Goal: Task Accomplishment & Management: Use online tool/utility

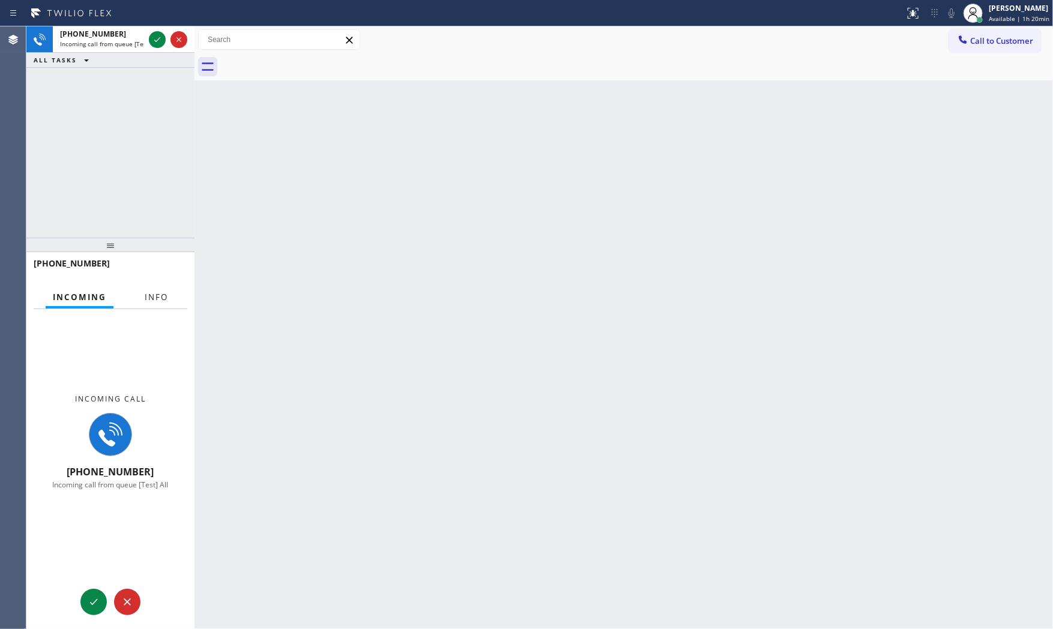
click at [162, 295] on span "Info" at bounding box center [156, 297] width 23 height 11
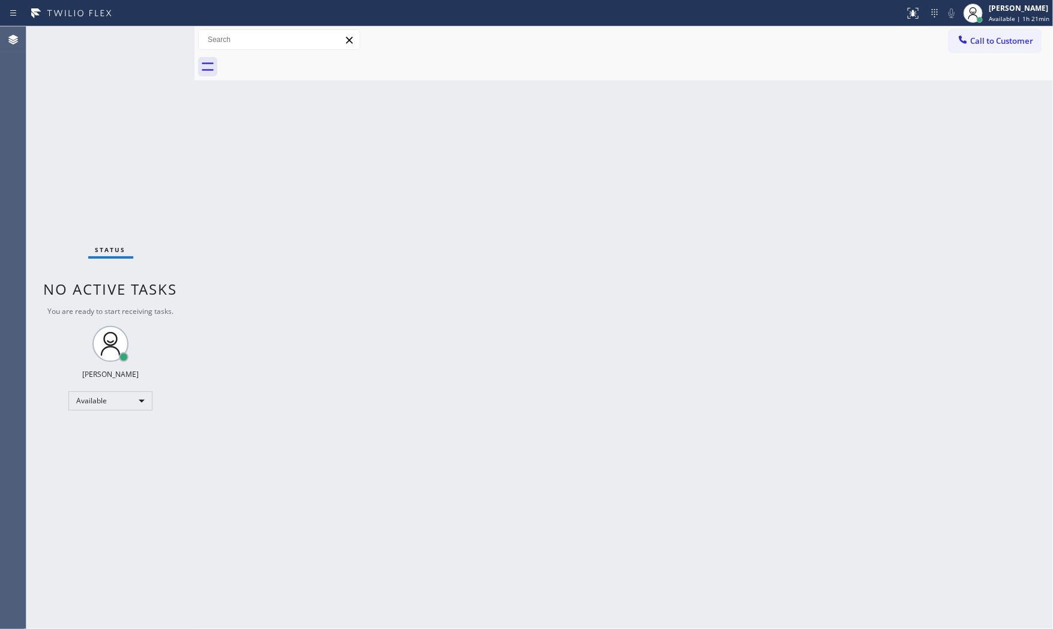
click at [124, 39] on div "Status No active tasks You are ready to start receiving tasks. [PERSON_NAME] Av…" at bounding box center [110, 327] width 168 height 603
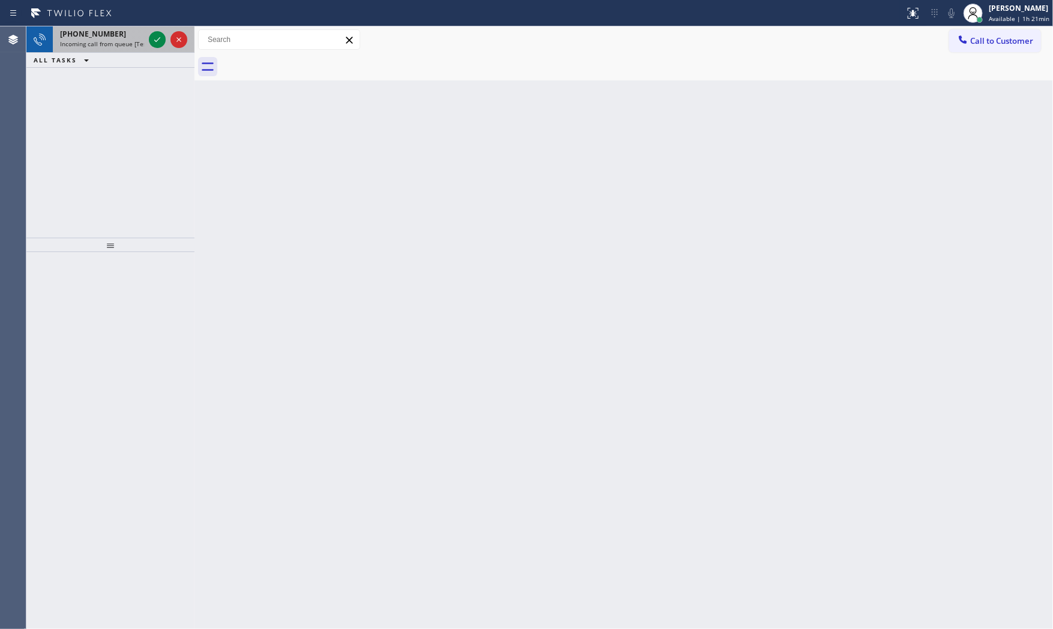
click at [121, 44] on span "Incoming call from queue [Test] All" at bounding box center [110, 44] width 100 height 8
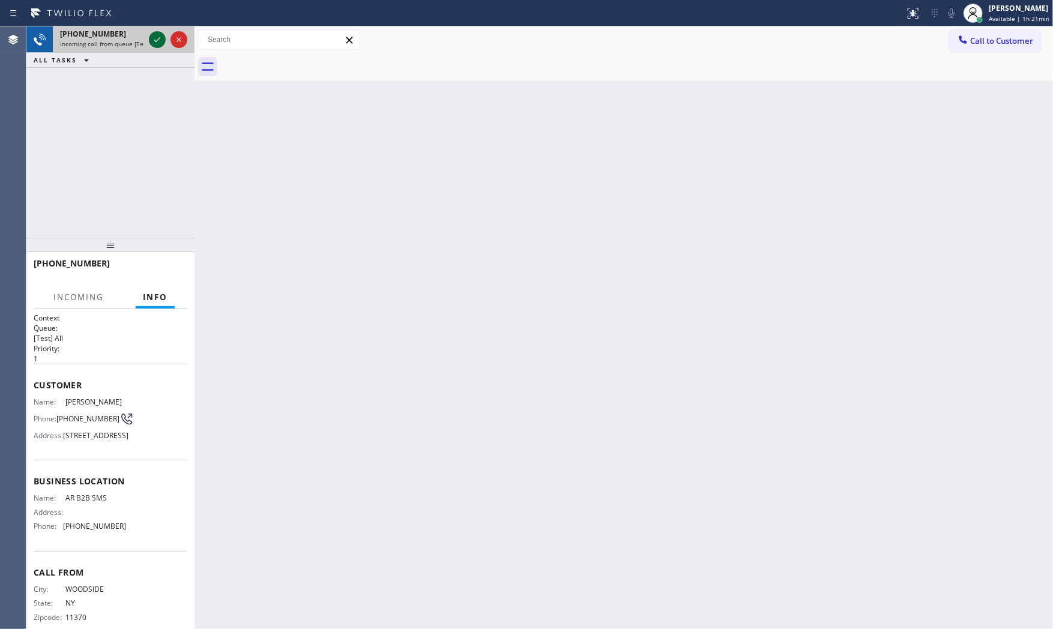
click at [153, 34] on icon at bounding box center [157, 39] width 14 height 14
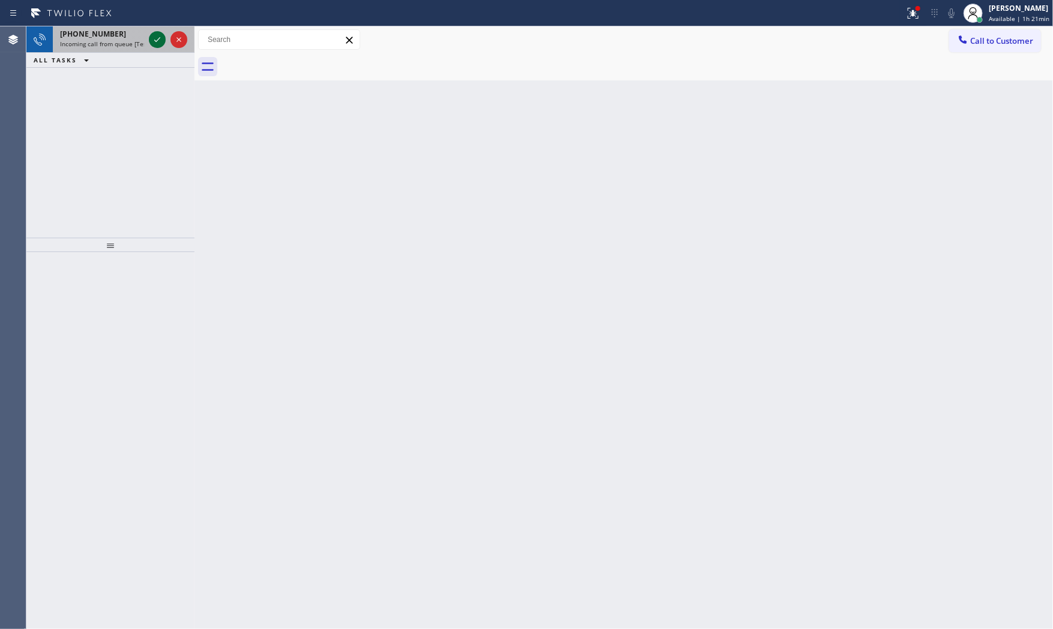
click at [160, 37] on icon at bounding box center [157, 39] width 14 height 14
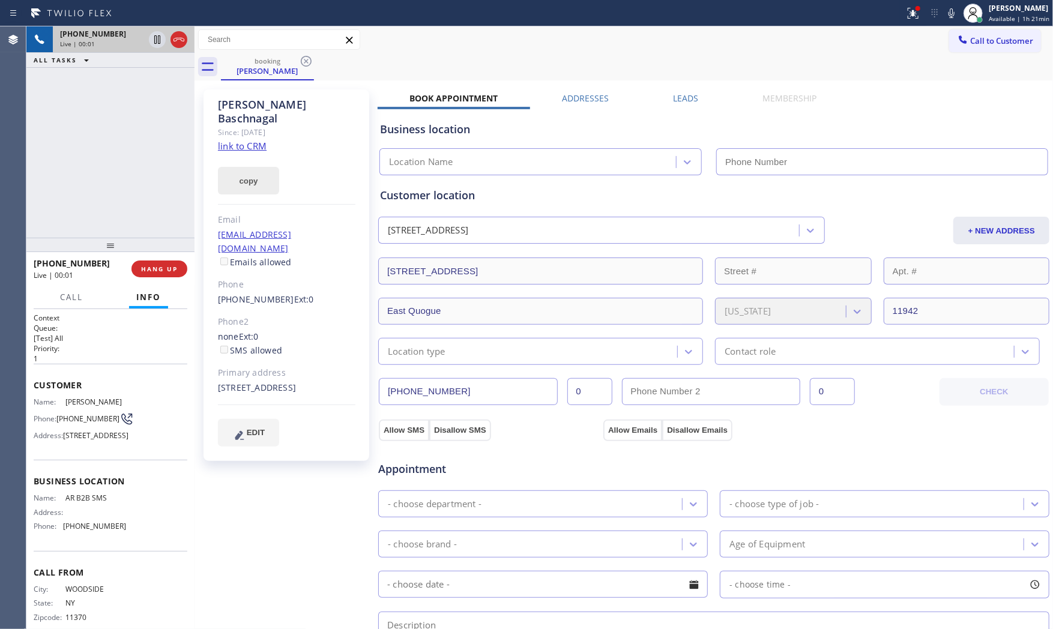
type input "[PHONE_NUMBER]"
click at [252, 140] on link "link to CRM" at bounding box center [242, 146] width 49 height 12
click at [946, 13] on icon at bounding box center [951, 13] width 14 height 14
click at [947, 16] on icon at bounding box center [951, 13] width 14 height 14
click at [952, 17] on icon at bounding box center [951, 13] width 14 height 14
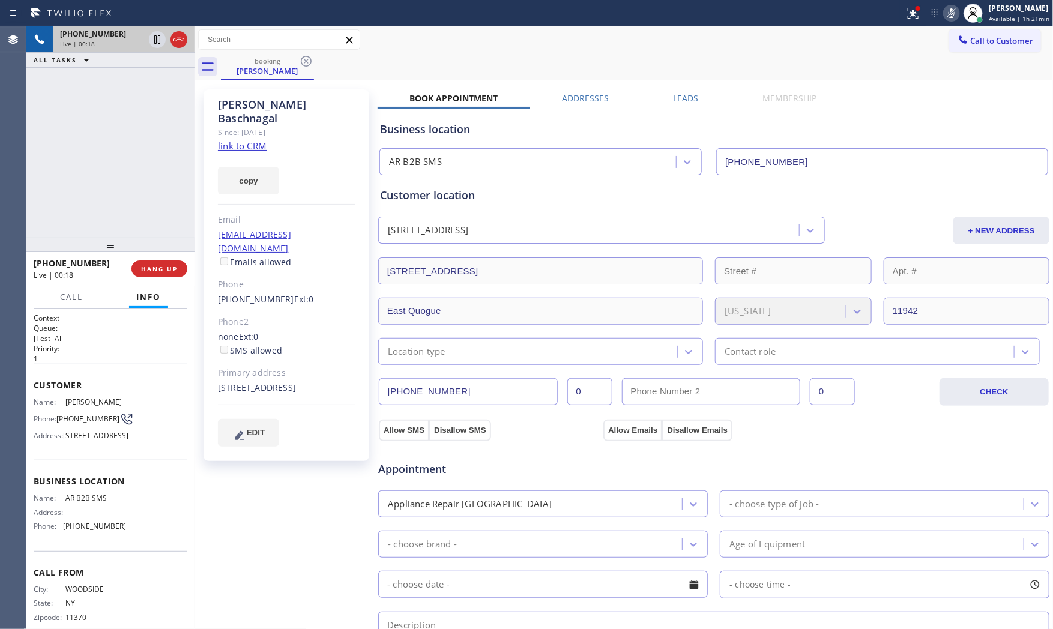
click at [956, 18] on icon at bounding box center [951, 13] width 14 height 14
click at [910, 16] on icon at bounding box center [913, 13] width 14 height 14
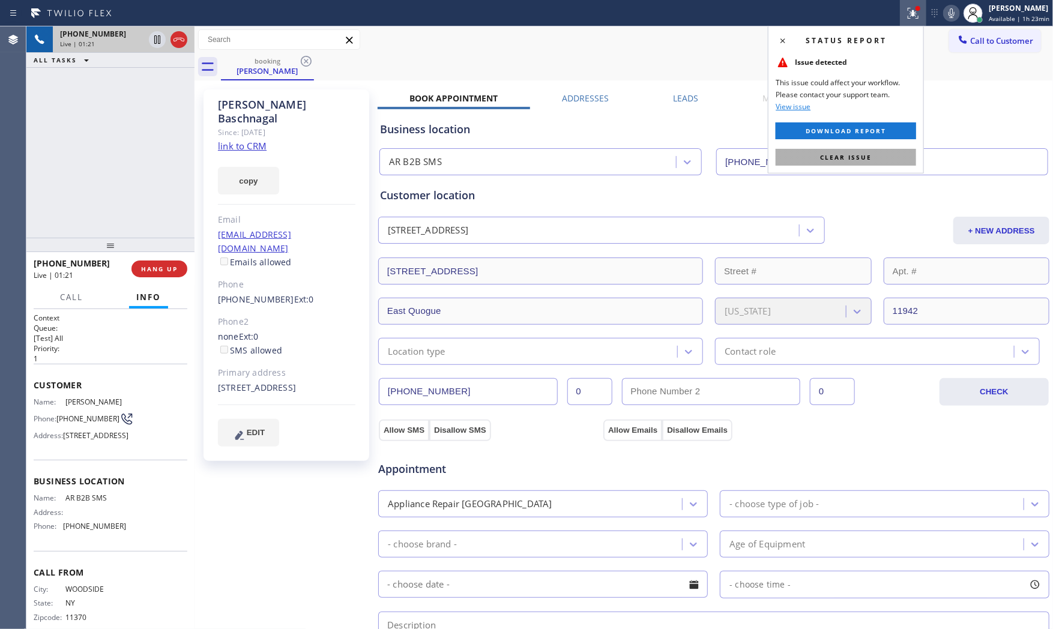
click at [874, 153] on button "Clear issue" at bounding box center [846, 157] width 140 height 17
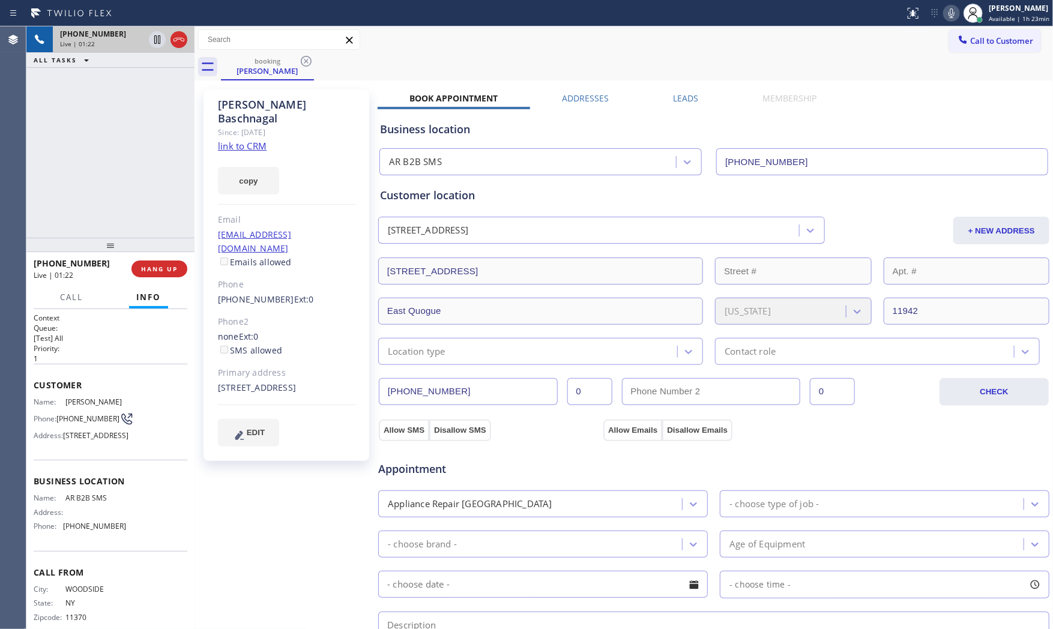
click at [947, 8] on icon at bounding box center [951, 13] width 14 height 14
click at [152, 34] on icon at bounding box center [157, 39] width 14 height 14
click at [265, 381] on div "[STREET_ADDRESS]" at bounding box center [286, 388] width 137 height 14
click at [266, 381] on div "[STREET_ADDRESS]" at bounding box center [286, 388] width 137 height 14
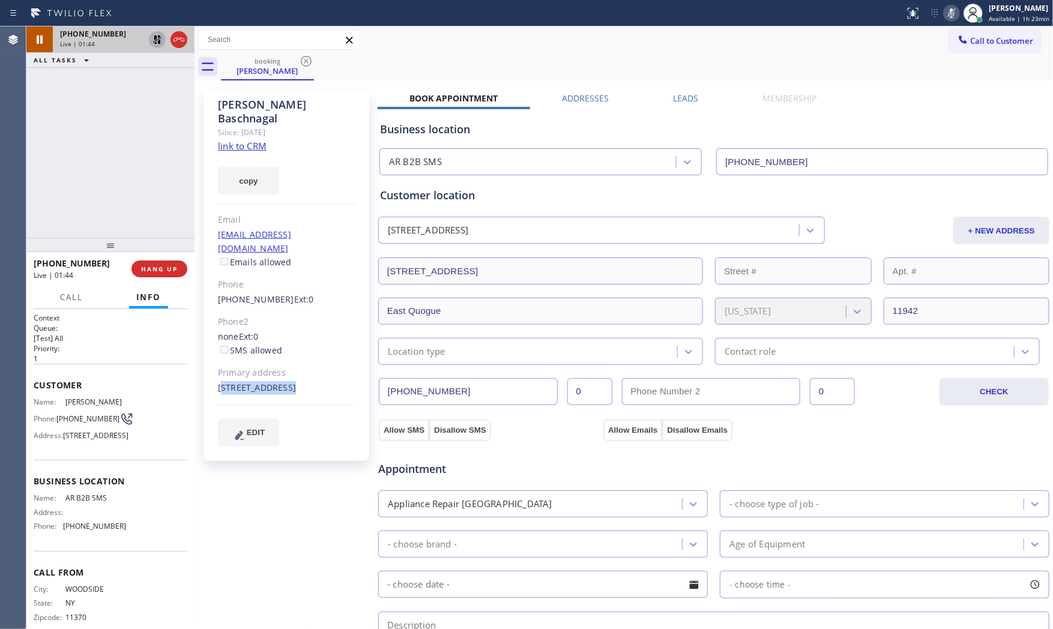
copy div "[STREET_ADDRESS]"
drag, startPoint x: 399, startPoint y: 47, endPoint x: 429, endPoint y: 47, distance: 30.6
click at [399, 46] on div "Call to Customer Outbound call Location Search location Your caller id phone nu…" at bounding box center [624, 39] width 859 height 21
click at [953, 9] on icon at bounding box center [951, 13] width 14 height 14
click at [162, 38] on icon at bounding box center [157, 39] width 14 height 14
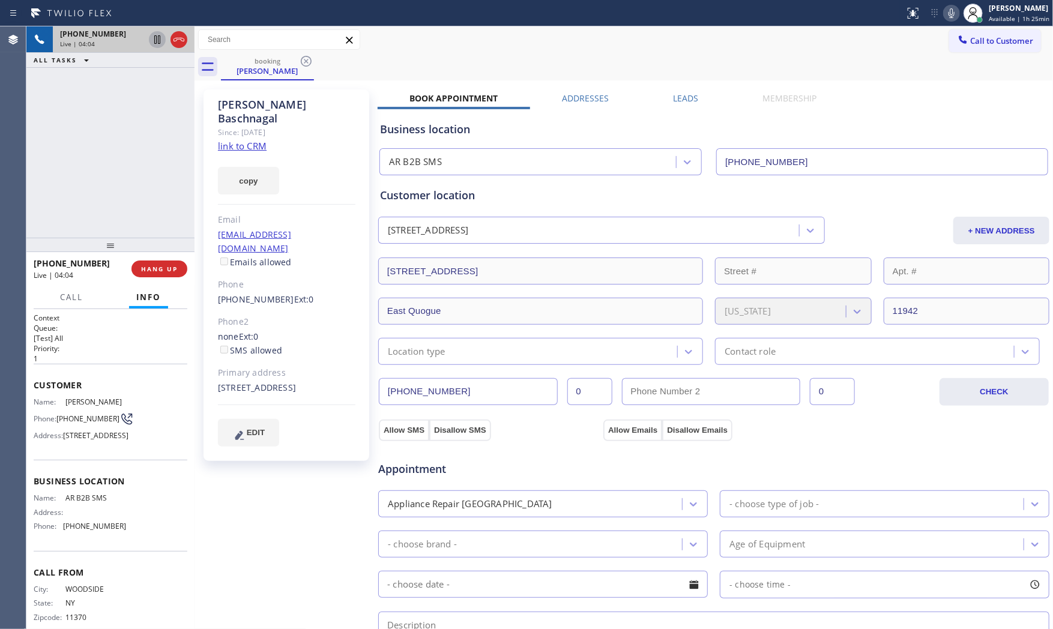
click at [951, 19] on icon at bounding box center [951, 13] width 14 height 14
click at [950, 19] on icon at bounding box center [951, 13] width 14 height 14
click at [61, 301] on span "Call" at bounding box center [71, 297] width 23 height 11
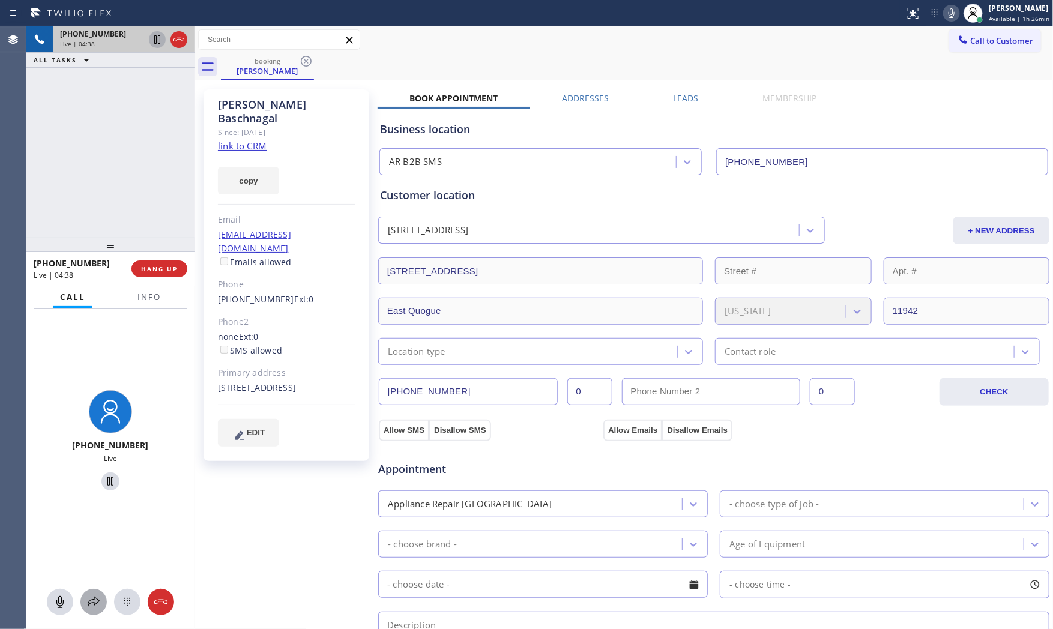
click at [92, 595] on icon at bounding box center [93, 602] width 14 height 14
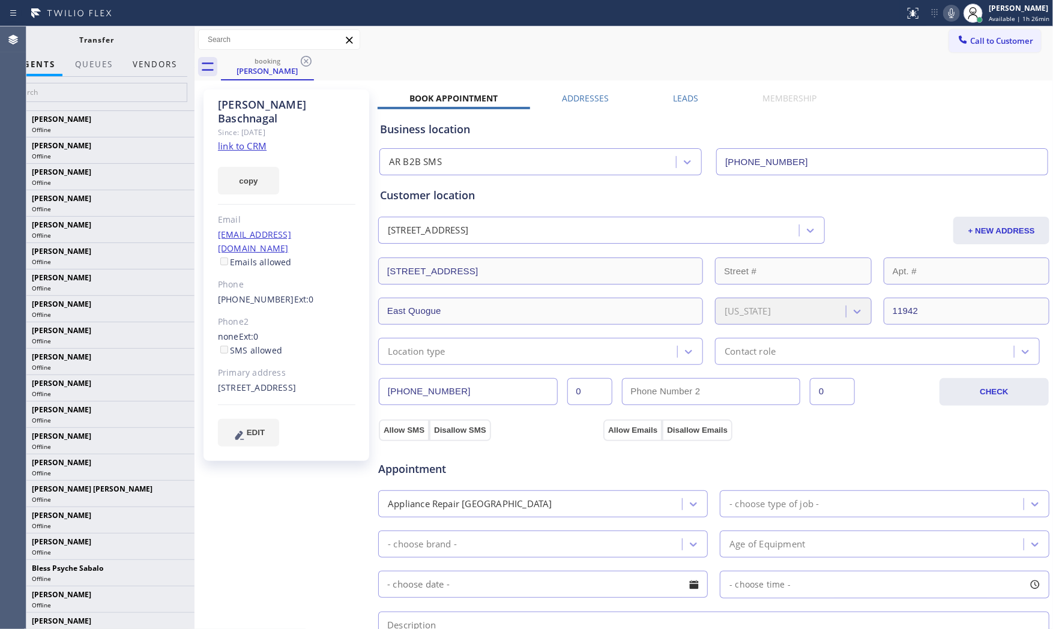
click at [160, 64] on button "Vendors" at bounding box center [154, 64] width 59 height 23
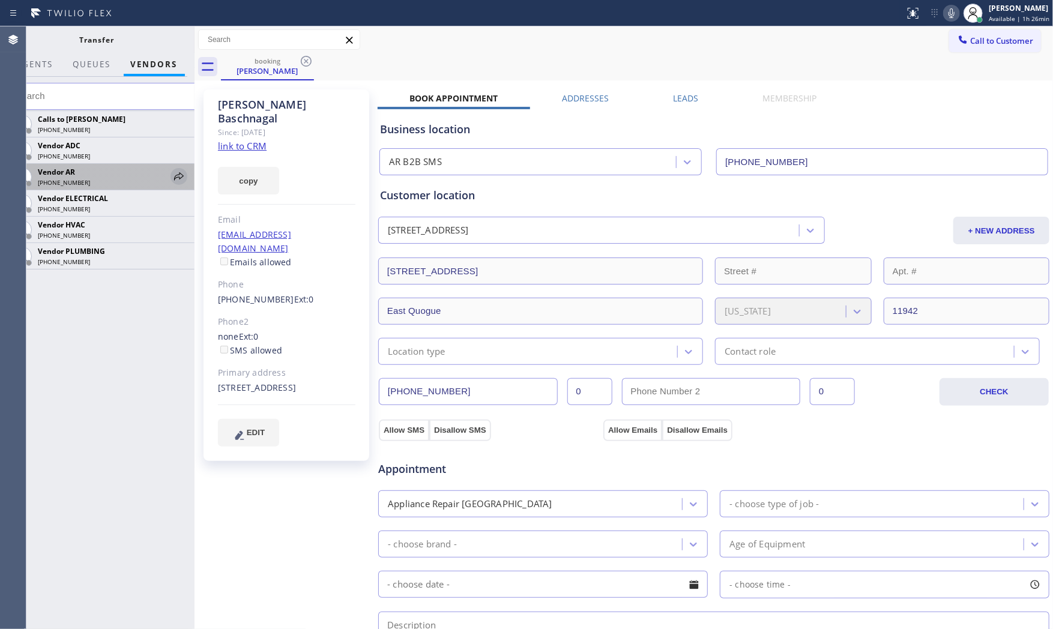
click at [177, 180] on icon at bounding box center [179, 176] width 14 height 14
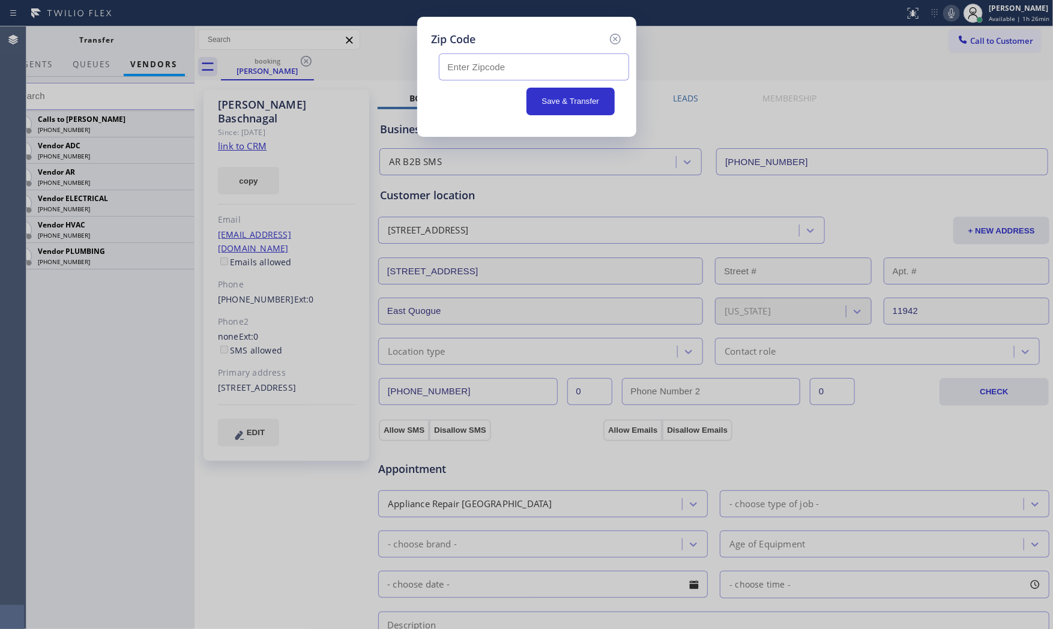
click at [475, 73] on input "text" at bounding box center [534, 66] width 190 height 27
paste input "11942"
click at [447, 67] on input "11942" at bounding box center [534, 66] width 190 height 27
type input "11942"
click at [559, 104] on button "Save & Transfer" at bounding box center [571, 102] width 88 height 28
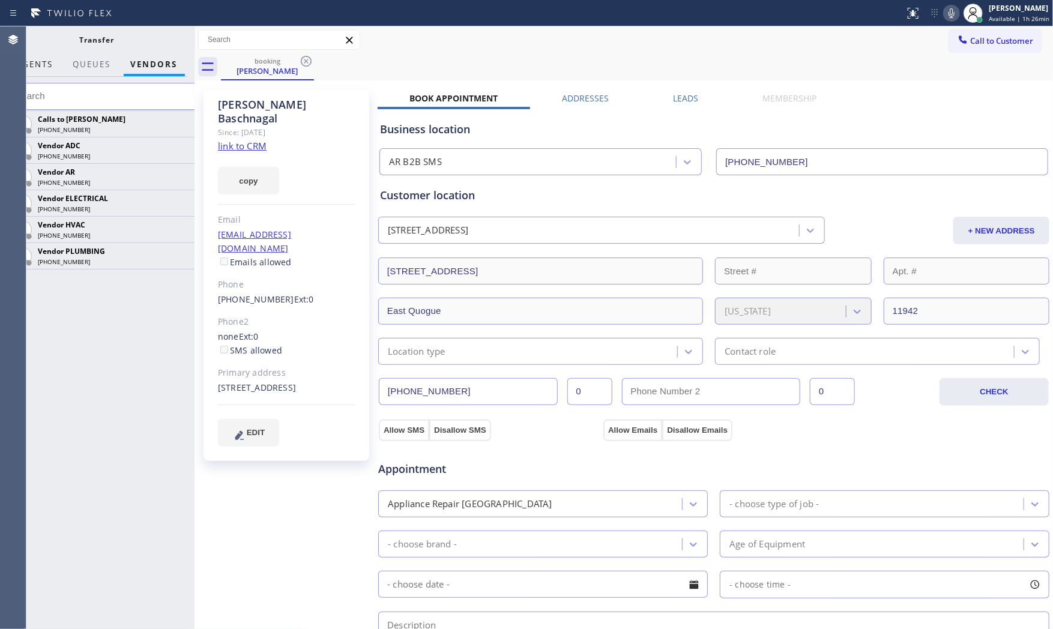
click at [56, 67] on button "AGENTS" at bounding box center [35, 64] width 51 height 23
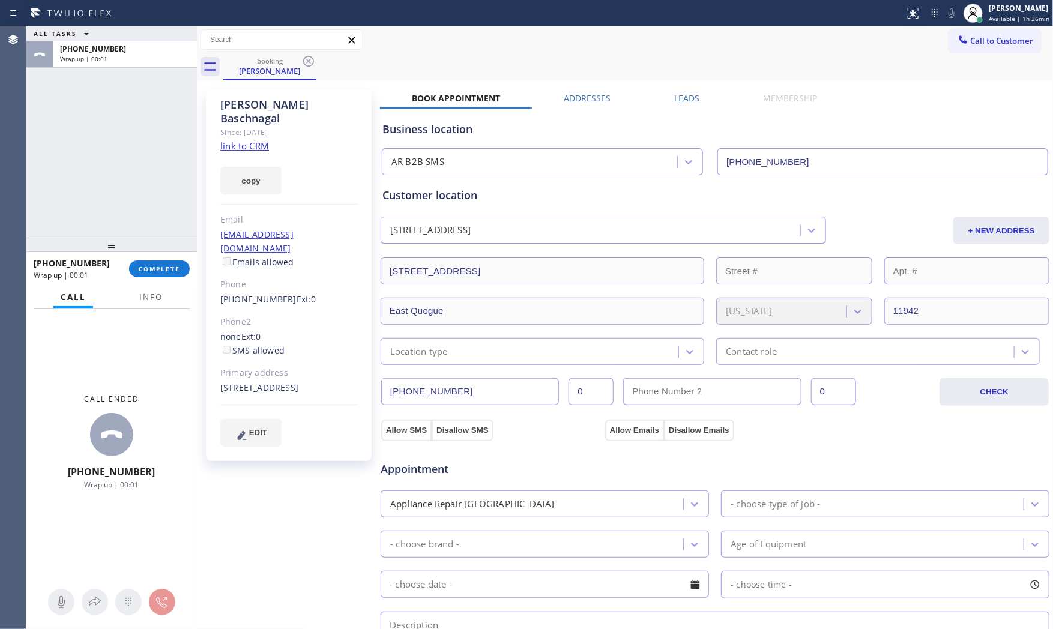
click at [197, 116] on div at bounding box center [197, 327] width 0 height 603
click at [156, 293] on span "Info" at bounding box center [147, 297] width 23 height 11
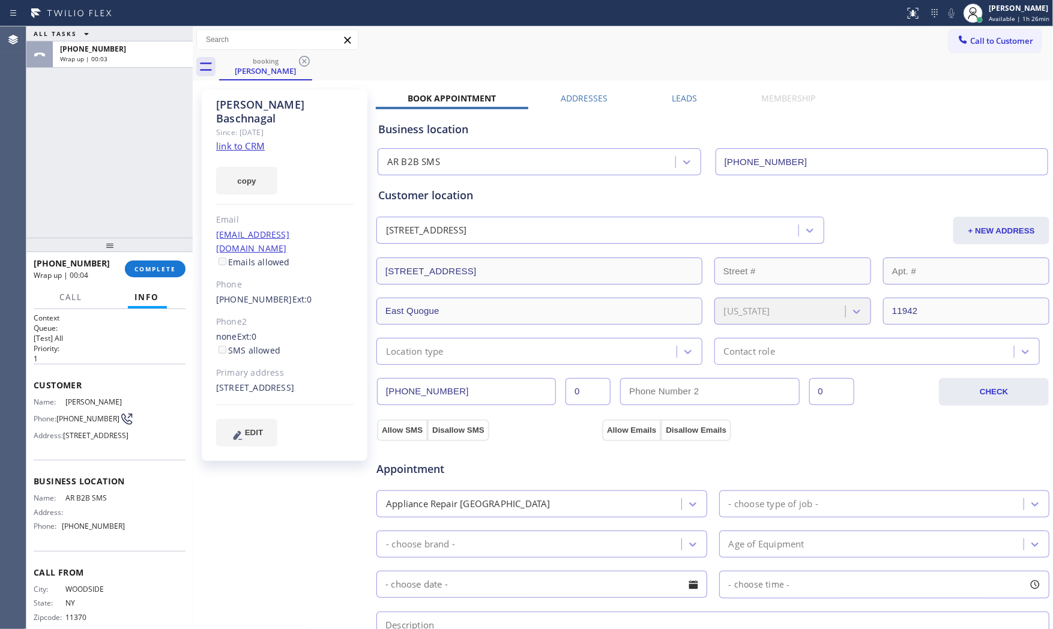
click at [431, 355] on div "Location type" at bounding box center [415, 352] width 58 height 14
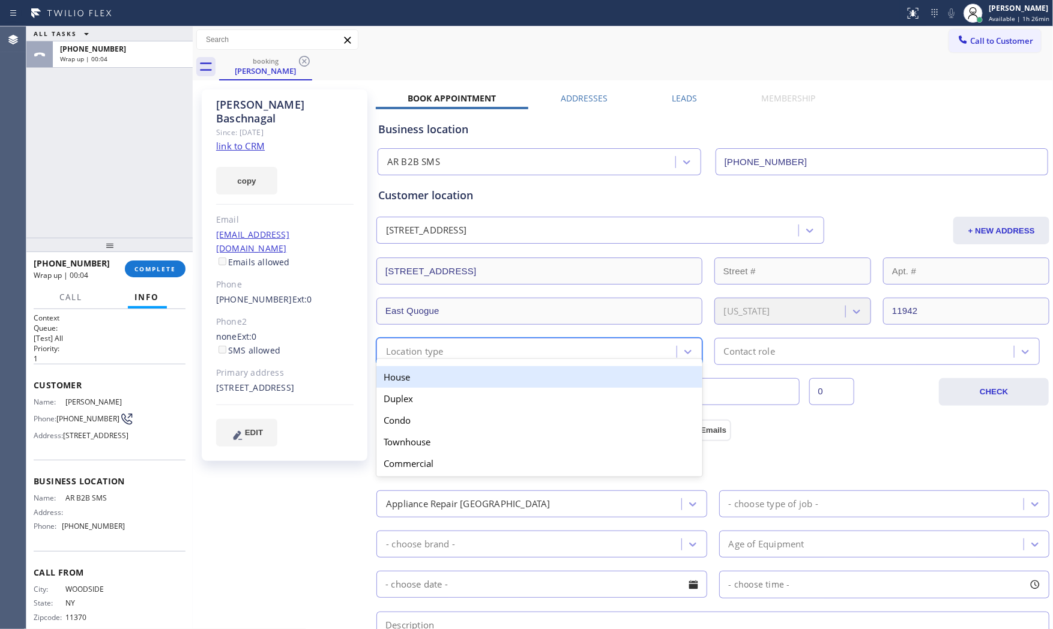
click at [434, 376] on div "House" at bounding box center [539, 377] width 326 height 22
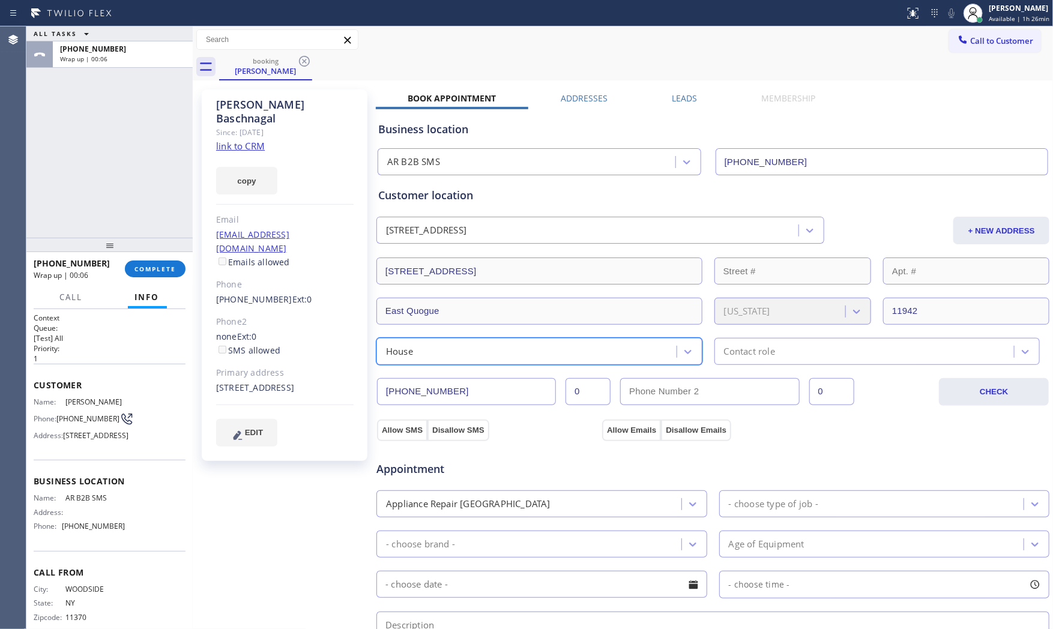
drag, startPoint x: 807, startPoint y: 344, endPoint x: 799, endPoint y: 355, distance: 13.7
click at [803, 349] on div "Contact role" at bounding box center [866, 351] width 297 height 21
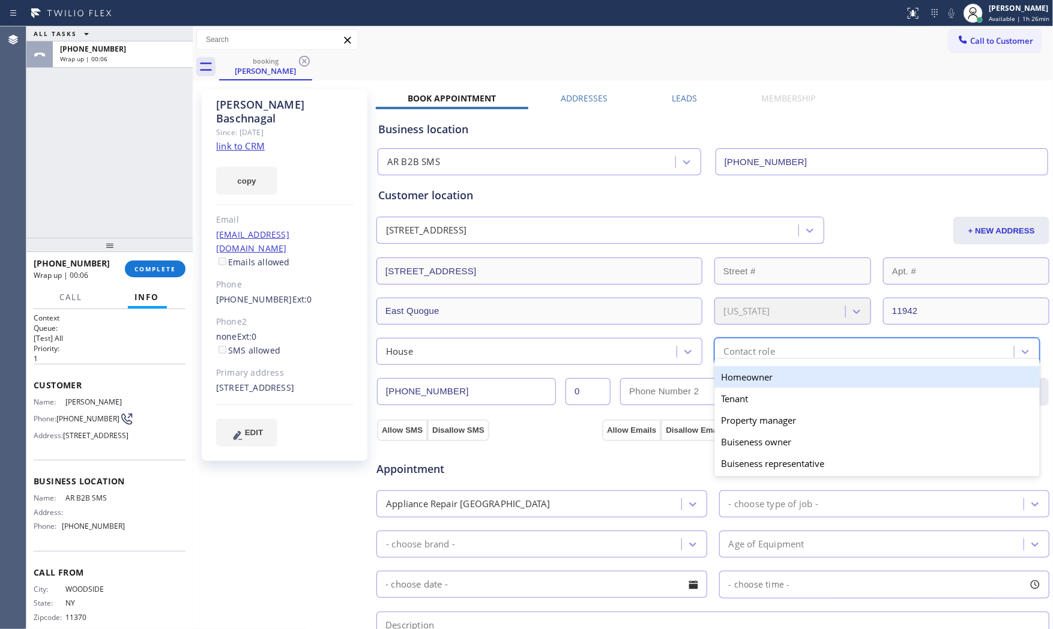
click at [757, 383] on div "Homeowner" at bounding box center [877, 377] width 326 height 22
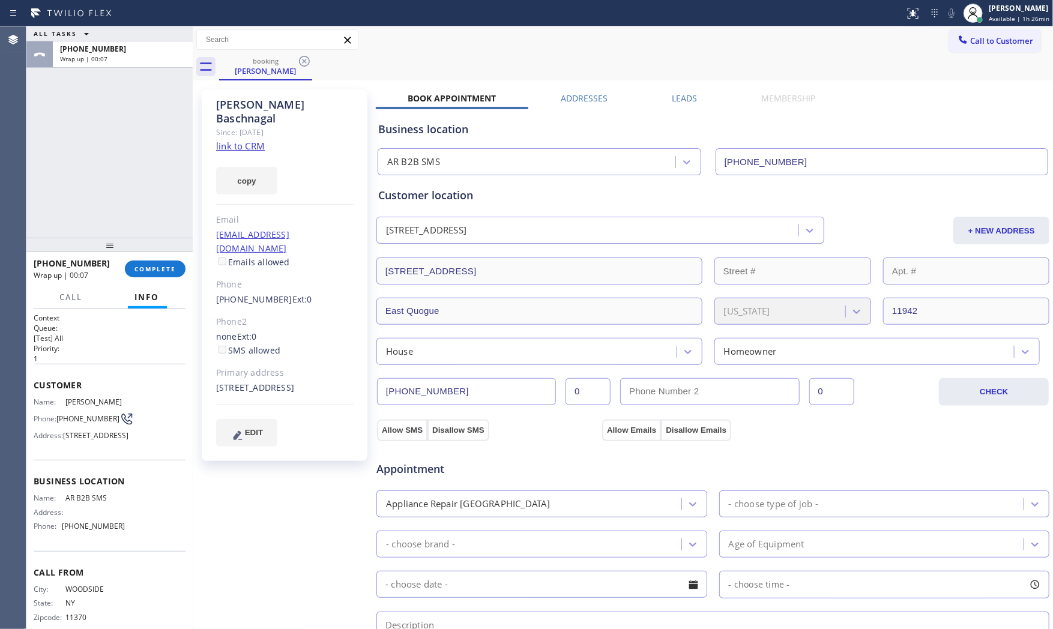
click at [400, 441] on div "Appointment Appliance Repair High End - choose type of job - - choose brand - A…" at bounding box center [713, 556] width 674 height 231
click at [391, 431] on button "Allow SMS" at bounding box center [402, 431] width 50 height 22
click at [411, 429] on button "Allow SMS" at bounding box center [402, 431] width 50 height 22
checkbox input "true"
click at [615, 427] on button "Allow Emails" at bounding box center [631, 431] width 59 height 22
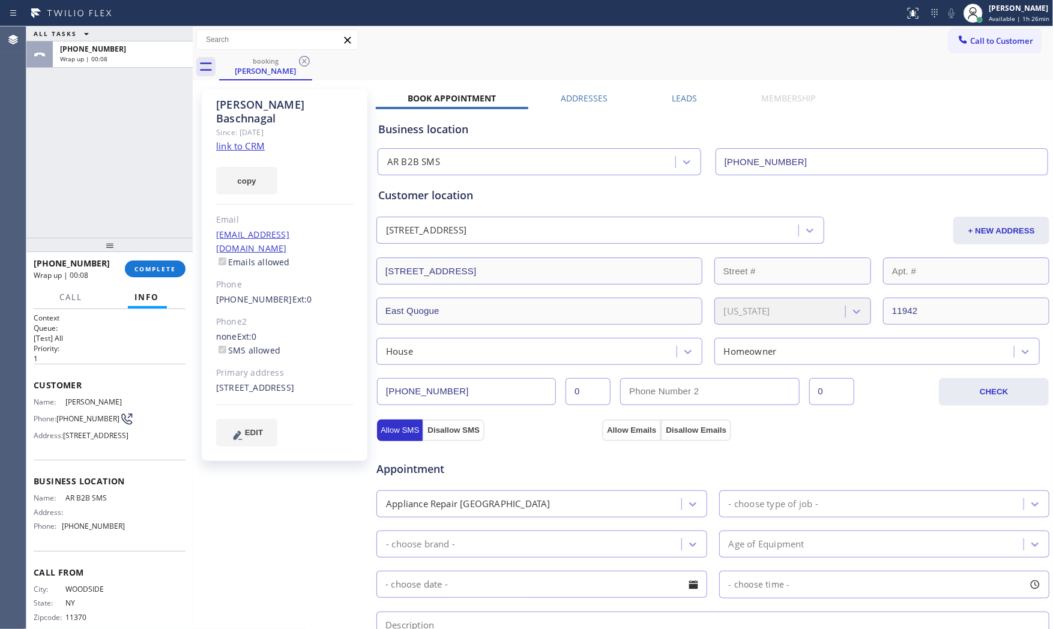
checkbox input "true"
click at [549, 495] on div "Appliance Repair [GEOGRAPHIC_DATA]" at bounding box center [530, 504] width 301 height 21
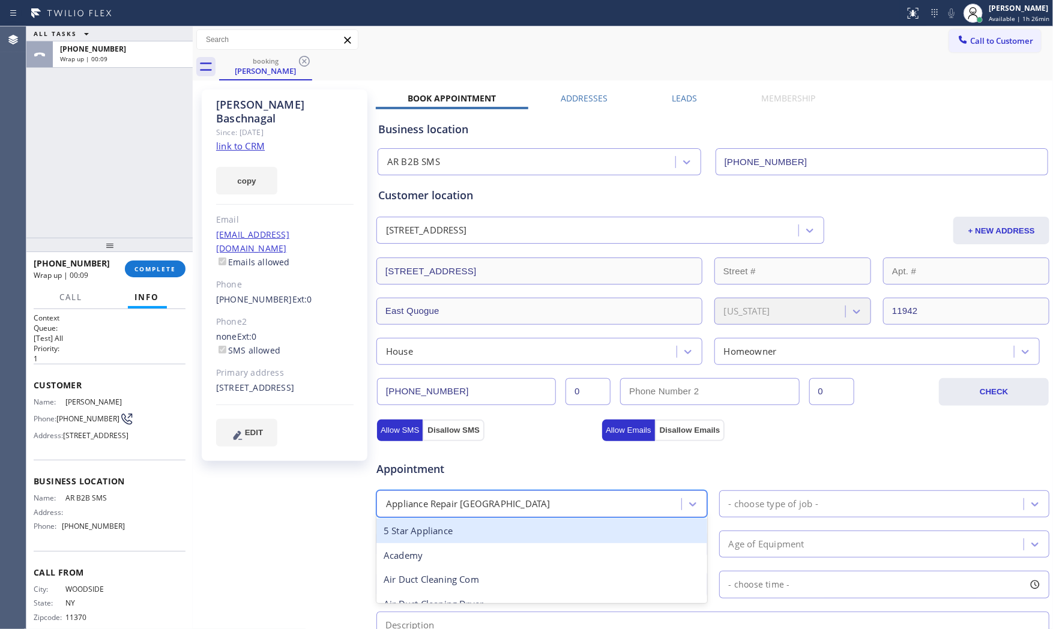
type input "f"
drag, startPoint x: 499, startPoint y: 522, endPoint x: 524, endPoint y: 507, distance: 29.7
click at [524, 507] on div "option Office focused, 18 of 24. 1 result available for search term f. Use Up a…" at bounding box center [541, 504] width 331 height 27
type input "reg"
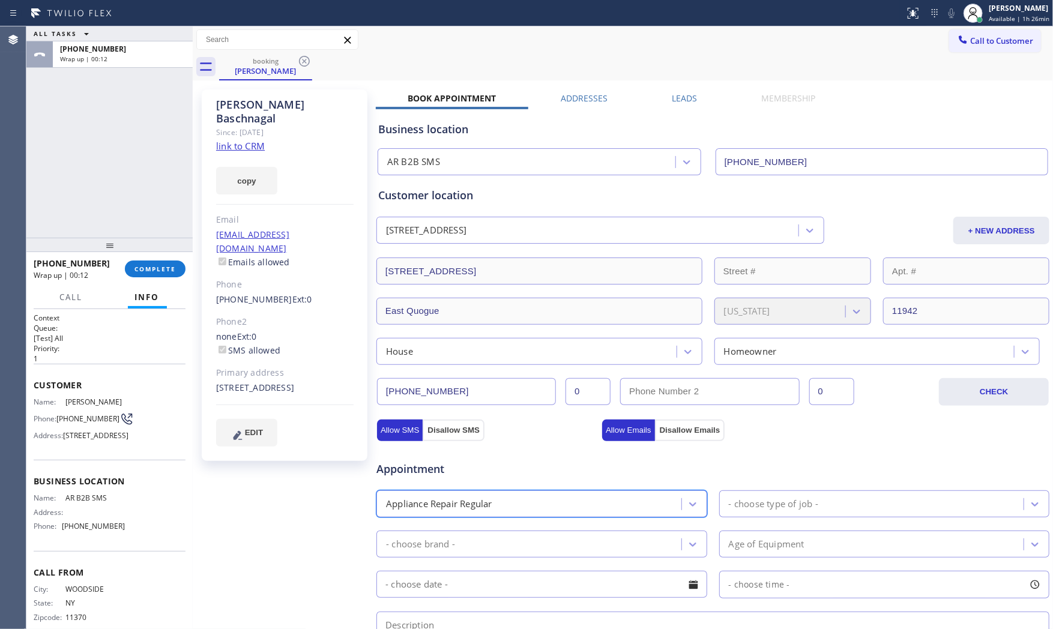
click at [749, 497] on div "- choose type of job -" at bounding box center [773, 504] width 89 height 14
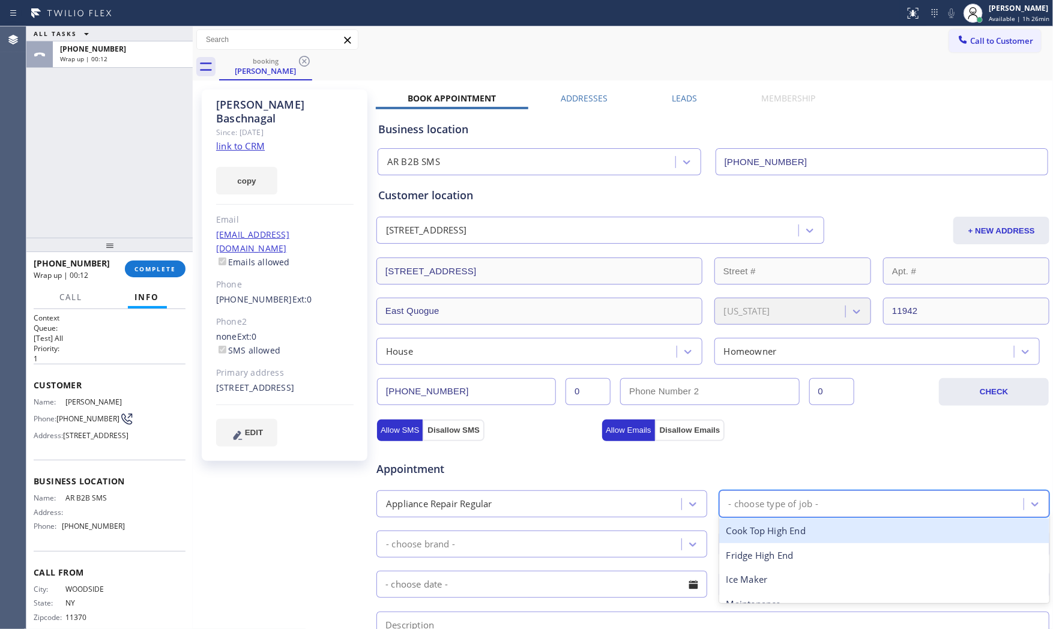
type input "f"
click at [746, 531] on div "Fridge" at bounding box center [884, 531] width 331 height 25
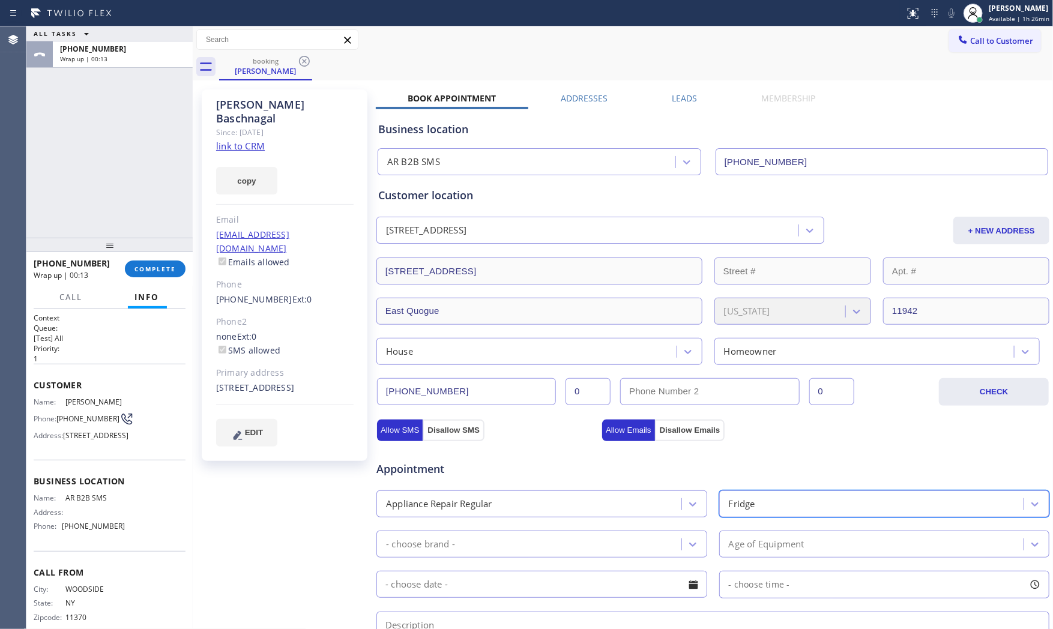
click at [558, 541] on div "- choose brand -" at bounding box center [530, 544] width 301 height 21
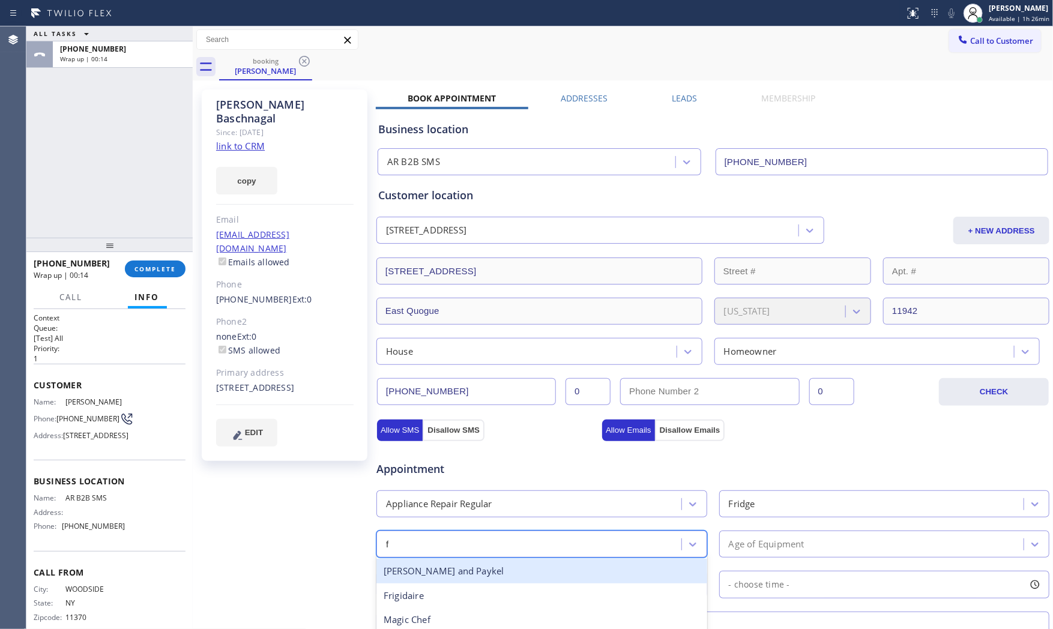
type input "fr"
drag, startPoint x: 478, startPoint y: 575, endPoint x: 641, endPoint y: 549, distance: 165.3
click at [479, 575] on div "Frigidaire" at bounding box center [541, 571] width 331 height 25
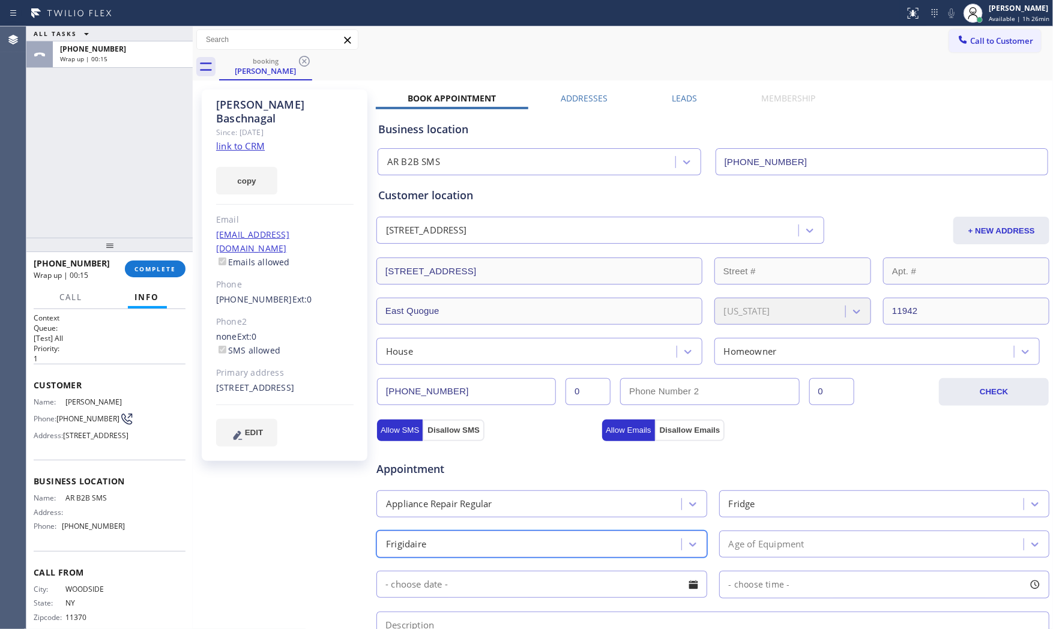
click at [775, 540] on div "Age of Equipment" at bounding box center [767, 544] width 76 height 14
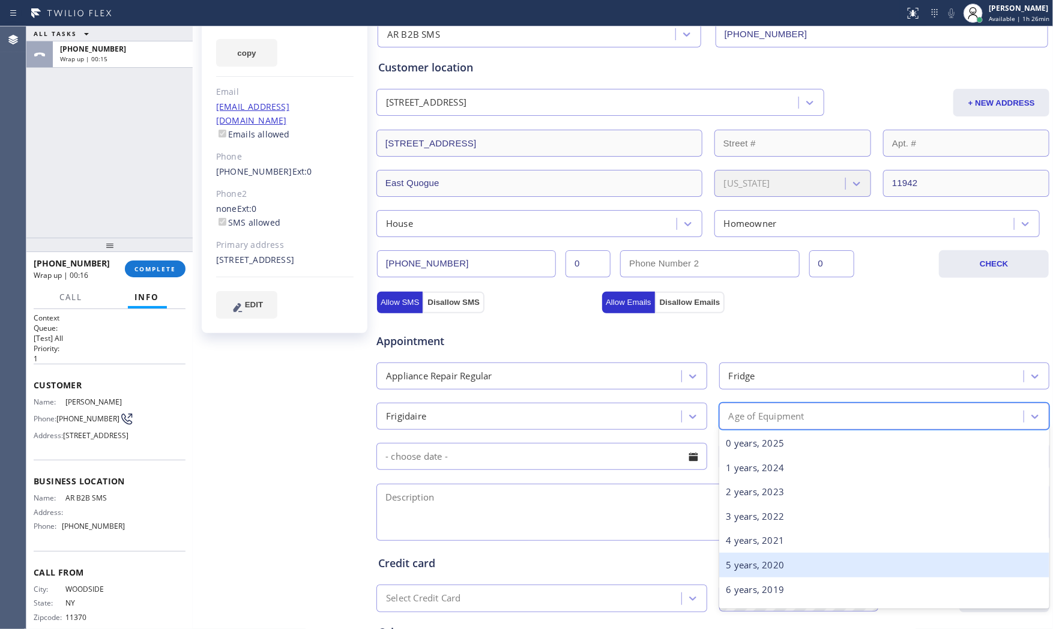
scroll to position [133, 0]
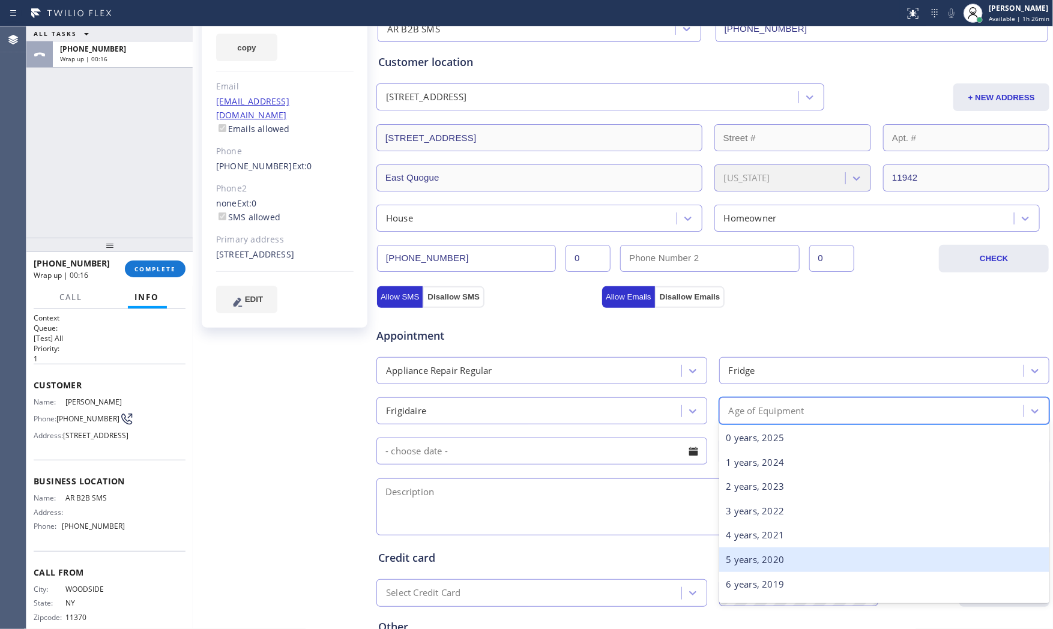
drag, startPoint x: 772, startPoint y: 555, endPoint x: 691, endPoint y: 543, distance: 81.9
click at [772, 555] on div "5 years, 2020" at bounding box center [884, 560] width 331 height 25
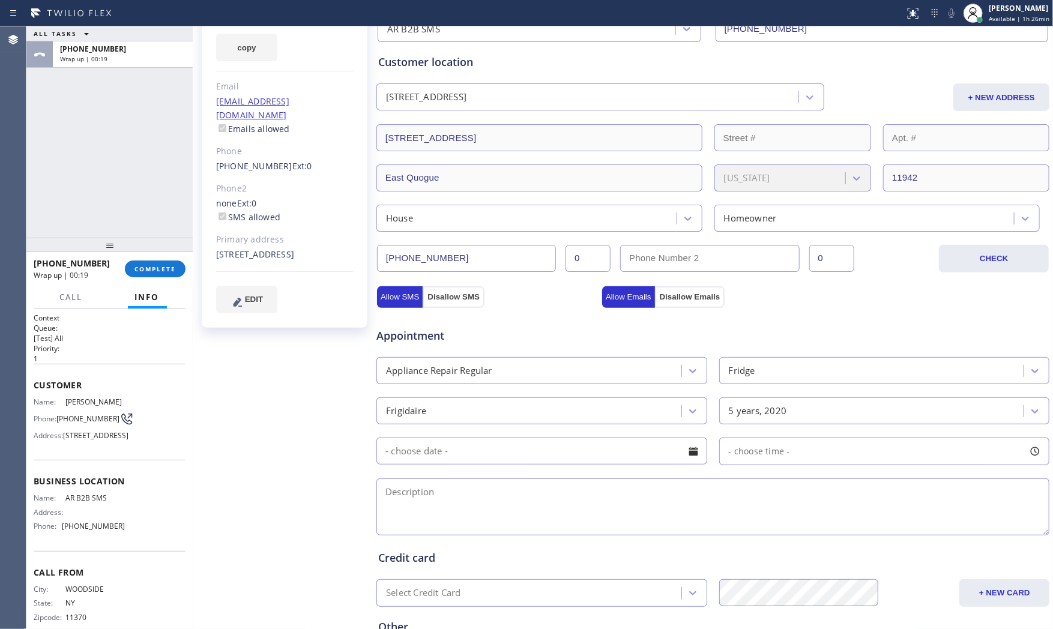
click at [510, 515] on textarea at bounding box center [712, 507] width 673 height 57
paste textarea "frigdaire | fridge | fridge is on but not cold | [DEMOGRAPHIC_DATA] | house - h…"
click at [851, 488] on textarea "frigdaire | fridge | fridge is on but not cold | [DEMOGRAPHIC_DATA] | house - h…" at bounding box center [712, 507] width 673 height 57
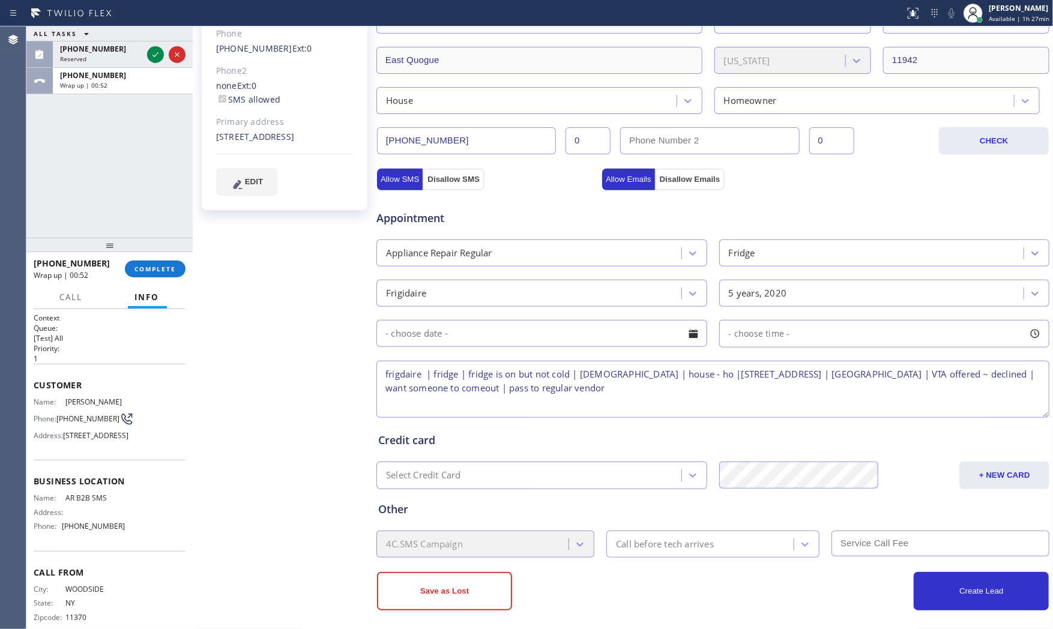
scroll to position [258, 0]
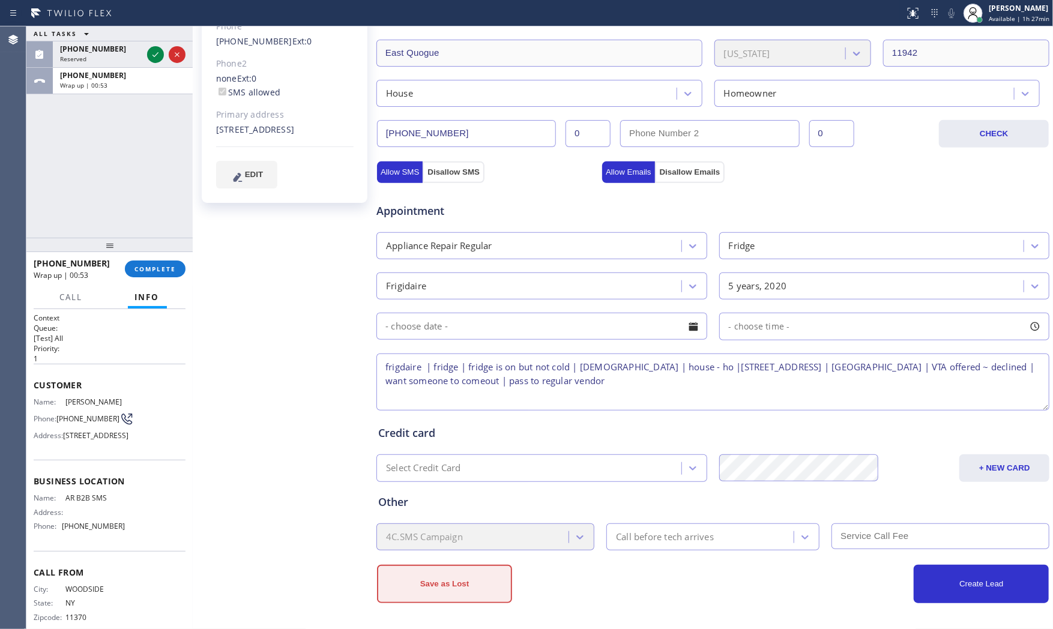
type textarea "frigdaire | fridge | fridge is on but not cold | [DEMOGRAPHIC_DATA] | house - h…"
click at [455, 585] on button "Save as Lost" at bounding box center [444, 584] width 135 height 38
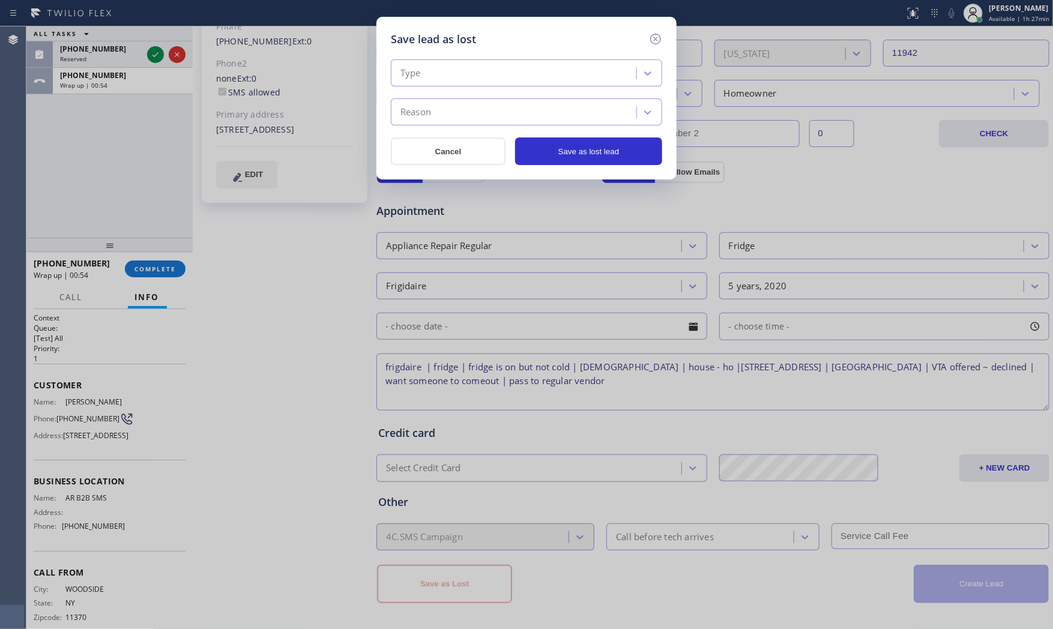
click at [486, 66] on div "Type" at bounding box center [515, 73] width 242 height 21
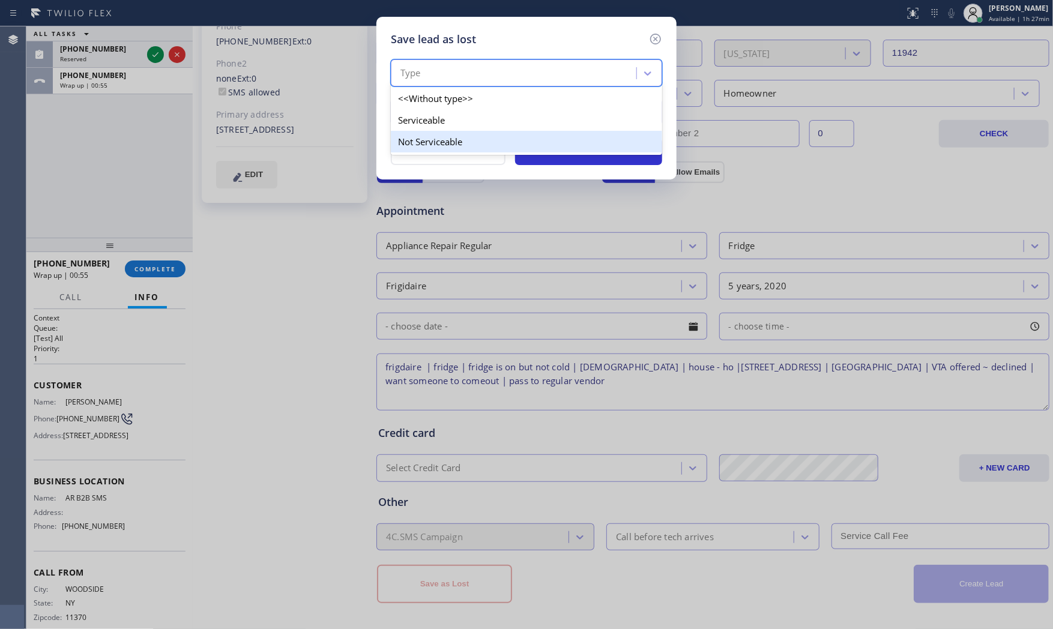
click at [438, 132] on div "Not Serviceable" at bounding box center [526, 142] width 271 height 22
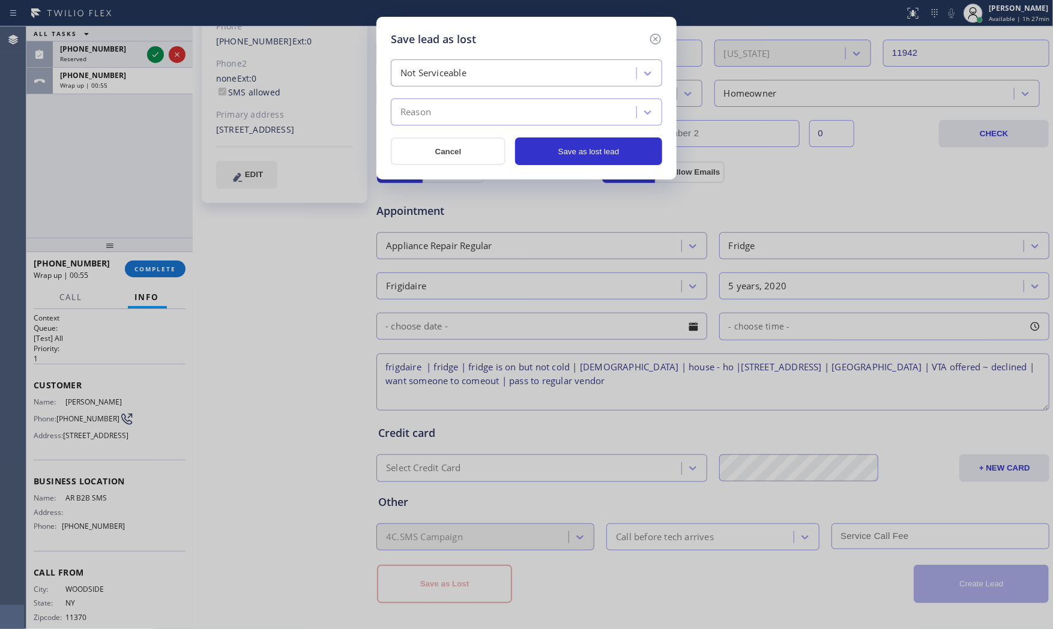
click at [445, 116] on div "Reason" at bounding box center [515, 112] width 242 height 21
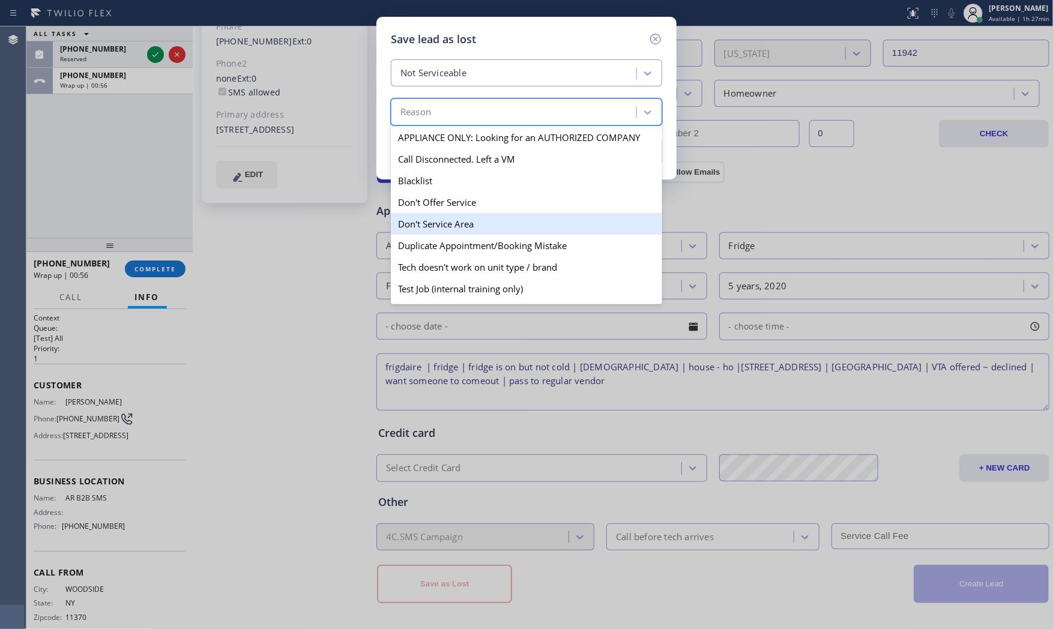
click at [437, 218] on div "Don't Service Area" at bounding box center [526, 224] width 271 height 22
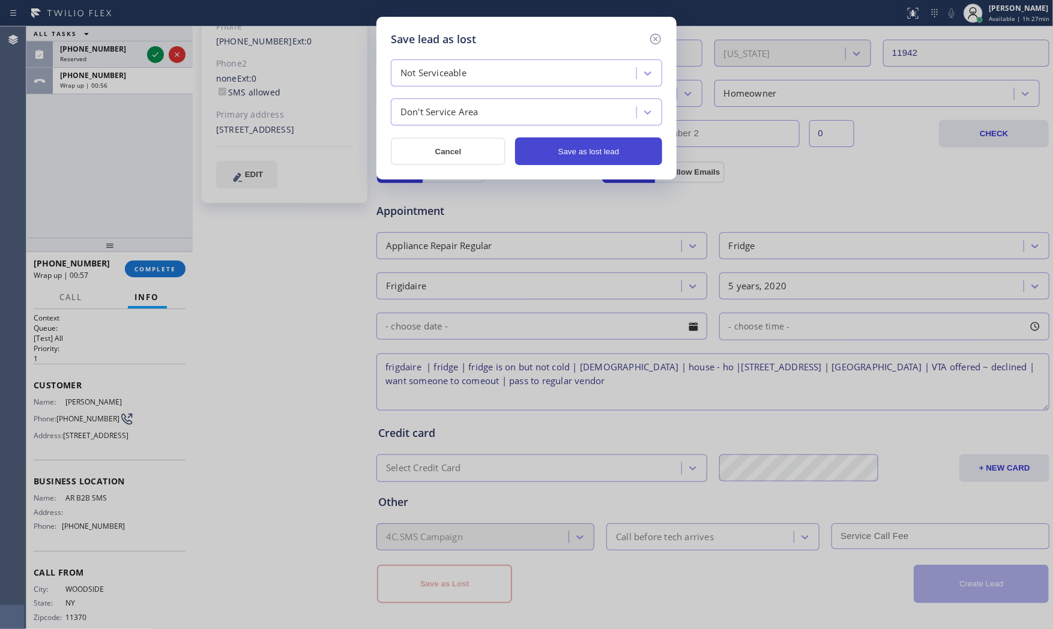
click at [573, 154] on button "Save as lost lead" at bounding box center [588, 151] width 147 height 28
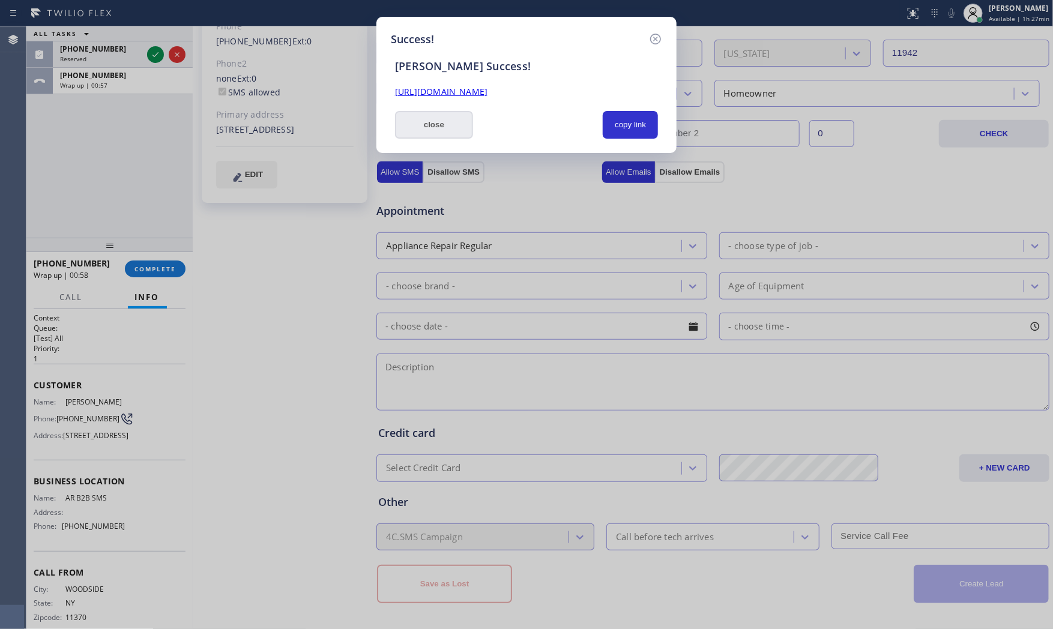
click at [445, 115] on button "close" at bounding box center [434, 125] width 78 height 28
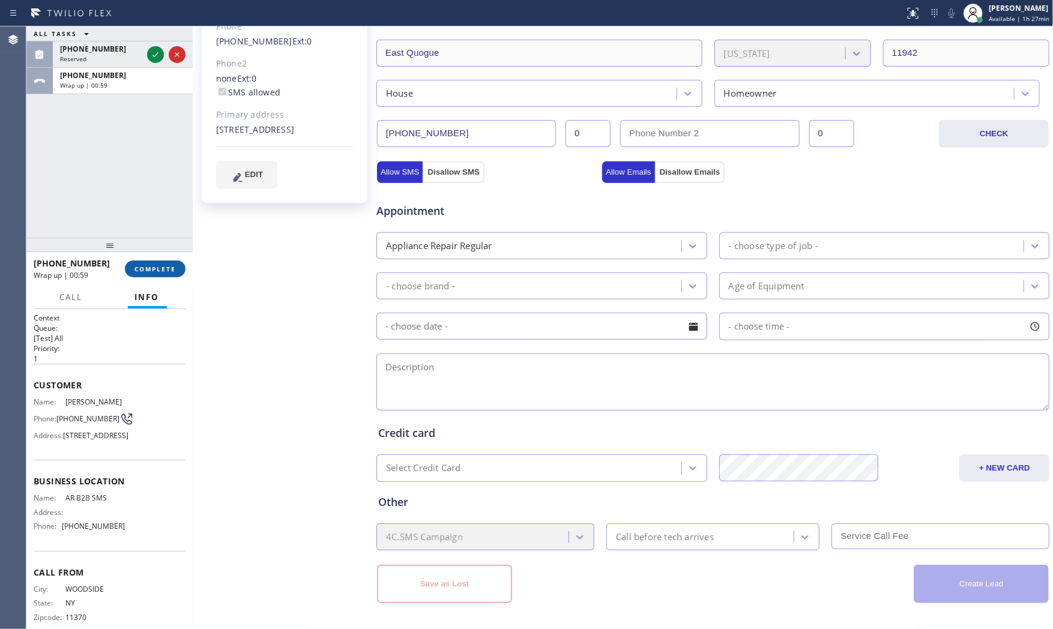
click at [149, 272] on span "COMPLETE" at bounding box center [154, 269] width 41 height 8
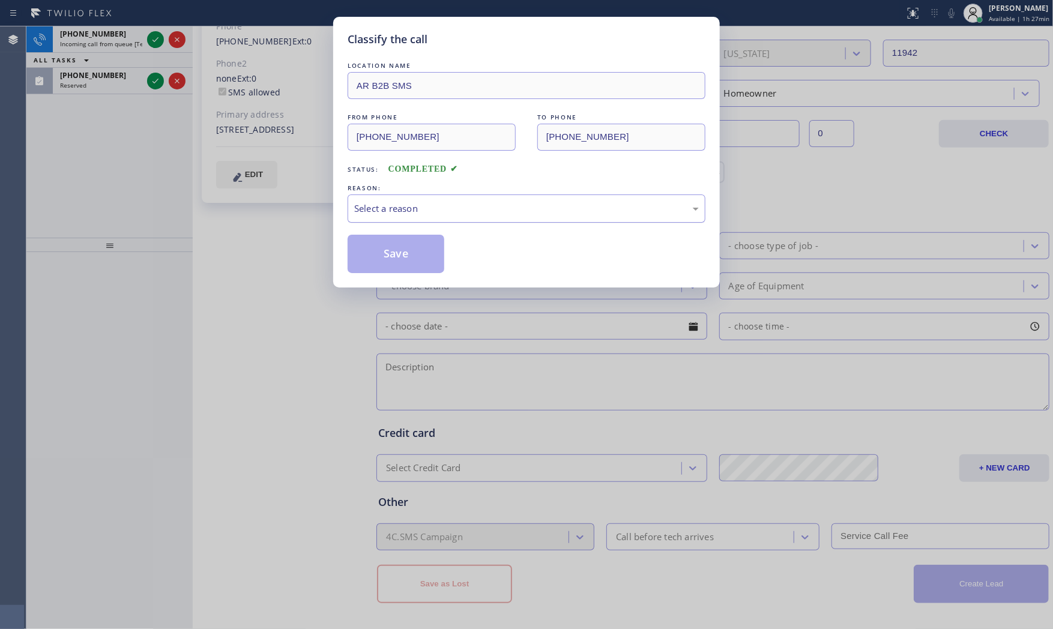
drag, startPoint x: 425, startPoint y: 204, endPoint x: 421, endPoint y: 219, distance: 15.0
click at [425, 207] on div "Select a reason" at bounding box center [526, 209] width 345 height 14
click at [409, 248] on button "Save" at bounding box center [396, 254] width 97 height 38
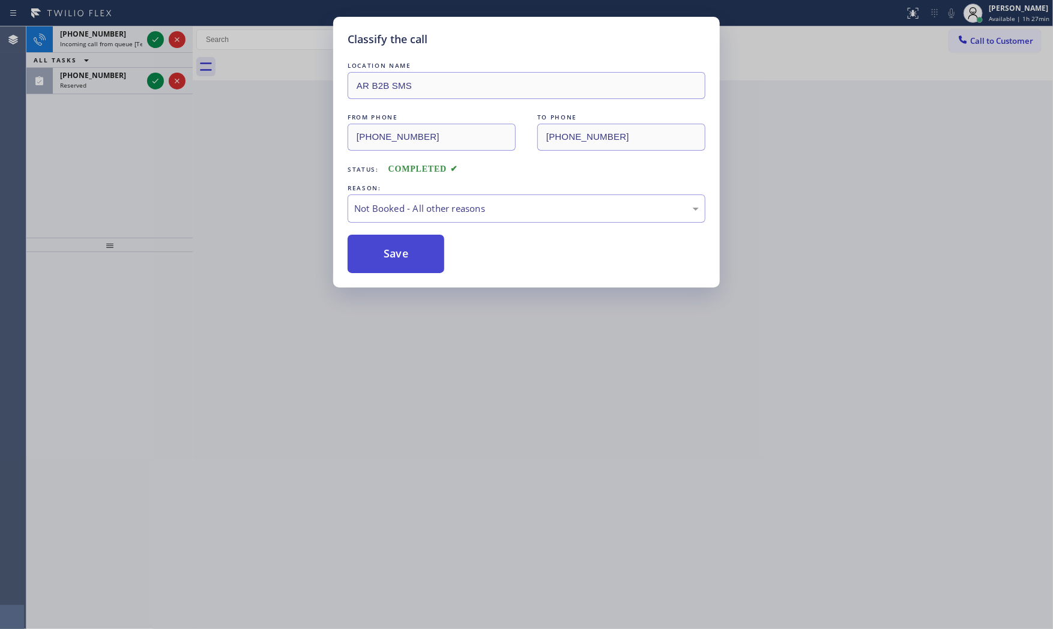
click at [409, 248] on button "Save" at bounding box center [396, 254] width 97 height 38
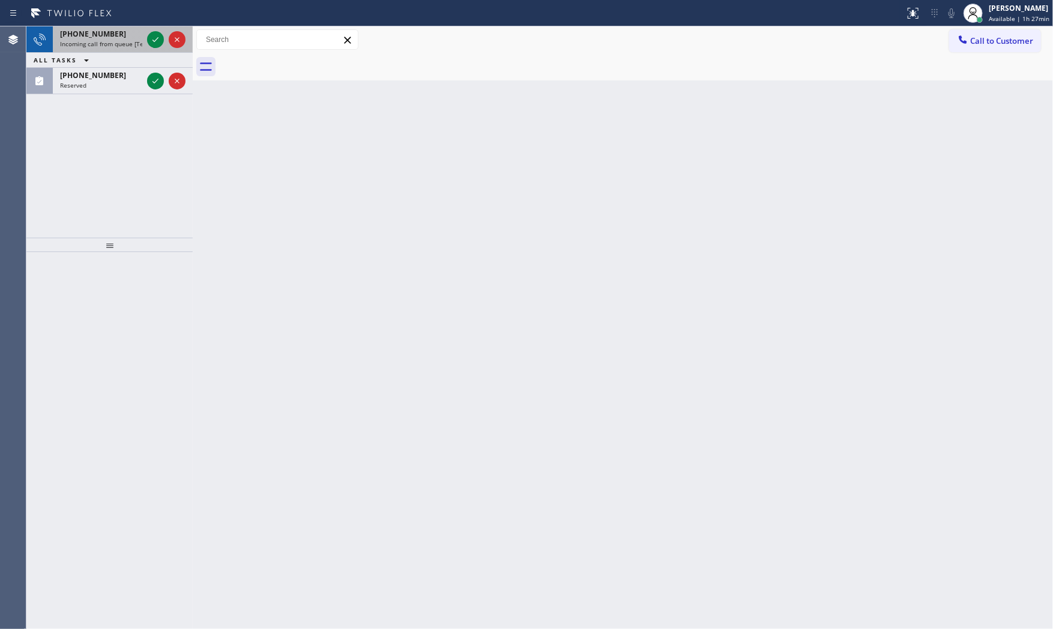
click at [128, 40] on span "Incoming call from queue [Test] All" at bounding box center [110, 44] width 100 height 8
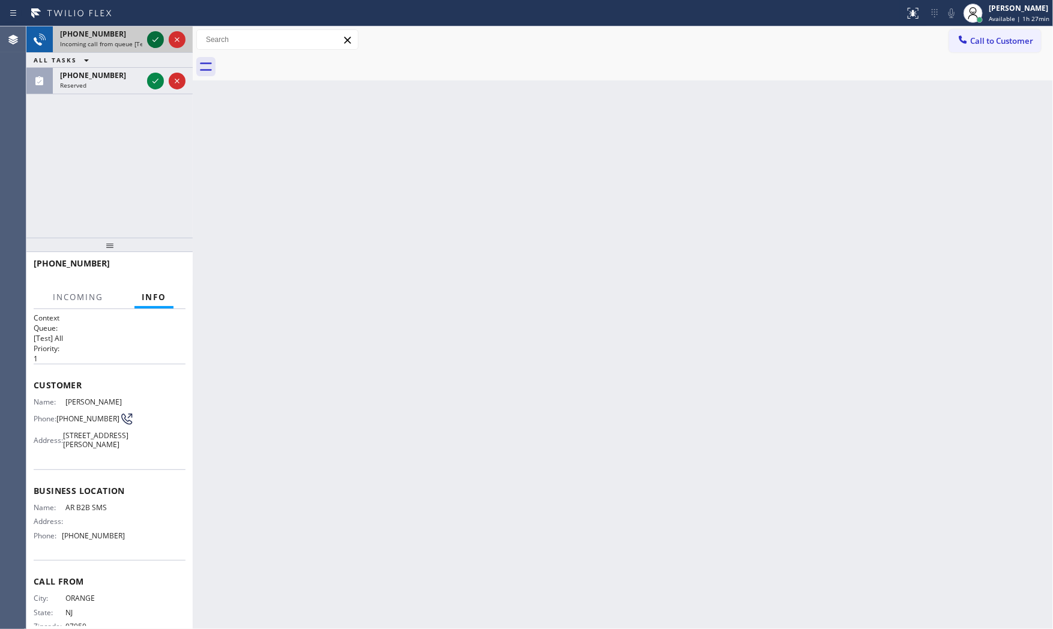
click at [147, 40] on div at bounding box center [155, 39] width 17 height 14
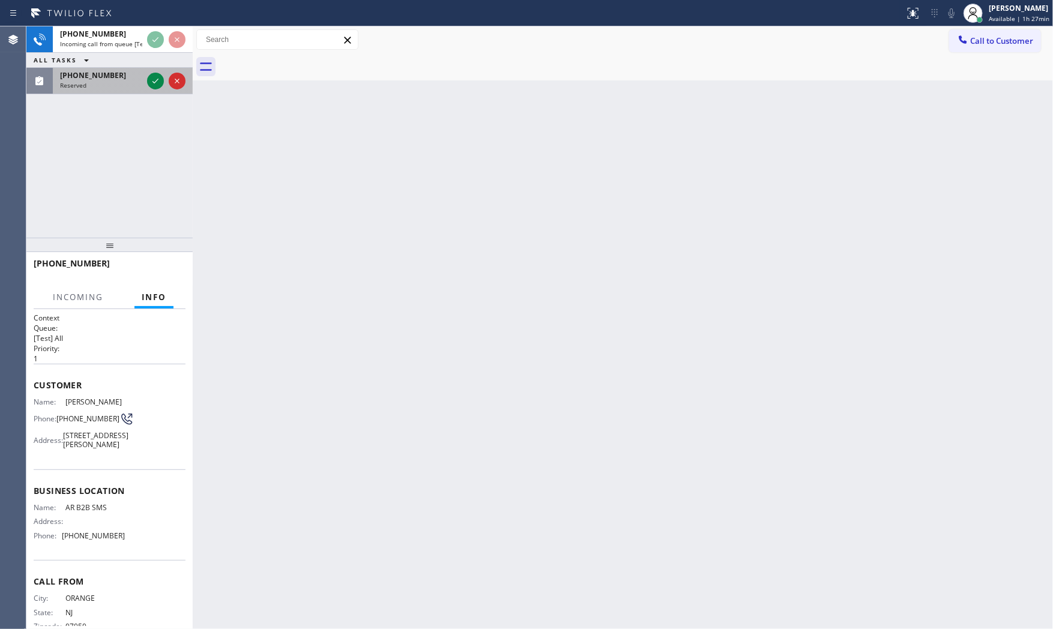
click at [124, 92] on div "[PHONE_NUMBER] Reserved" at bounding box center [99, 81] width 92 height 26
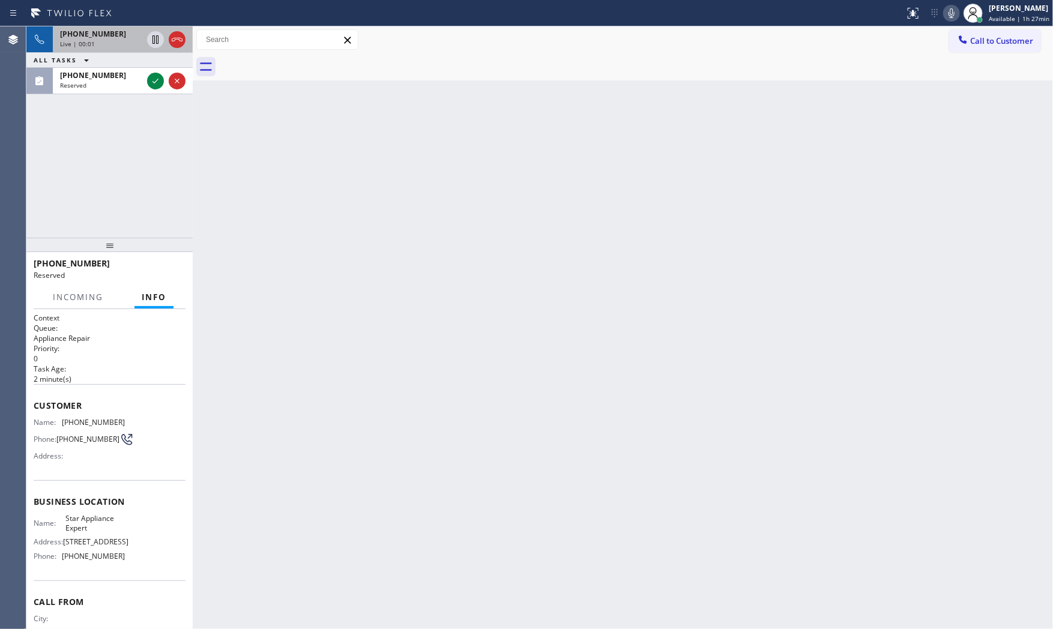
click at [110, 46] on div "Live | 00:01" at bounding box center [101, 44] width 82 height 8
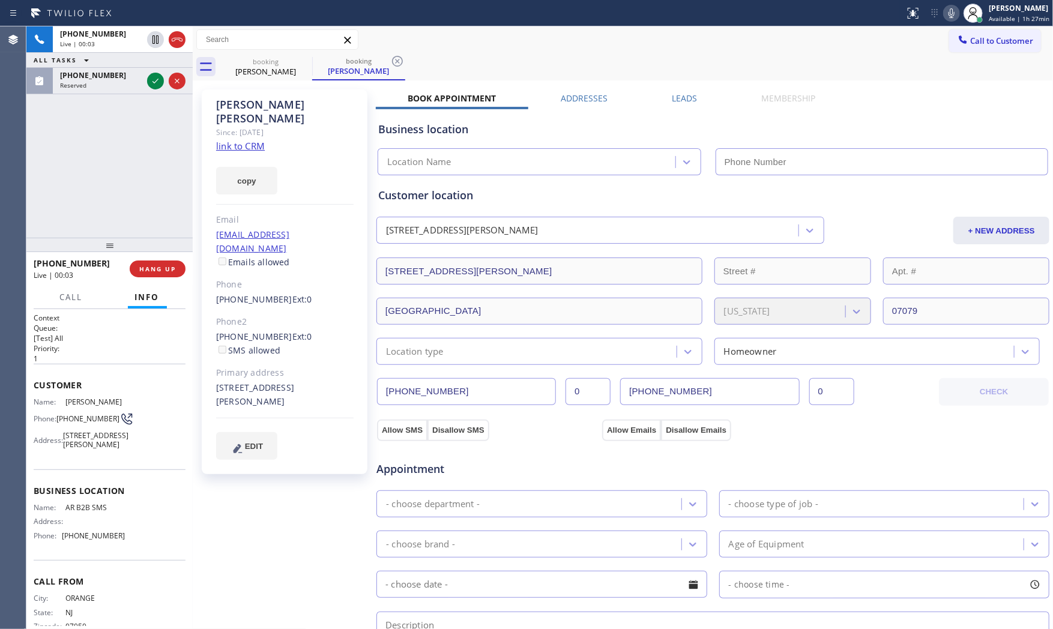
click at [246, 140] on link "link to CRM" at bounding box center [240, 146] width 49 height 12
type input "[PHONE_NUMBER]"
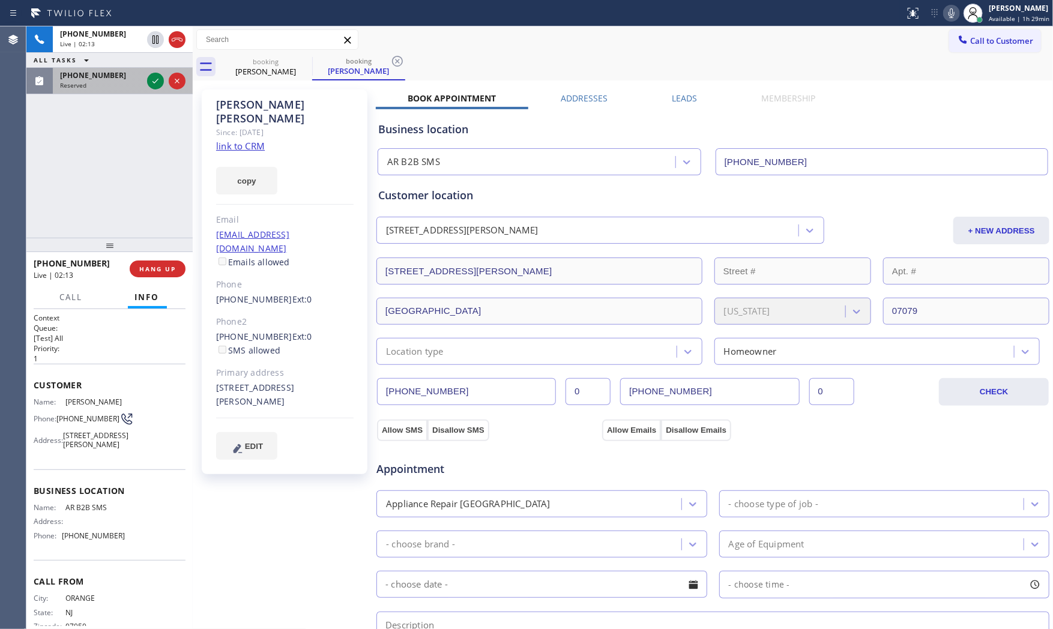
click at [100, 87] on div "Reserved" at bounding box center [101, 85] width 82 height 8
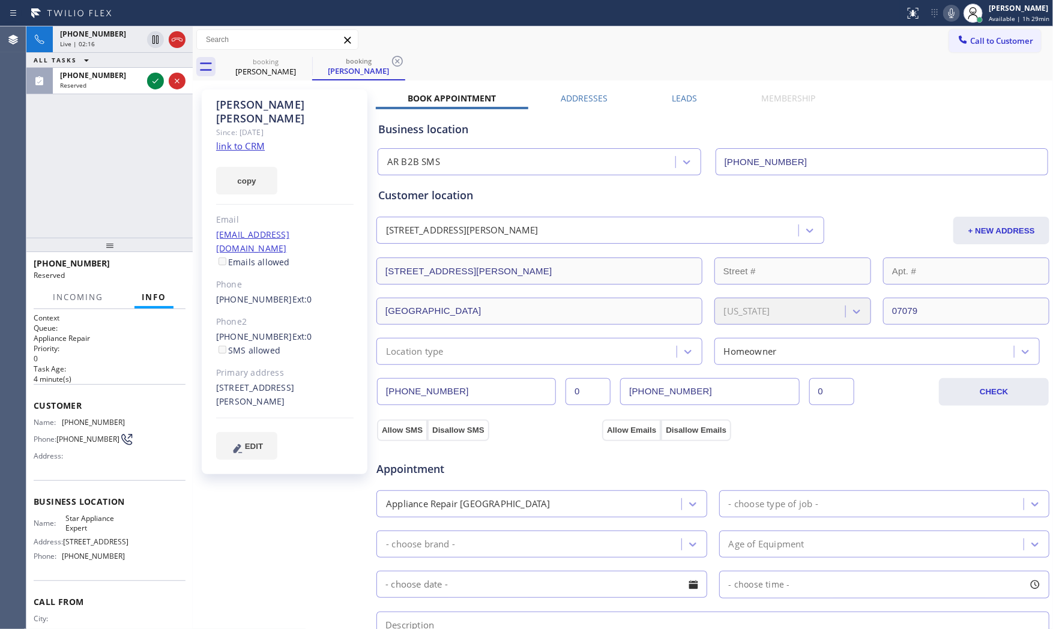
click at [956, 14] on icon at bounding box center [951, 13] width 14 height 14
click at [152, 39] on icon at bounding box center [155, 39] width 14 height 14
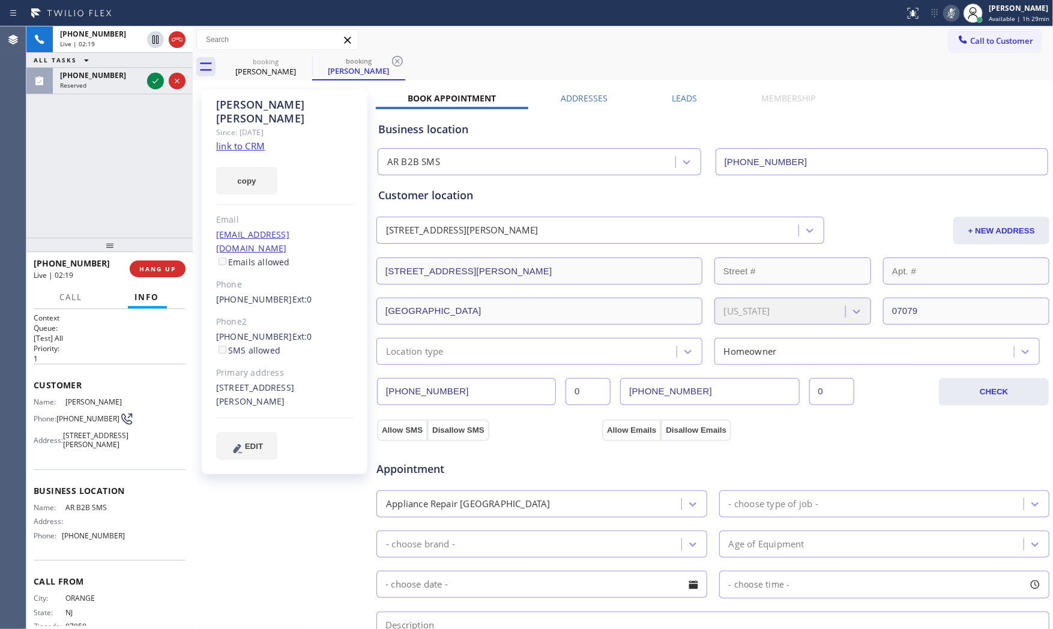
click at [945, 13] on icon at bounding box center [951, 13] width 14 height 14
click at [153, 40] on icon at bounding box center [155, 39] width 8 height 8
click at [944, 17] on icon at bounding box center [951, 13] width 14 height 14
click at [154, 44] on icon at bounding box center [155, 39] width 14 height 14
click at [945, 14] on icon at bounding box center [951, 13] width 14 height 14
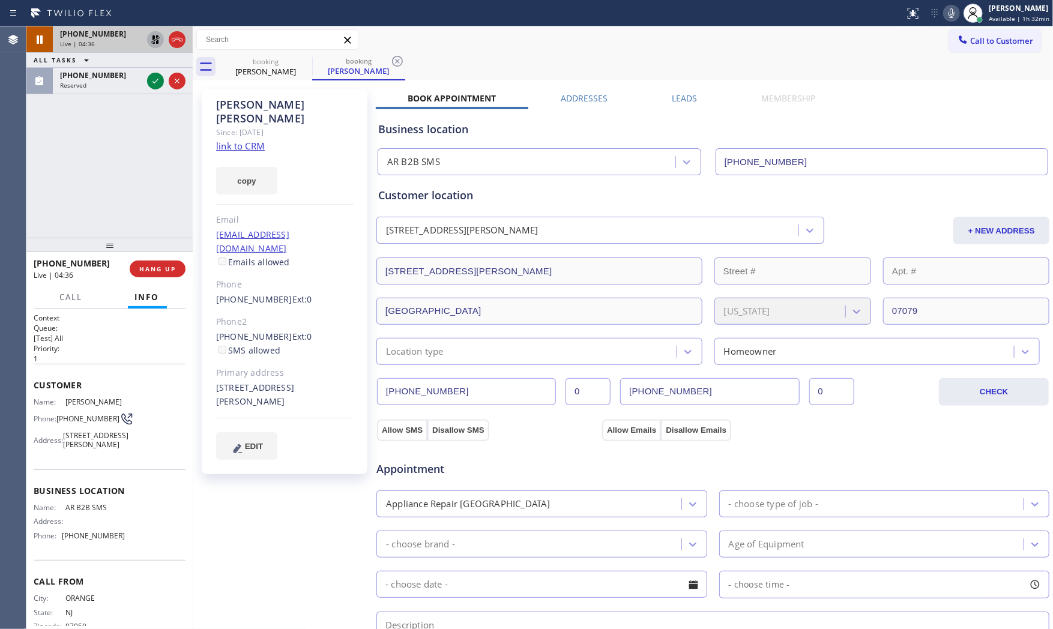
click at [160, 41] on icon at bounding box center [155, 39] width 14 height 14
click at [944, 17] on icon at bounding box center [951, 13] width 14 height 14
click at [153, 42] on icon at bounding box center [155, 39] width 14 height 14
click at [76, 423] on span "[PHONE_NUMBER]" at bounding box center [87, 418] width 63 height 9
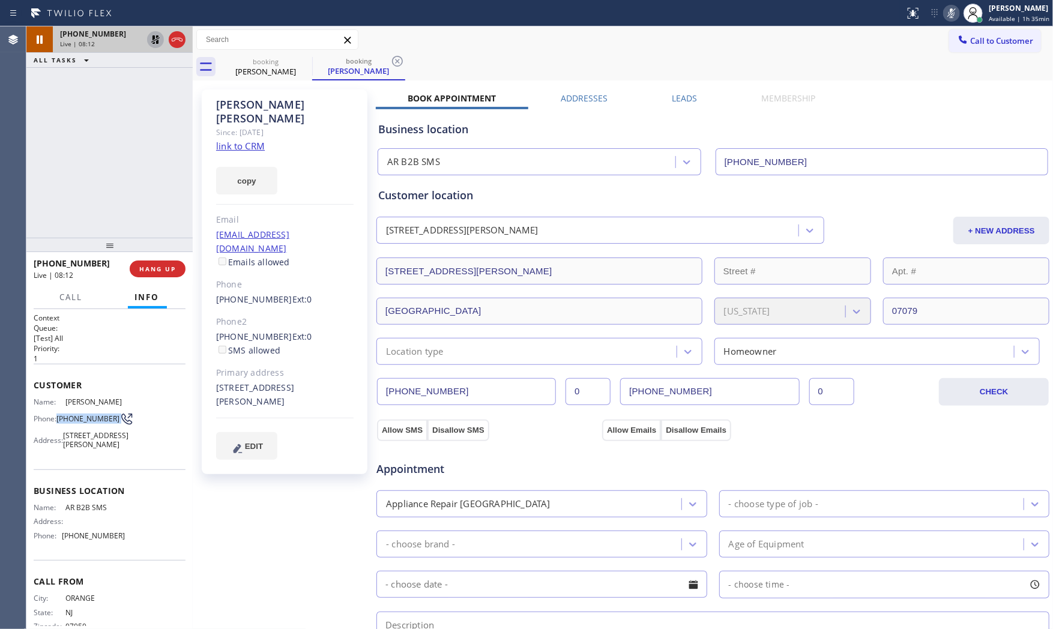
click at [76, 423] on span "[PHONE_NUMBER]" at bounding box center [87, 418] width 63 height 9
copy div "[PHONE_NUMBER]"
click at [237, 38] on input "text" at bounding box center [277, 39] width 161 height 19
click at [297, 67] on icon at bounding box center [304, 61] width 14 height 14
click at [0, 0] on icon at bounding box center [0, 0] width 0 height 0
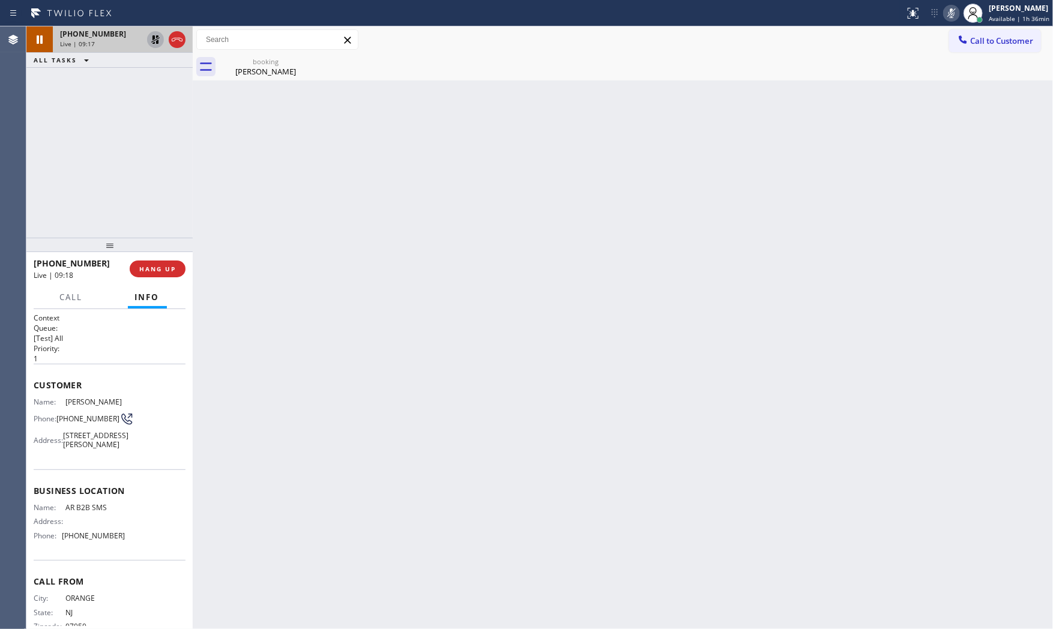
click at [79, 48] on div "[PHONE_NUMBER] Live | 09:17" at bounding box center [99, 39] width 92 height 26
click at [79, 304] on button "Call" at bounding box center [71, 297] width 37 height 23
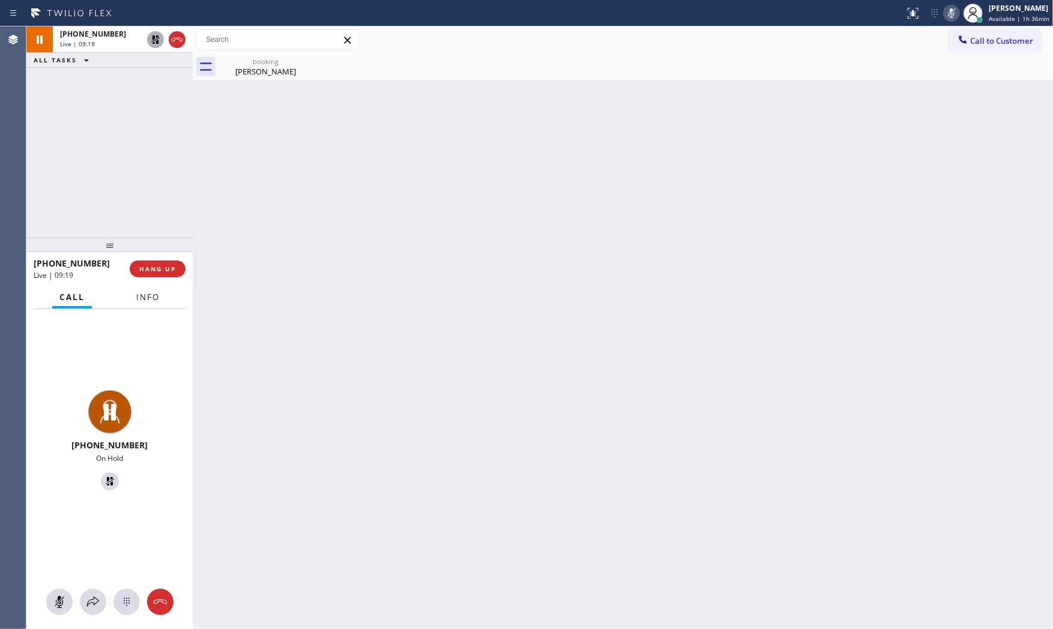
click at [140, 298] on span "Info" at bounding box center [147, 297] width 23 height 11
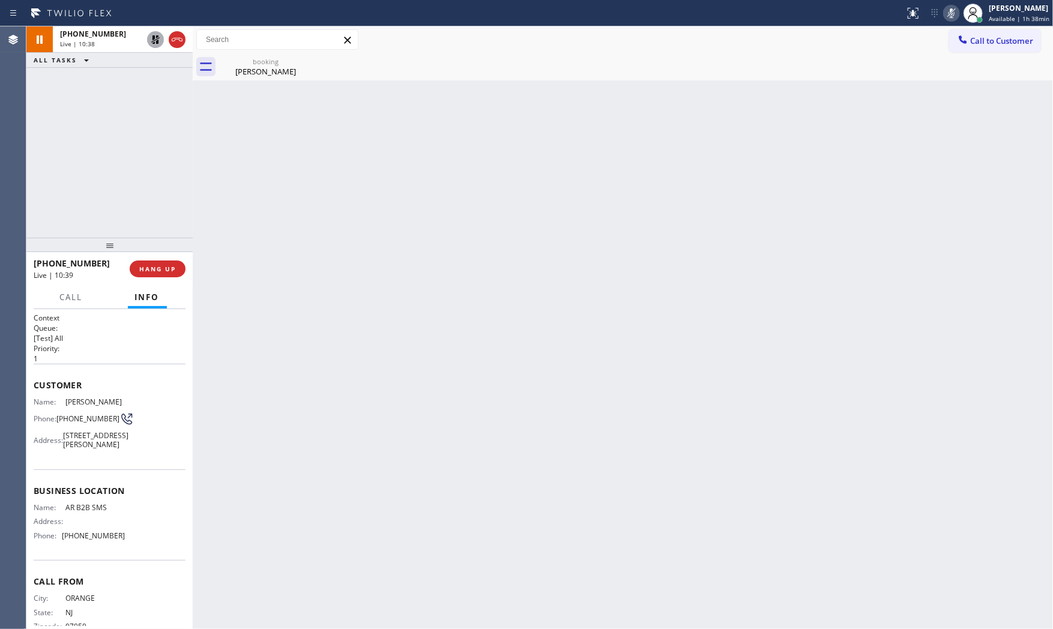
click at [946, 14] on icon at bounding box center [951, 13] width 14 height 14
click at [149, 41] on icon at bounding box center [155, 39] width 14 height 14
click at [157, 265] on span "HANG UP" at bounding box center [157, 269] width 37 height 8
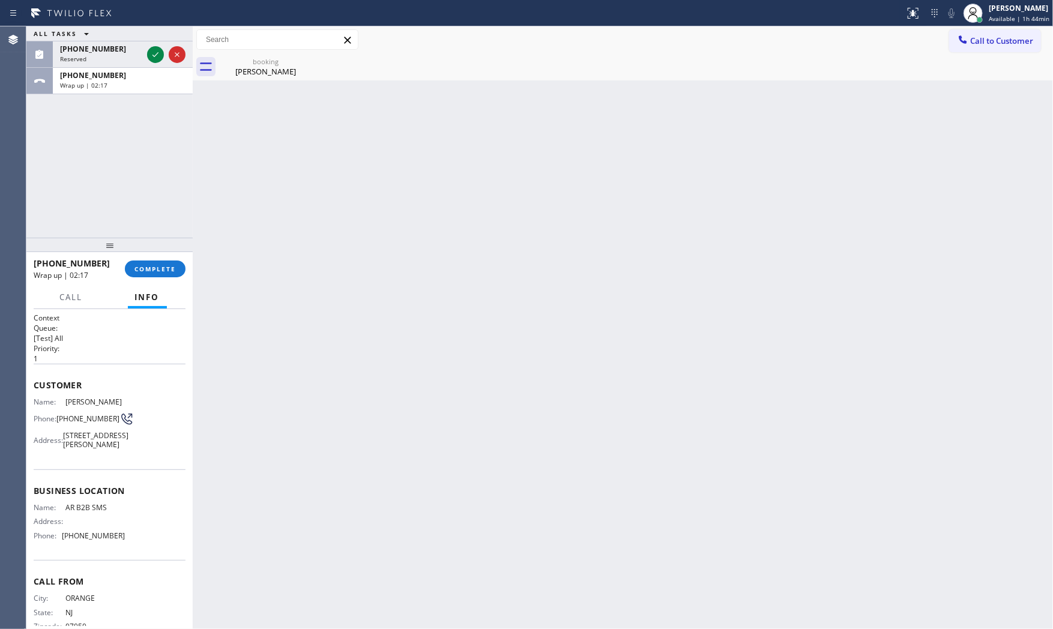
click at [88, 512] on span "AR B2B SMS" at bounding box center [94, 507] width 59 height 9
copy span "AR B2B SMS"
drag, startPoint x: 165, startPoint y: 258, endPoint x: 161, endPoint y: 267, distance: 9.4
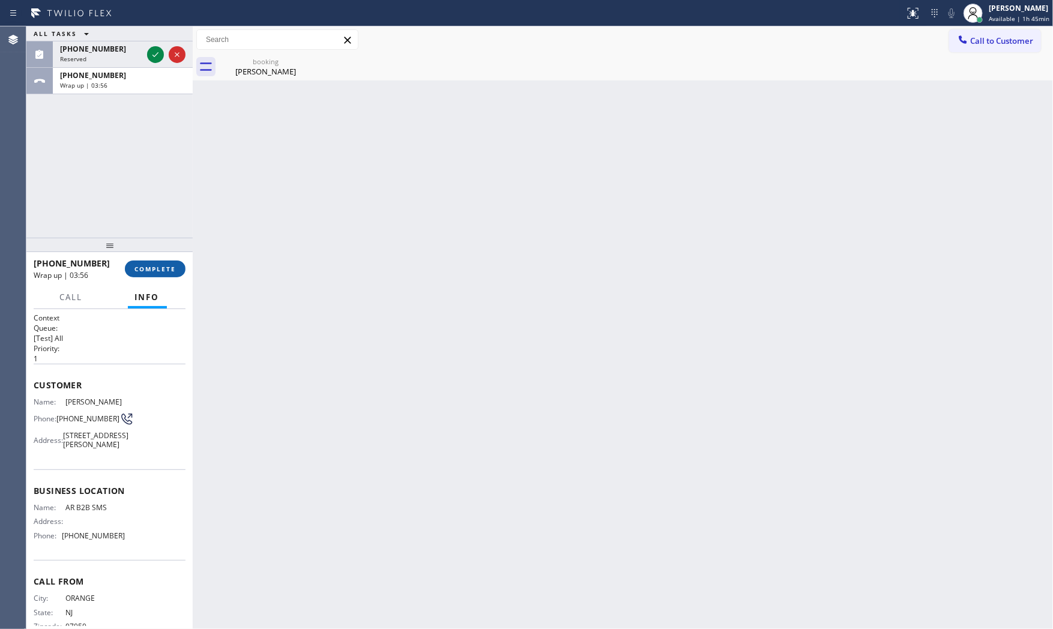
click at [165, 259] on div "[PHONE_NUMBER] Wrap up | 03:56 COMPLETE" at bounding box center [110, 268] width 152 height 31
click at [160, 267] on span "COMPLETE" at bounding box center [154, 269] width 41 height 8
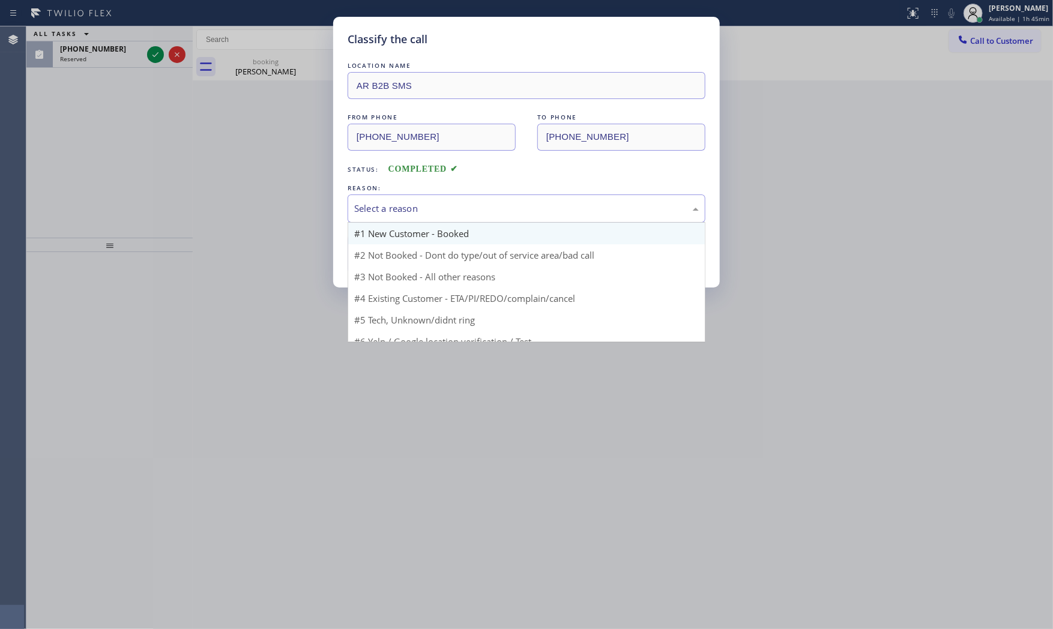
drag, startPoint x: 419, startPoint y: 202, endPoint x: 411, endPoint y: 228, distance: 27.5
click at [419, 205] on div "Select a reason" at bounding box center [526, 209] width 345 height 14
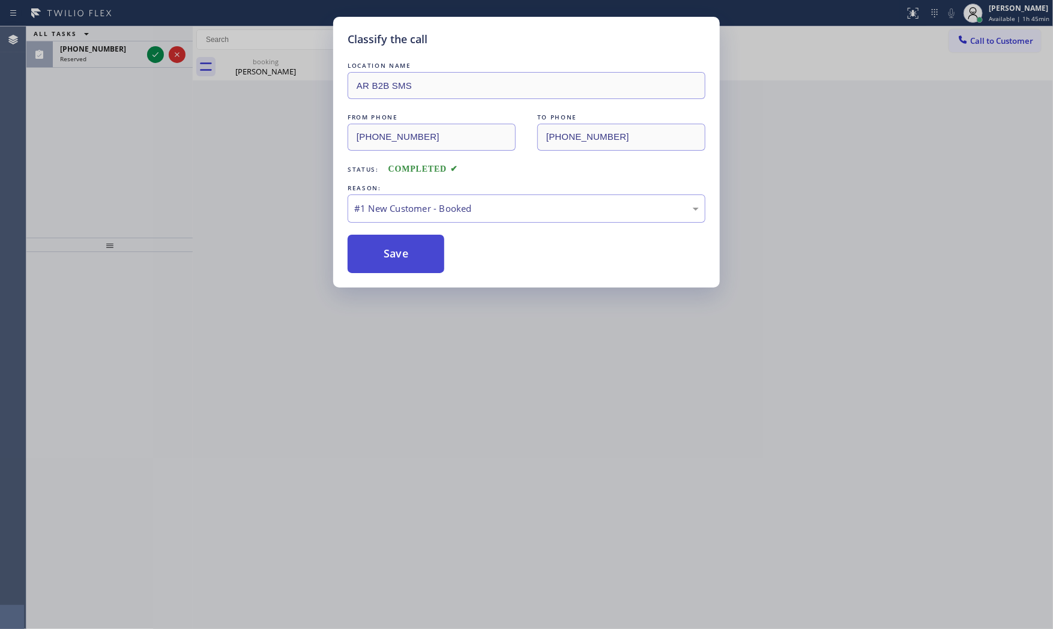
click at [399, 256] on button "Save" at bounding box center [396, 254] width 97 height 38
click at [155, 53] on div "Classify the call LOCATION NAME AR B2B SMS FROM PHONE [PHONE_NUMBER] TO PHONE […" at bounding box center [526, 314] width 1053 height 629
click at [390, 292] on div "Classify the call LOCATION NAME AR B2B SMS FROM PHONE [PHONE_NUMBER] TO PHONE […" at bounding box center [526, 314] width 1053 height 629
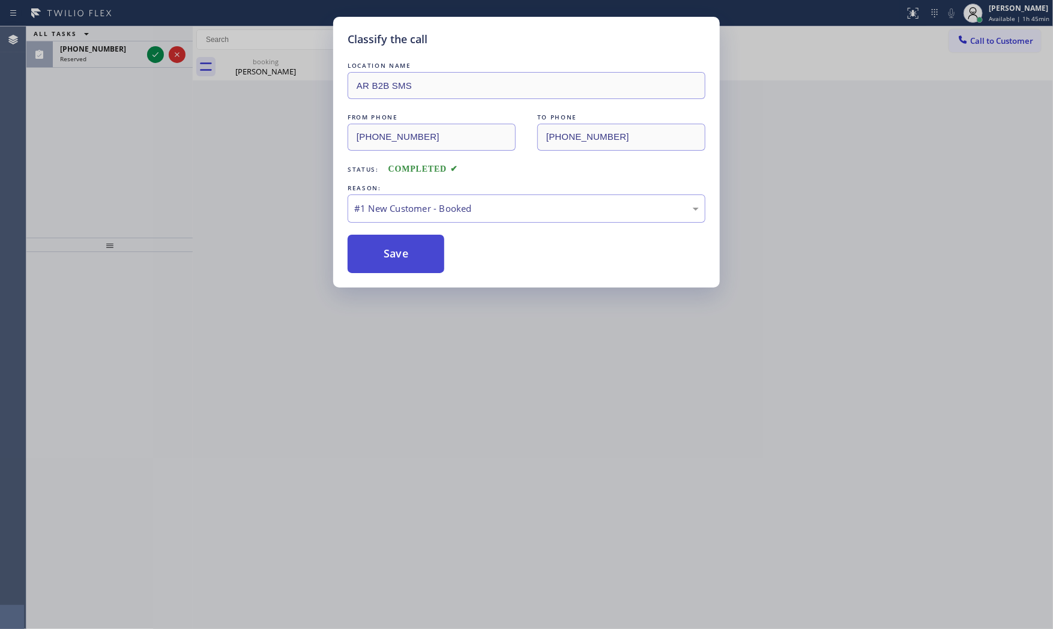
click at [377, 259] on button "Save" at bounding box center [396, 254] width 97 height 38
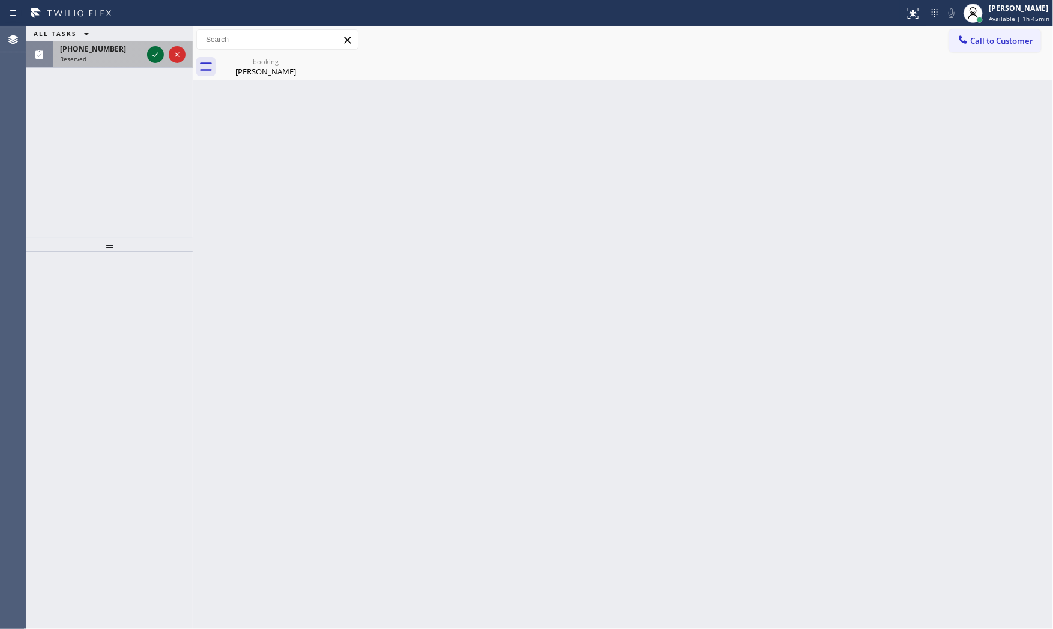
click at [154, 56] on icon at bounding box center [156, 54] width 6 height 5
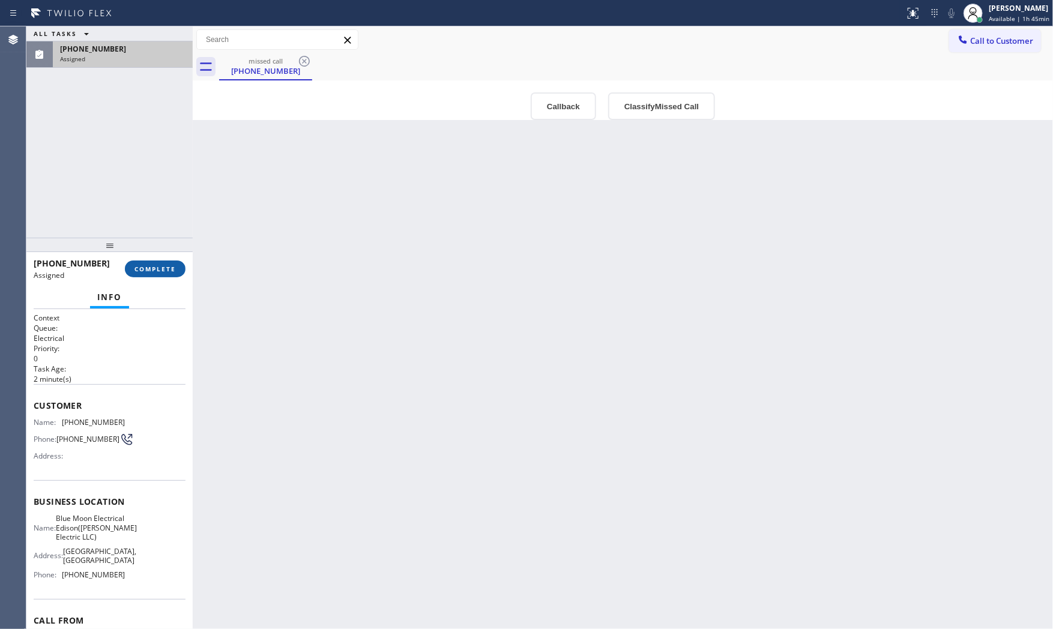
click at [166, 271] on span "COMPLETE" at bounding box center [154, 269] width 41 height 8
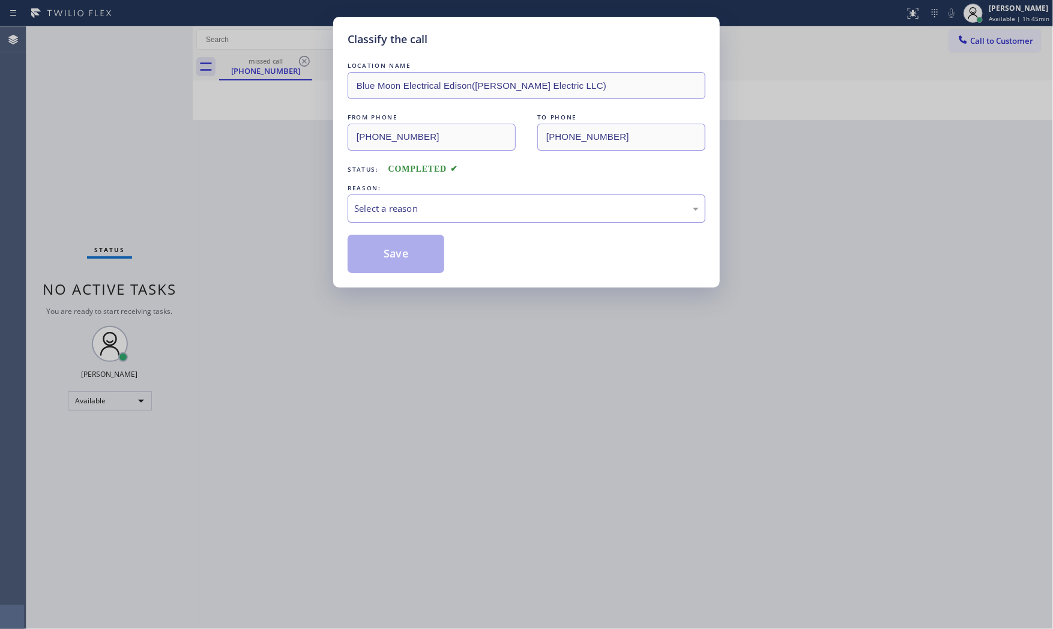
click at [441, 207] on div "Select a reason" at bounding box center [526, 209] width 345 height 14
click at [405, 250] on button "Save" at bounding box center [396, 254] width 97 height 38
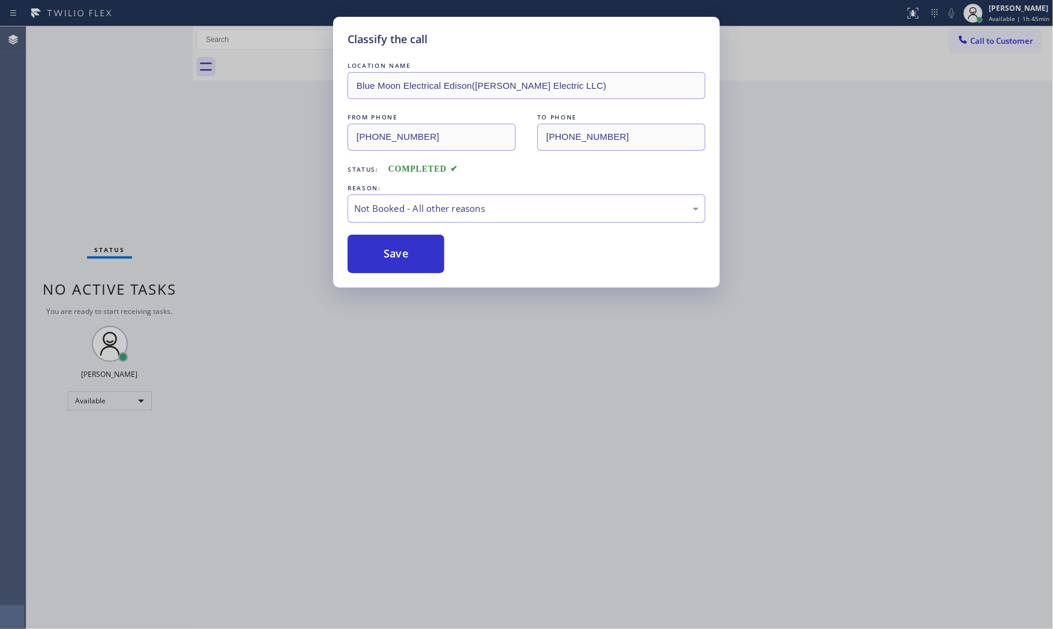
click at [405, 250] on button "Save" at bounding box center [396, 254] width 97 height 38
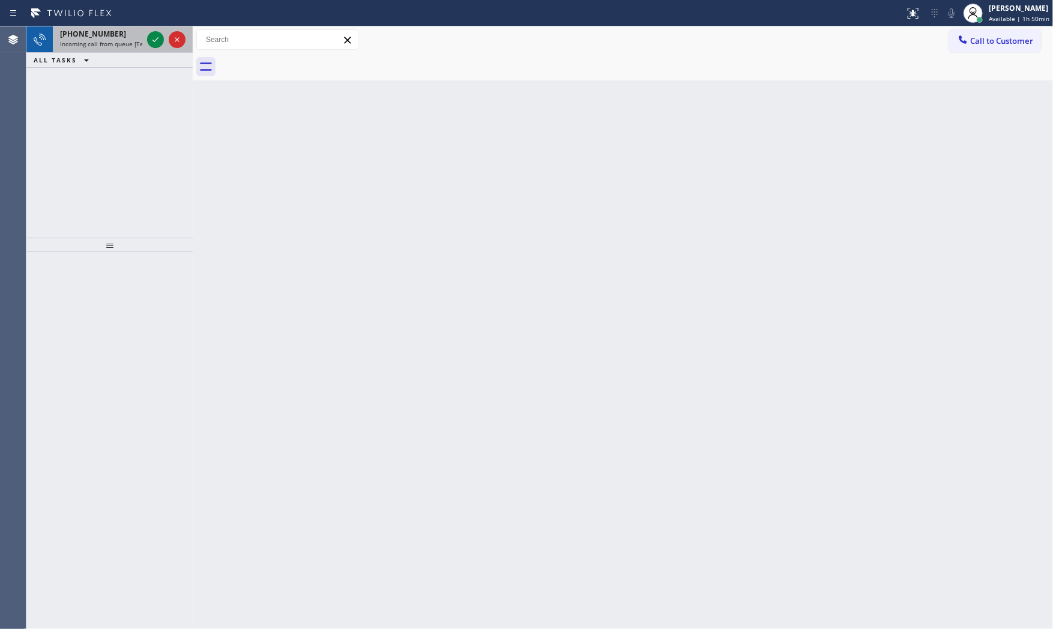
click at [113, 40] on span "Incoming call from queue [Test] All" at bounding box center [110, 44] width 100 height 8
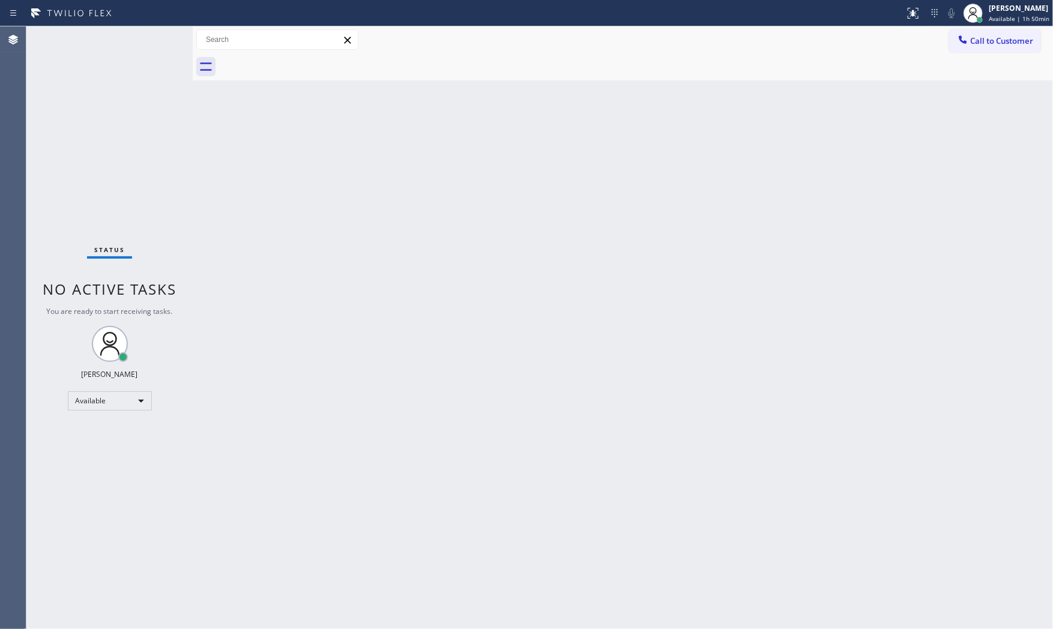
click at [115, 38] on div "Status No active tasks You are ready to start receiving tasks. [PERSON_NAME] Av…" at bounding box center [109, 327] width 166 height 603
click at [125, 39] on div "Status No active tasks You are ready to start receiving tasks. [PERSON_NAME] Av…" at bounding box center [109, 327] width 166 height 603
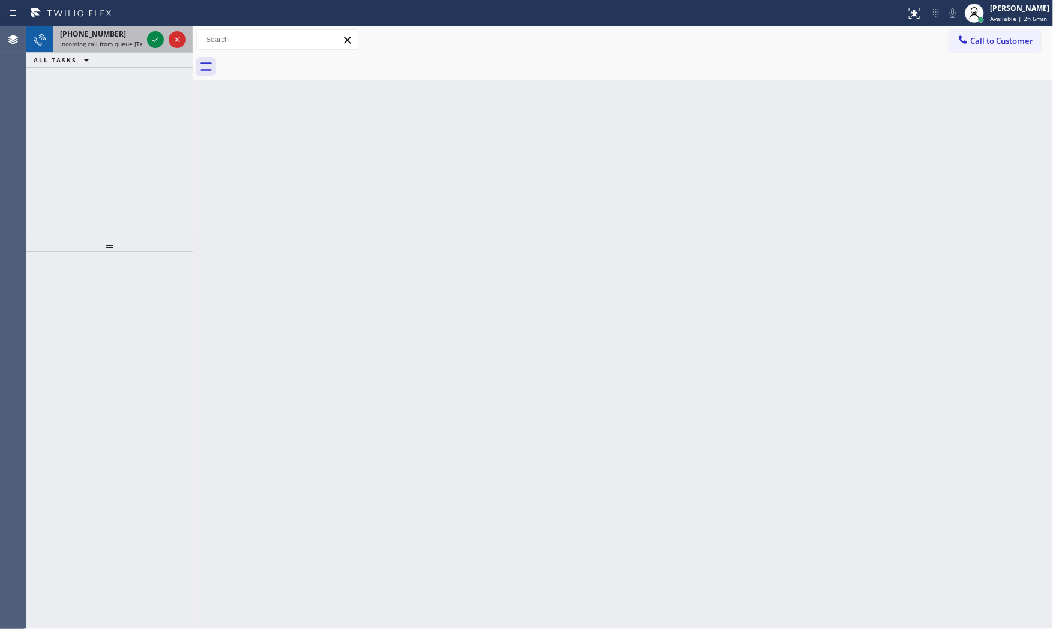
click at [107, 31] on span "[PHONE_NUMBER]" at bounding box center [93, 34] width 66 height 10
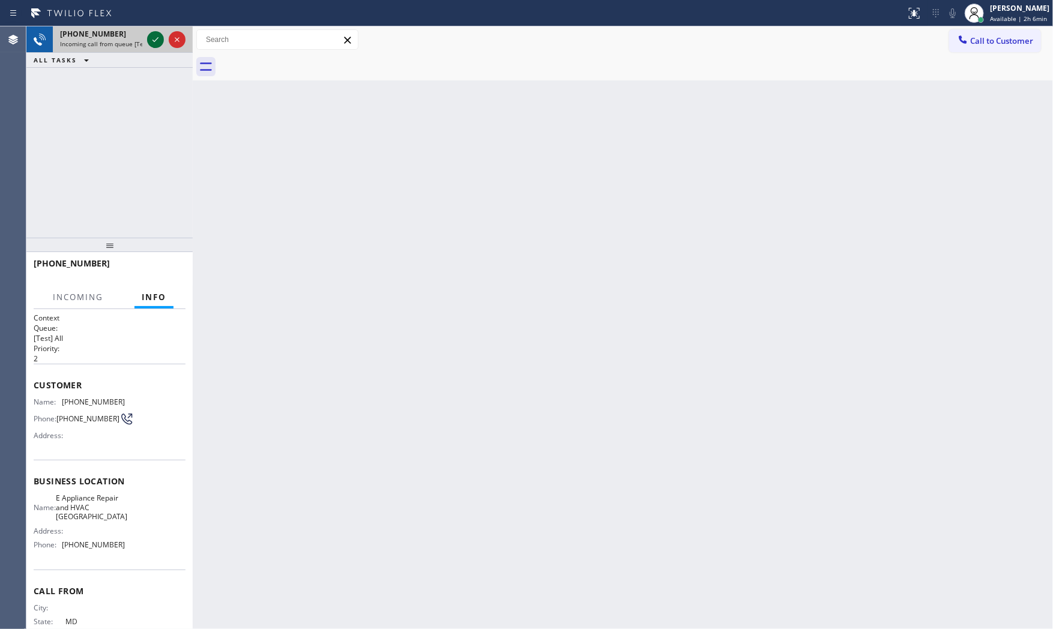
click at [152, 40] on icon at bounding box center [155, 39] width 14 height 14
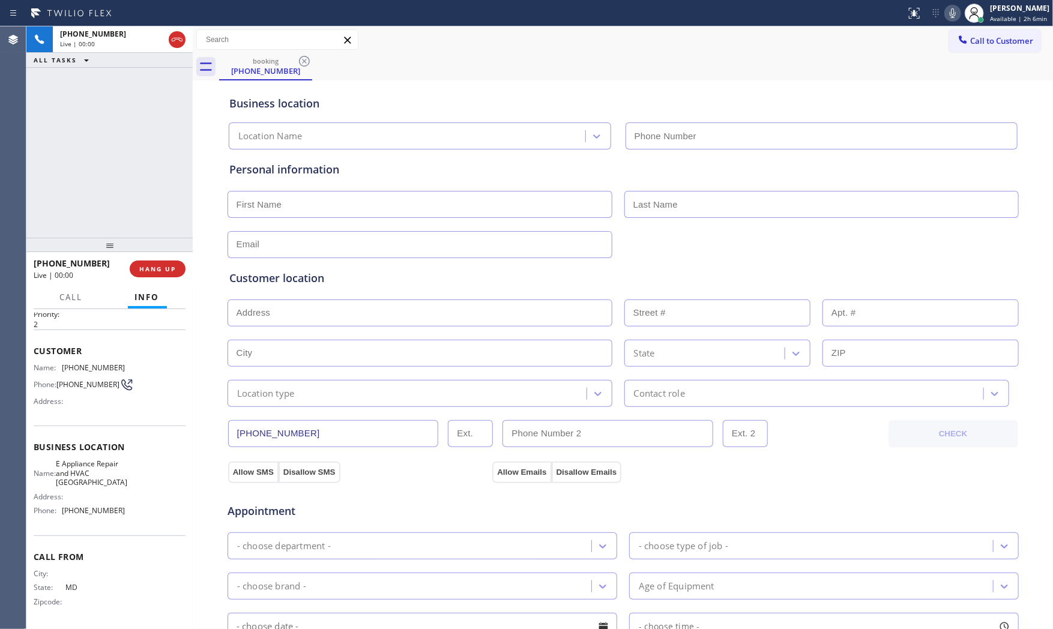
type input "[PHONE_NUMBER]"
click at [160, 289] on button "Info" at bounding box center [147, 297] width 39 height 23
click at [164, 271] on span "HANG UP" at bounding box center [157, 269] width 37 height 8
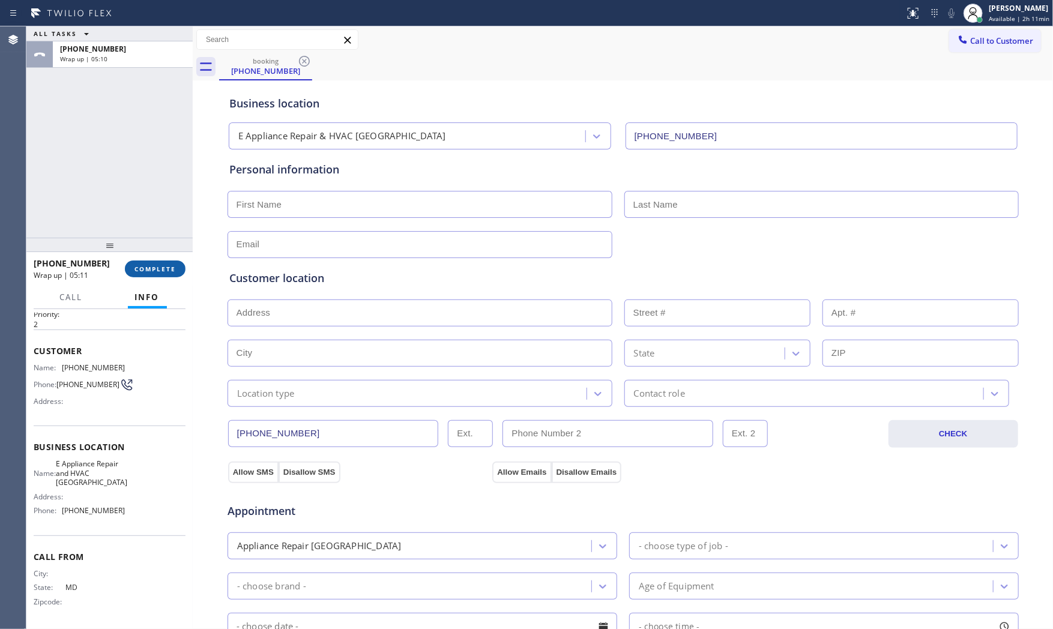
click at [155, 273] on span "COMPLETE" at bounding box center [154, 269] width 41 height 8
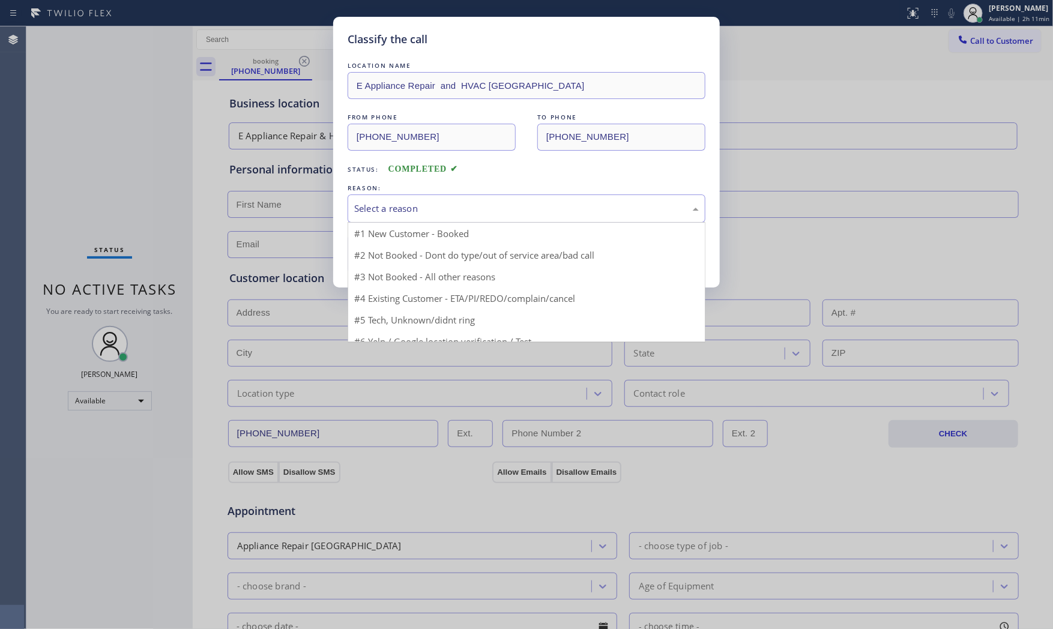
click at [426, 217] on div "Select a reason" at bounding box center [527, 209] width 358 height 28
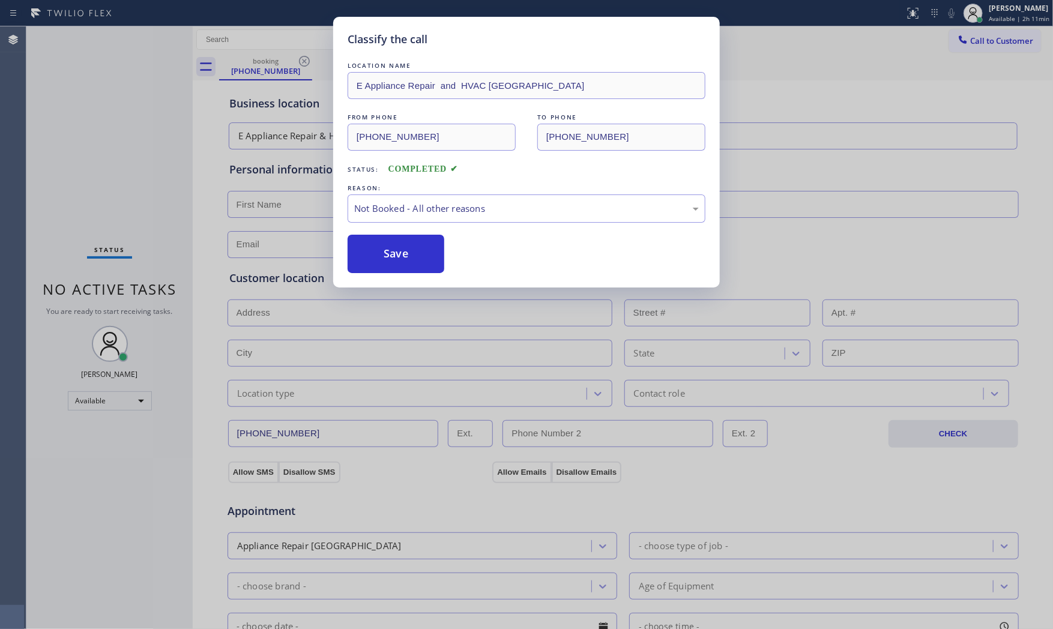
click at [404, 247] on button "Save" at bounding box center [396, 254] width 97 height 38
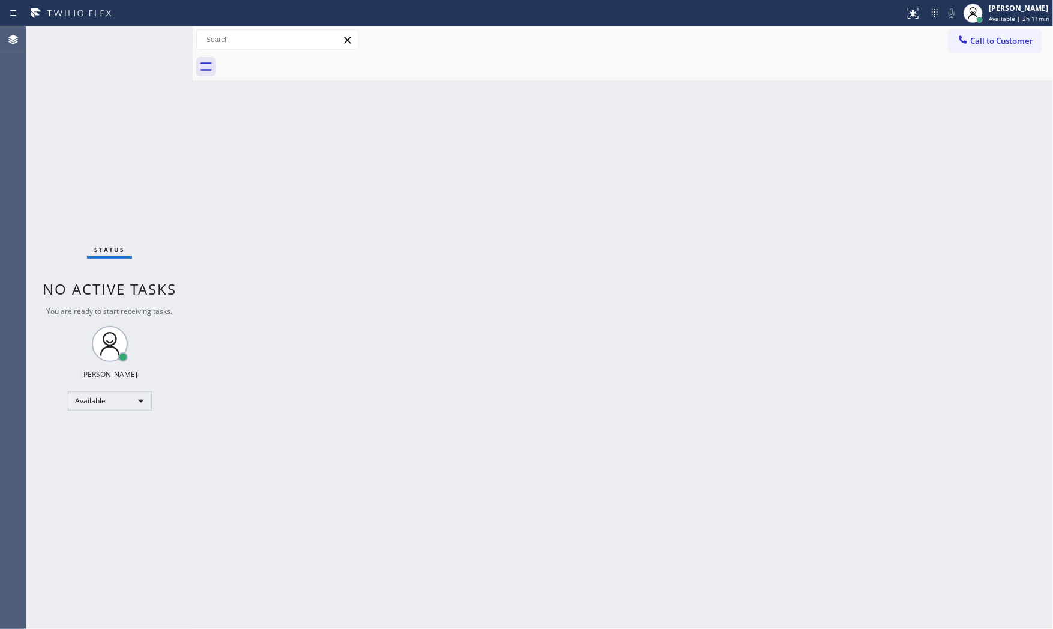
drag, startPoint x: 995, startPoint y: 40, endPoint x: 1005, endPoint y: 38, distance: 10.4
click at [995, 40] on span "Call to Customer" at bounding box center [1001, 40] width 63 height 11
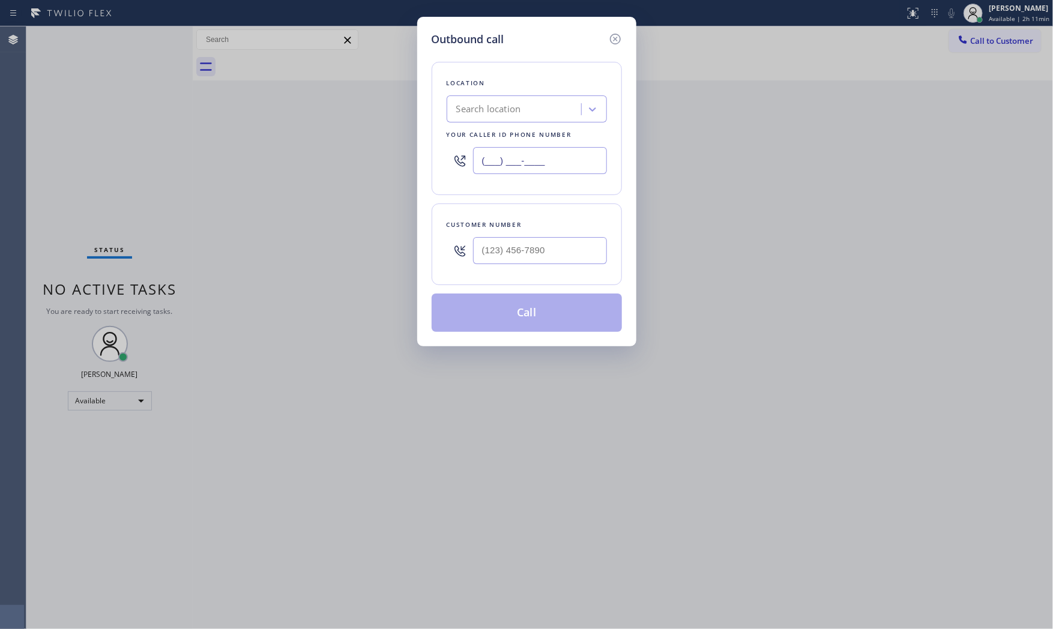
click at [506, 163] on input "(___) ___-____" at bounding box center [540, 160] width 134 height 27
paste input "833) 692-2271"
type input "[PHONE_NUMBER]"
click at [545, 259] on input "(___) ___-____" at bounding box center [540, 250] width 134 height 27
paste input "718) 440-5750"
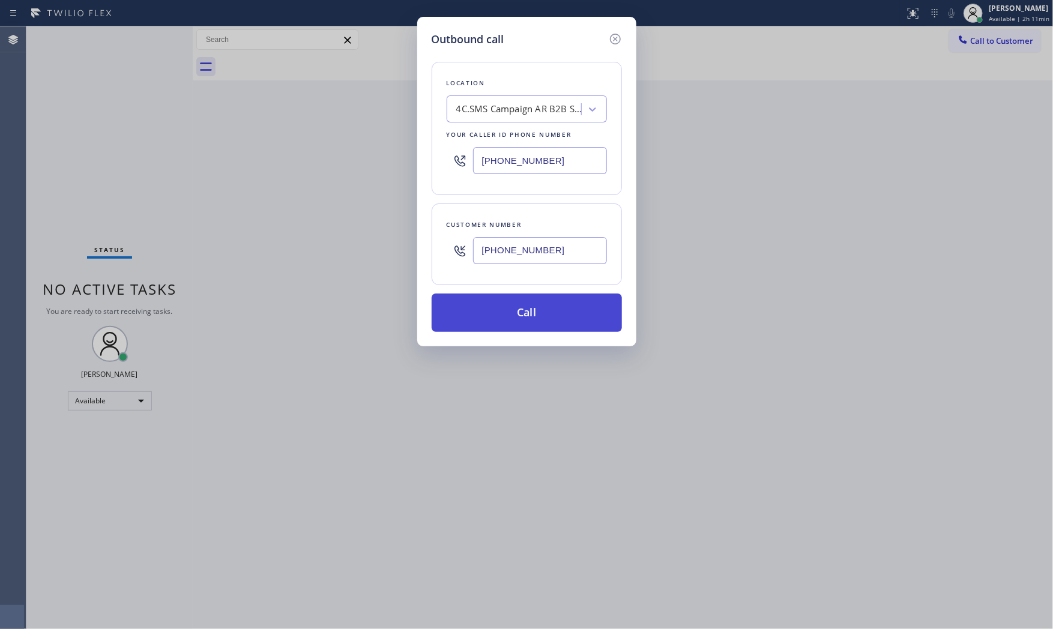
type input "[PHONE_NUMBER]"
click at [532, 322] on button "Call" at bounding box center [527, 313] width 190 height 38
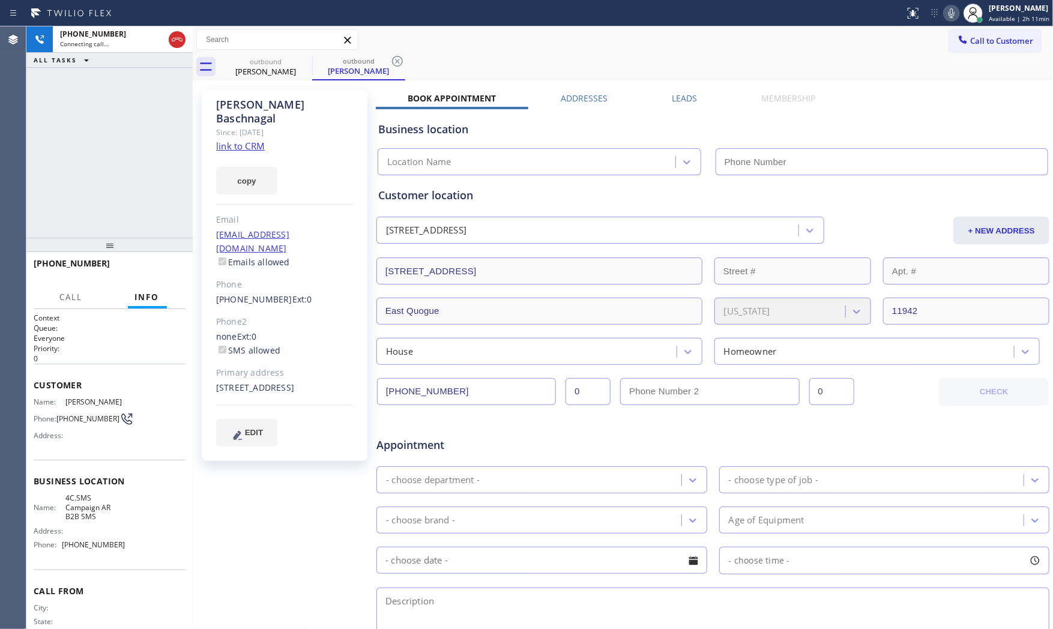
type input "[PHONE_NUMBER]"
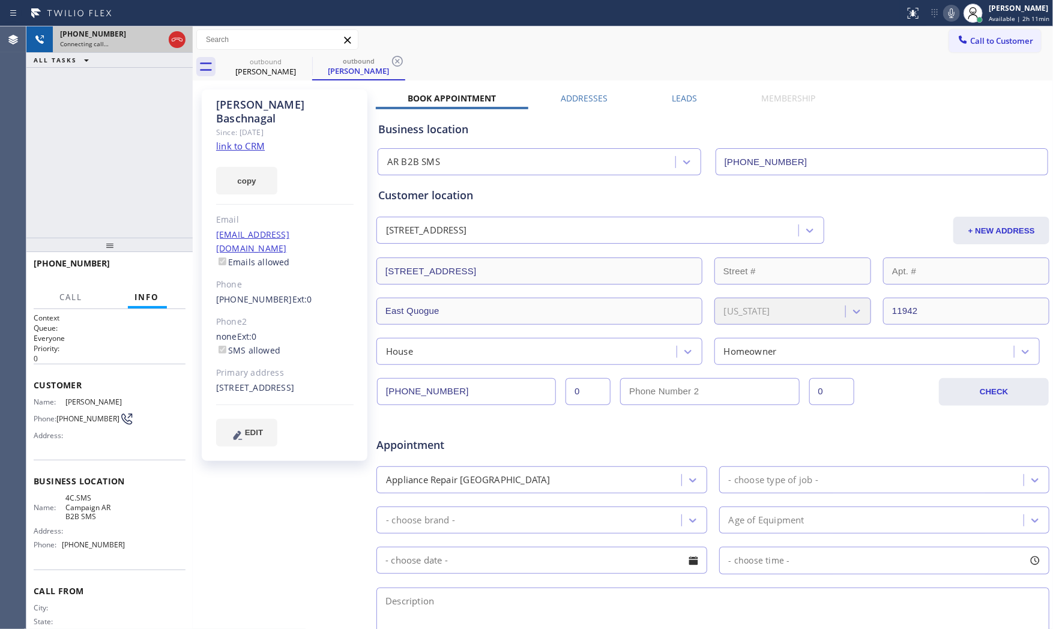
click at [127, 47] on div "Connecting call…" at bounding box center [112, 44] width 104 height 8
click at [175, 45] on icon at bounding box center [177, 39] width 14 height 14
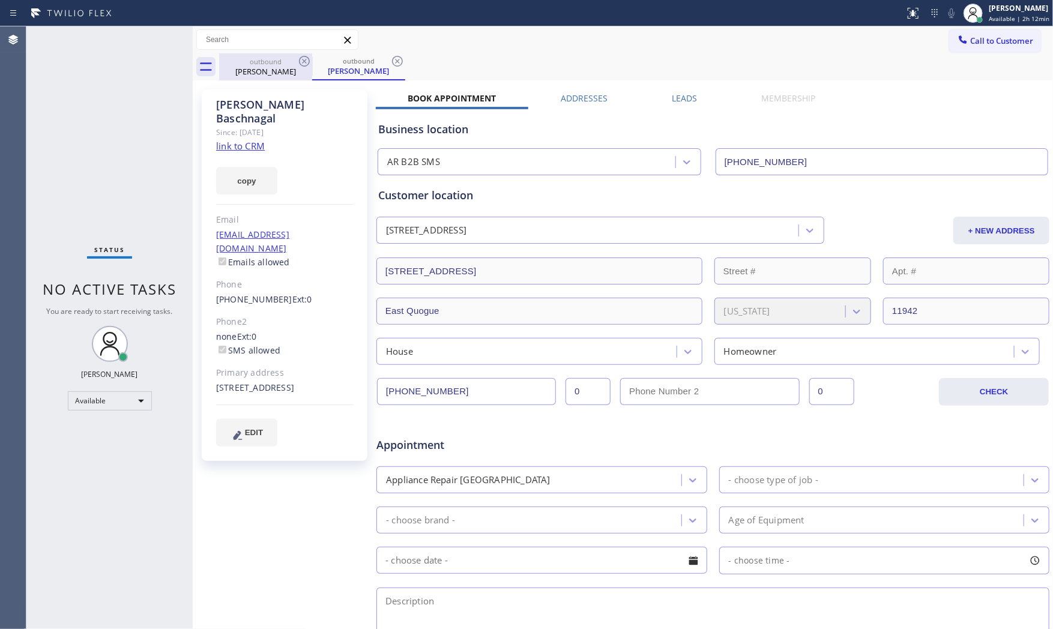
click at [296, 55] on div "outbound [PERSON_NAME]" at bounding box center [265, 66] width 91 height 27
click at [304, 60] on icon at bounding box center [304, 61] width 14 height 14
click at [0, 0] on icon at bounding box center [0, 0] width 0 height 0
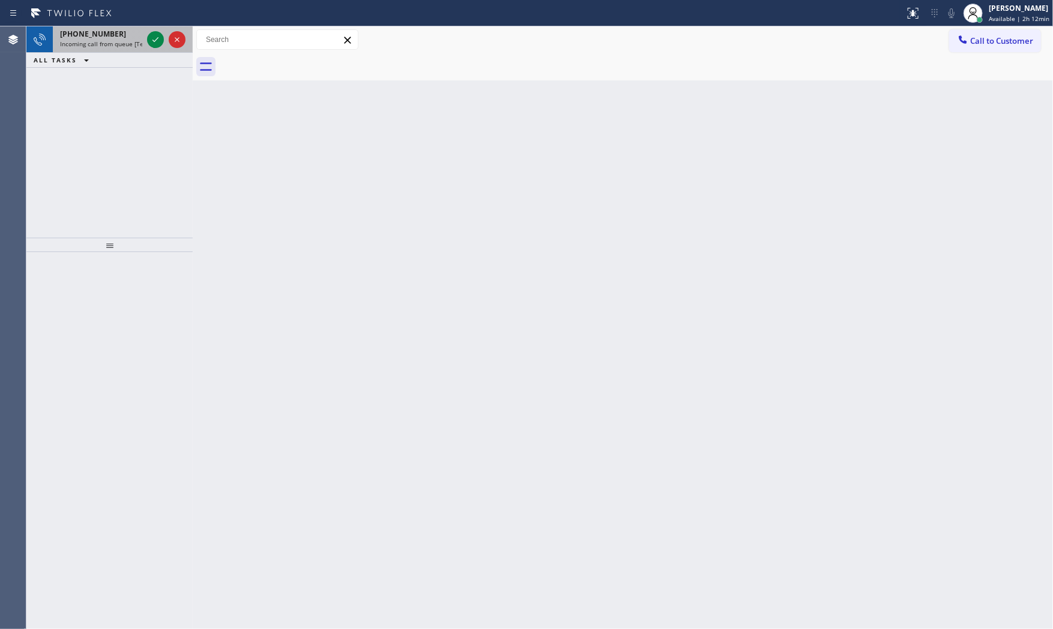
click at [107, 46] on span "Incoming call from queue [Test] All" at bounding box center [110, 44] width 100 height 8
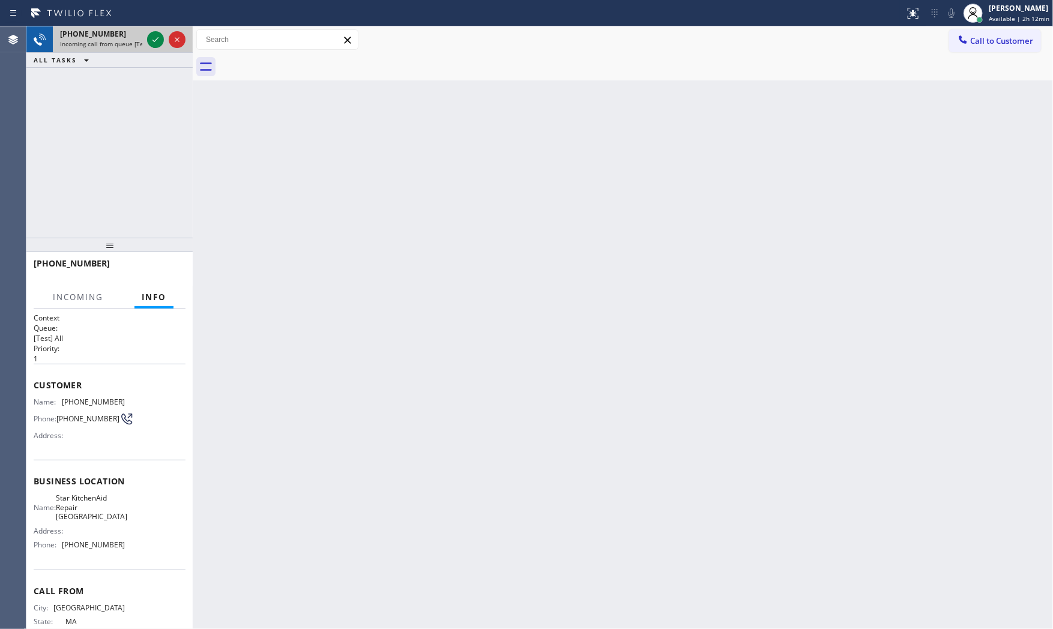
click at [142, 43] on div "[PHONE_NUMBER] Incoming call from queue [Test] All" at bounding box center [99, 39] width 92 height 26
click at [155, 40] on icon at bounding box center [156, 39] width 6 height 5
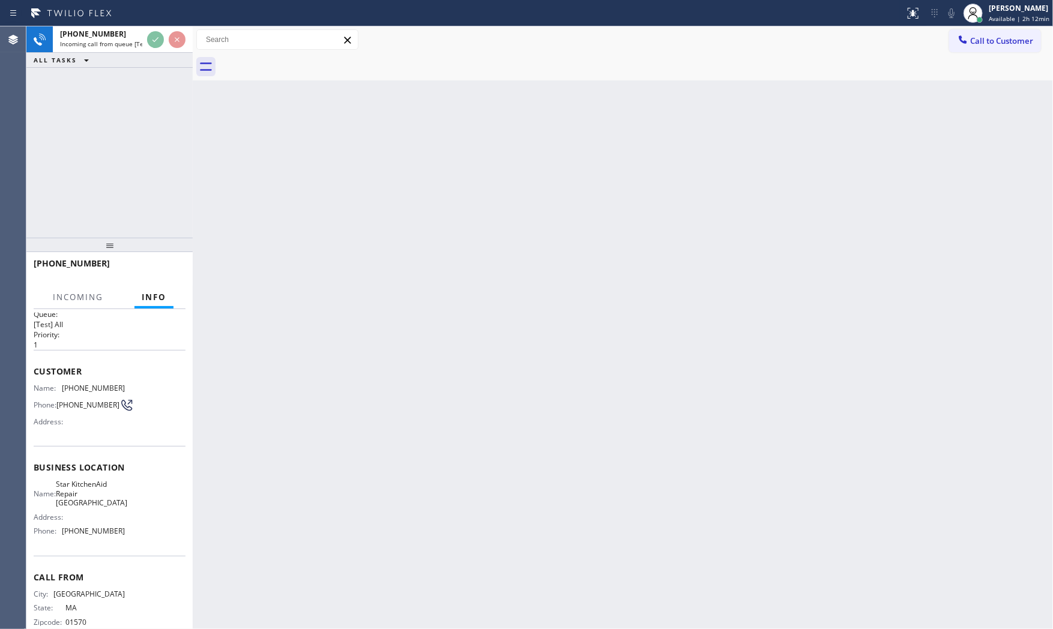
scroll to position [28, 0]
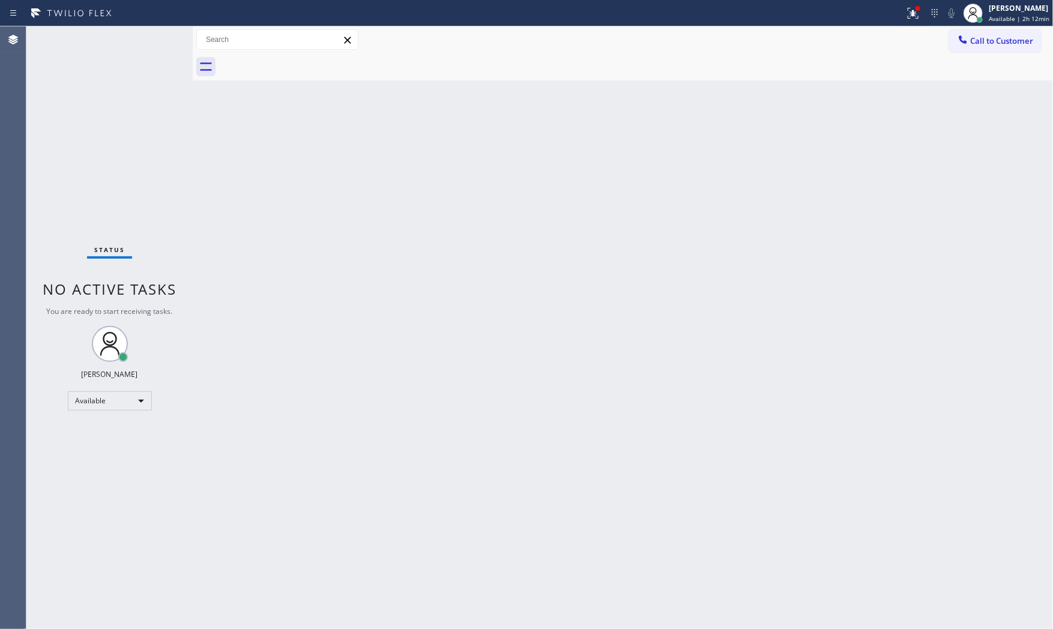
drag, startPoint x: 922, startPoint y: 16, endPoint x: 908, endPoint y: 38, distance: 25.8
click at [922, 17] on div at bounding box center [913, 13] width 26 height 14
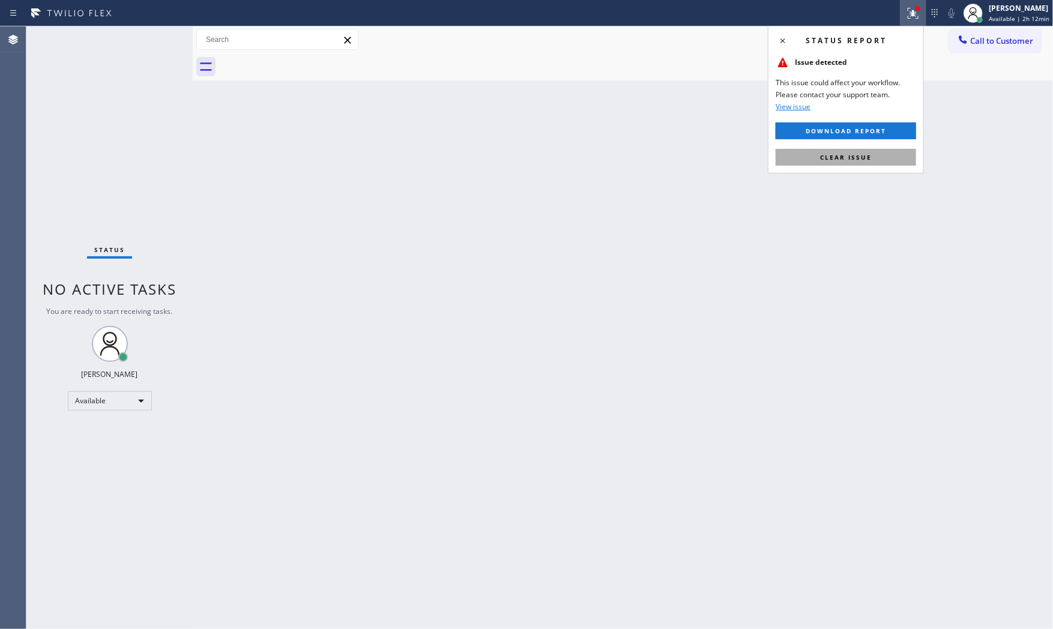
click at [853, 159] on span "Clear issue" at bounding box center [846, 157] width 52 height 8
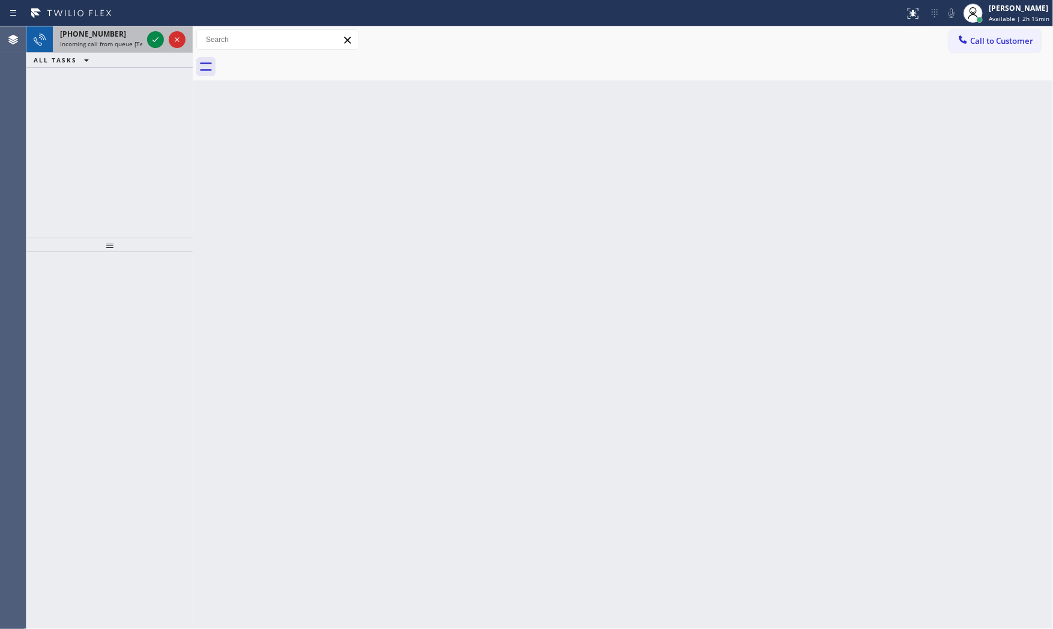
click at [132, 49] on div "[PHONE_NUMBER] Incoming call from queue [Test] All" at bounding box center [99, 39] width 92 height 26
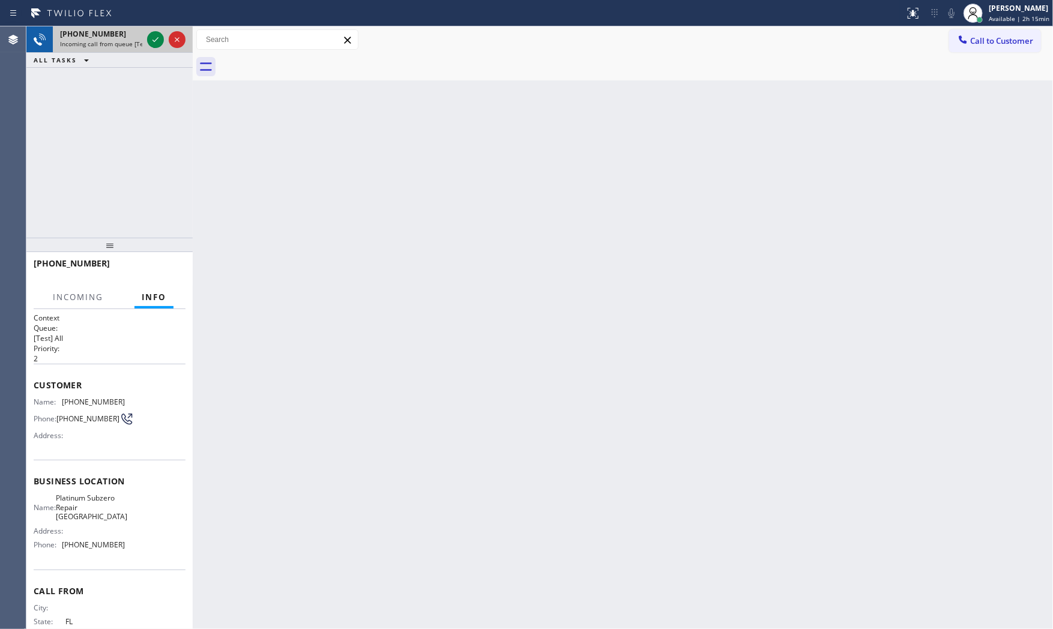
click at [146, 43] on div at bounding box center [166, 39] width 43 height 26
click at [150, 40] on icon at bounding box center [155, 39] width 14 height 14
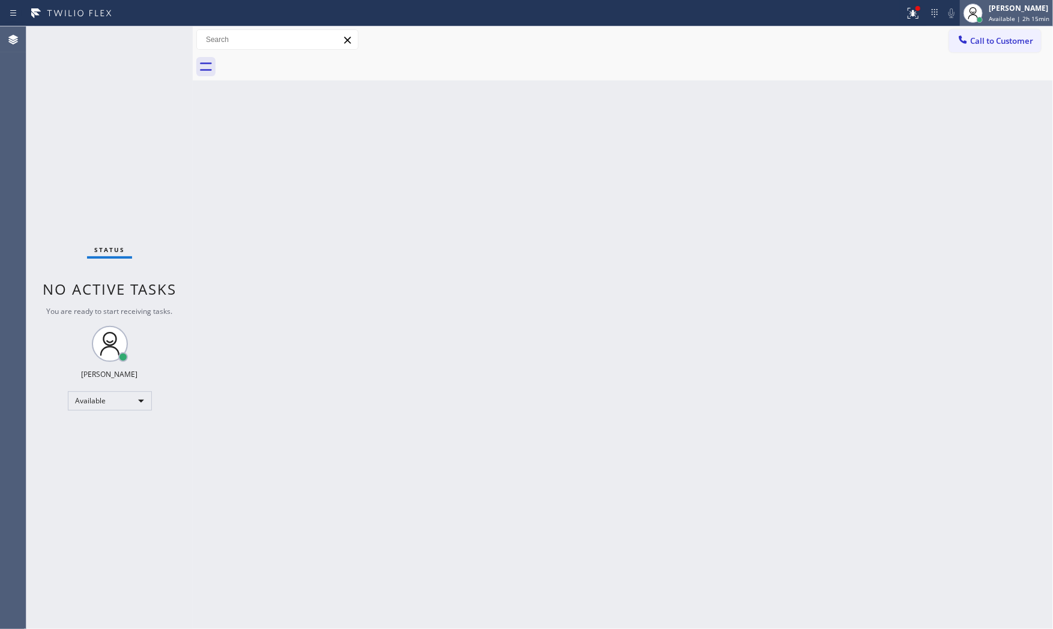
click at [1040, 7] on div "[PERSON_NAME]" at bounding box center [1019, 8] width 61 height 10
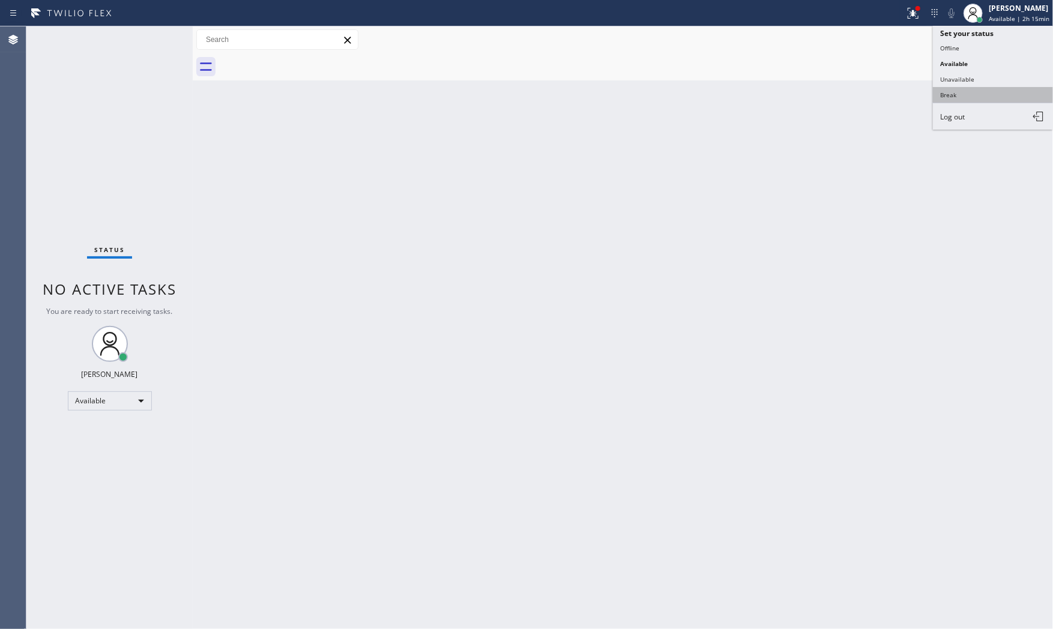
click at [950, 89] on button "Break" at bounding box center [993, 95] width 120 height 16
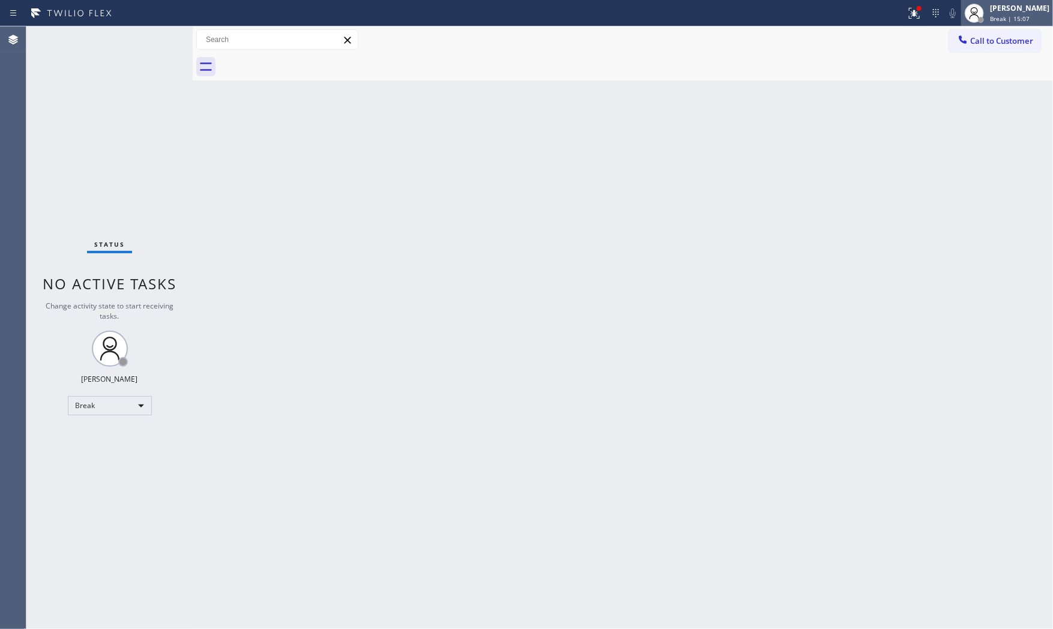
click at [1006, 10] on div "[PERSON_NAME]" at bounding box center [1019, 8] width 59 height 10
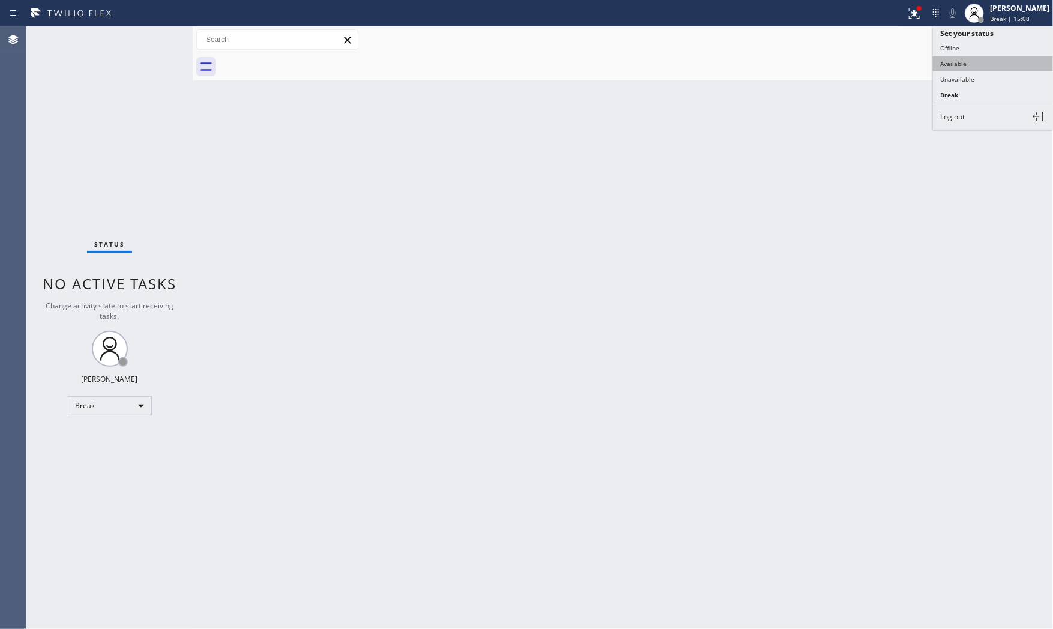
click at [995, 56] on button "Available" at bounding box center [993, 64] width 120 height 16
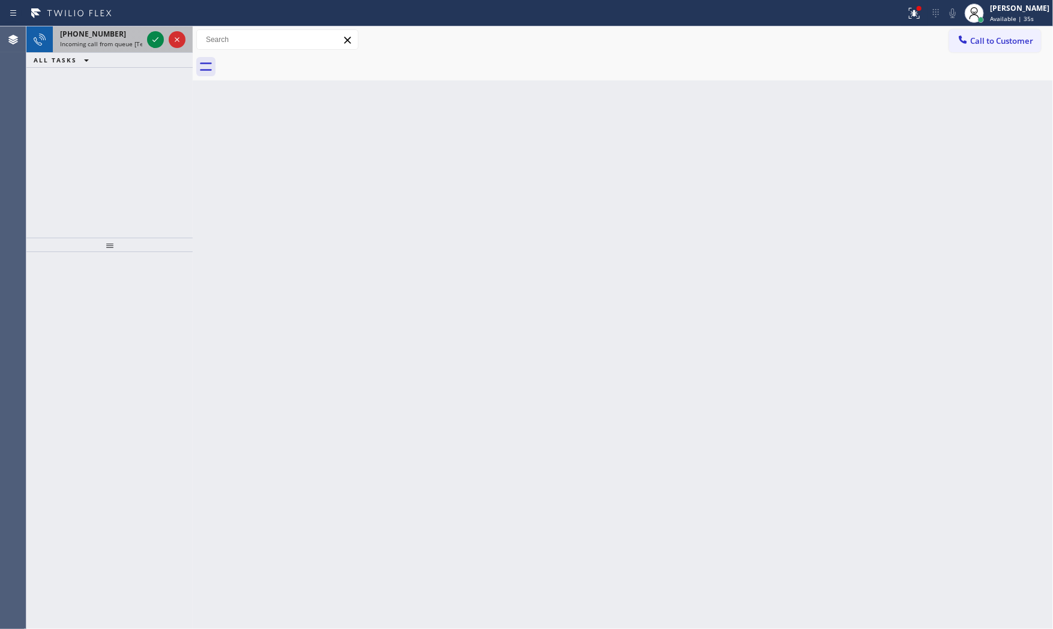
click at [121, 38] on div "[PHONE_NUMBER]" at bounding box center [101, 34] width 82 height 10
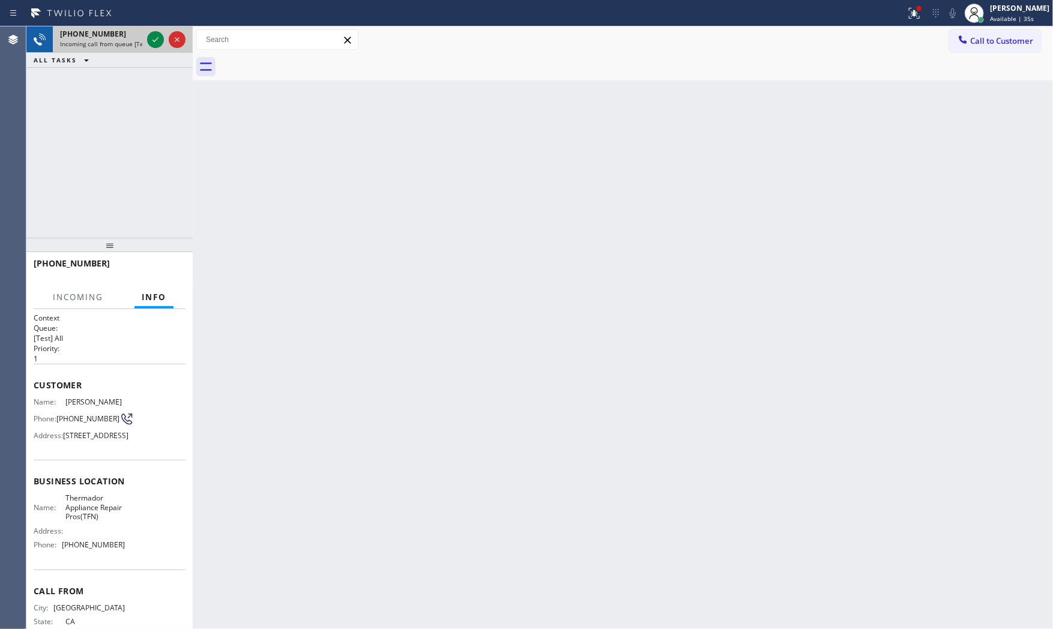
click at [164, 37] on div at bounding box center [166, 39] width 43 height 26
click at [153, 37] on icon at bounding box center [155, 39] width 14 height 14
click at [902, 20] on div at bounding box center [914, 13] width 26 height 14
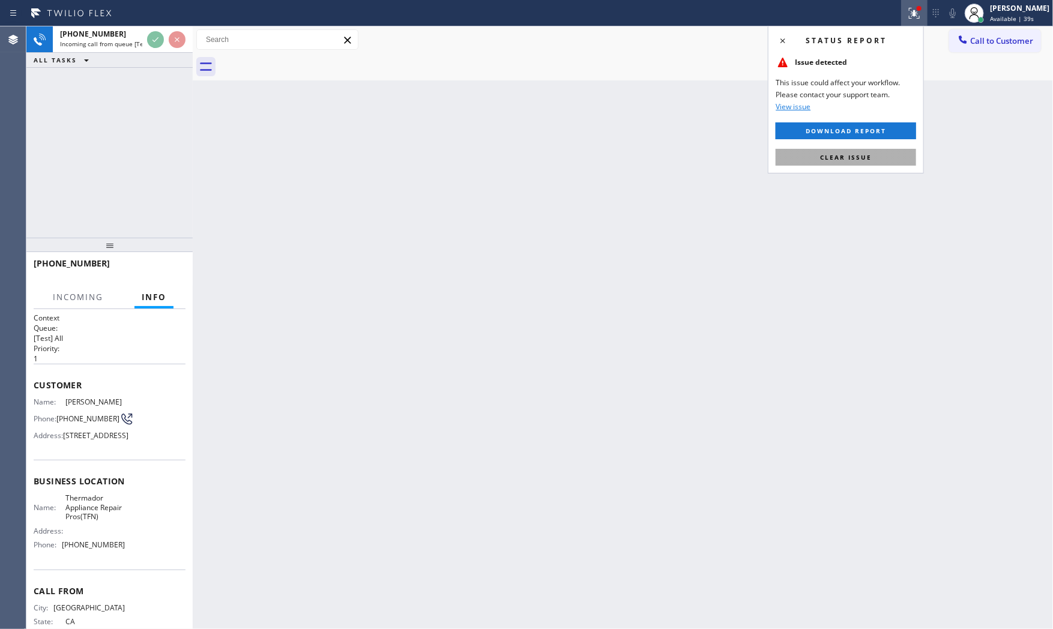
click at [875, 151] on button "Clear issue" at bounding box center [846, 157] width 140 height 17
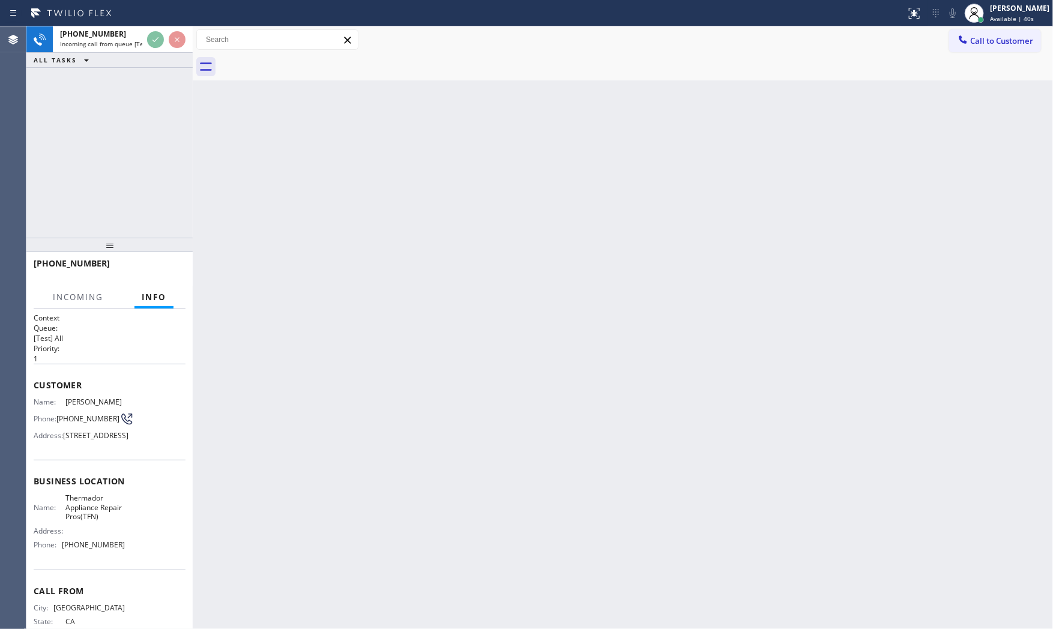
click at [875, 151] on div "Back to Dashboard Change Sender ID Customers Technicians Select a contact Outbo…" at bounding box center [623, 327] width 860 height 603
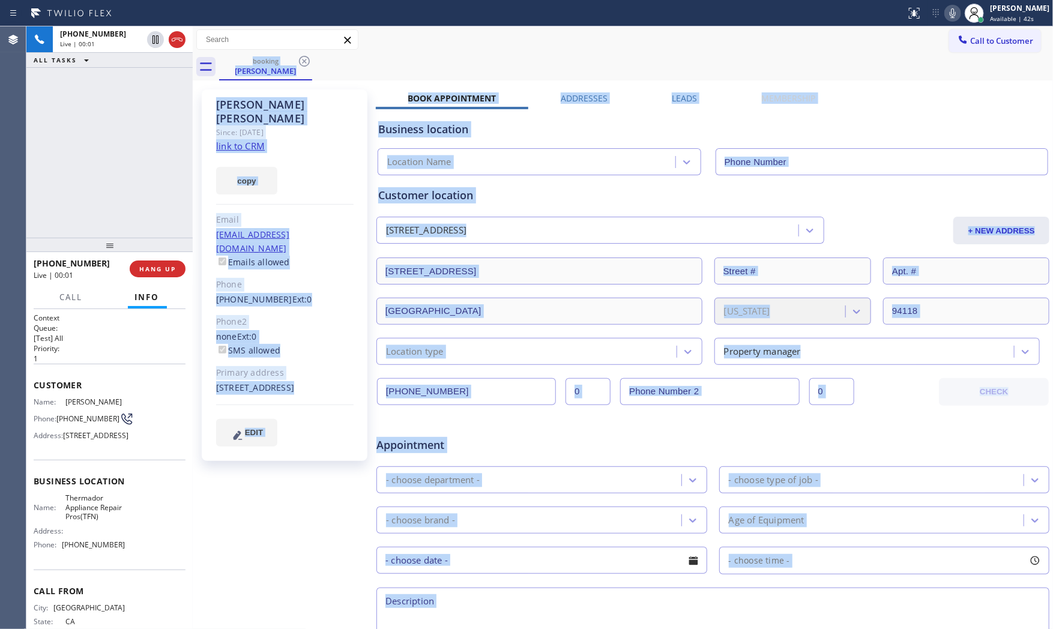
type input "[PHONE_NUMBER]"
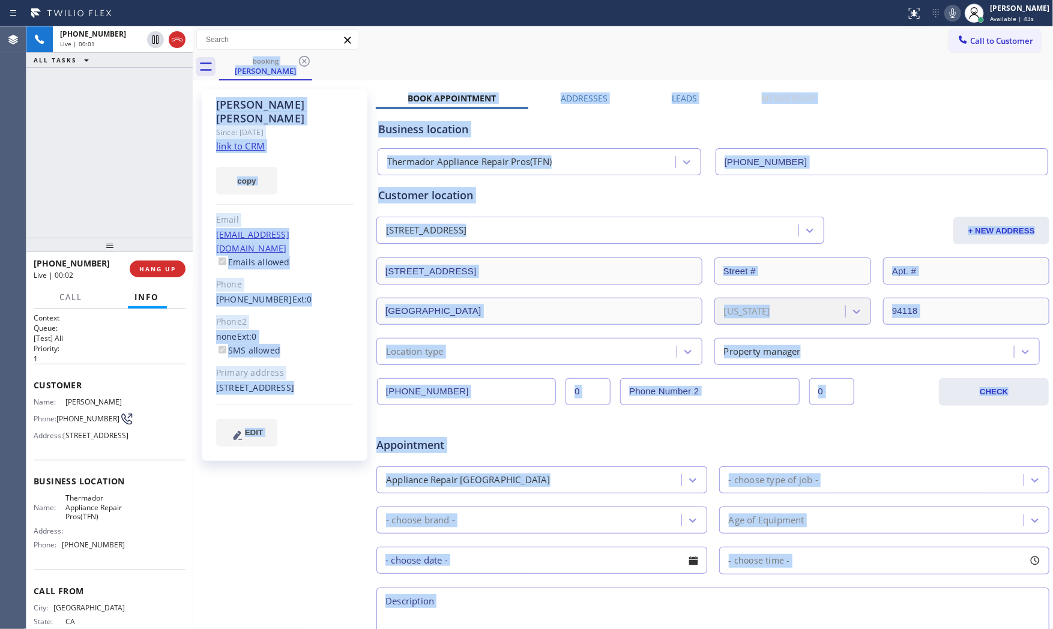
click at [336, 153] on div "copy" at bounding box center [284, 173] width 137 height 41
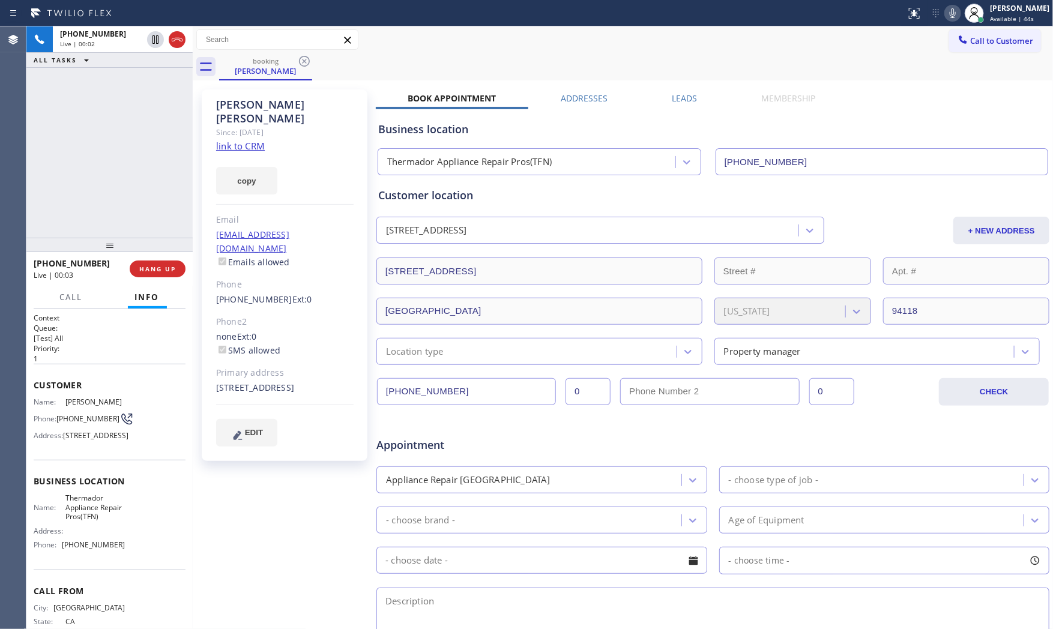
click at [236, 140] on link "link to CRM" at bounding box center [240, 146] width 49 height 12
click at [955, 16] on icon at bounding box center [953, 13] width 14 height 14
click at [953, 16] on icon at bounding box center [953, 13] width 14 height 14
click at [160, 273] on div "[PHONE_NUMBER] Wrap up | 04:21 COMPLETE" at bounding box center [110, 268] width 152 height 31
click at [160, 263] on button "COMPLETE" at bounding box center [155, 269] width 61 height 17
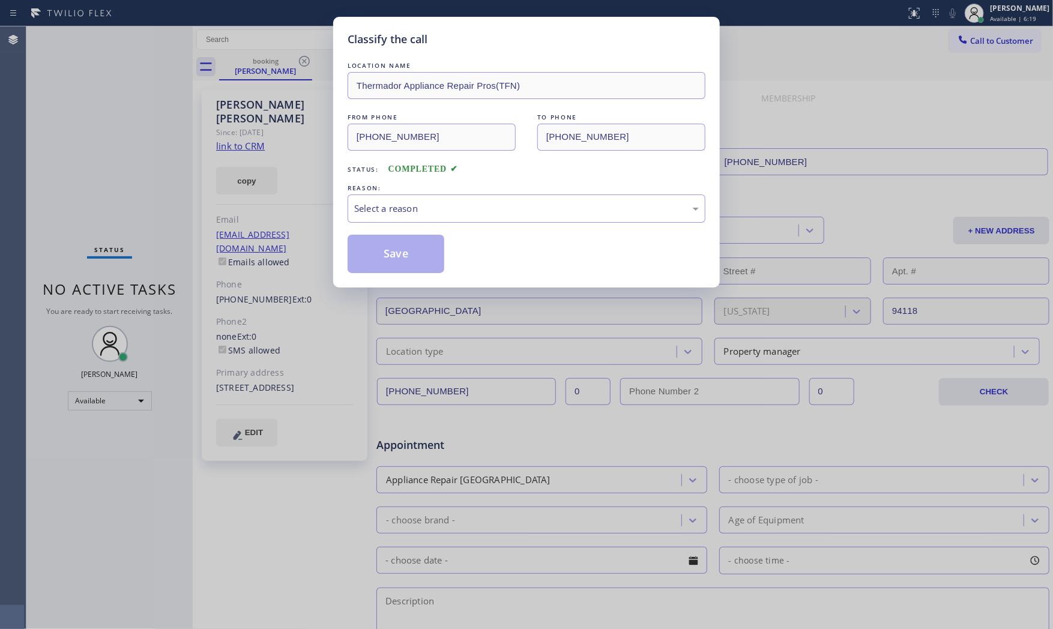
click at [395, 234] on div "LOCATION NAME Thermador Appliance Repair Pros(TFN) FROM PHONE [PHONE_NUMBER] TO…" at bounding box center [527, 166] width 358 height 214
click at [407, 217] on div "Select a reason" at bounding box center [527, 209] width 358 height 28
click at [407, 260] on button "Save" at bounding box center [396, 254] width 97 height 38
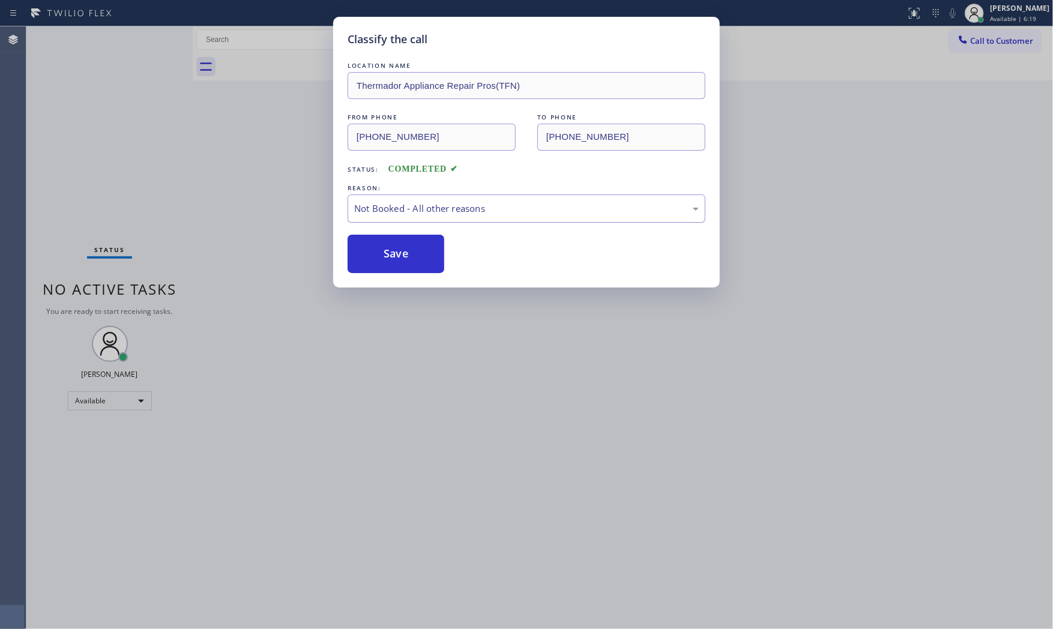
click at [407, 260] on button "Save" at bounding box center [396, 254] width 97 height 38
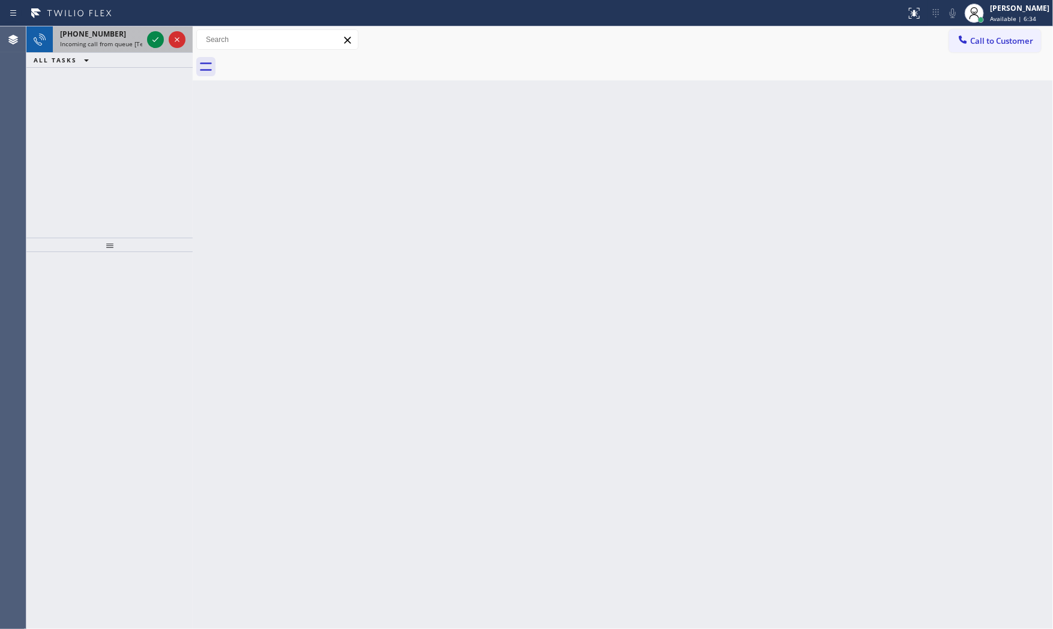
click at [124, 31] on div "[PHONE_NUMBER]" at bounding box center [101, 34] width 82 height 10
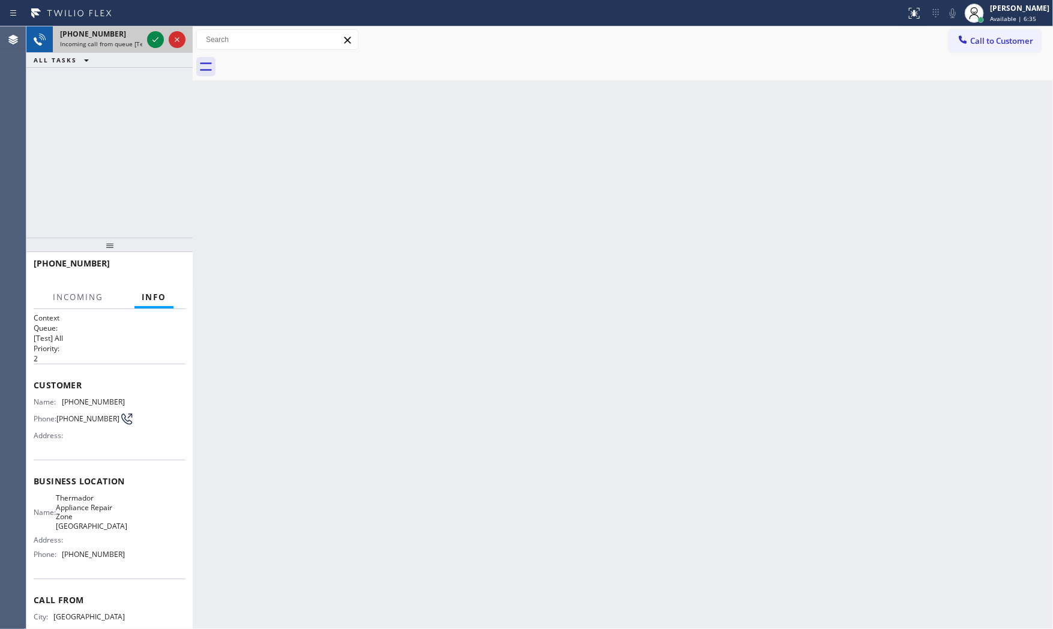
click at [145, 35] on div at bounding box center [166, 39] width 43 height 26
click at [150, 37] on div at bounding box center [155, 39] width 17 height 14
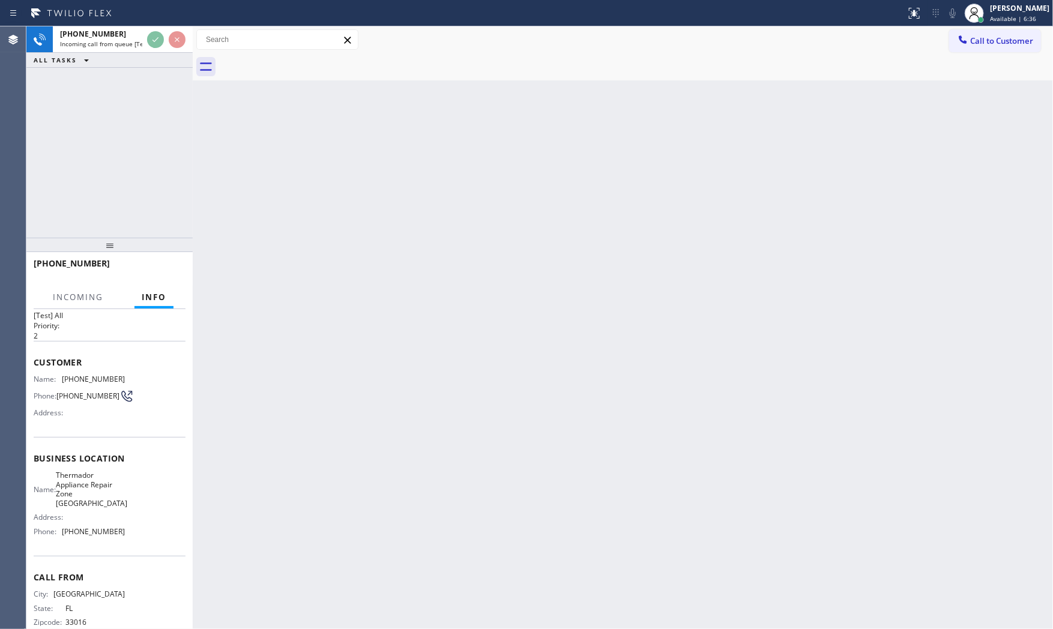
scroll to position [46, 0]
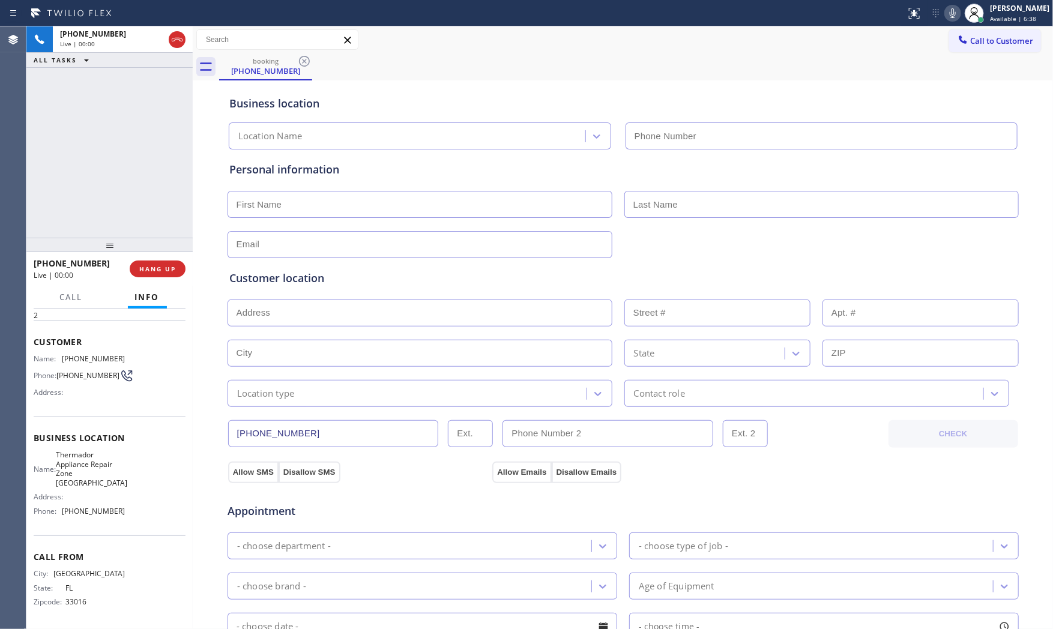
type input "[PHONE_NUMBER]"
click at [163, 266] on span "HANG UP" at bounding box center [157, 269] width 37 height 8
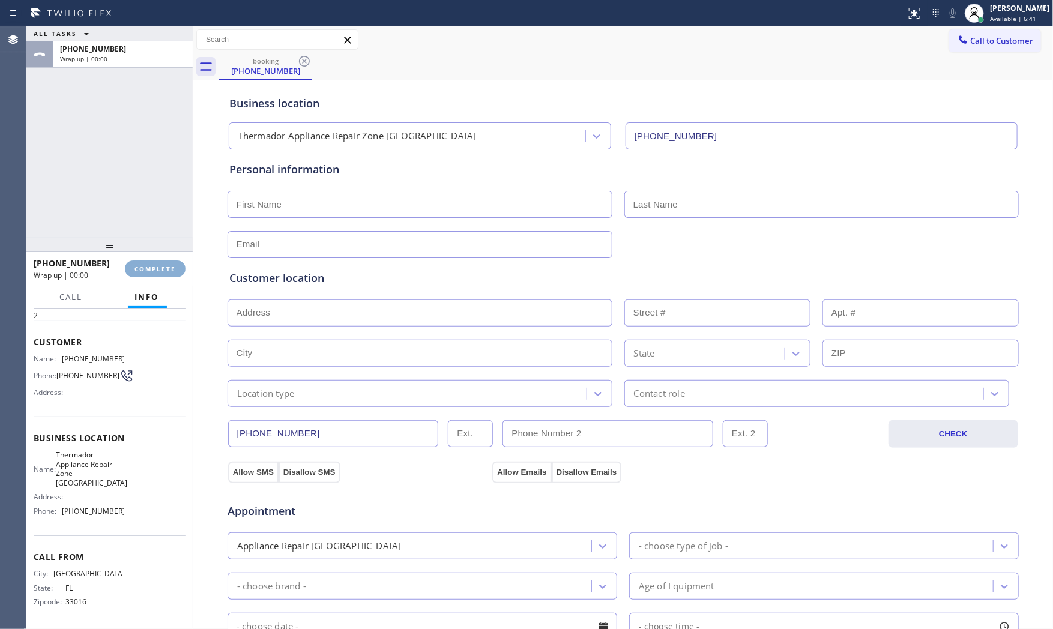
click at [163, 266] on span "COMPLETE" at bounding box center [154, 269] width 41 height 8
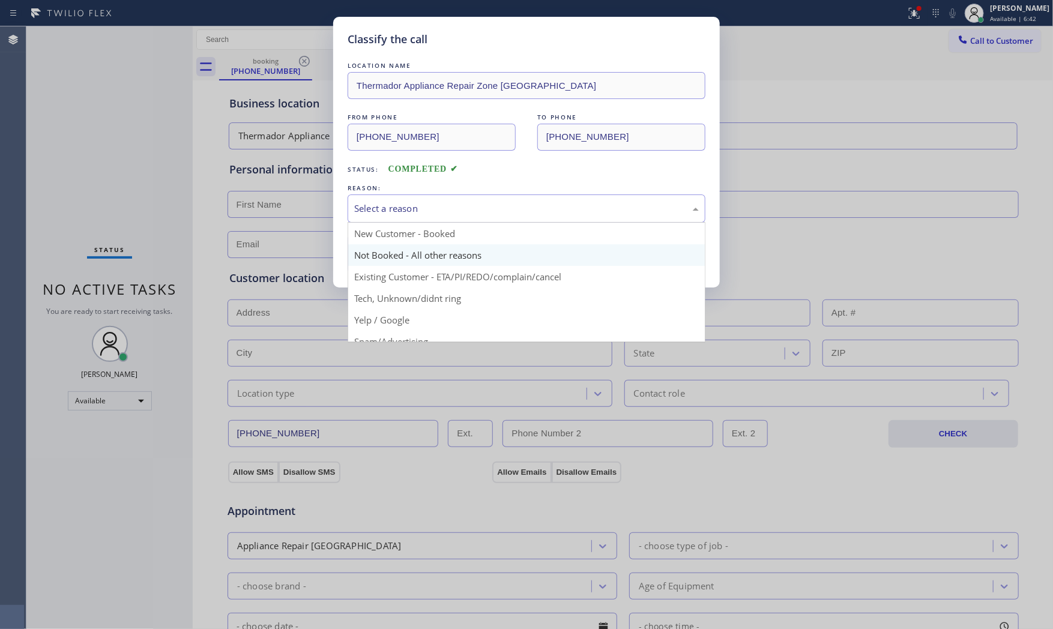
drag, startPoint x: 464, startPoint y: 205, endPoint x: 429, endPoint y: 247, distance: 54.7
click at [461, 207] on div "Select a reason" at bounding box center [526, 209] width 345 height 14
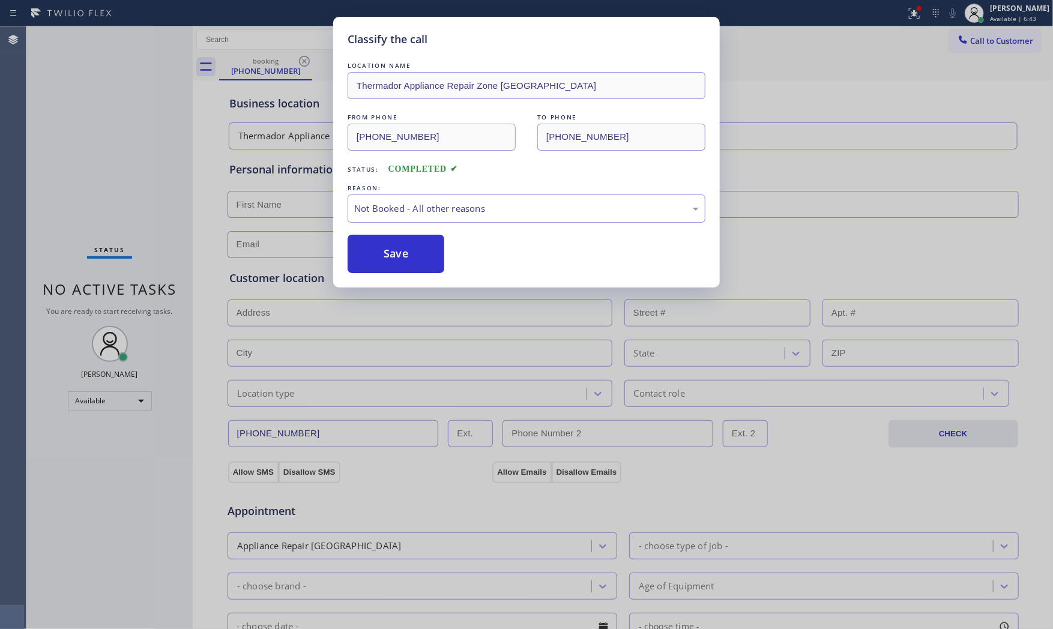
click at [415, 258] on button "Save" at bounding box center [396, 254] width 97 height 38
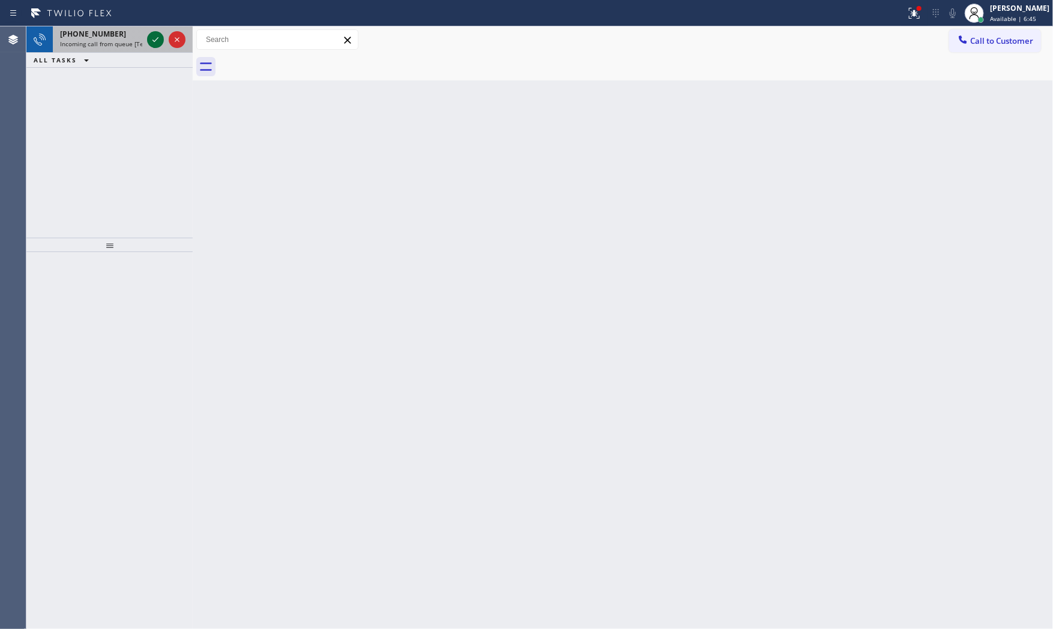
click at [159, 40] on icon at bounding box center [155, 39] width 14 height 14
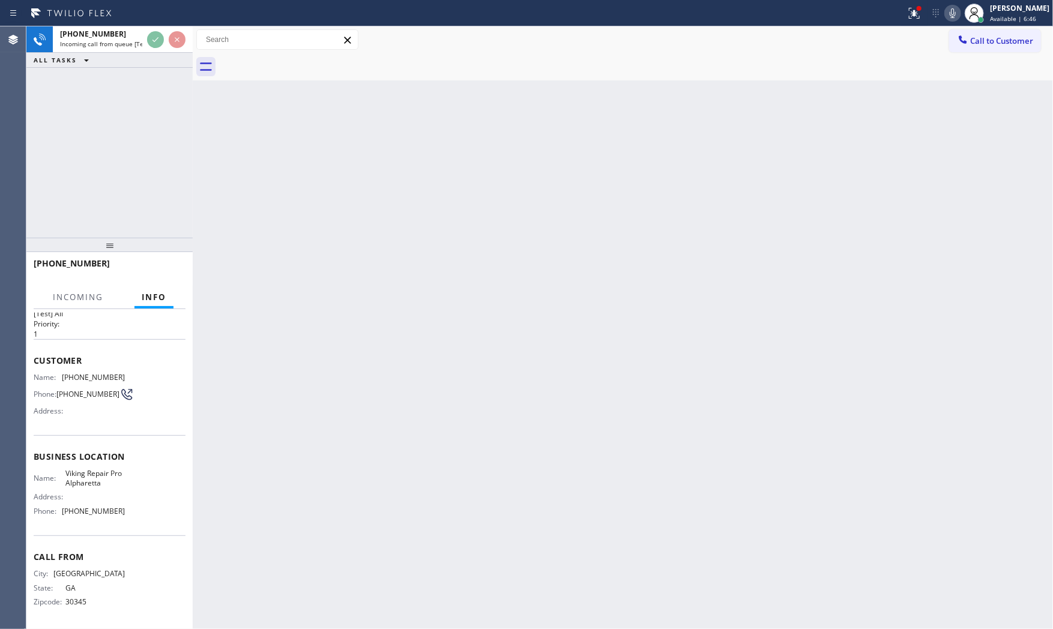
scroll to position [28, 0]
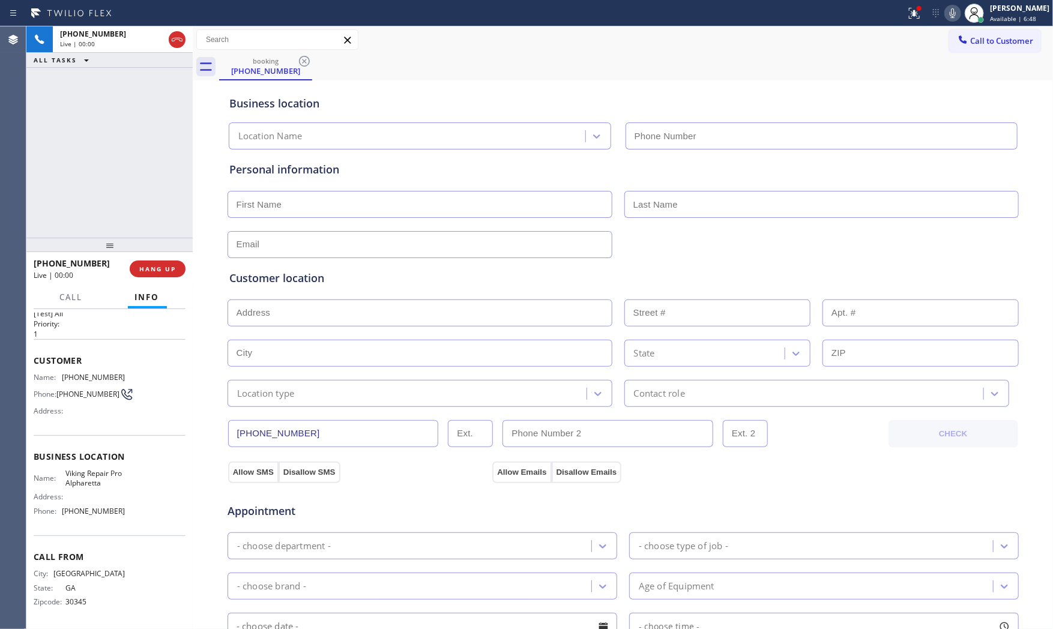
type input "[PHONE_NUMBER]"
click at [161, 271] on span "HANG UP" at bounding box center [157, 269] width 37 height 8
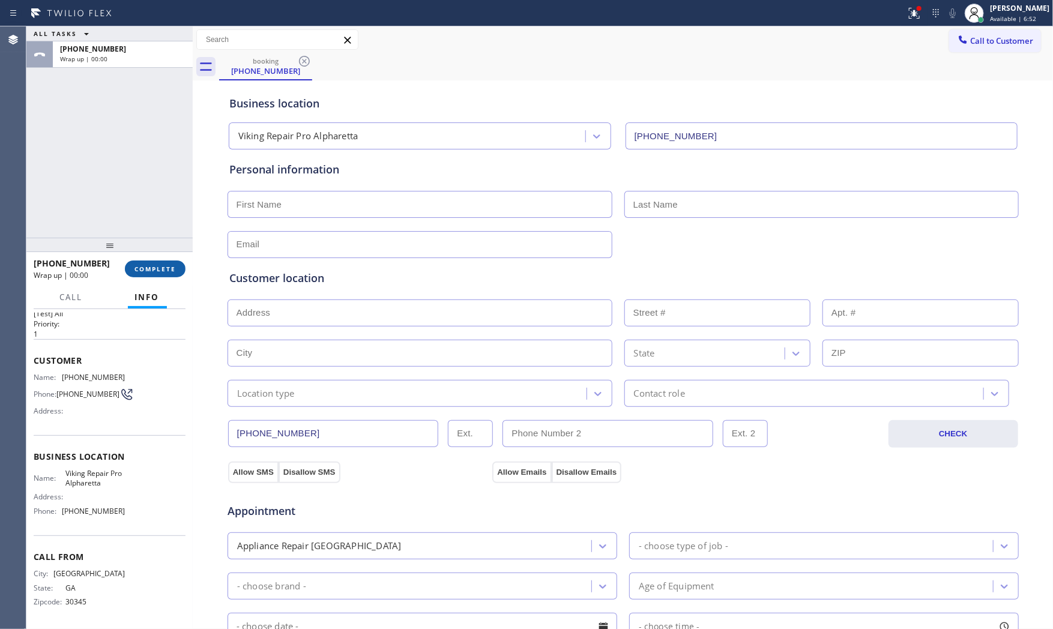
click at [161, 271] on span "COMPLETE" at bounding box center [154, 269] width 41 height 8
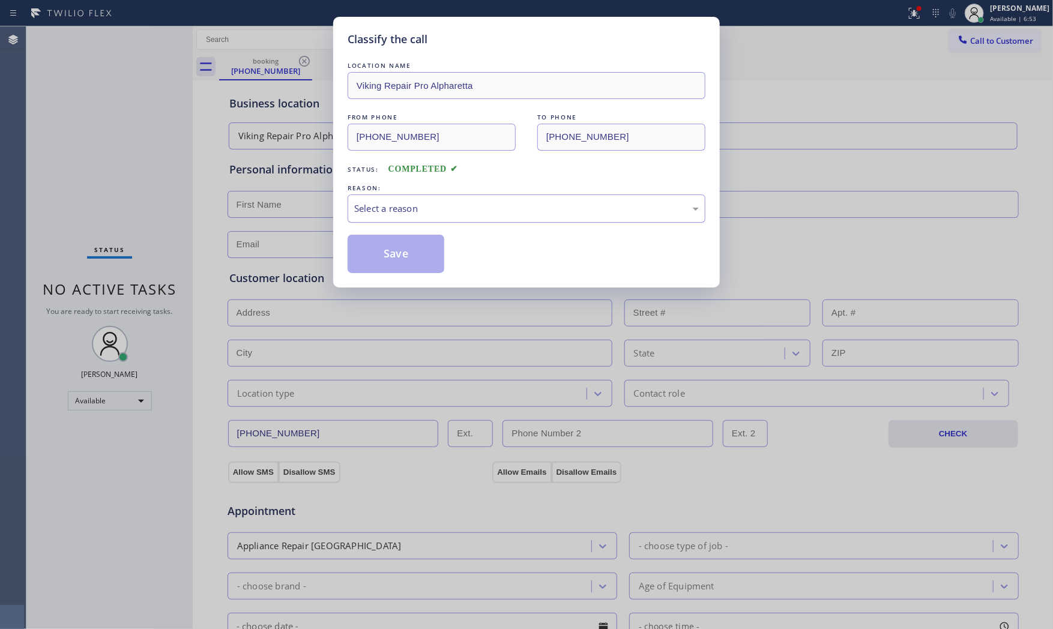
click at [413, 219] on div "Select a reason" at bounding box center [527, 209] width 358 height 28
click at [401, 253] on button "Save" at bounding box center [396, 254] width 97 height 38
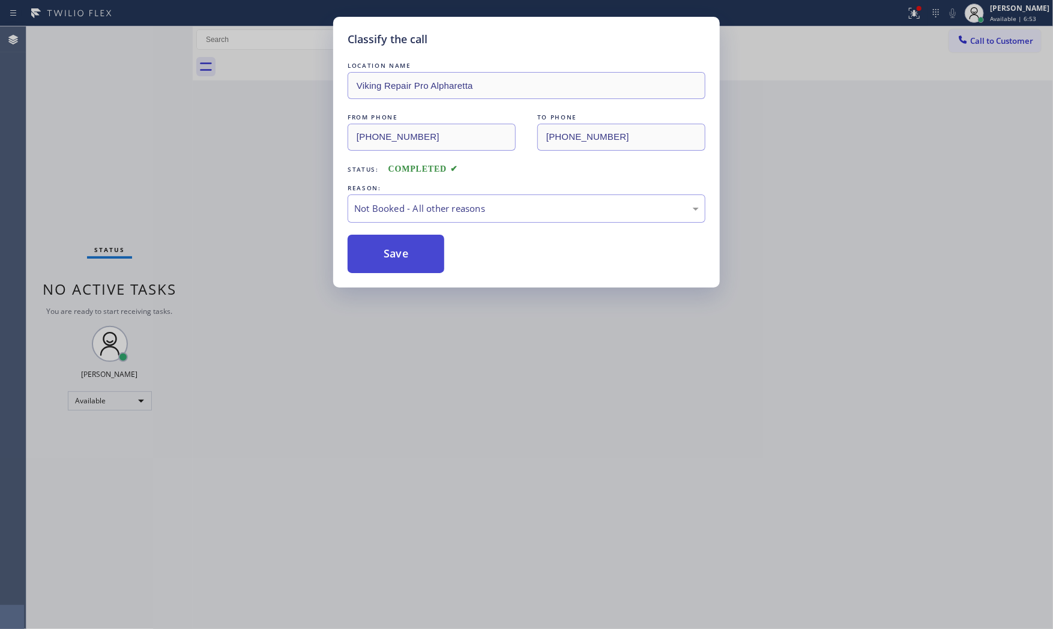
click at [401, 253] on button "Save" at bounding box center [396, 254] width 97 height 38
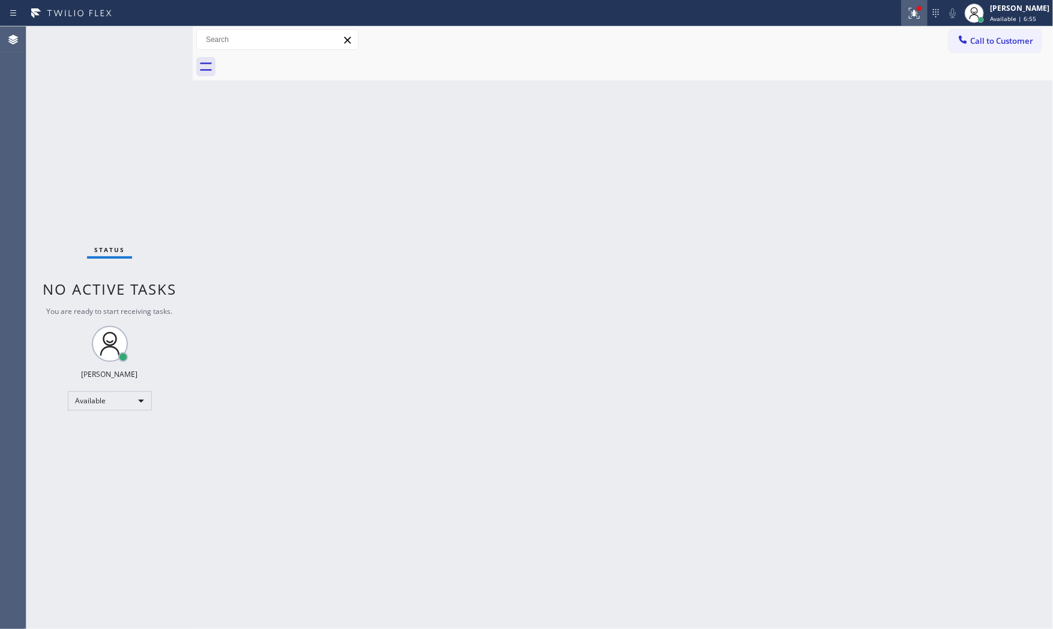
click at [907, 13] on icon at bounding box center [914, 13] width 14 height 14
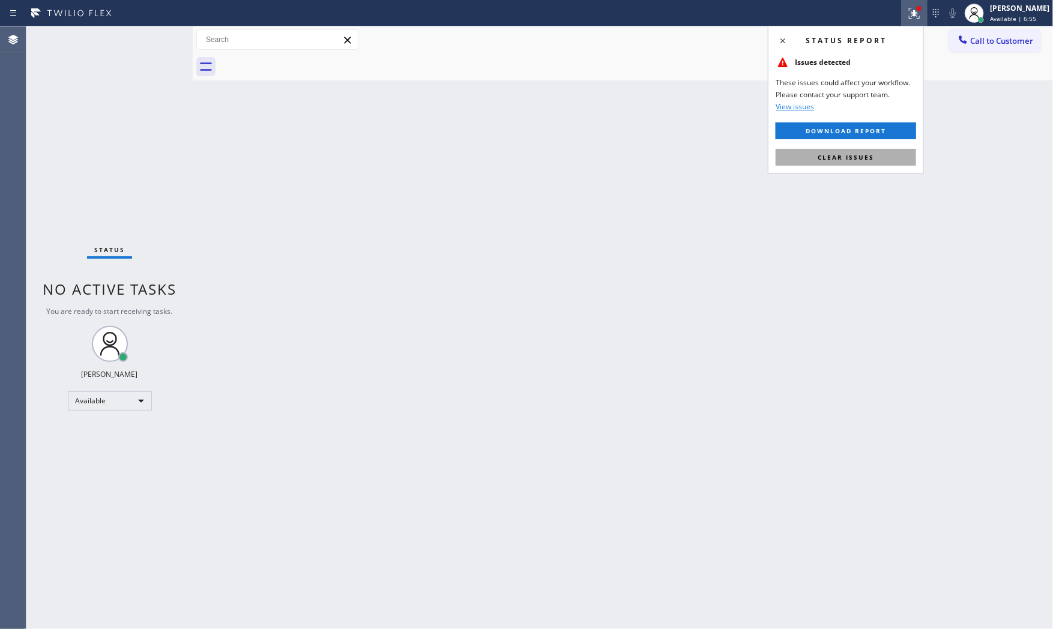
click at [865, 154] on span "Clear issues" at bounding box center [846, 157] width 56 height 8
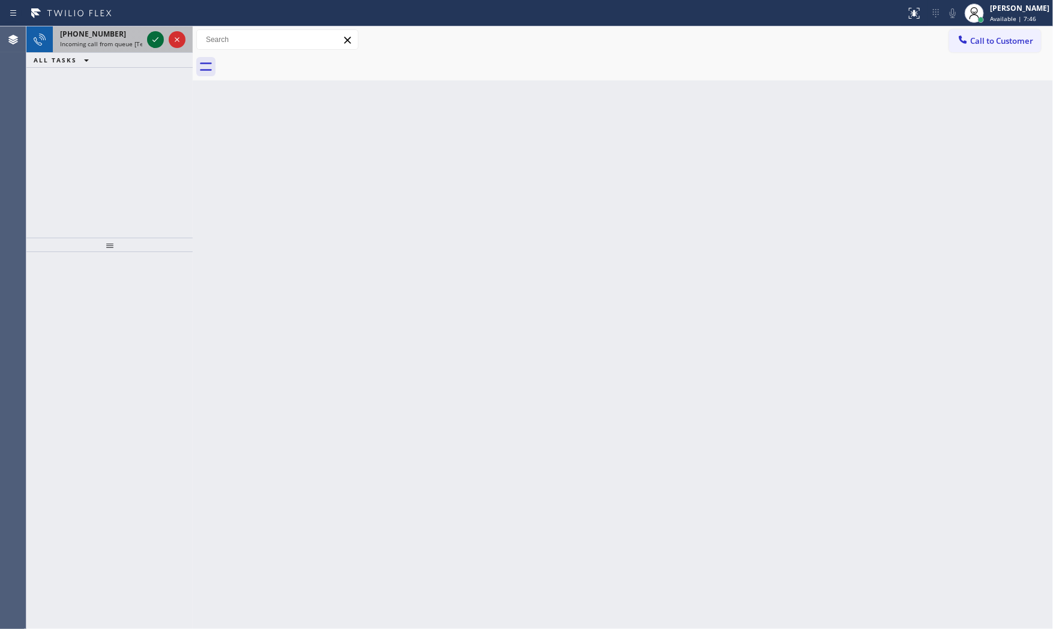
click at [159, 35] on icon at bounding box center [155, 39] width 14 height 14
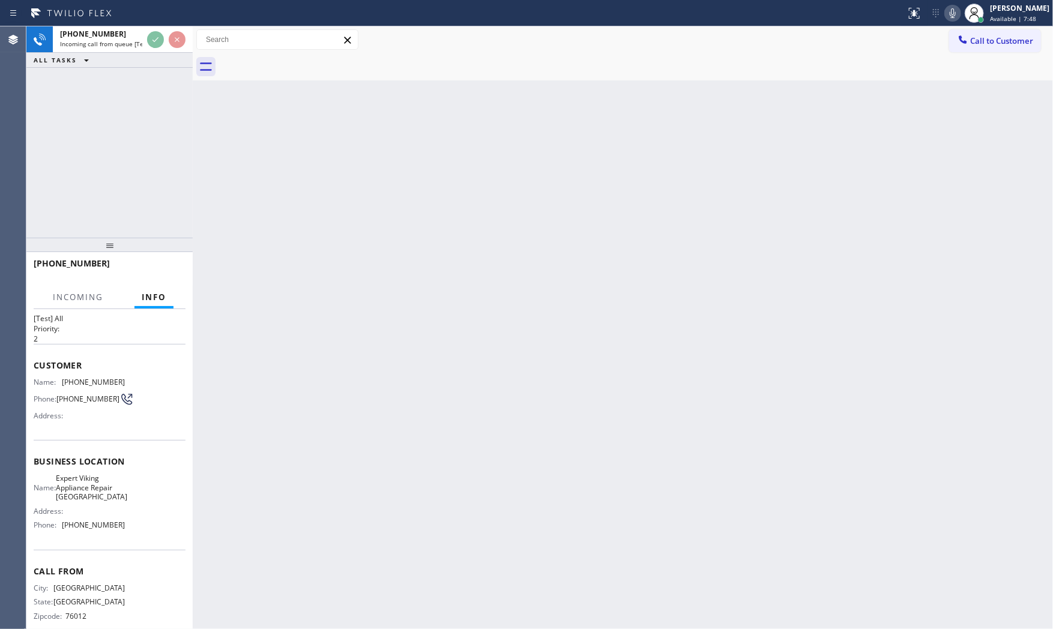
scroll to position [46, 0]
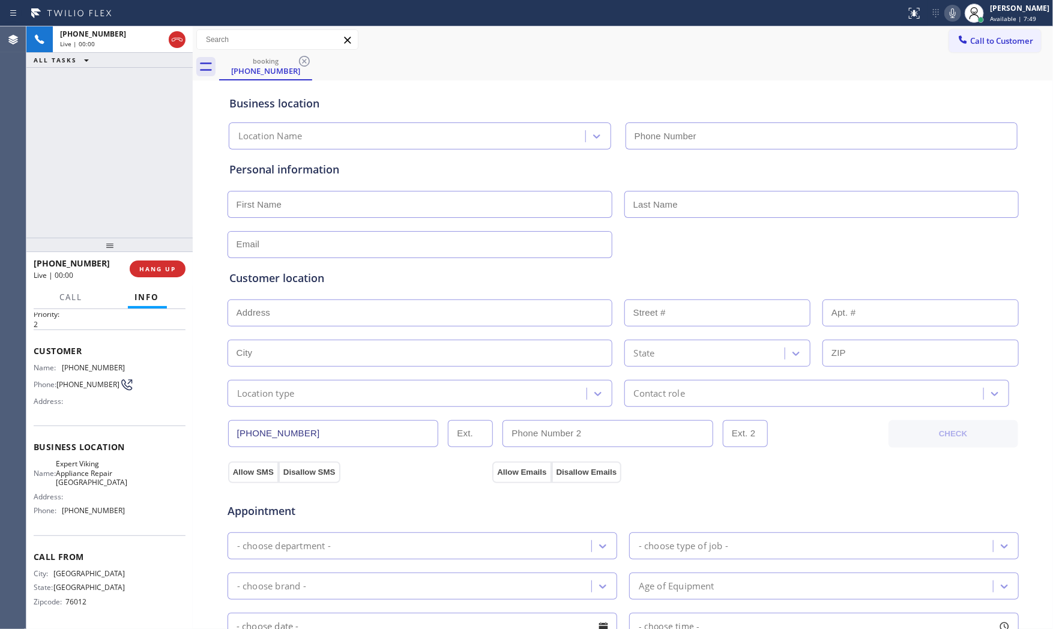
type input "[PHONE_NUMBER]"
click at [164, 279] on div "[PHONE_NUMBER] Live | 00:01 HANG UP" at bounding box center [110, 268] width 152 height 31
click at [160, 265] on span "HANG UP" at bounding box center [157, 269] width 37 height 8
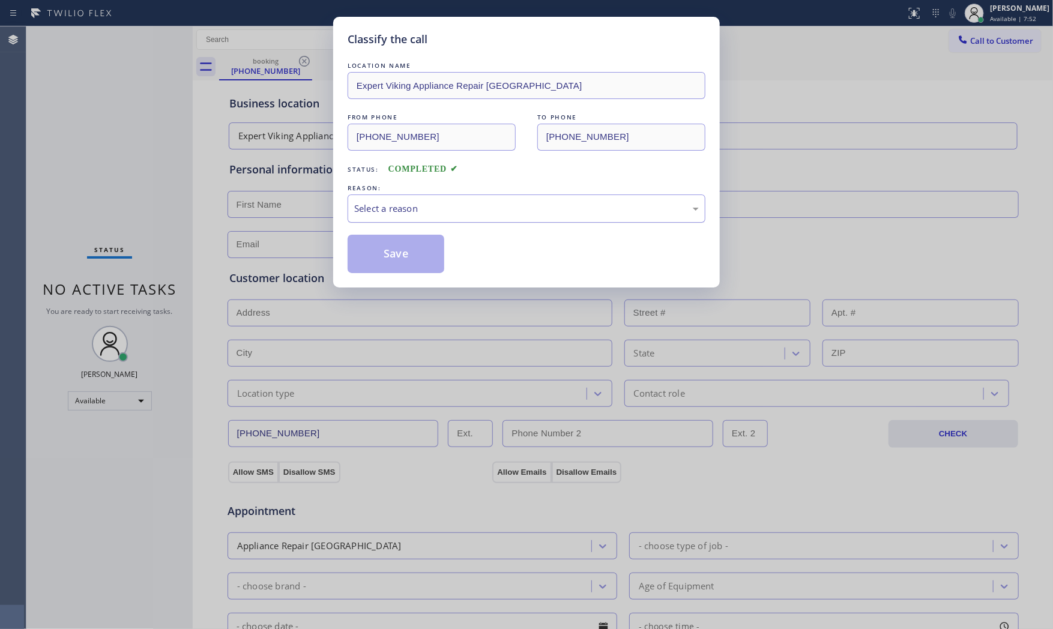
drag, startPoint x: 521, startPoint y: 205, endPoint x: 516, endPoint y: 217, distance: 12.7
click at [521, 206] on div "Select a reason" at bounding box center [526, 209] width 345 height 14
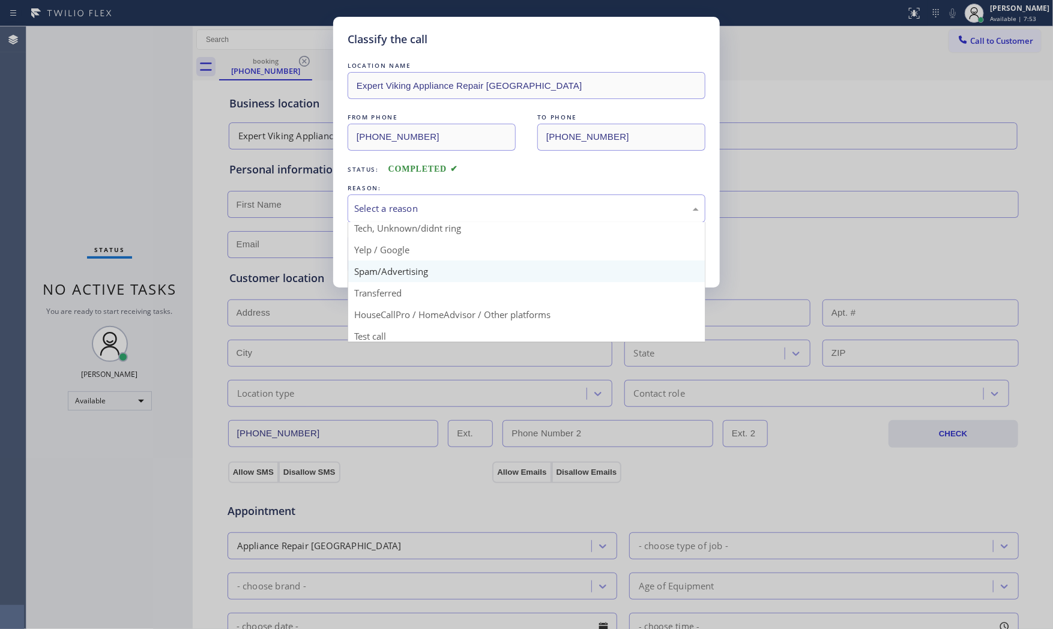
scroll to position [75, 0]
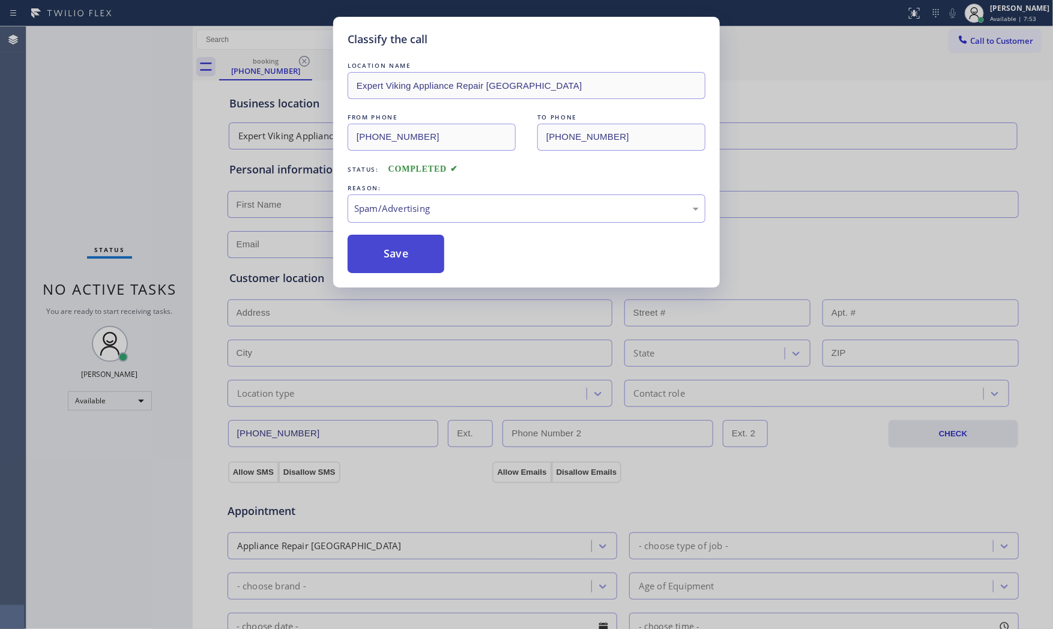
click at [405, 246] on button "Save" at bounding box center [396, 254] width 97 height 38
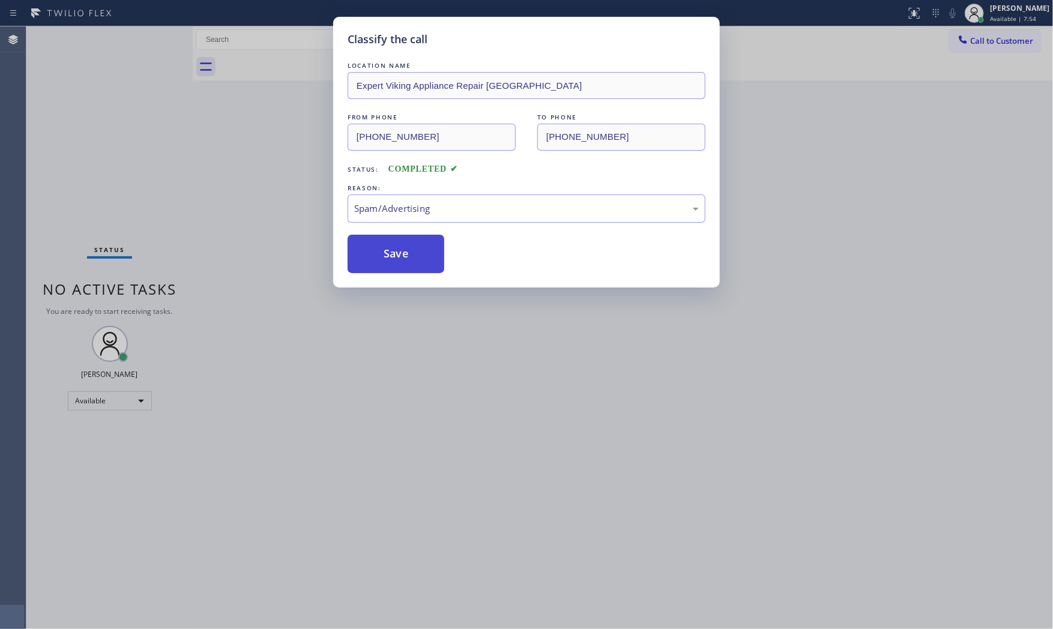
click at [405, 246] on button "Save" at bounding box center [396, 254] width 97 height 38
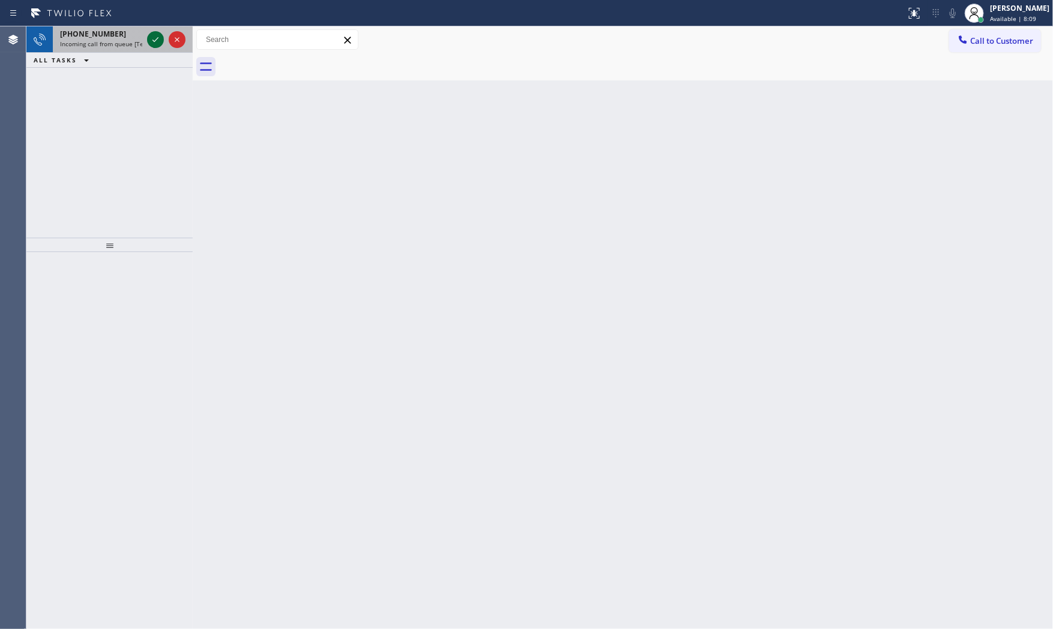
click at [148, 38] on icon at bounding box center [155, 39] width 14 height 14
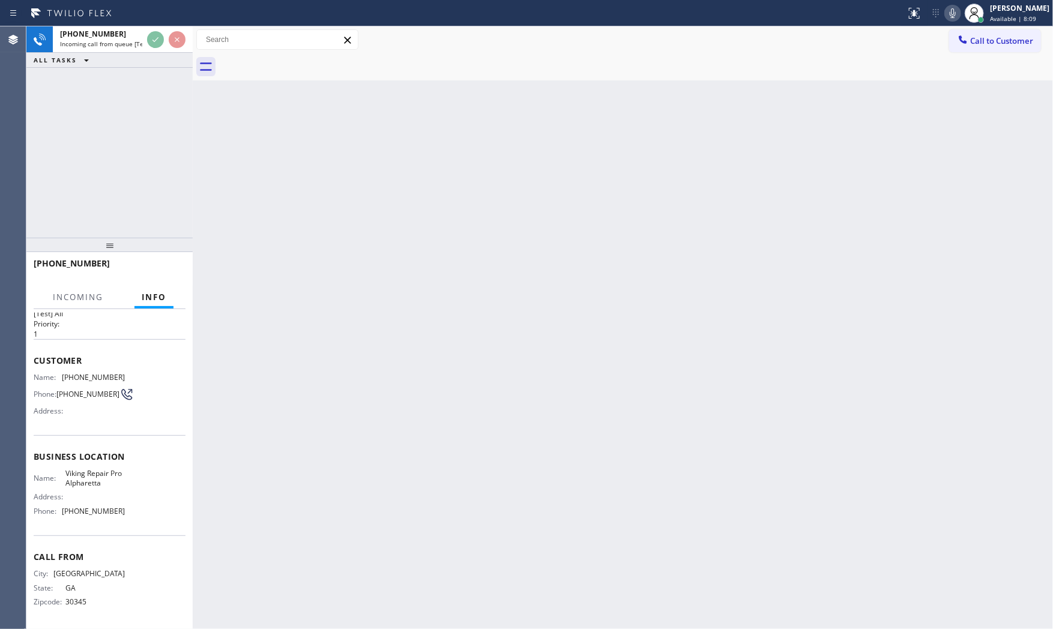
scroll to position [28, 0]
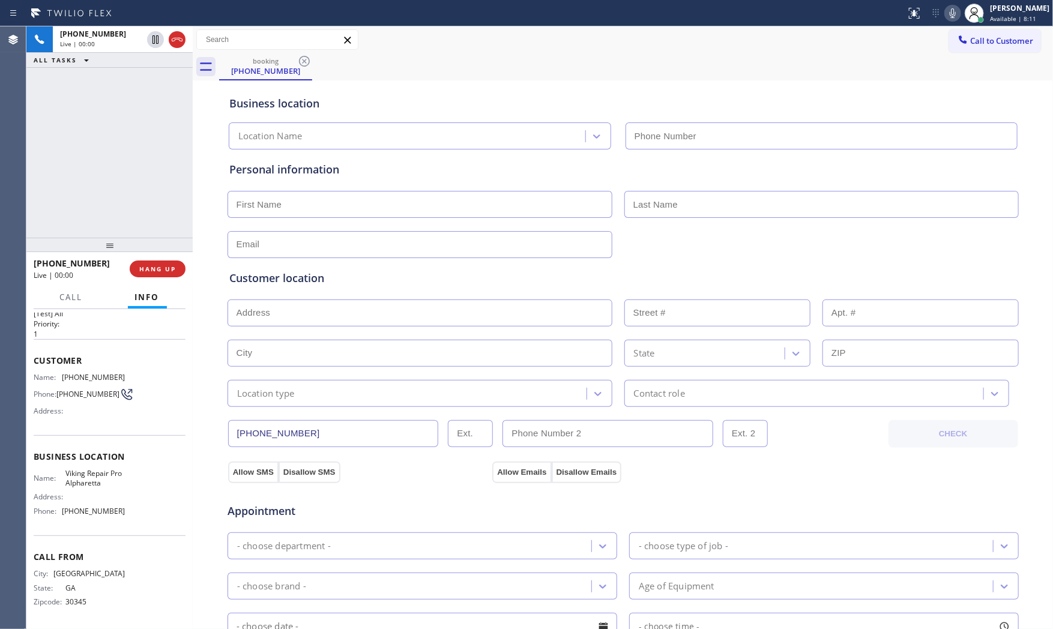
type input "[PHONE_NUMBER]"
click at [172, 263] on button "HANG UP" at bounding box center [158, 269] width 56 height 17
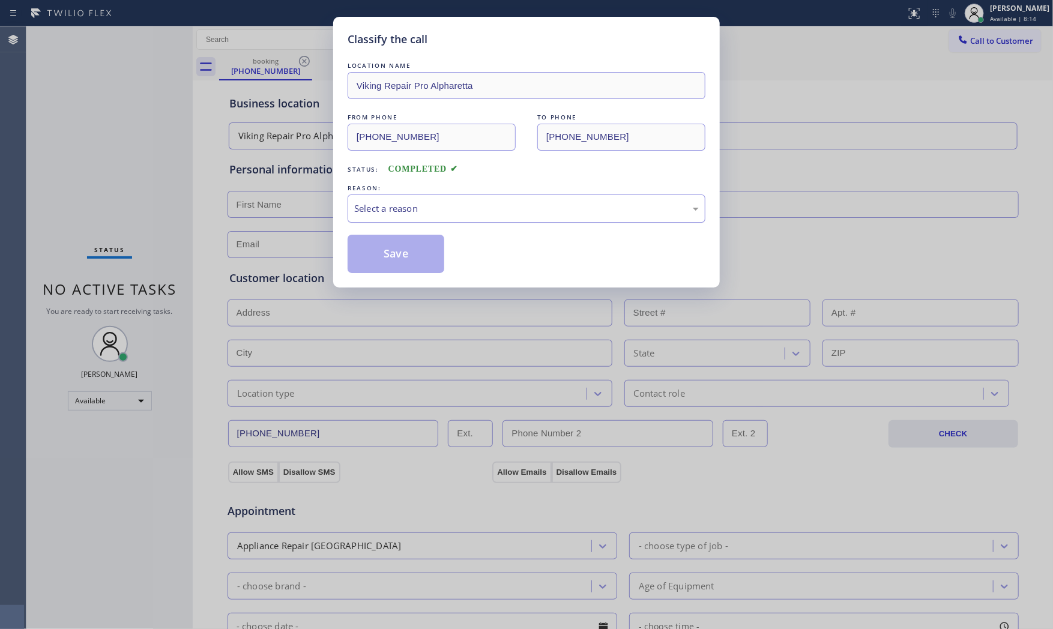
click at [428, 213] on div "Select a reason" at bounding box center [526, 209] width 345 height 14
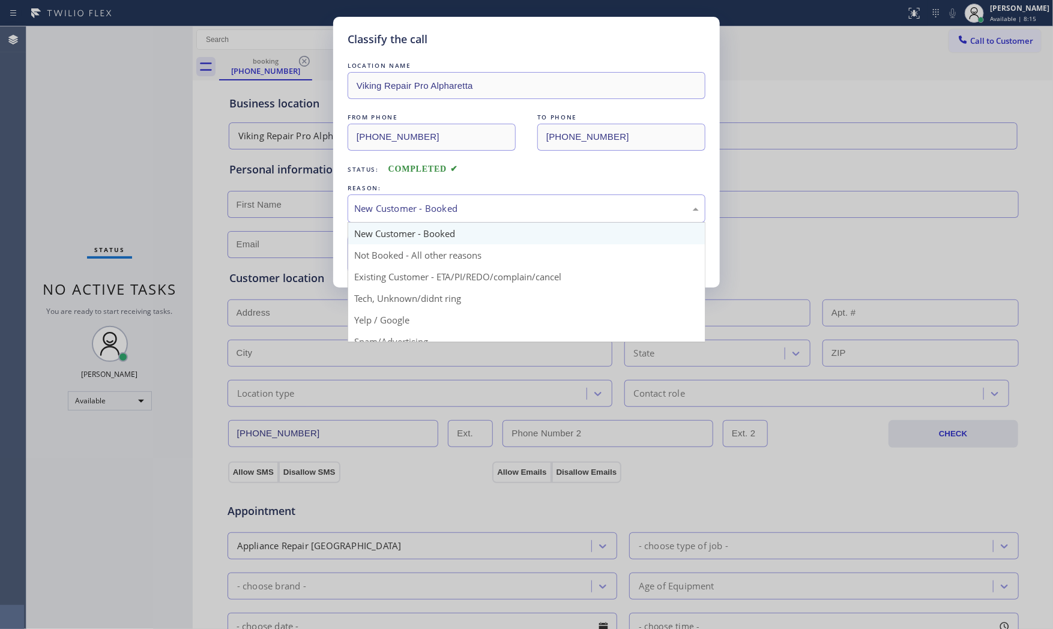
drag, startPoint x: 411, startPoint y: 208, endPoint x: 407, endPoint y: 223, distance: 15.6
click at [409, 217] on div "New Customer - Booked" at bounding box center [527, 209] width 358 height 28
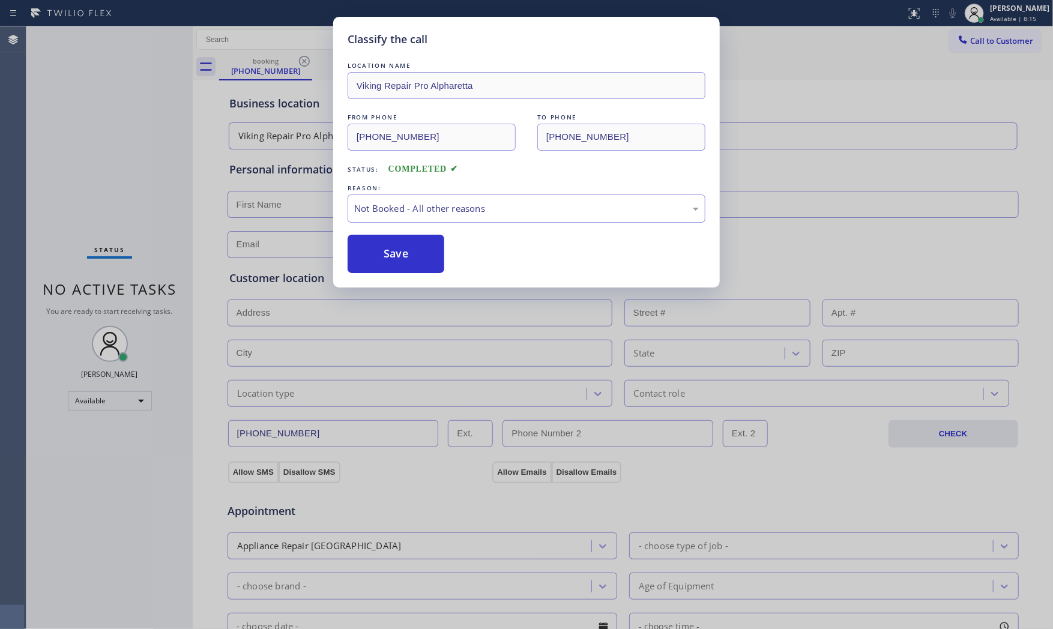
click at [401, 251] on button "Save" at bounding box center [396, 254] width 97 height 38
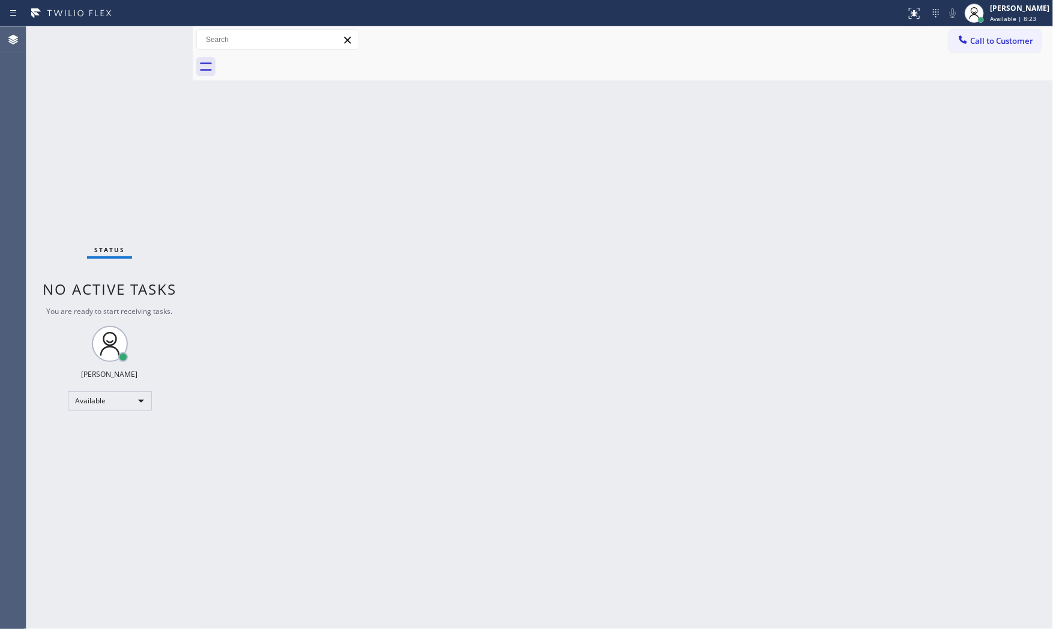
click at [71, 38] on div "Status No active tasks You are ready to start receiving tasks. [PERSON_NAME] Av…" at bounding box center [109, 327] width 166 height 603
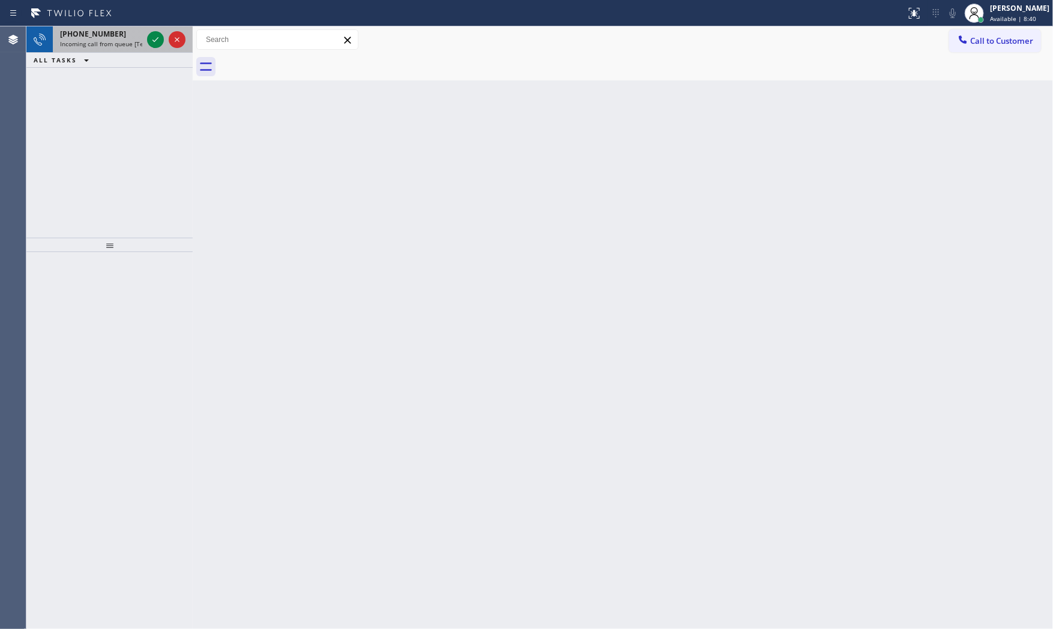
click at [80, 36] on span "[PHONE_NUMBER]" at bounding box center [93, 34] width 66 height 10
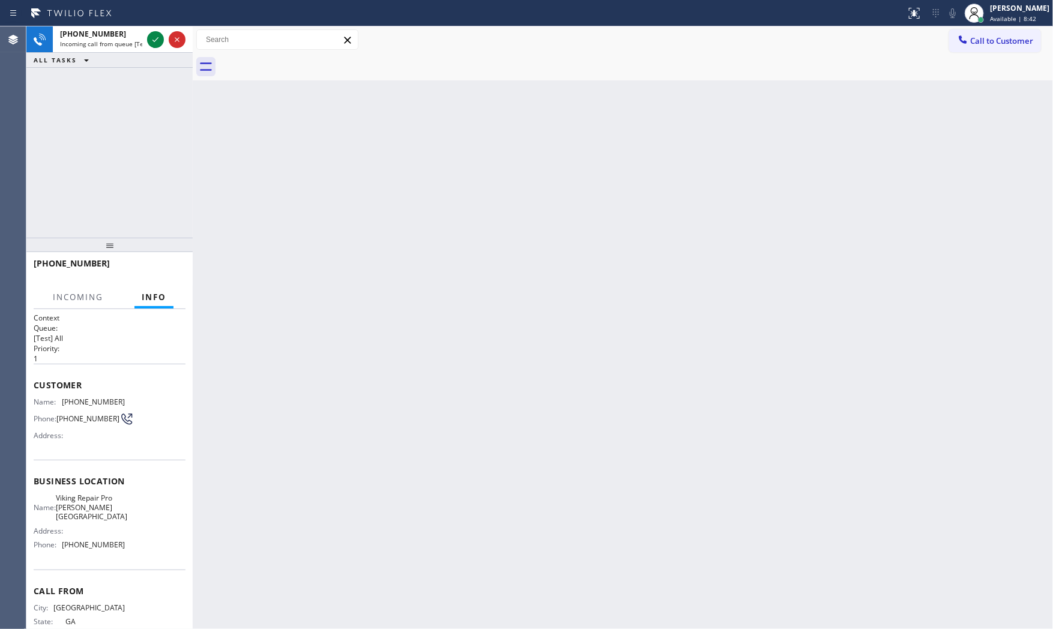
scroll to position [28, 0]
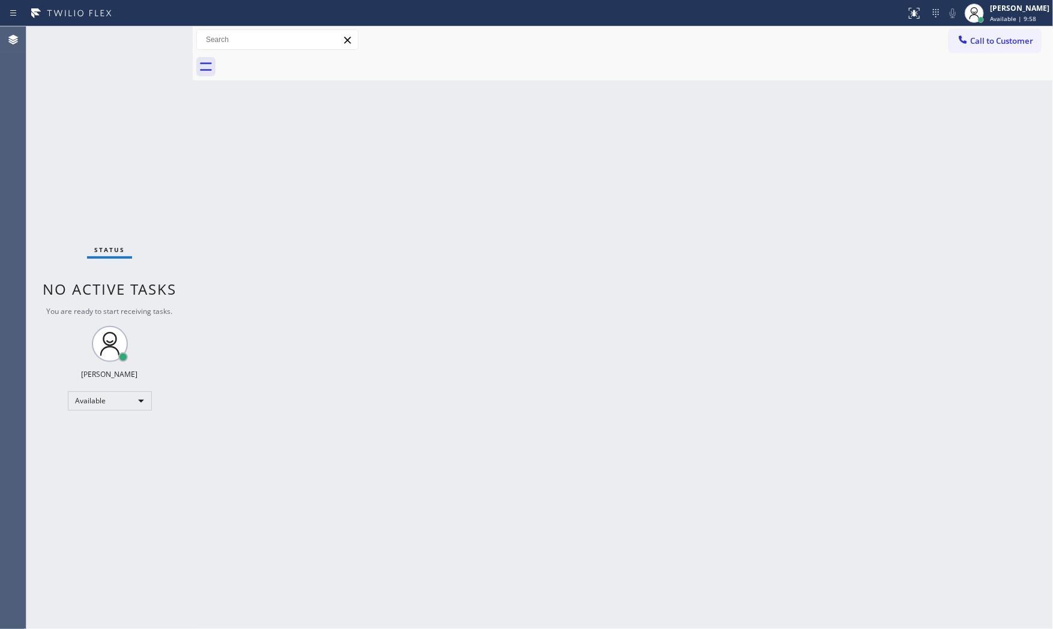
click at [122, 30] on div "Status No active tasks You are ready to start receiving tasks. [PERSON_NAME] Av…" at bounding box center [109, 327] width 166 height 603
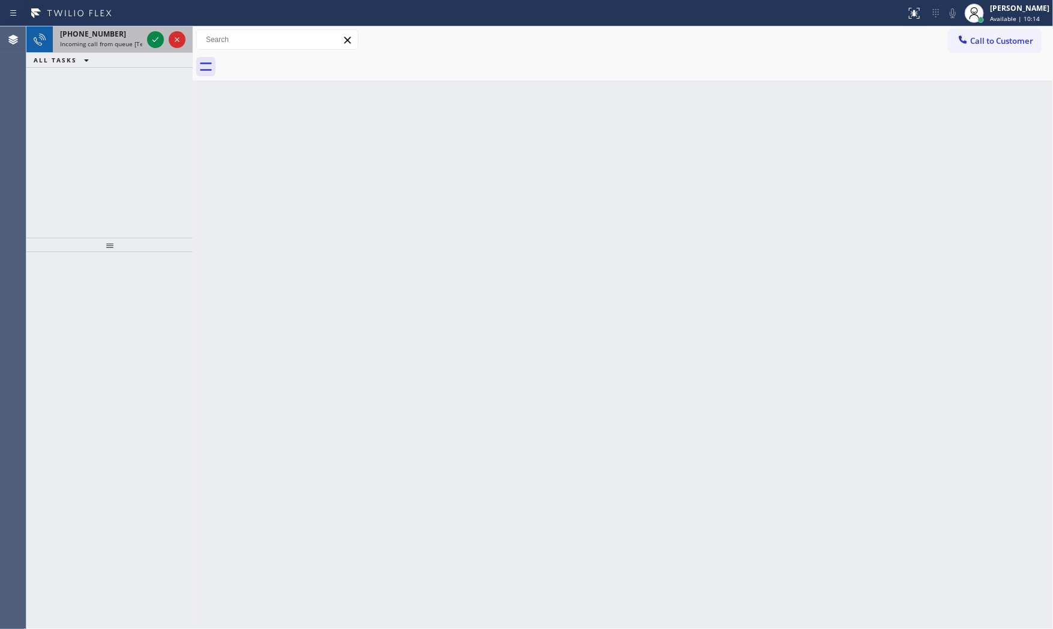
click at [121, 29] on div "[PHONE_NUMBER]" at bounding box center [101, 34] width 82 height 10
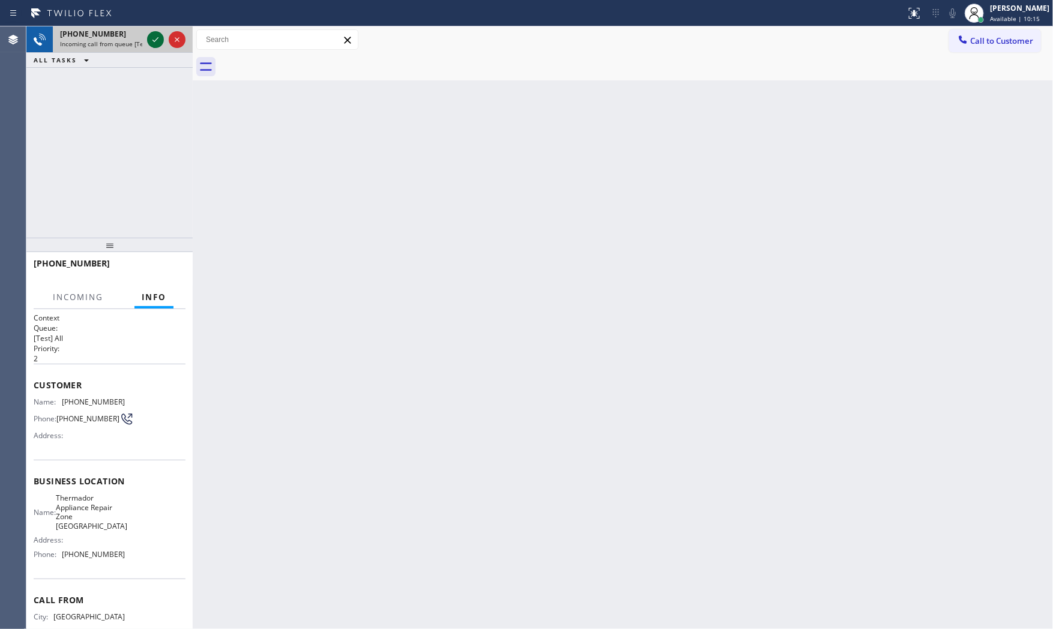
click at [158, 40] on icon at bounding box center [155, 39] width 14 height 14
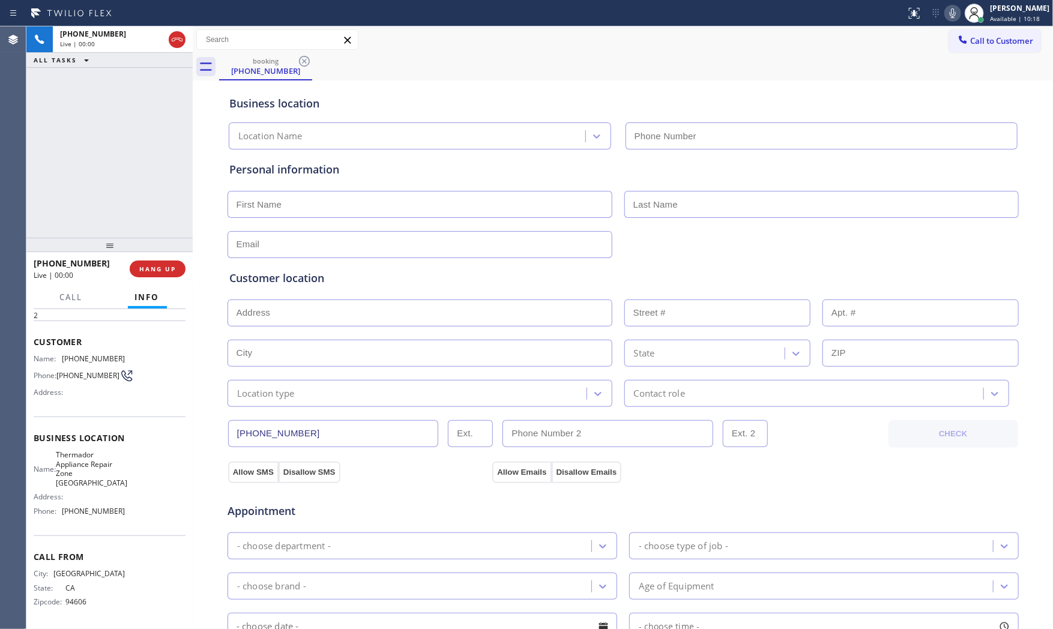
type input "[PHONE_NUMBER]"
click at [158, 265] on span "HANG UP" at bounding box center [157, 269] width 37 height 8
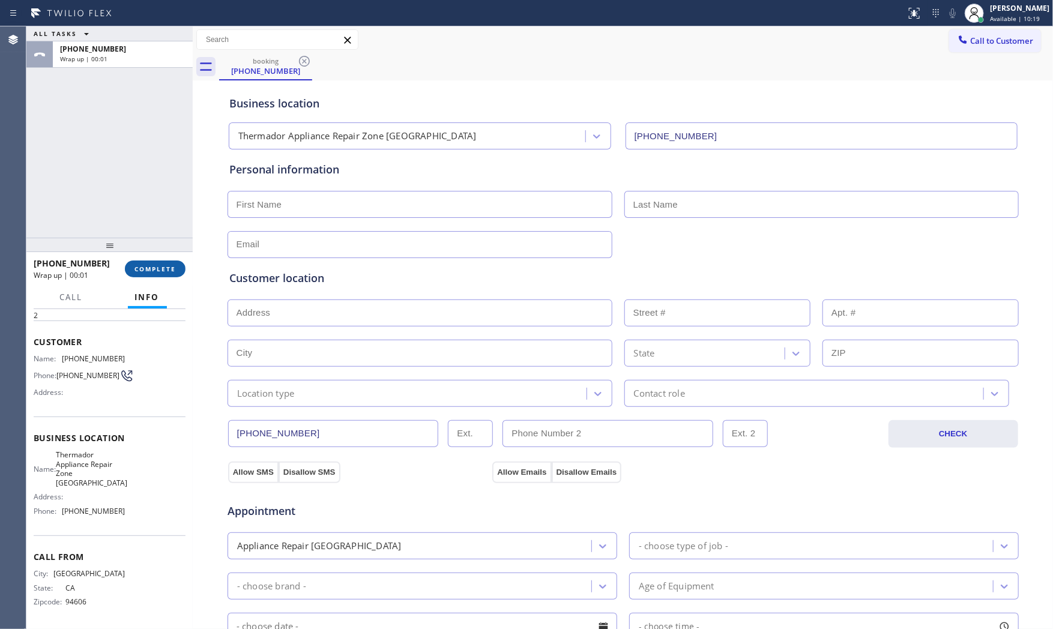
click at [157, 269] on span "COMPLETE" at bounding box center [154, 269] width 41 height 8
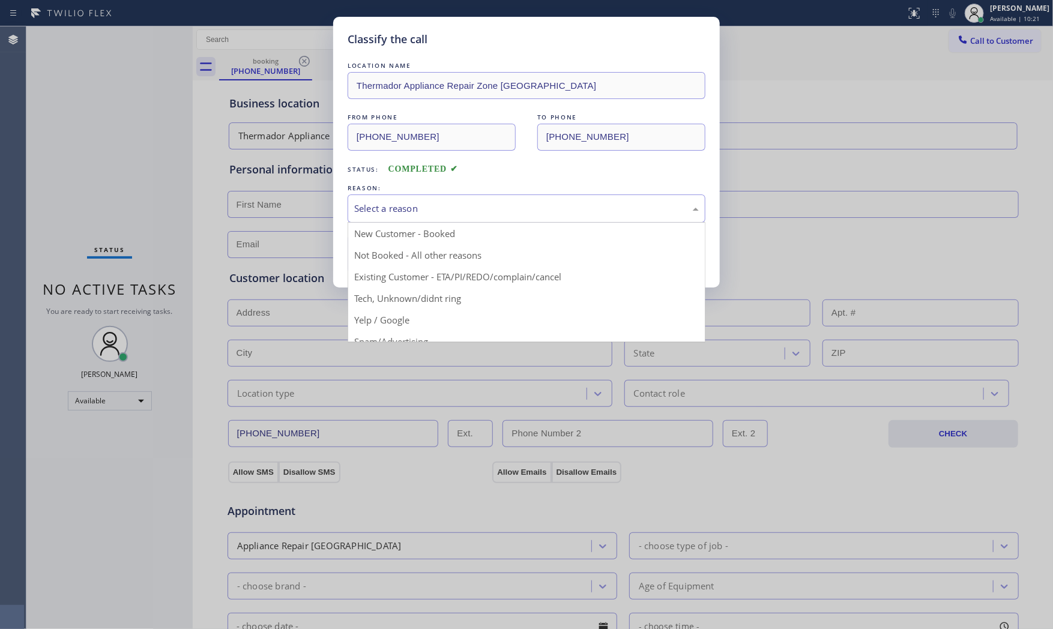
click at [427, 208] on div "Select a reason" at bounding box center [526, 209] width 345 height 14
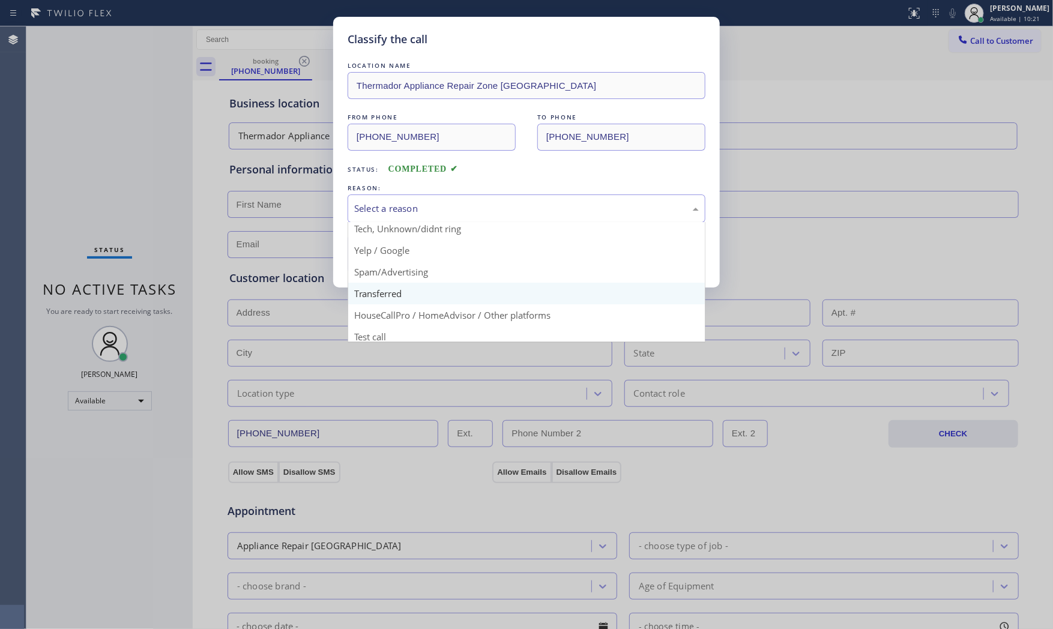
scroll to position [75, 0]
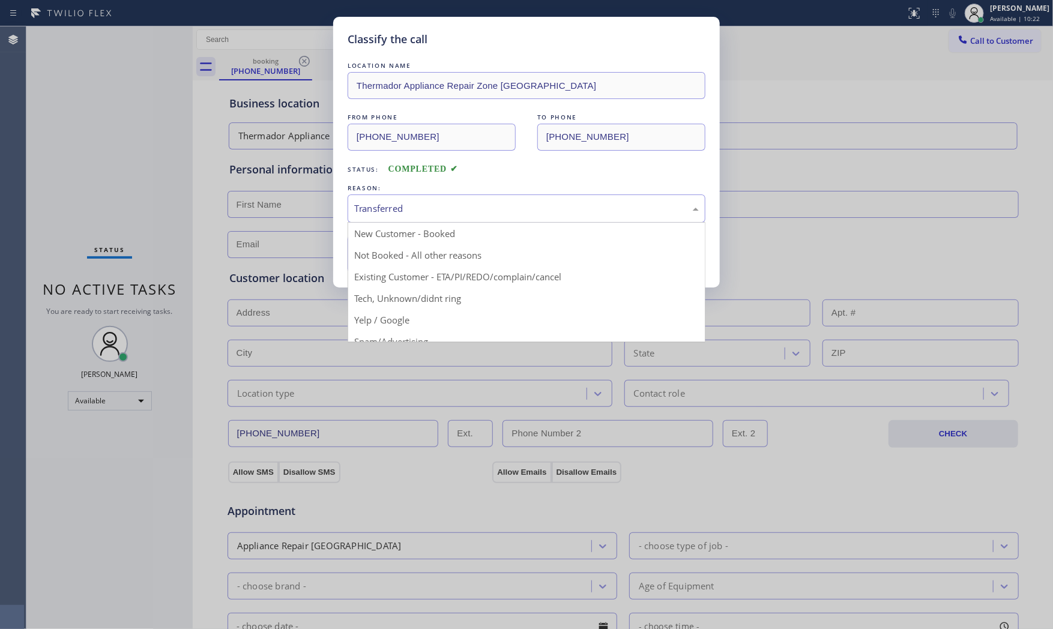
click at [405, 212] on div "Transferred" at bounding box center [526, 209] width 345 height 14
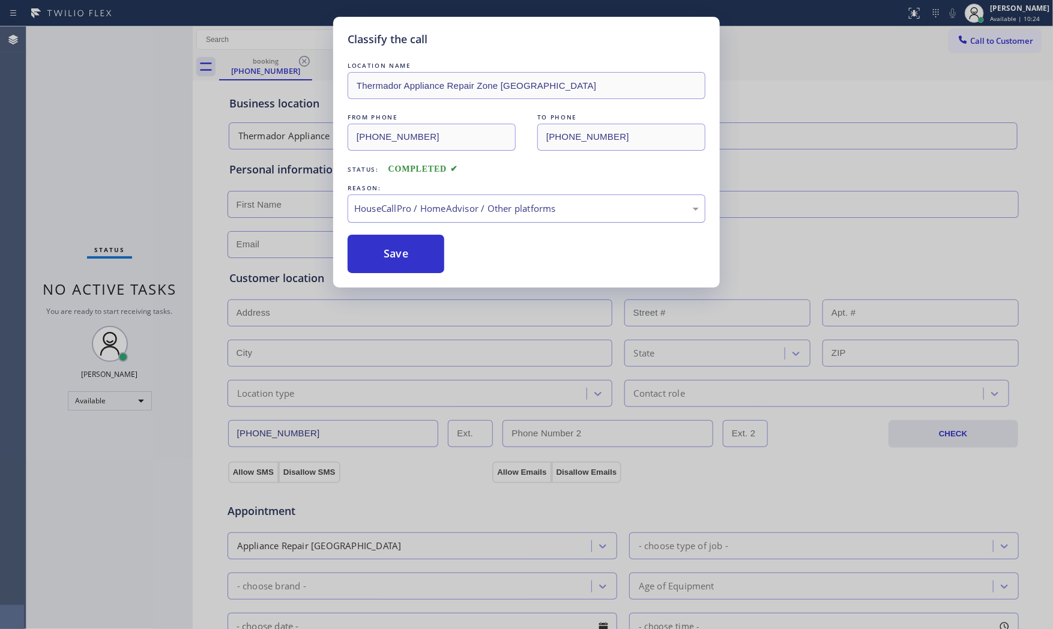
click at [401, 220] on div "HouseCallPro / HomeAdvisor / Other platforms" at bounding box center [527, 209] width 358 height 28
click at [405, 247] on button "Save" at bounding box center [396, 254] width 97 height 38
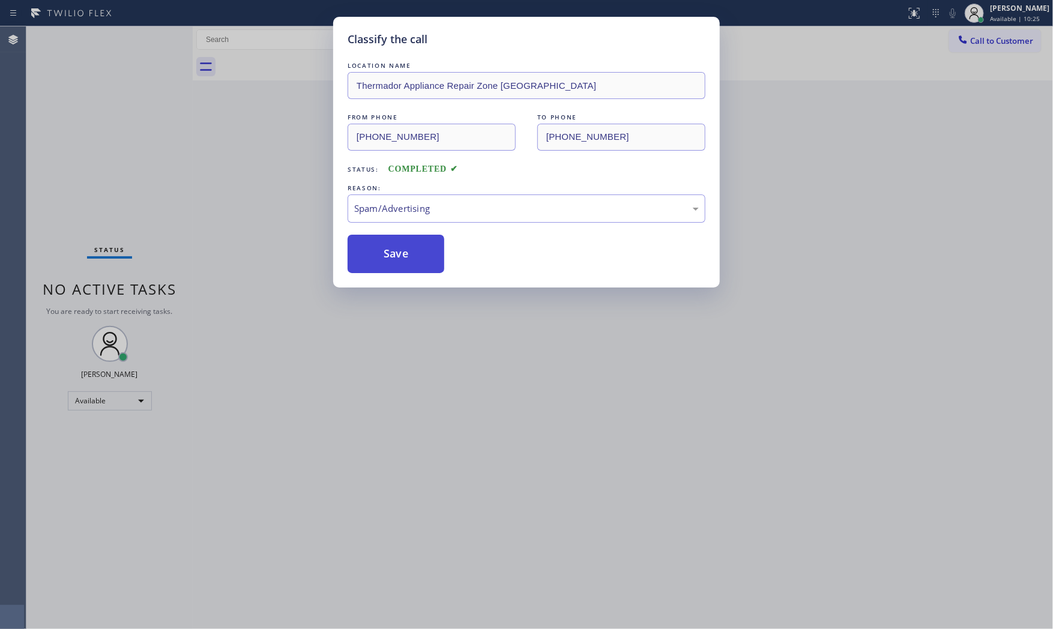
click at [405, 247] on button "Save" at bounding box center [396, 254] width 97 height 38
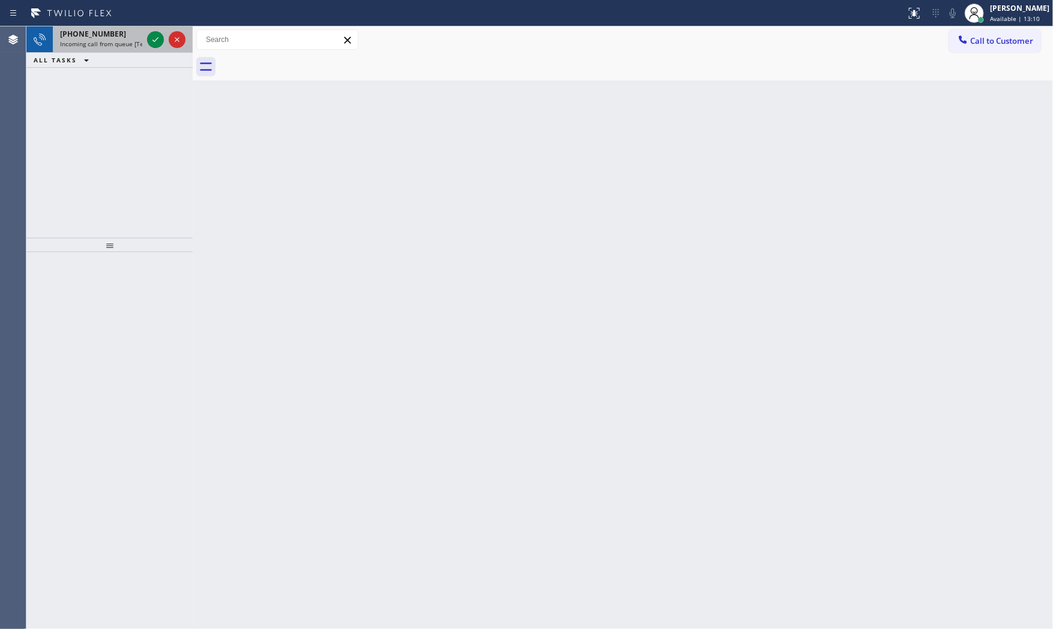
click at [97, 43] on span "Incoming call from queue [Test] All" at bounding box center [110, 44] width 100 height 8
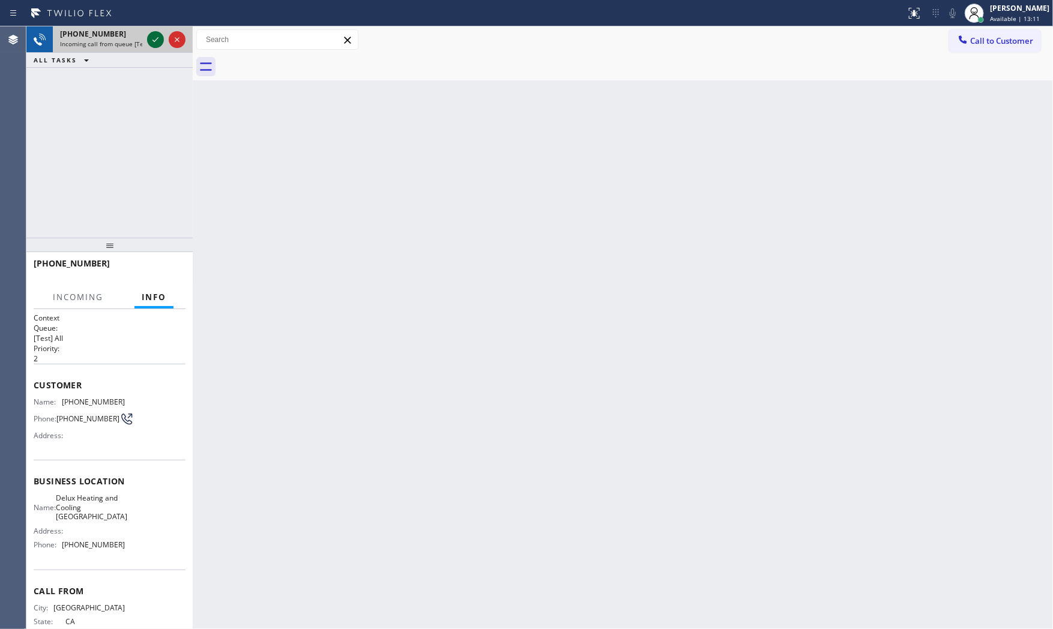
click at [153, 36] on icon at bounding box center [155, 39] width 14 height 14
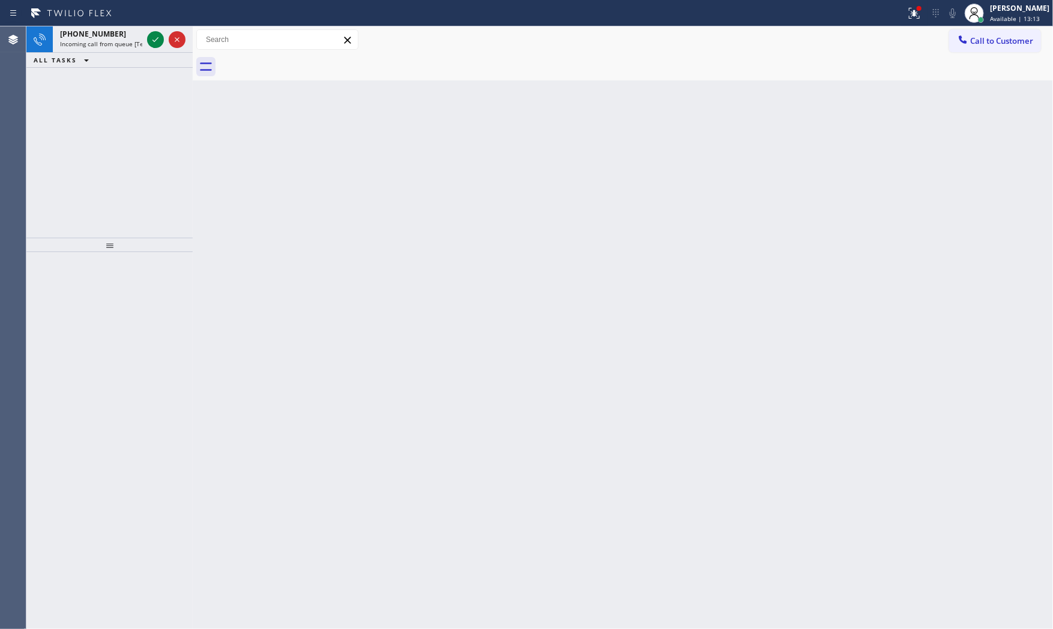
click at [153, 37] on icon at bounding box center [155, 39] width 14 height 14
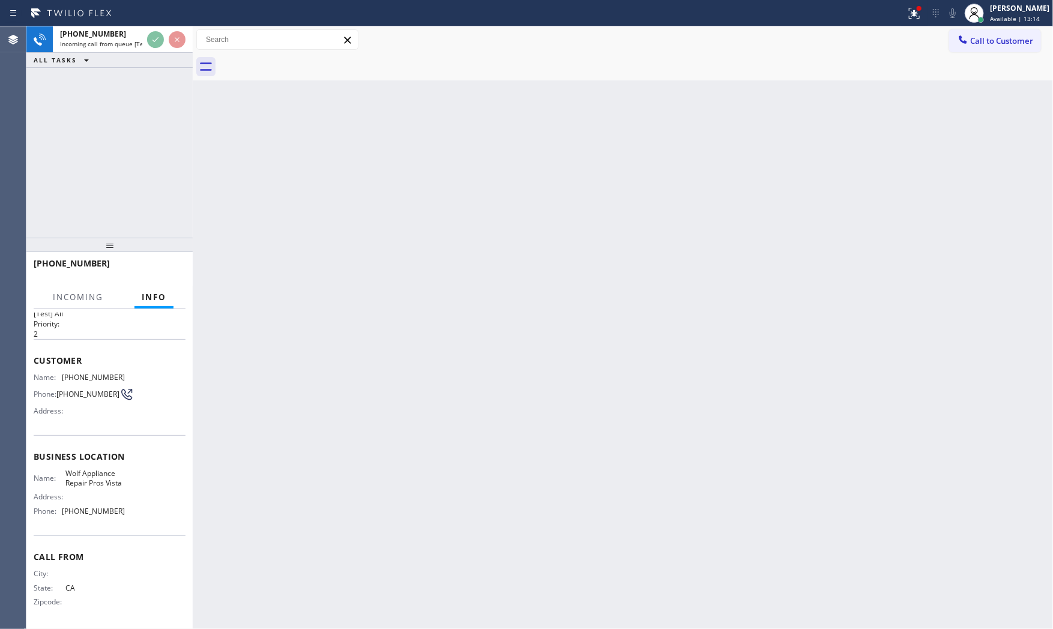
scroll to position [37, 0]
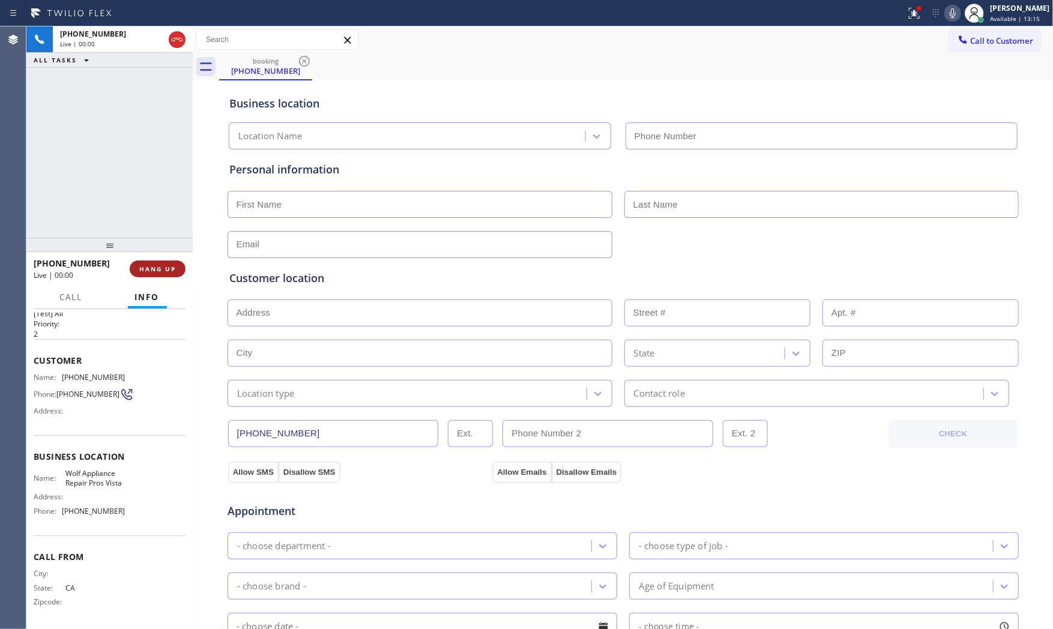
type input "[PHONE_NUMBER]"
click at [158, 269] on span "HANG UP" at bounding box center [157, 269] width 37 height 8
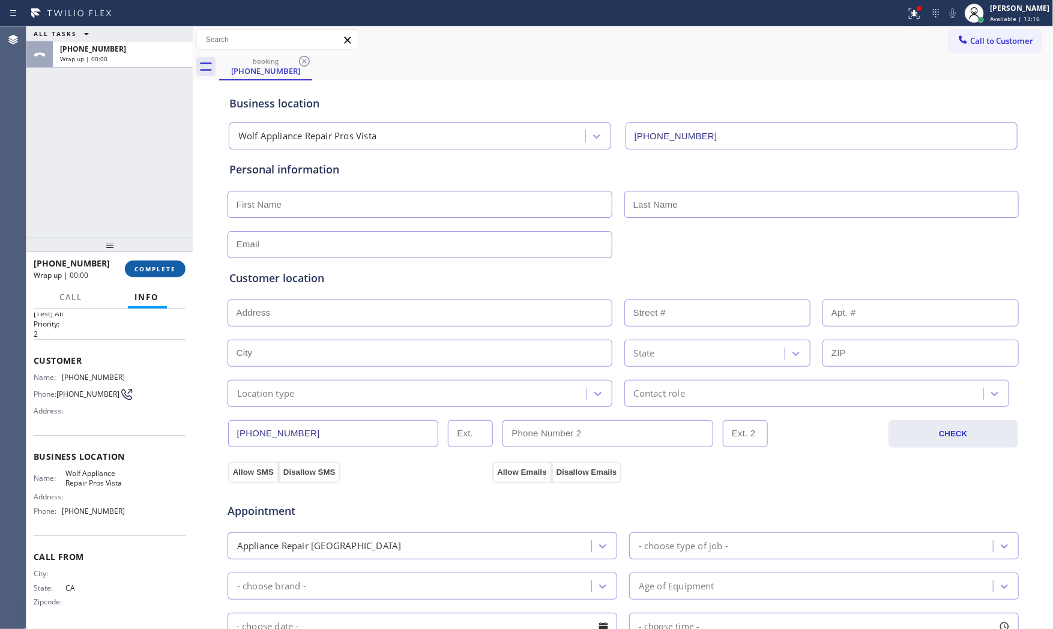
click at [158, 269] on span "COMPLETE" at bounding box center [154, 269] width 41 height 8
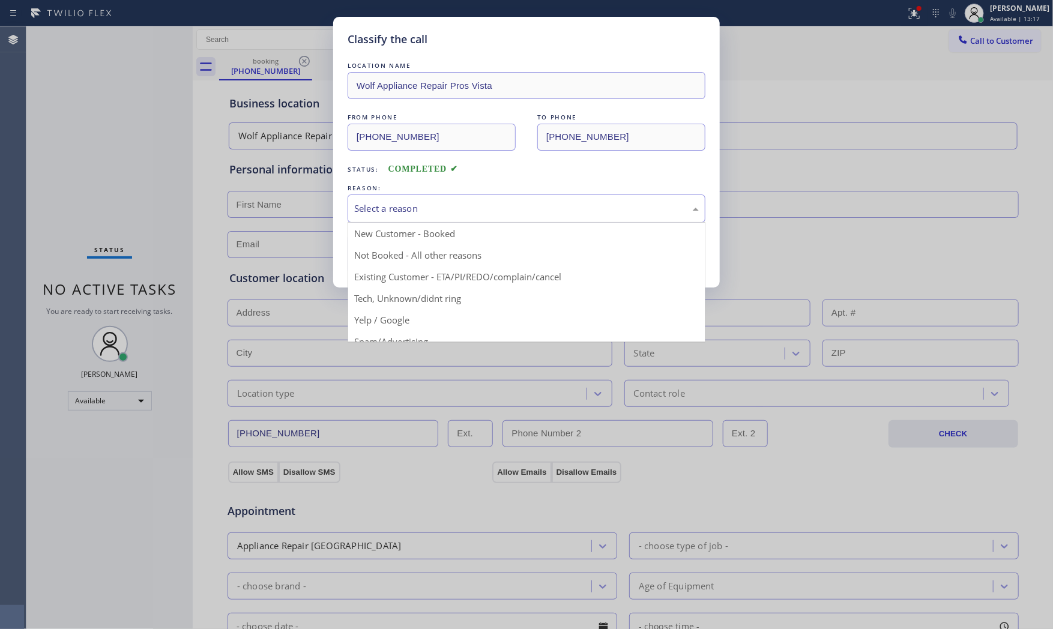
click at [379, 206] on div "Select a reason" at bounding box center [526, 209] width 345 height 14
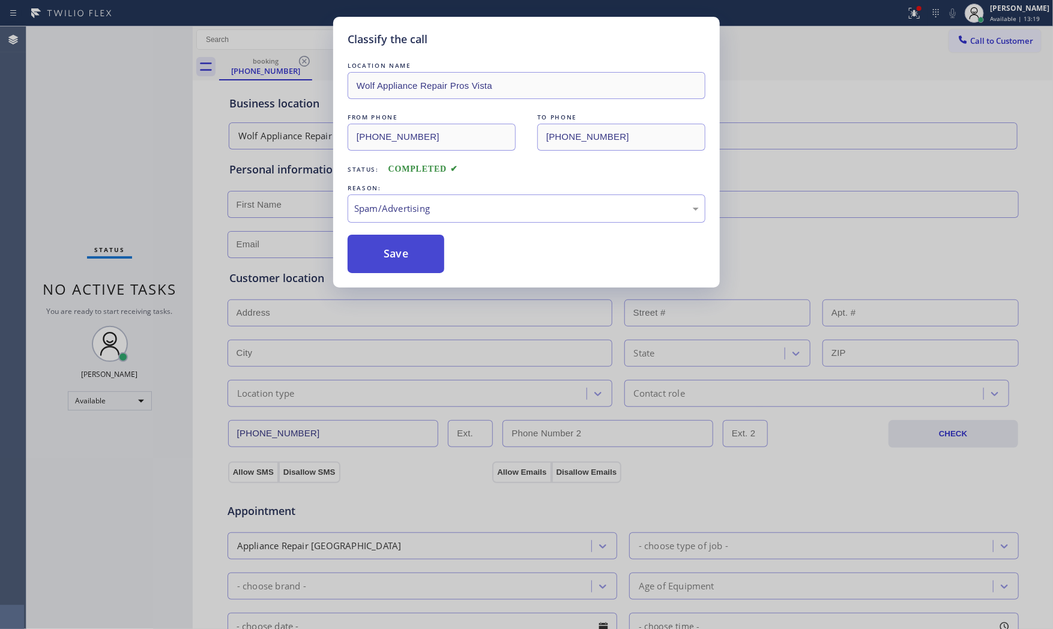
click at [398, 259] on button "Save" at bounding box center [396, 254] width 97 height 38
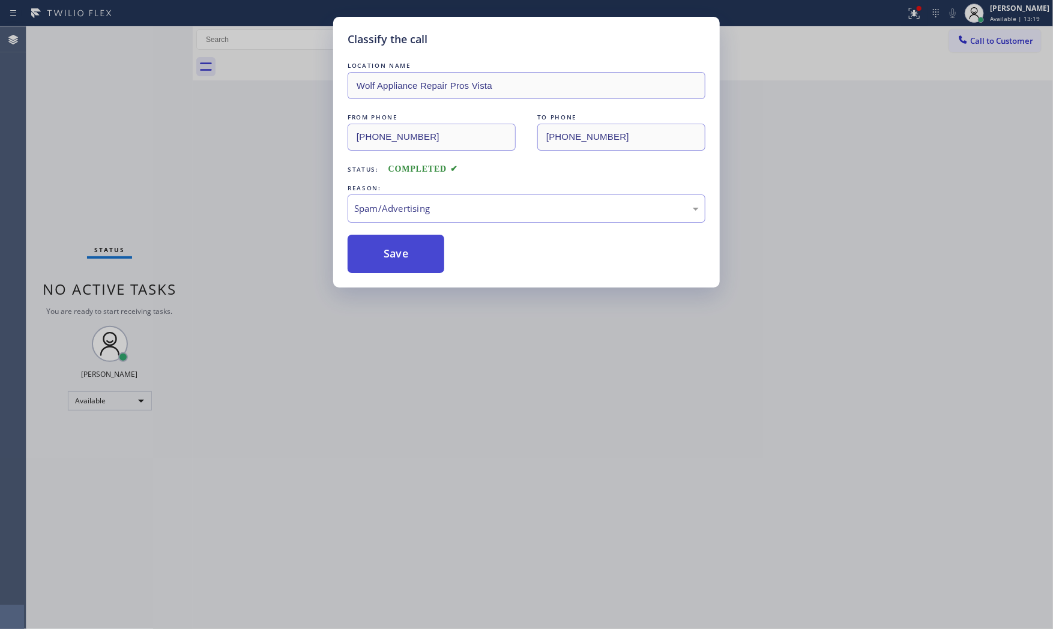
click at [398, 259] on button "Save" at bounding box center [396, 254] width 97 height 38
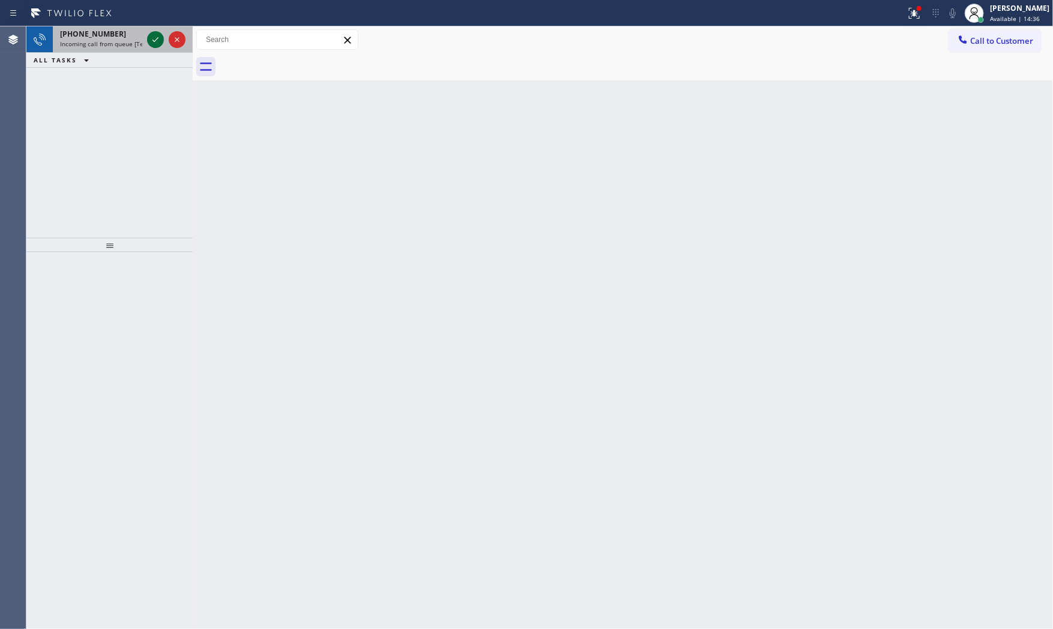
click at [154, 38] on icon at bounding box center [155, 39] width 14 height 14
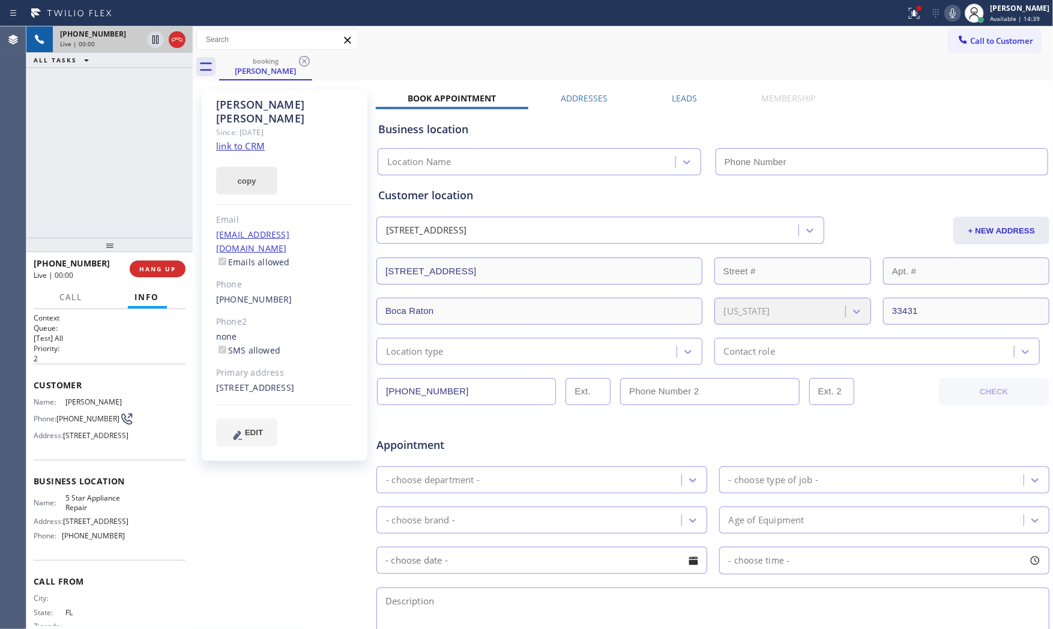
type input "[PHONE_NUMBER]"
click at [951, 18] on icon at bounding box center [953, 13] width 14 height 14
click at [249, 140] on link "link to CRM" at bounding box center [240, 146] width 49 height 12
click at [946, 13] on icon at bounding box center [953, 13] width 14 height 14
click at [944, 19] on div at bounding box center [952, 13] width 17 height 14
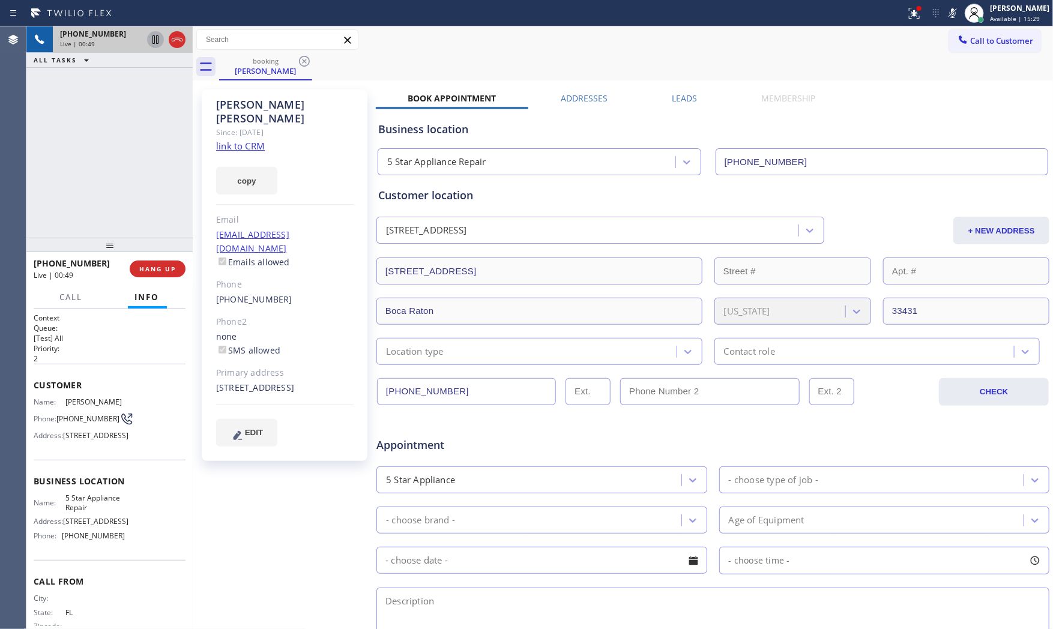
click at [153, 46] on icon at bounding box center [155, 39] width 14 height 14
click at [325, 56] on div "booking [PERSON_NAME]" at bounding box center [636, 66] width 834 height 27
click at [902, 10] on div at bounding box center [914, 13] width 26 height 14
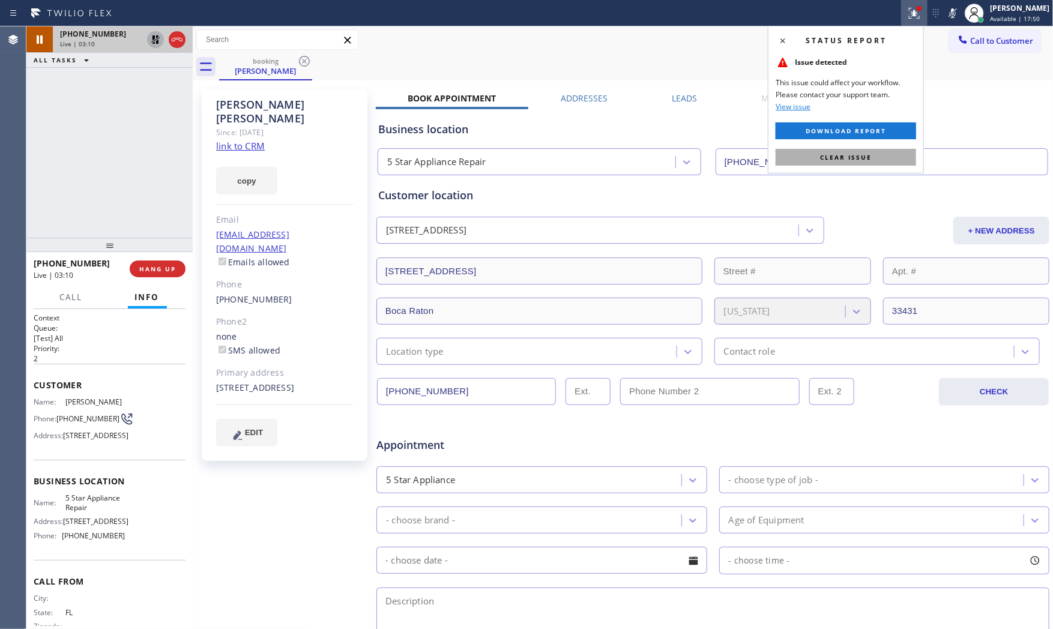
click at [839, 160] on span "Clear issue" at bounding box center [846, 157] width 52 height 8
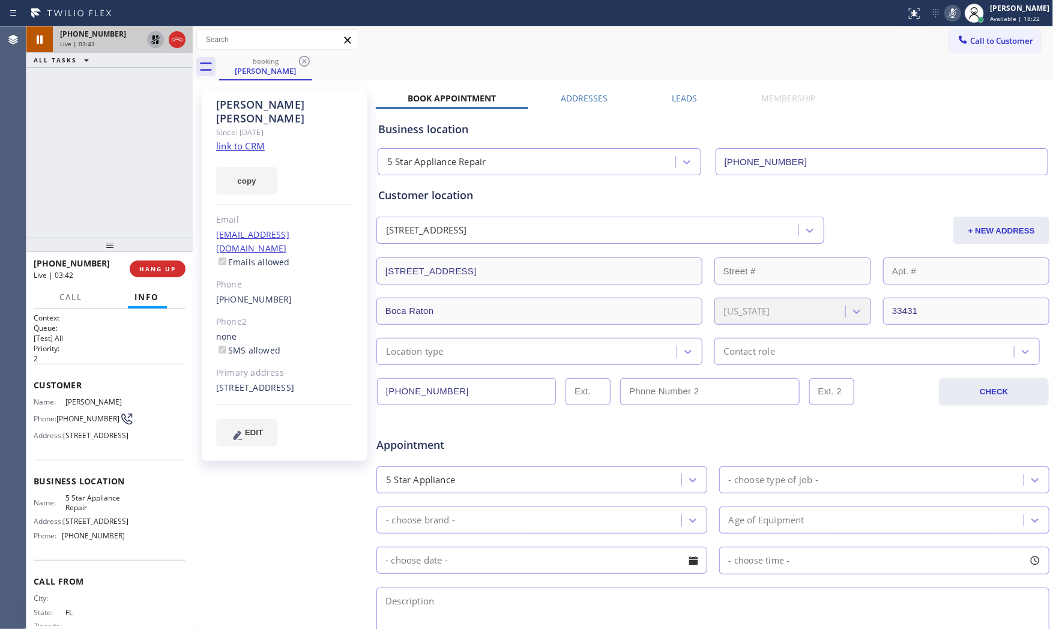
click at [950, 12] on icon at bounding box center [953, 13] width 6 height 10
click at [151, 40] on icon at bounding box center [155, 39] width 14 height 14
click at [145, 273] on span "HANG UP" at bounding box center [157, 269] width 37 height 8
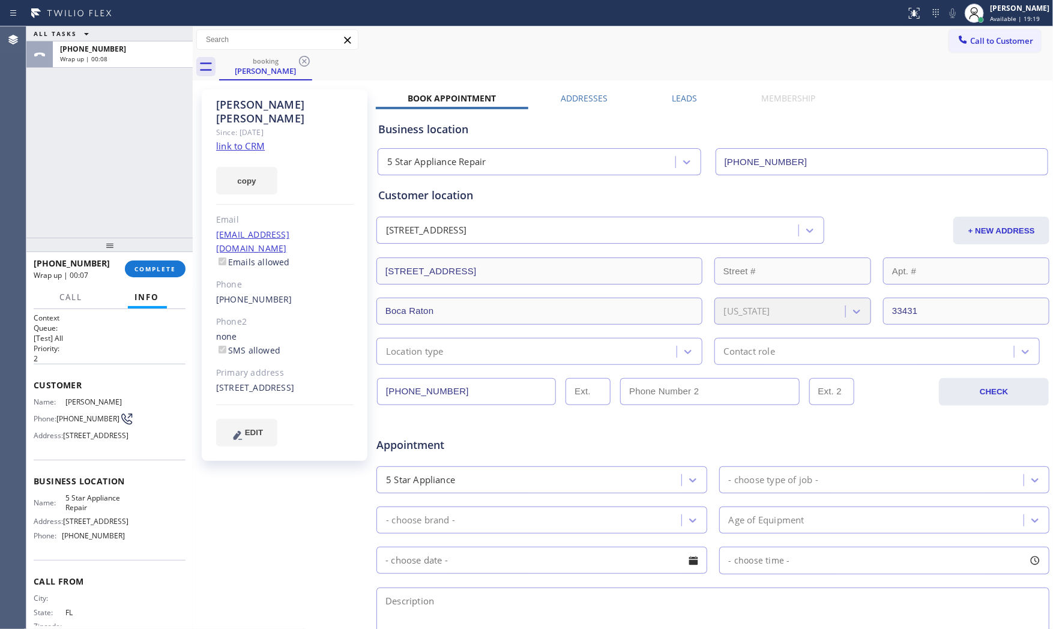
click at [448, 346] on div "Location type" at bounding box center [528, 351] width 297 height 21
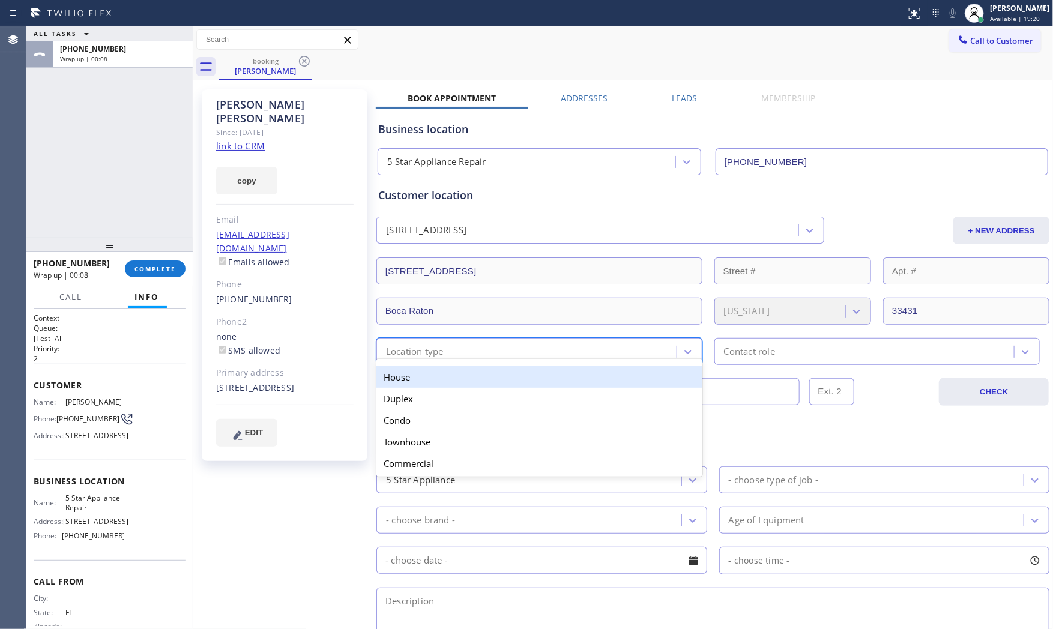
click at [438, 377] on div "House" at bounding box center [539, 377] width 326 height 22
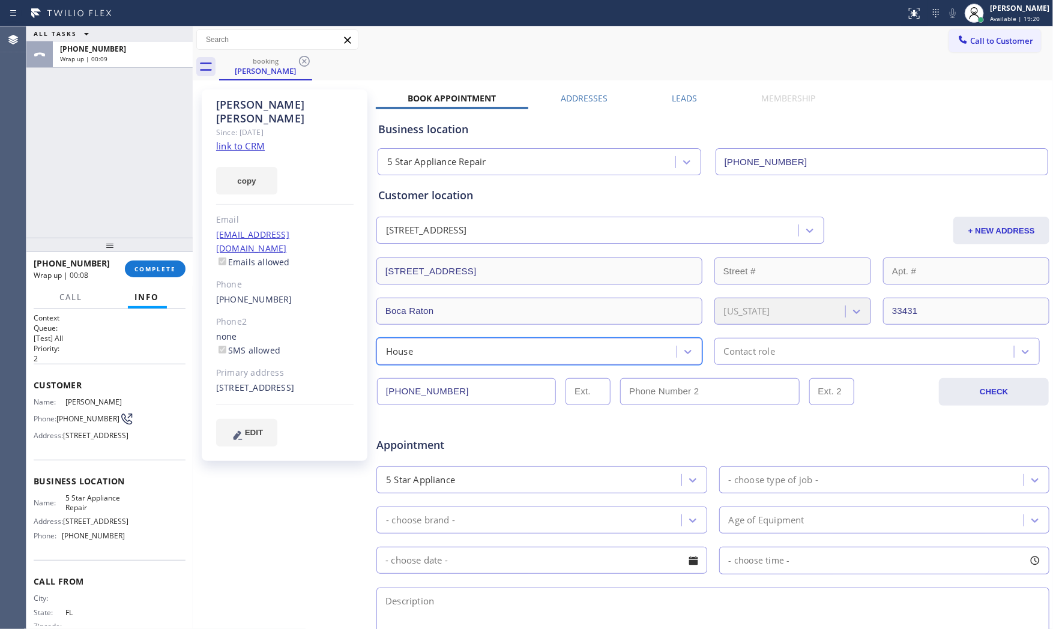
drag, startPoint x: 760, startPoint y: 368, endPoint x: 753, endPoint y: 372, distance: 8.3
click at [760, 369] on div "[PHONE_NUMBER] CHECK" at bounding box center [713, 385] width 674 height 41
click at [740, 355] on div "Contact role" at bounding box center [749, 352] width 51 height 14
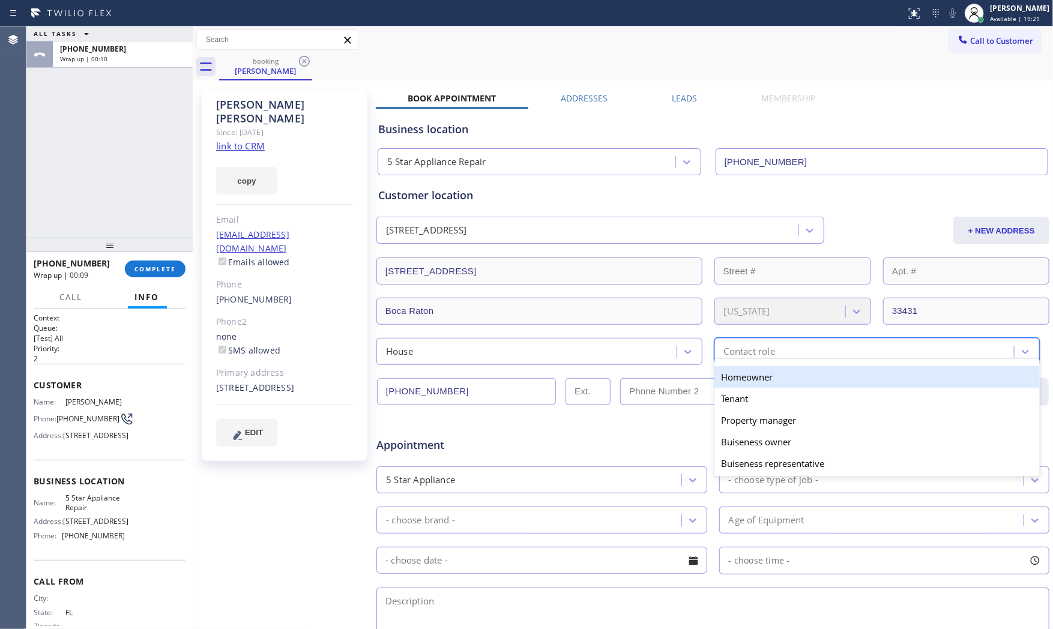
click at [718, 376] on div "Homeowner" at bounding box center [877, 377] width 326 height 22
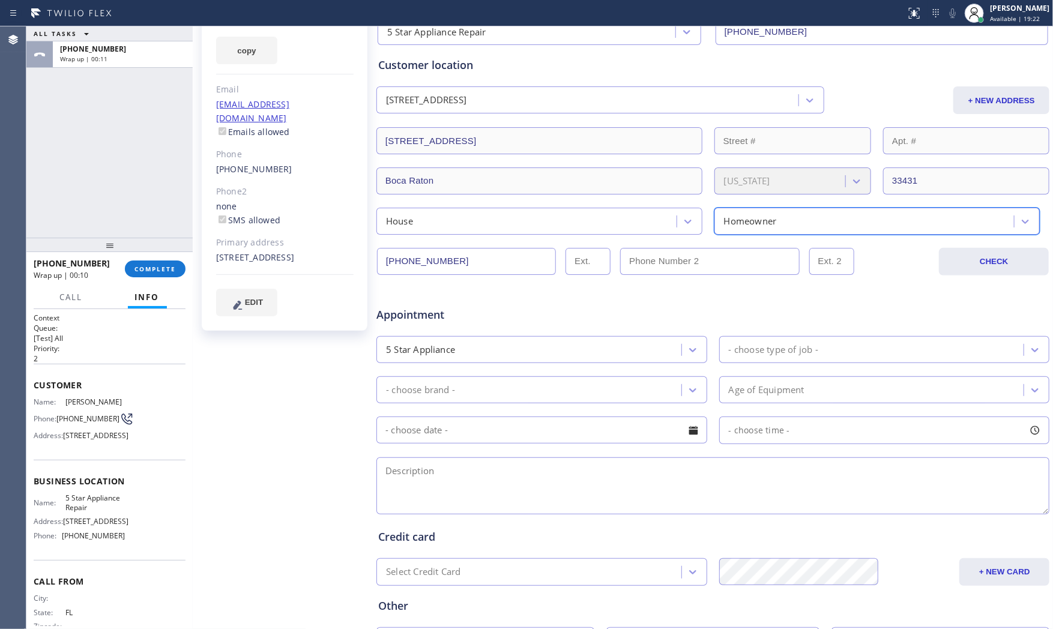
scroll to position [133, 0]
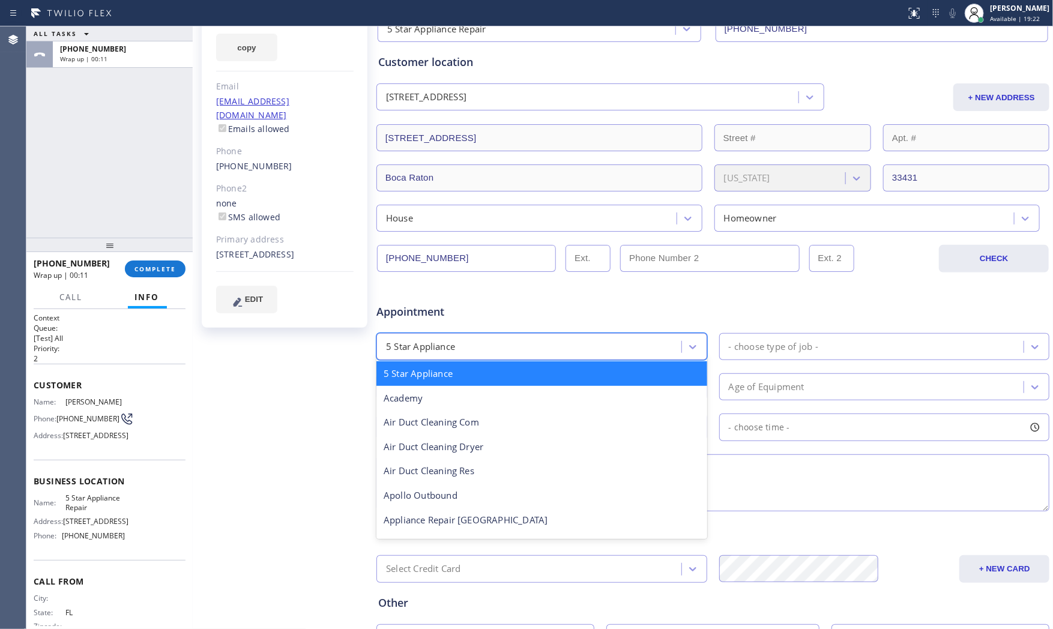
click at [500, 346] on div "5 Star Appliance" at bounding box center [530, 346] width 301 height 21
type input "reg"
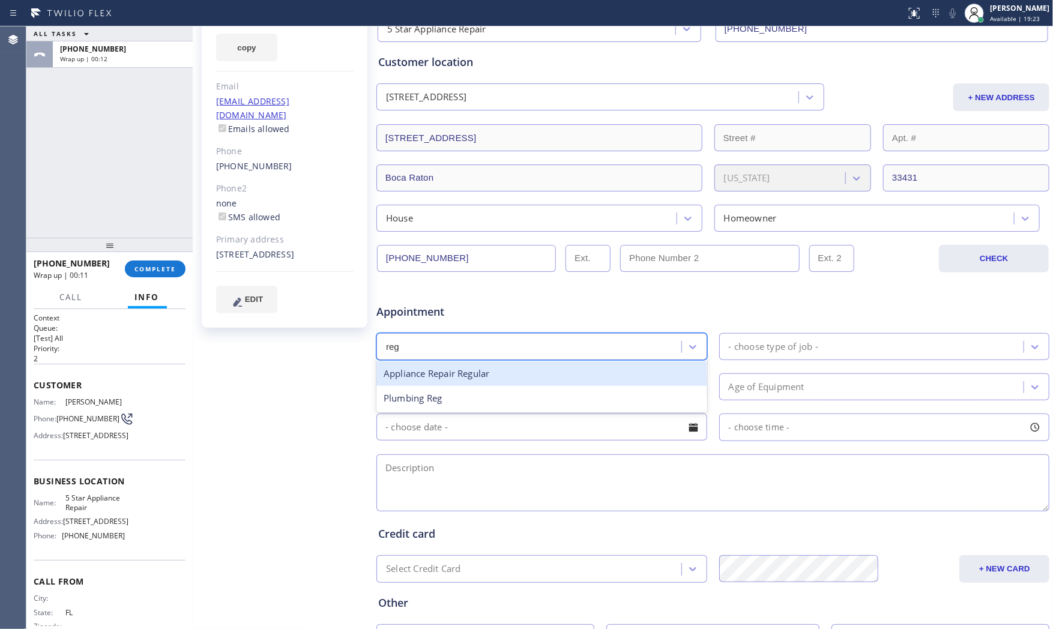
click at [471, 373] on div "Appliance Repair Regular" at bounding box center [541, 373] width 331 height 25
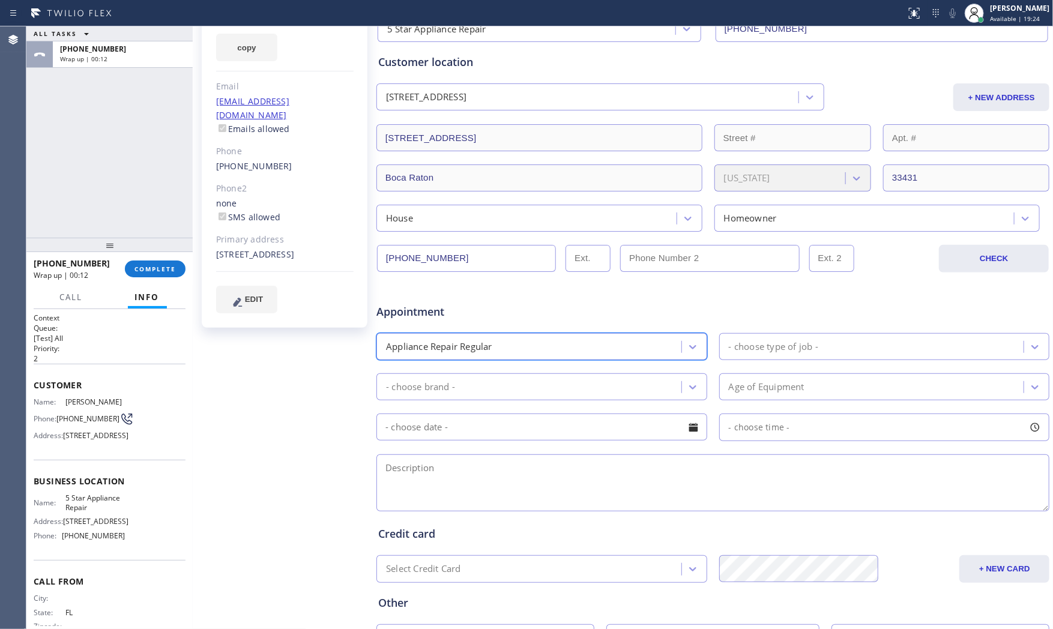
click at [790, 347] on div "- choose type of job -" at bounding box center [773, 347] width 89 height 14
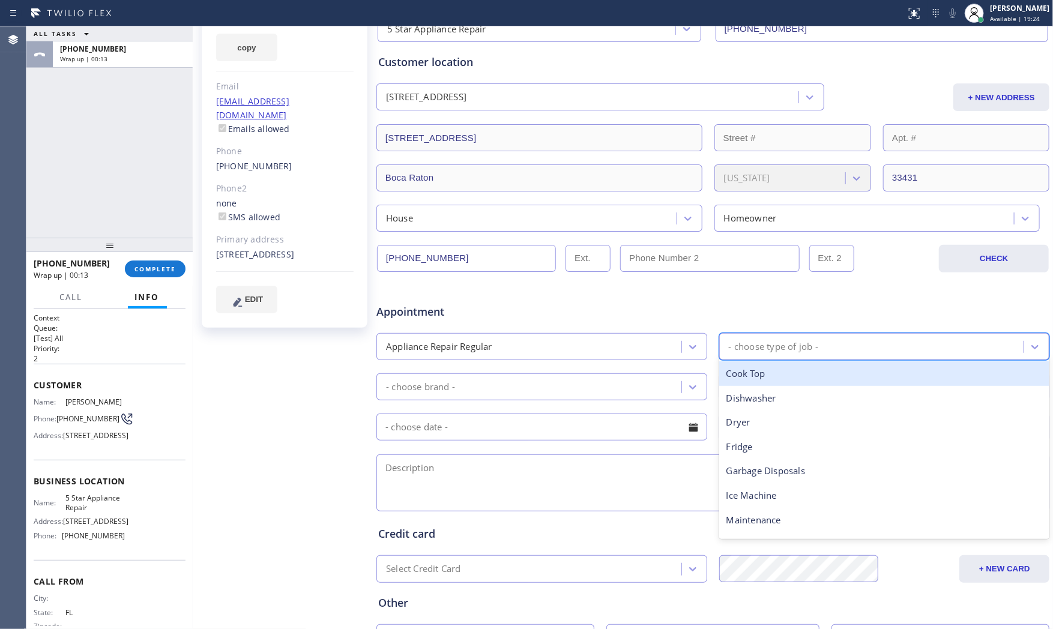
type input "w"
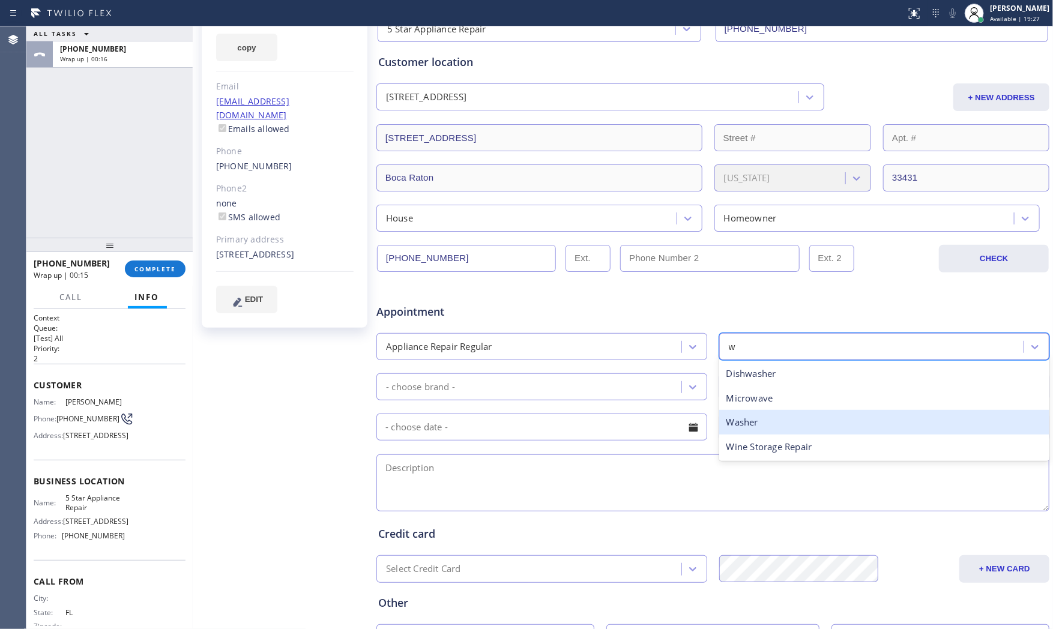
click at [753, 418] on div "Washer" at bounding box center [884, 422] width 331 height 25
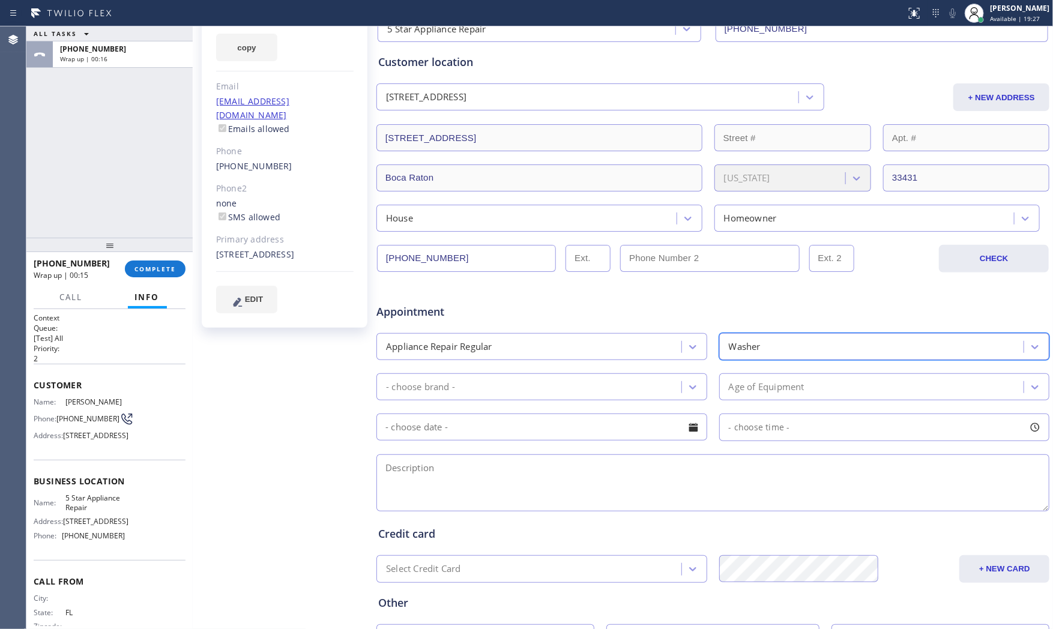
drag, startPoint x: 525, startPoint y: 379, endPoint x: 490, endPoint y: 398, distance: 39.5
click at [522, 381] on div "- choose brand -" at bounding box center [530, 386] width 301 height 21
type input "w"
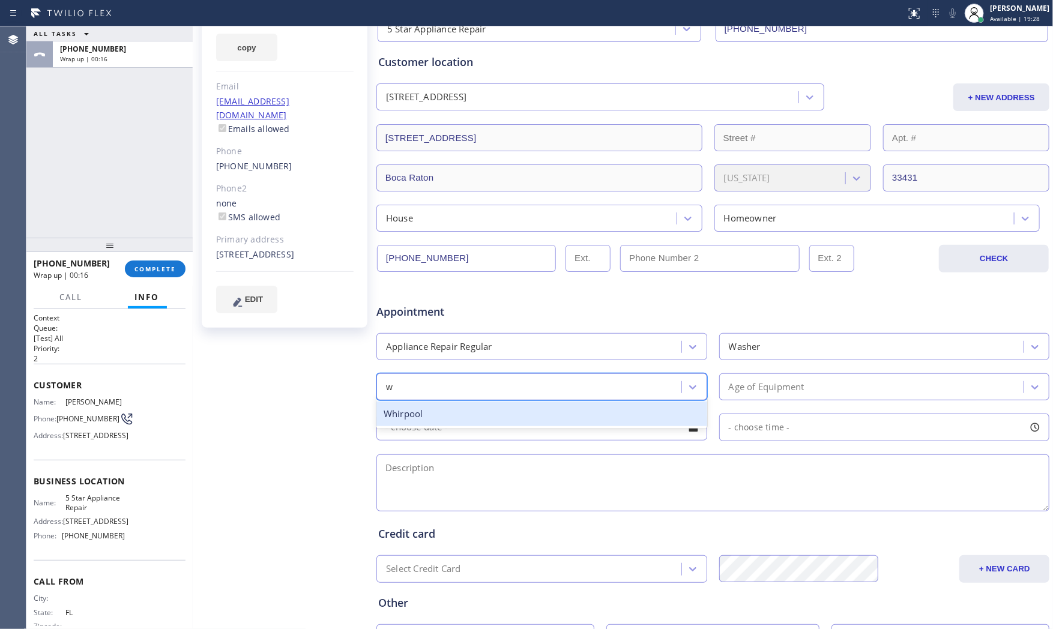
drag, startPoint x: 445, startPoint y: 417, endPoint x: 527, endPoint y: 412, distance: 82.4
click at [446, 417] on div "Whirpool" at bounding box center [541, 414] width 331 height 25
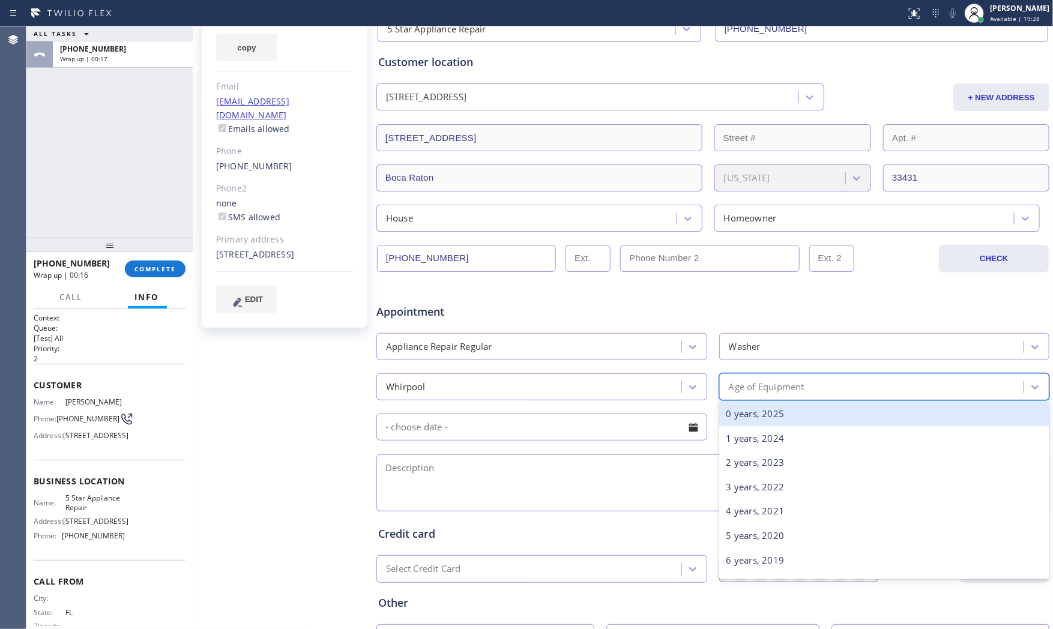
click at [766, 399] on div "Age of Equipment" at bounding box center [884, 386] width 331 height 27
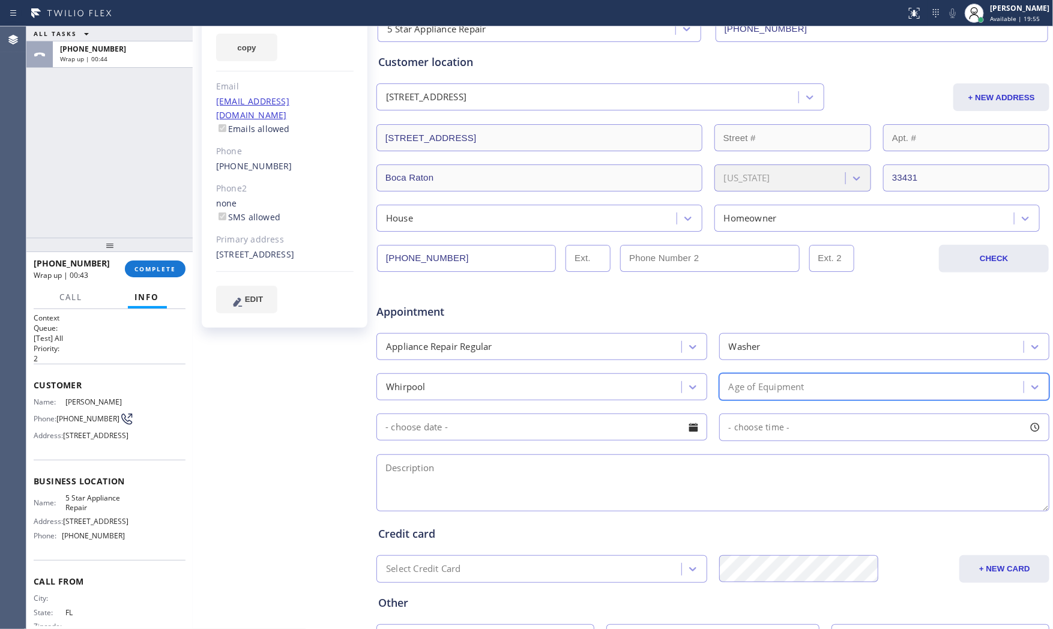
click at [779, 393] on div "Age of Equipment" at bounding box center [767, 387] width 76 height 14
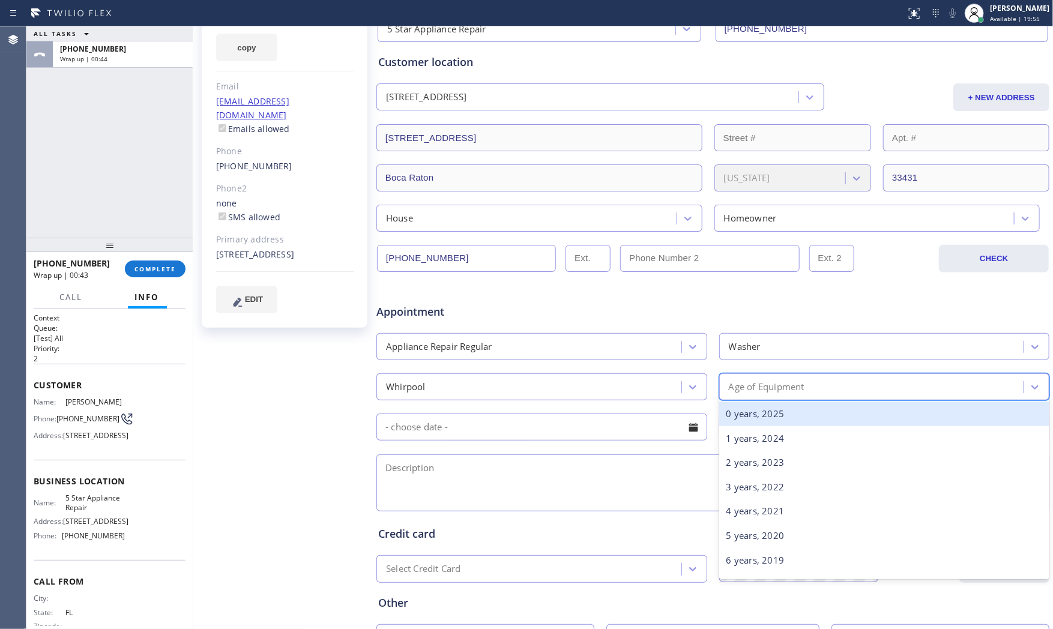
drag, startPoint x: 772, startPoint y: 411, endPoint x: 757, endPoint y: 415, distance: 15.4
click at [772, 411] on div "0 years, 2025" at bounding box center [884, 414] width 331 height 25
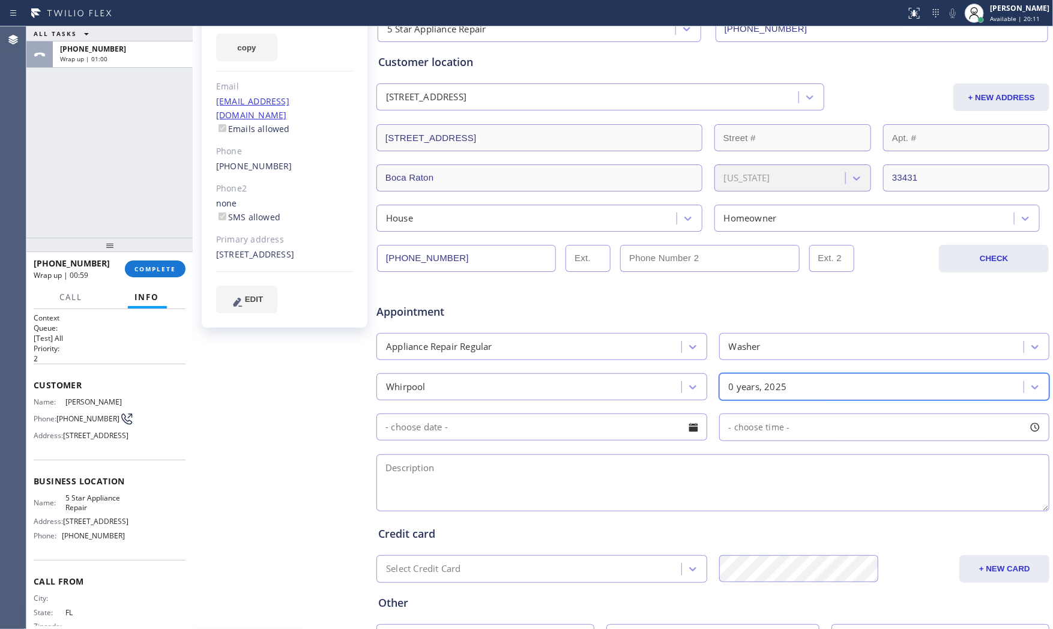
click at [464, 470] on textarea at bounding box center [712, 483] width 673 height 57
paste textarea "9-12 $79 whirpool | washerSBS | leaks water | no idea how | house - ho | [STREE…"
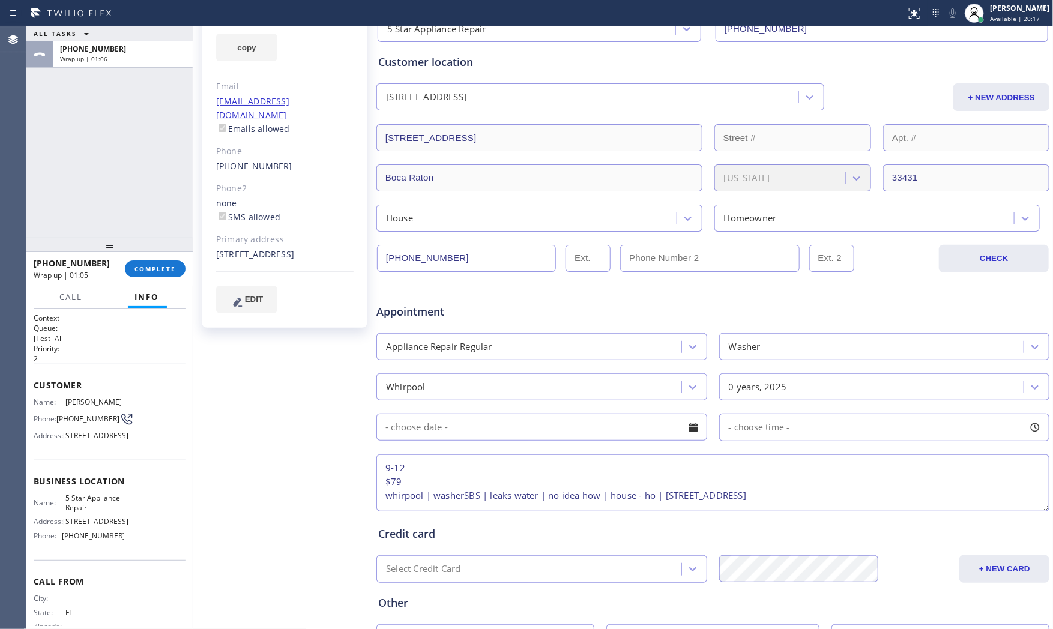
click at [539, 496] on textarea "9-12 $79 whirpool | washerSBS | leaks water | no idea how | house - ho | [STREE…" at bounding box center [712, 483] width 673 height 57
click at [104, 512] on span "5 Star Appliance Repair" at bounding box center [94, 503] width 59 height 19
copy span "5 Star Appliance Repair"
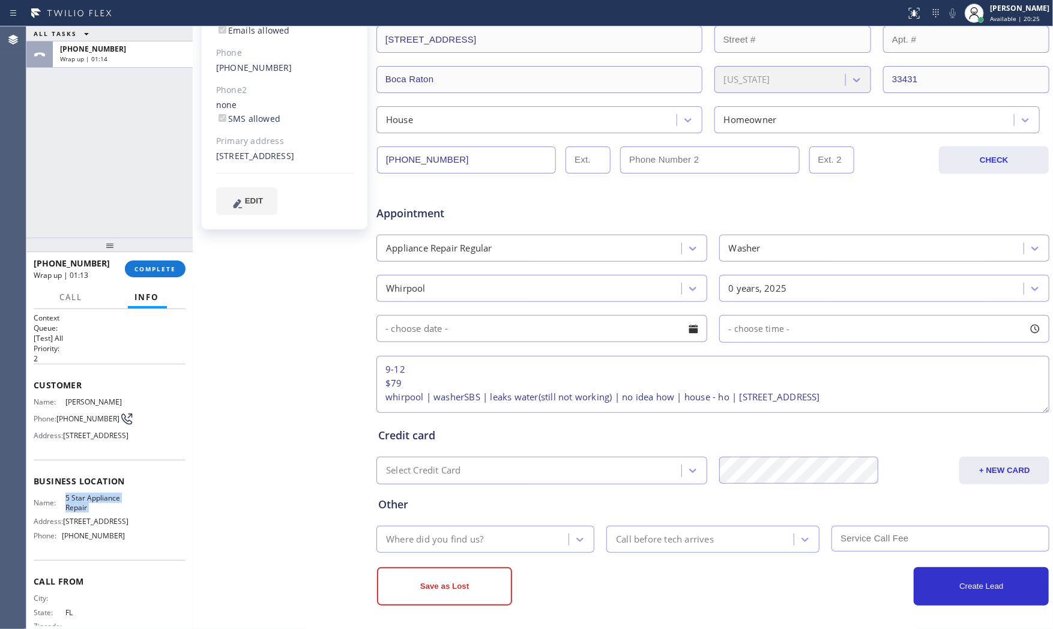
scroll to position [234, 0]
click at [937, 394] on textarea "9-12 $79 whirpool | washerSBS | leaks water(still not working) | no idea how | …" at bounding box center [712, 382] width 673 height 57
paste textarea "5 Star Appliance Repair"
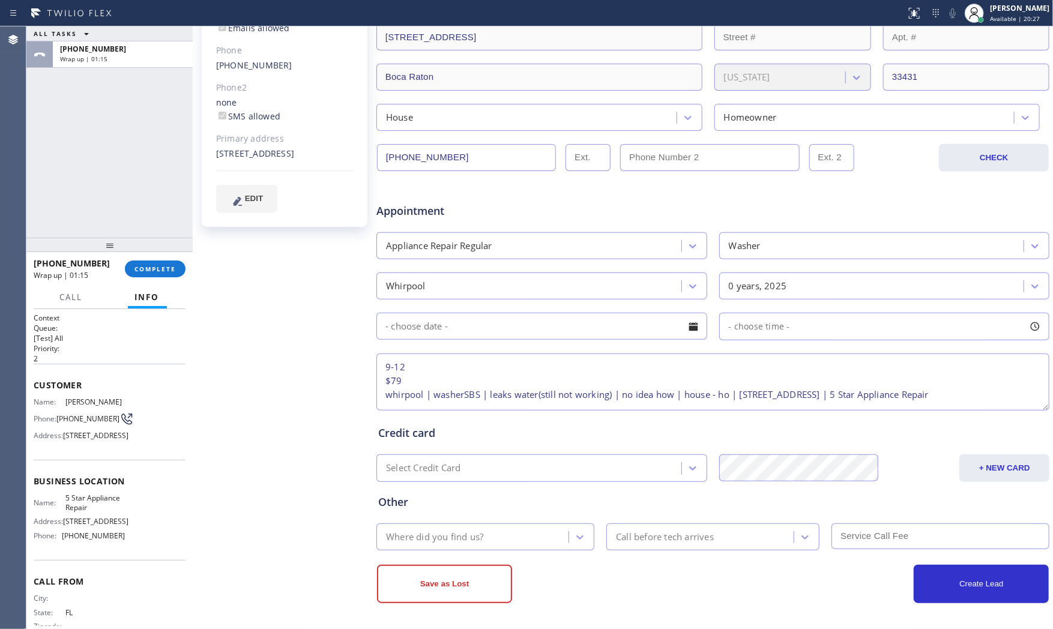
scroll to position [19, 0]
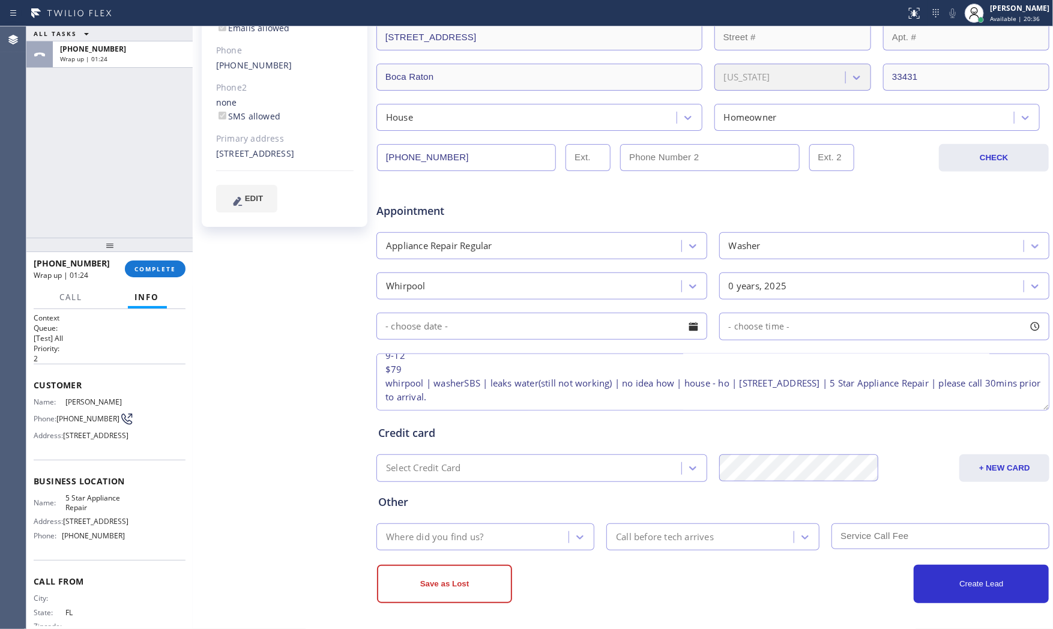
type textarea "9-12 $79 whirpool | washerSBS | leaks water(still not working) | no idea how | …"
click at [556, 328] on input "text" at bounding box center [541, 326] width 331 height 27
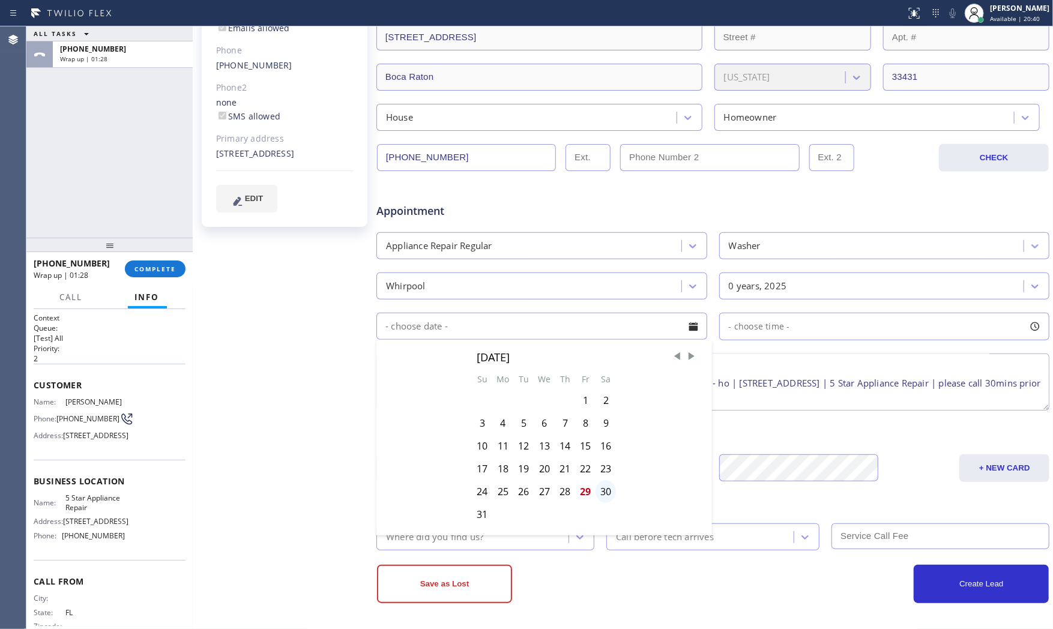
click at [599, 488] on div "30" at bounding box center [606, 491] width 20 height 23
type input "[DATE]"
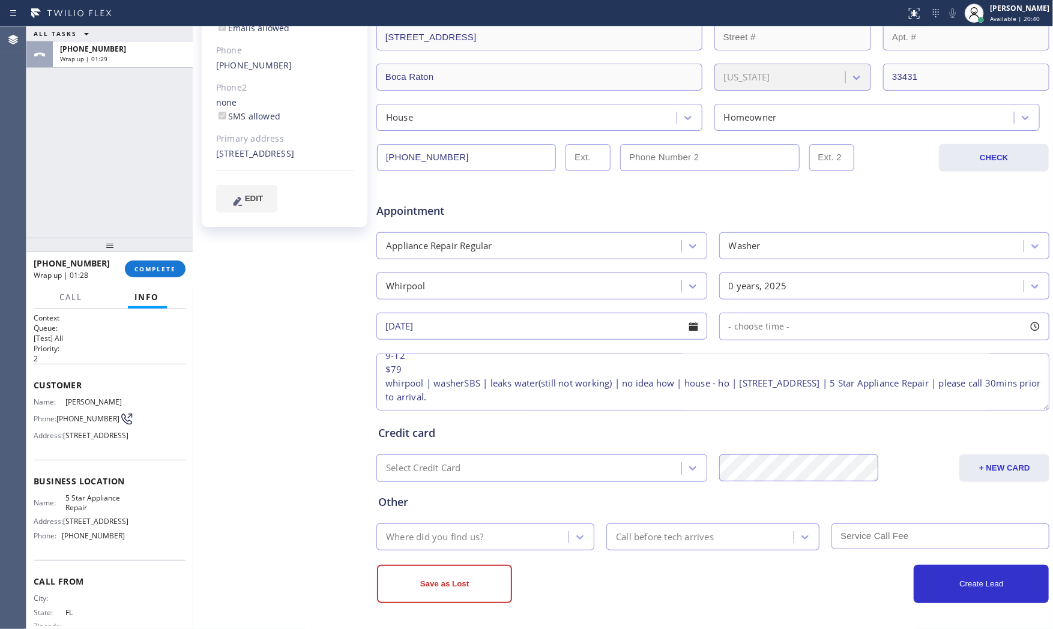
click at [740, 341] on div "Appointment Appliance Repair Regular Washer Whirpool 0 years, 2025 [DATE] - cho…" at bounding box center [712, 301] width 669 height 225
click at [742, 333] on div "- choose time -" at bounding box center [755, 327] width 70 height 14
drag, startPoint x: 733, startPoint y: 406, endPoint x: 818, endPoint y: 406, distance: 85.9
click at [819, 406] on div at bounding box center [826, 399] width 14 height 25
drag, startPoint x: 730, startPoint y: 400, endPoint x: 749, endPoint y: 400, distance: 19.2
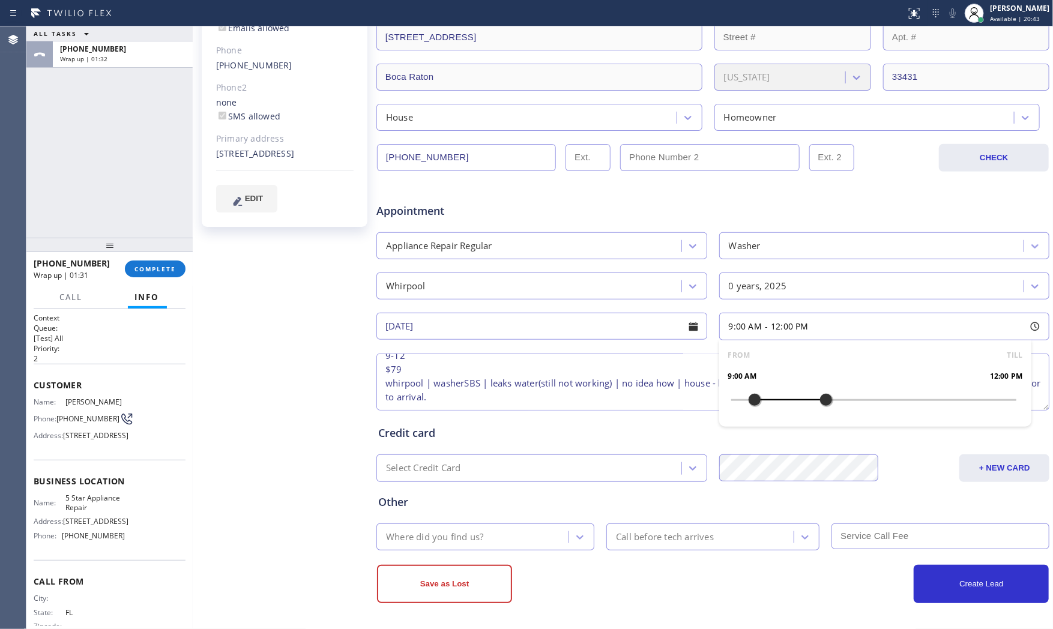
click at [749, 400] on div at bounding box center [755, 399] width 14 height 25
drag, startPoint x: 624, startPoint y: 587, endPoint x: 609, endPoint y: 584, distance: 15.9
click at [621, 587] on div "Save as Lost" at bounding box center [545, 584] width 336 height 38
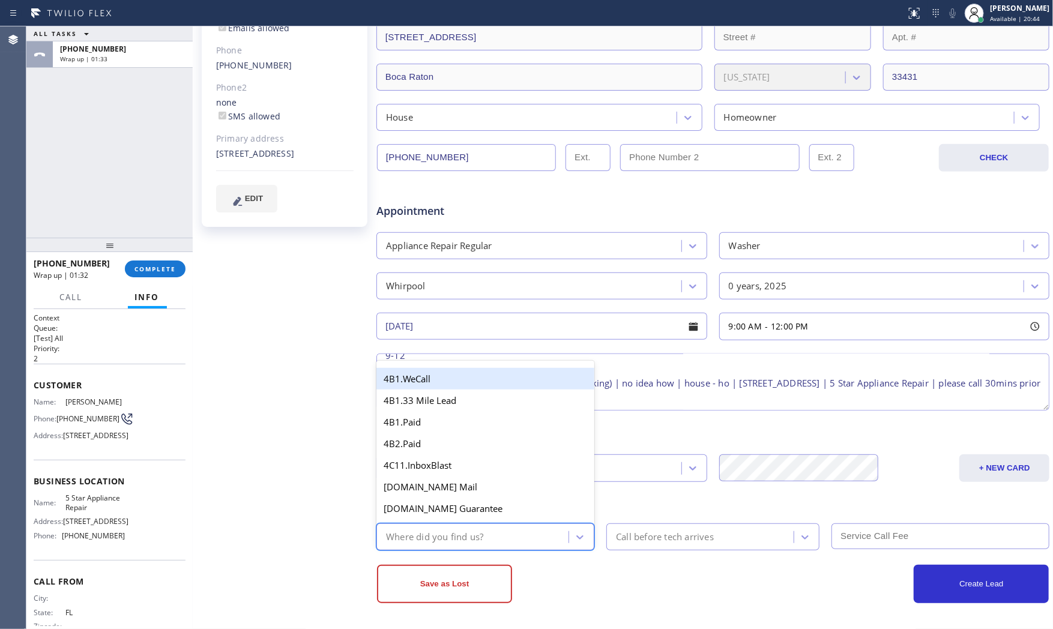
click at [509, 530] on div "Where did you find us?" at bounding box center [474, 537] width 189 height 21
type input "ret"
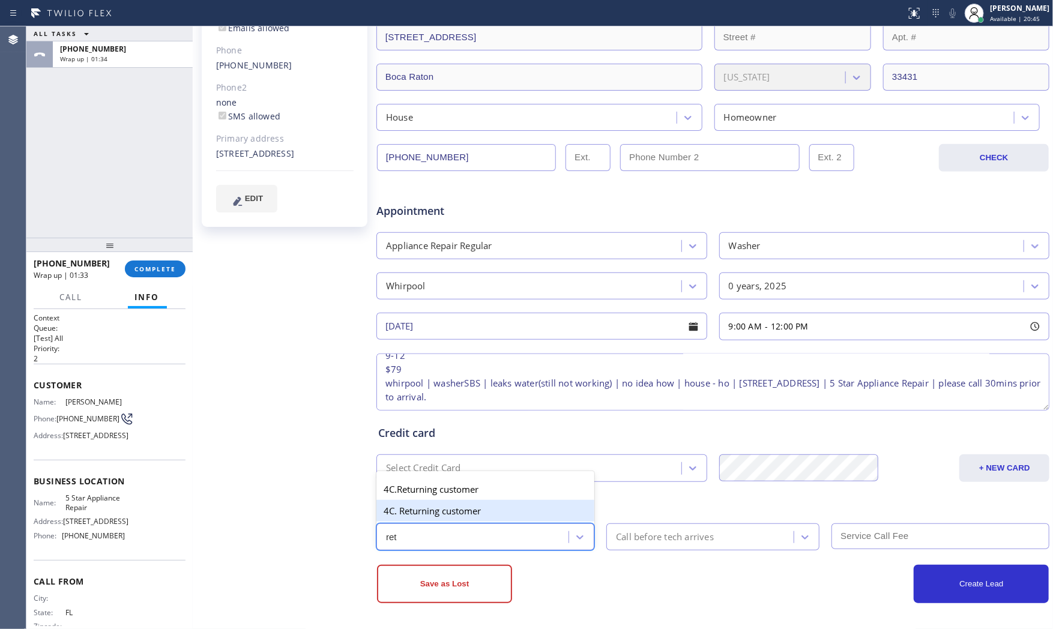
click at [479, 511] on div "4C. Returning customer" at bounding box center [485, 511] width 218 height 22
click at [652, 536] on div "Call before tech arrives" at bounding box center [665, 537] width 98 height 14
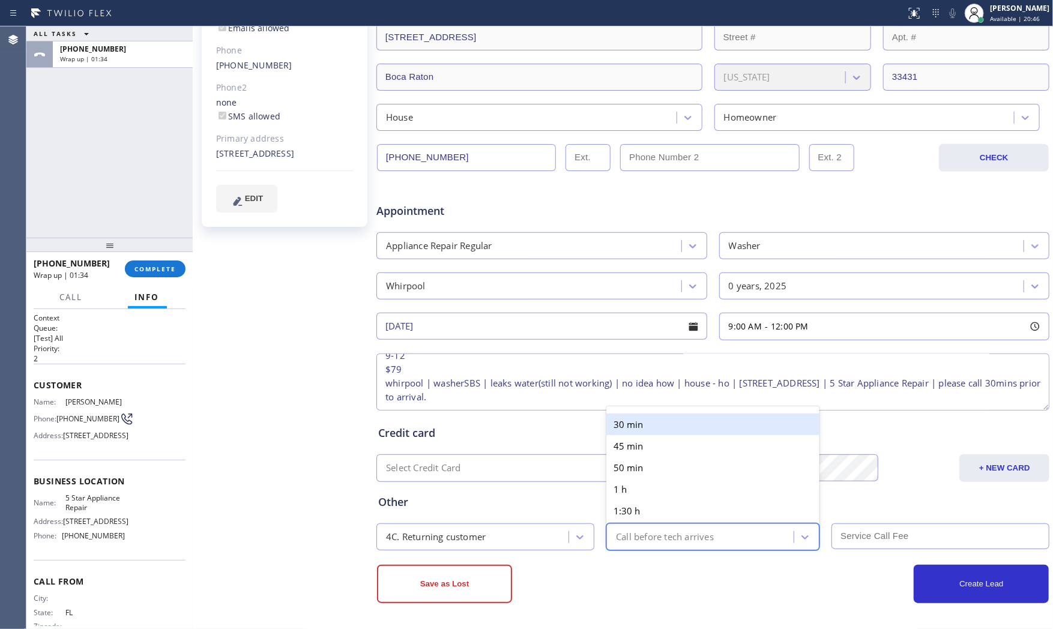
click at [639, 430] on div "30 min" at bounding box center [712, 425] width 213 height 22
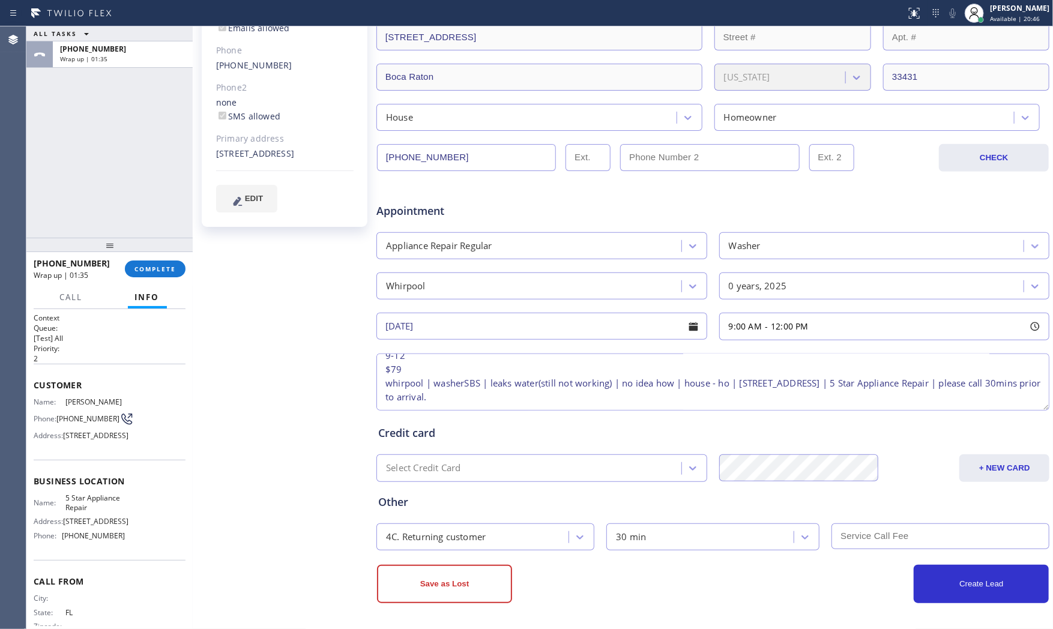
click at [765, 597] on div "Create Lead" at bounding box center [881, 584] width 336 height 38
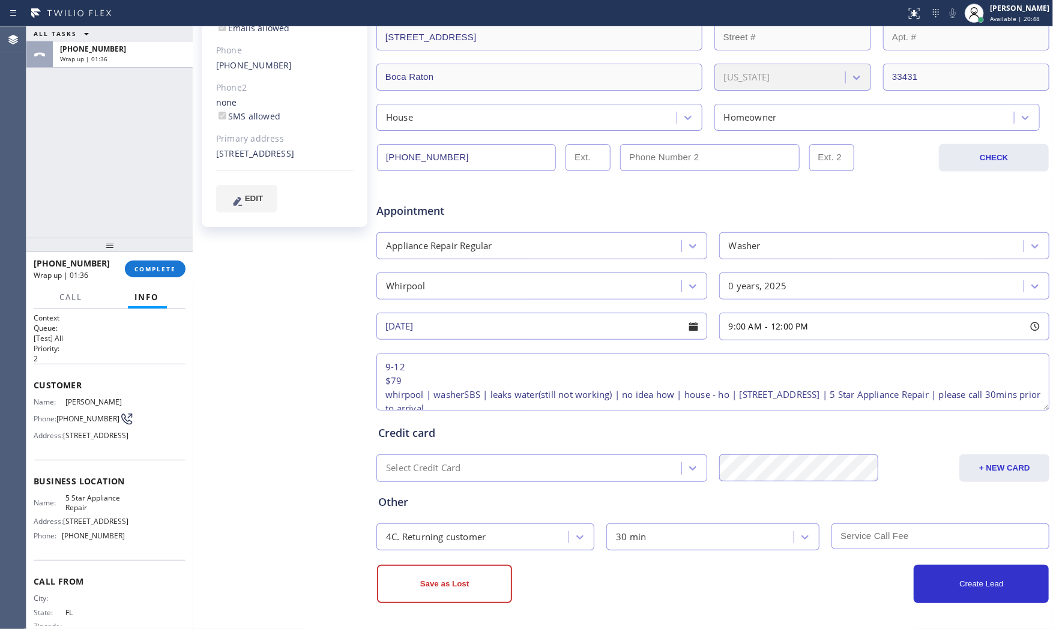
drag, startPoint x: 420, startPoint y: 382, endPoint x: 343, endPoint y: 378, distance: 76.9
click at [343, 378] on div "[PERSON_NAME] Since: [DATE] link to CRM copy Email [EMAIL_ADDRESS][DOMAIN_NAME]…" at bounding box center [623, 238] width 854 height 778
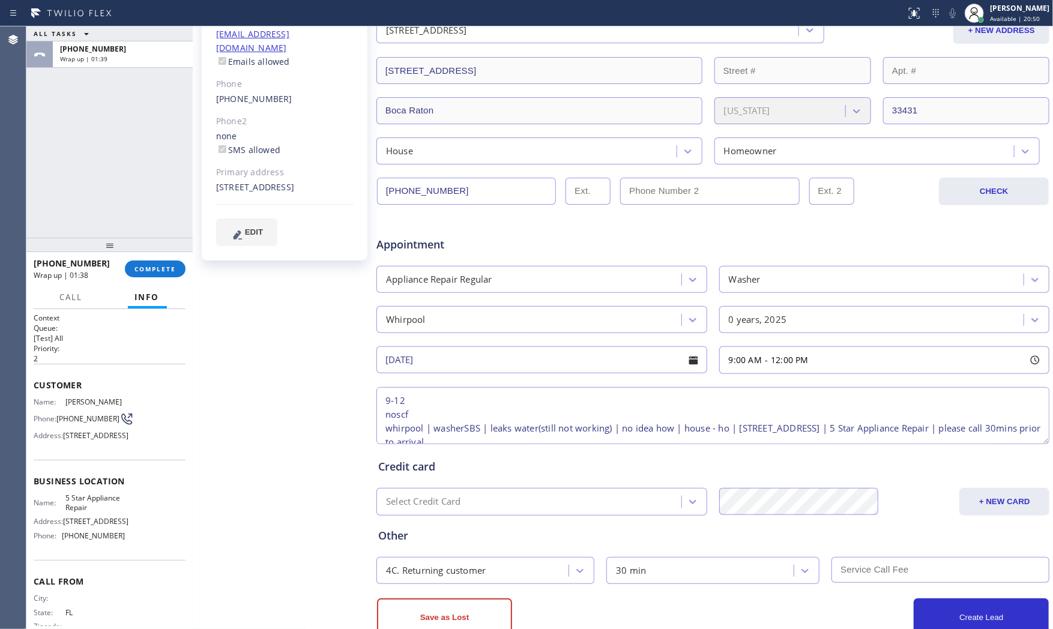
scroll to position [167, 0]
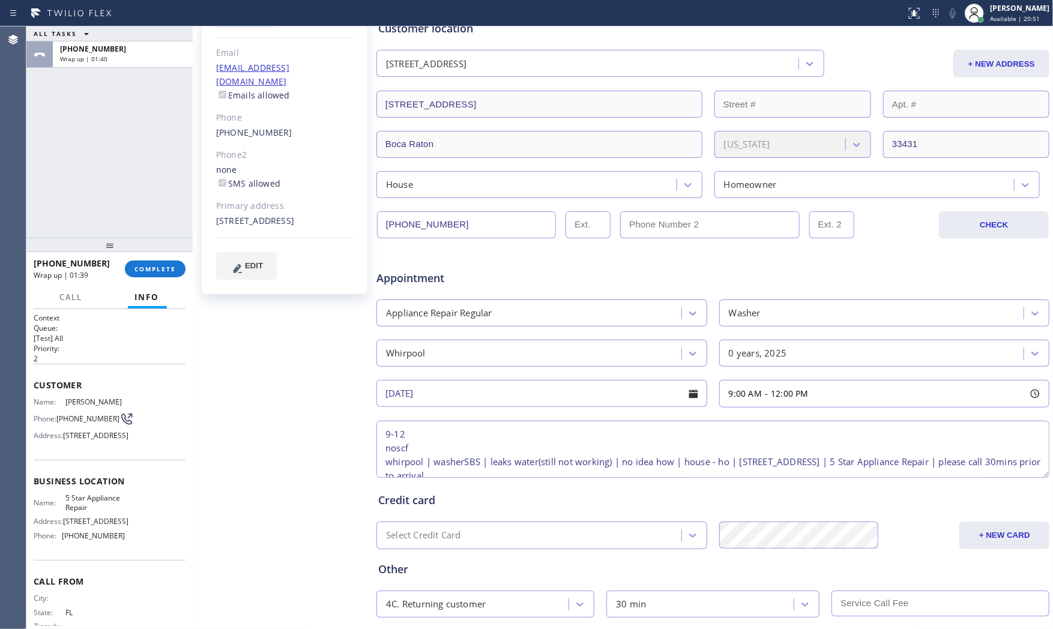
type textarea "9-12 noscf whirpool | washerSBS | leaks water(still not working) | no idea how …"
click at [268, 494] on div "[PERSON_NAME] Since: [DATE] link to CRM copy Email [EMAIL_ADDRESS][DOMAIN_NAME]…" at bounding box center [286, 306] width 180 height 778
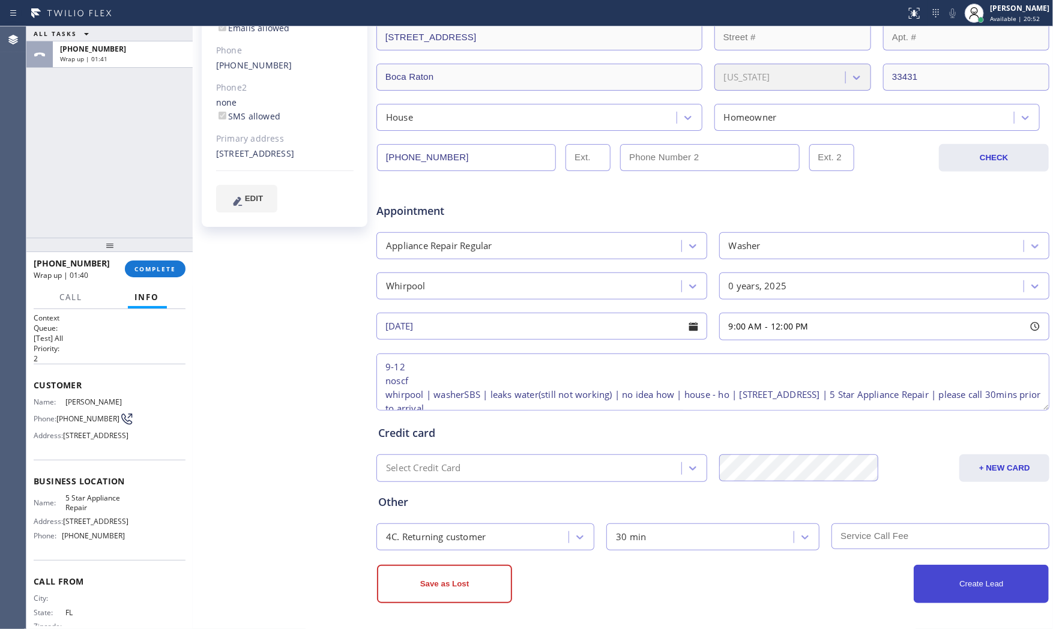
click at [915, 590] on button "Create Lead" at bounding box center [981, 584] width 135 height 38
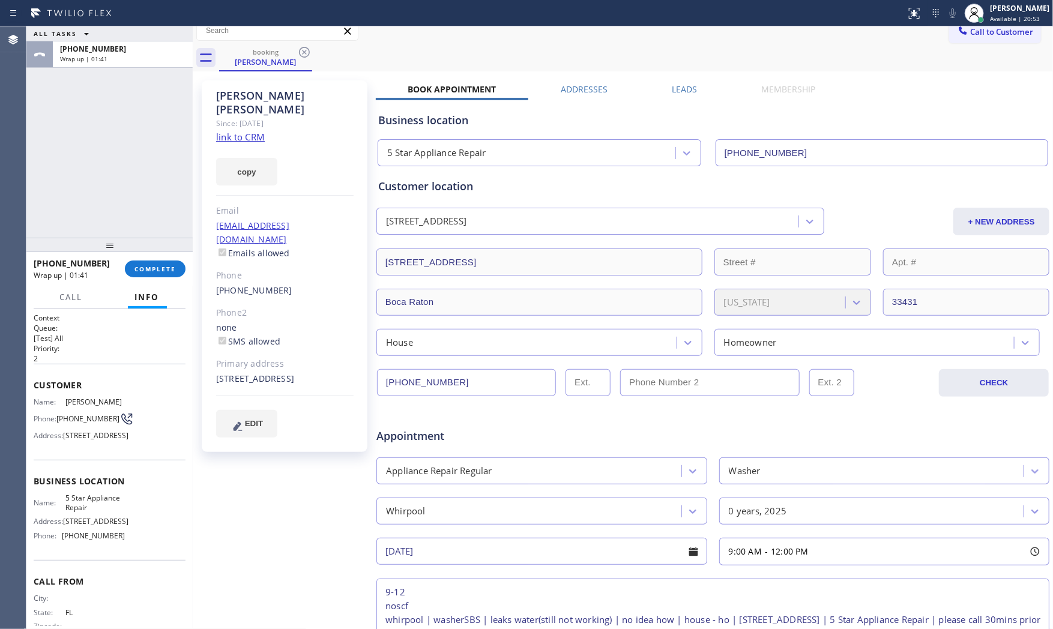
scroll to position [0, 0]
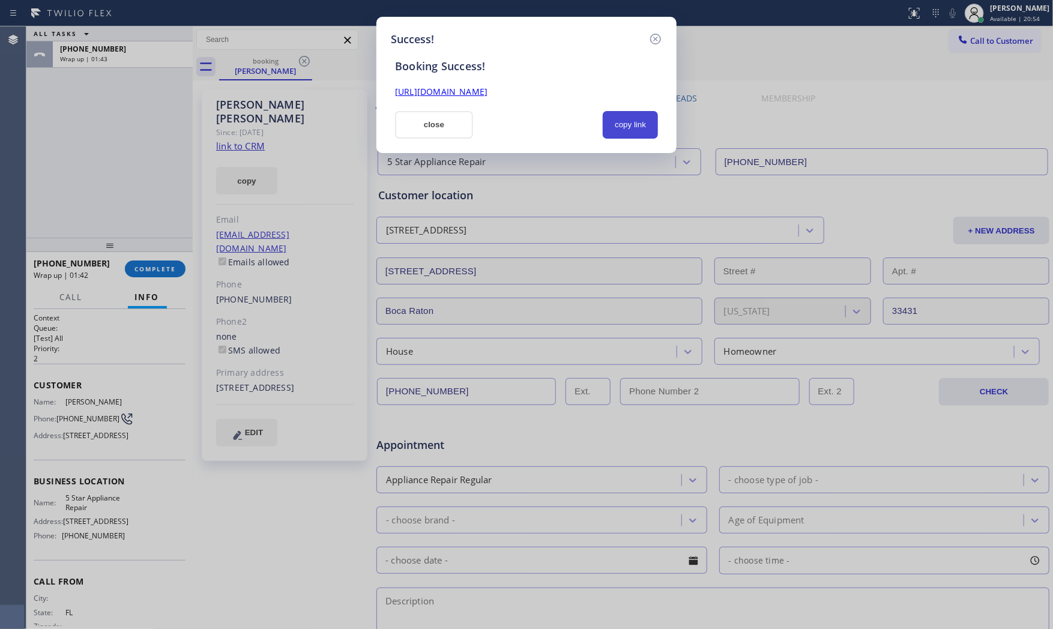
drag, startPoint x: 631, startPoint y: 106, endPoint x: 622, endPoint y: 126, distance: 22.3
click at [631, 106] on div "Booking Success! [URL][DOMAIN_NAME] close copy link" at bounding box center [526, 92] width 271 height 91
drag, startPoint x: 622, startPoint y: 126, endPoint x: 472, endPoint y: 124, distance: 150.1
click at [621, 126] on button "copy link" at bounding box center [630, 125] width 55 height 28
click at [431, 121] on button "close" at bounding box center [434, 125] width 78 height 28
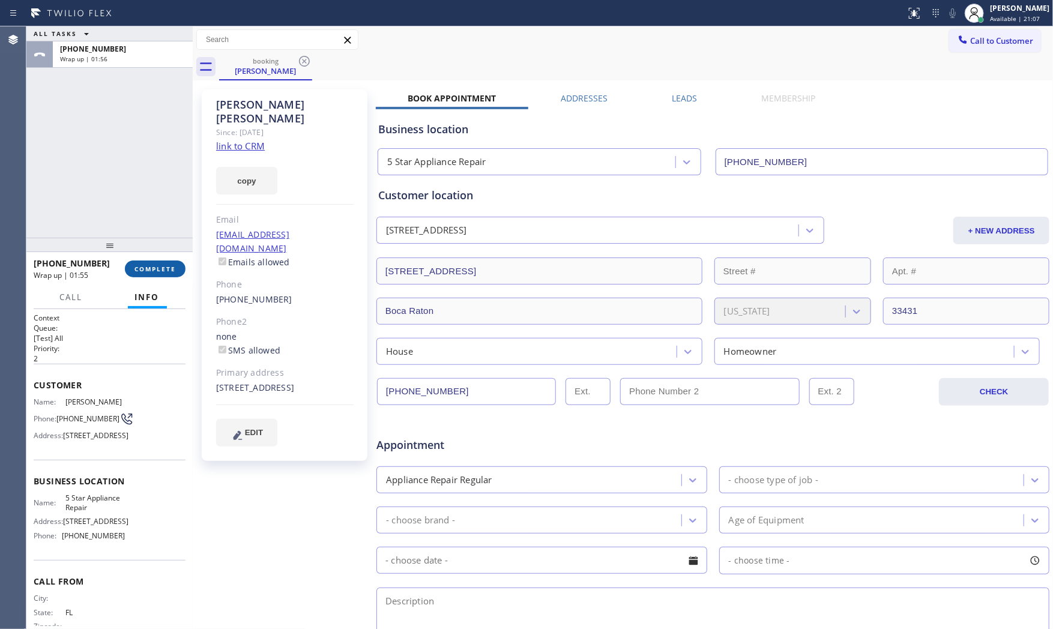
click at [162, 262] on button "COMPLETE" at bounding box center [155, 269] width 61 height 17
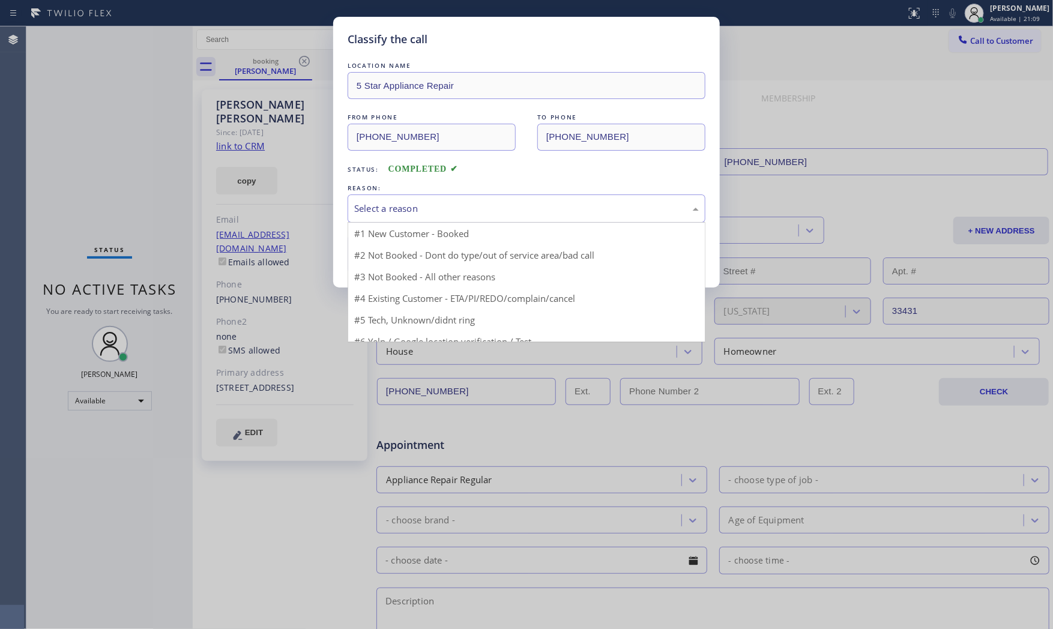
click at [448, 214] on div "Select a reason" at bounding box center [526, 209] width 345 height 14
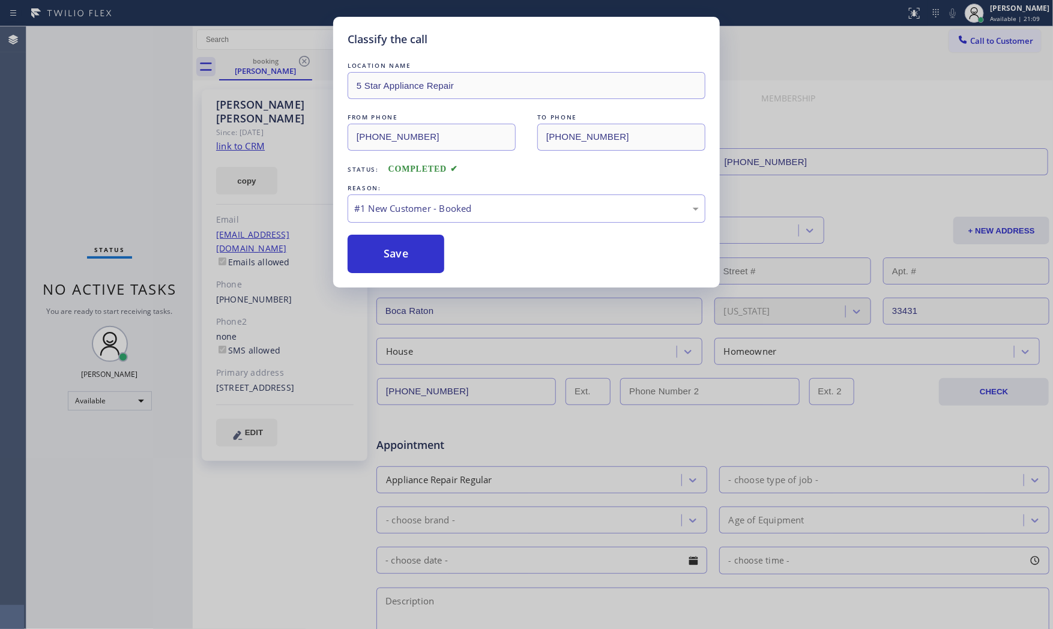
drag, startPoint x: 426, startPoint y: 231, endPoint x: 404, endPoint y: 245, distance: 26.2
click at [404, 245] on button "Save" at bounding box center [396, 254] width 97 height 38
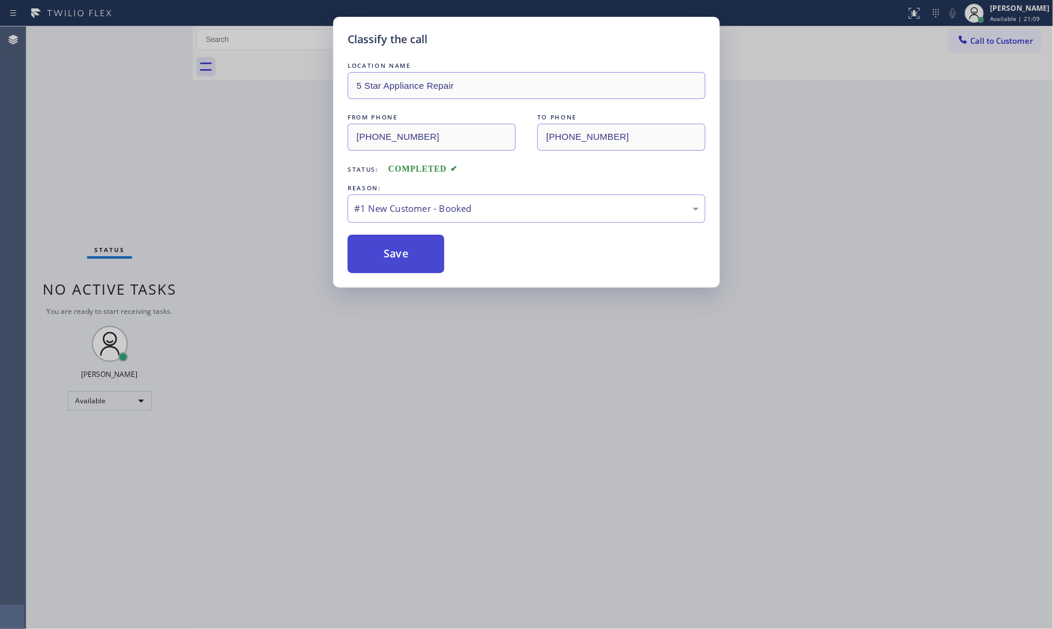
click at [404, 245] on button "Save" at bounding box center [396, 254] width 97 height 38
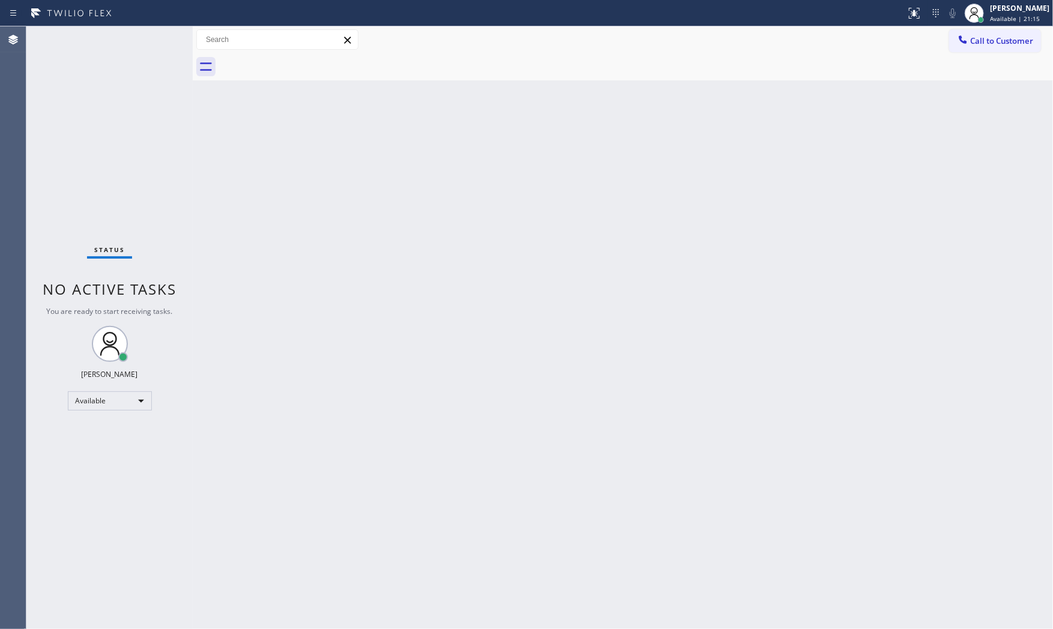
click at [82, 46] on div "Status No active tasks You are ready to start receiving tasks. [PERSON_NAME] Av…" at bounding box center [109, 327] width 166 height 603
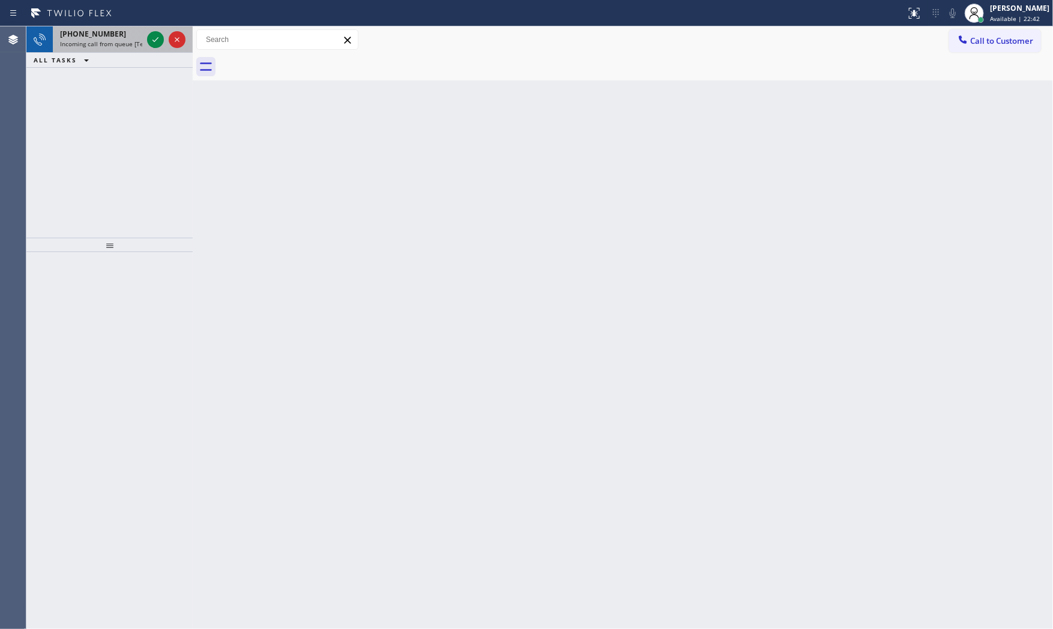
click at [110, 41] on span "Incoming call from queue [Test] All" at bounding box center [110, 44] width 100 height 8
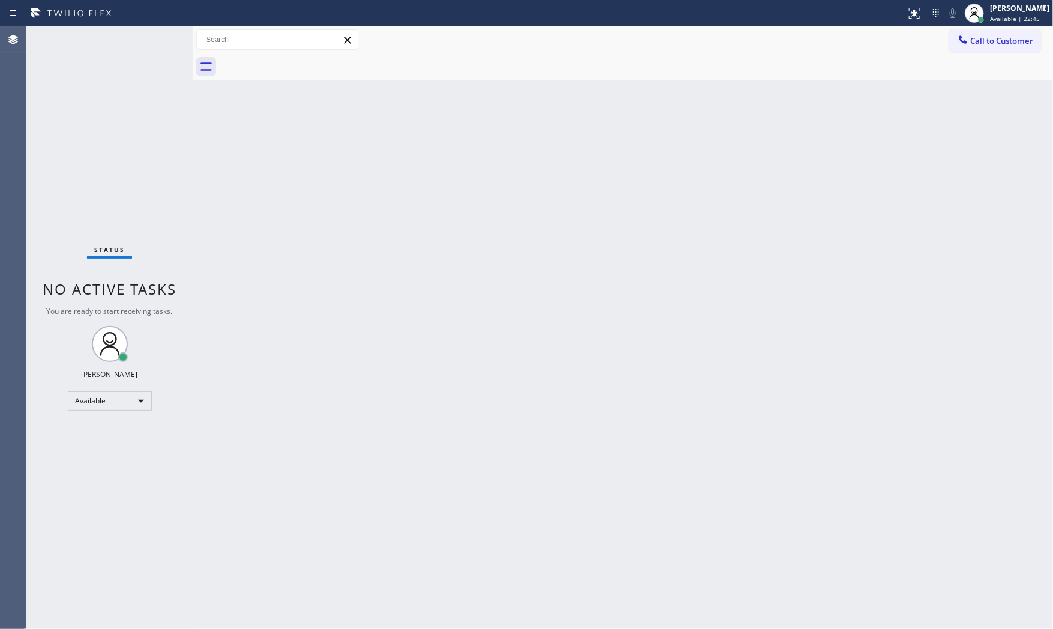
click at [130, 35] on div "Status No active tasks You are ready to start receiving tasks. [PERSON_NAME] Av…" at bounding box center [109, 327] width 166 height 603
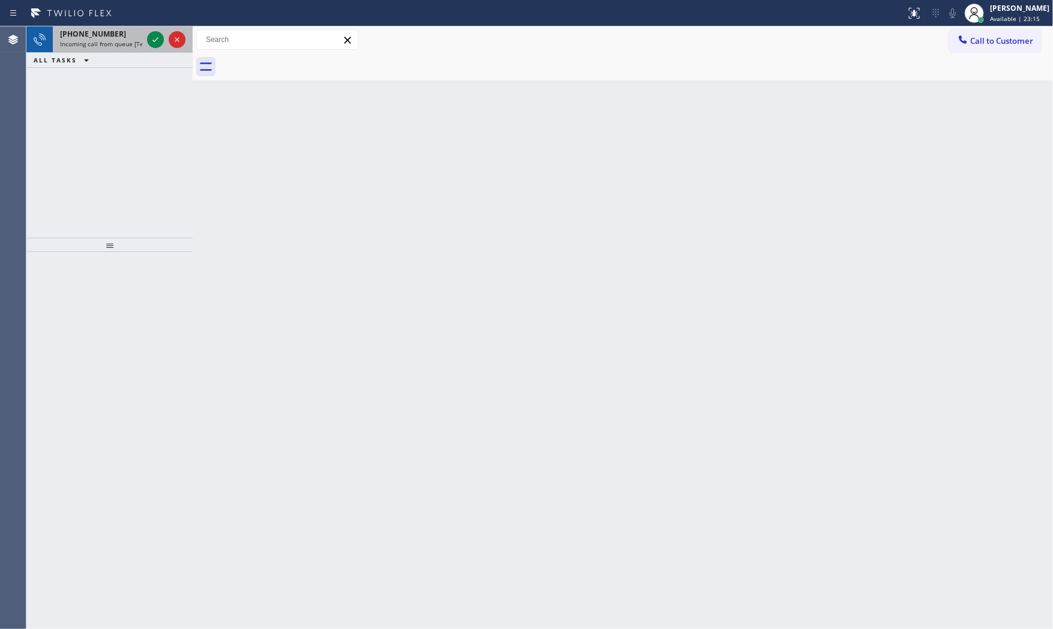
click at [109, 32] on span "[PHONE_NUMBER]" at bounding box center [93, 34] width 66 height 10
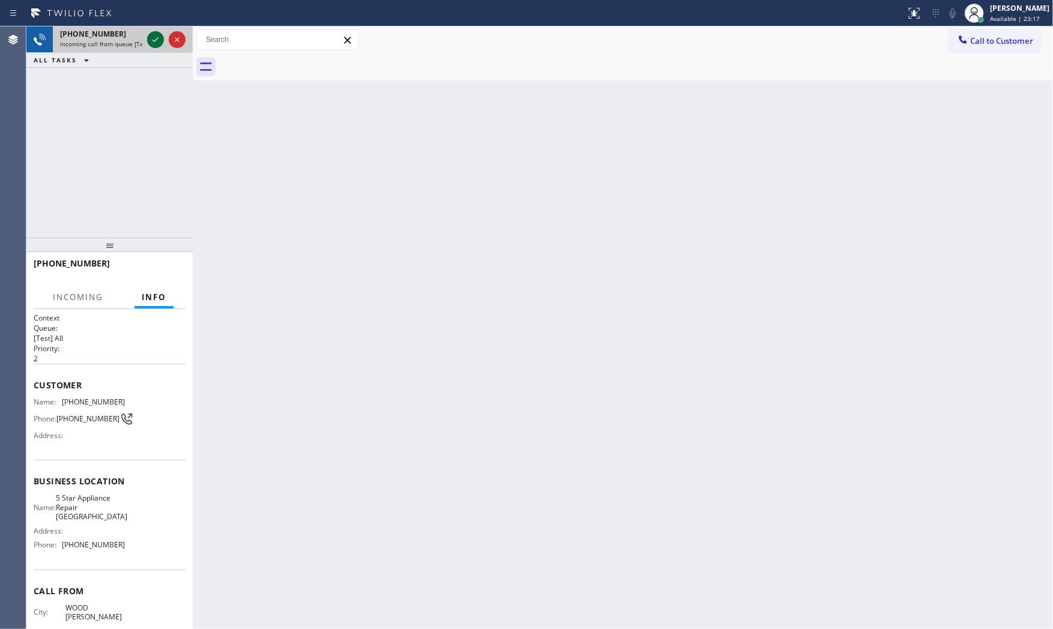
click at [158, 34] on icon at bounding box center [155, 39] width 14 height 14
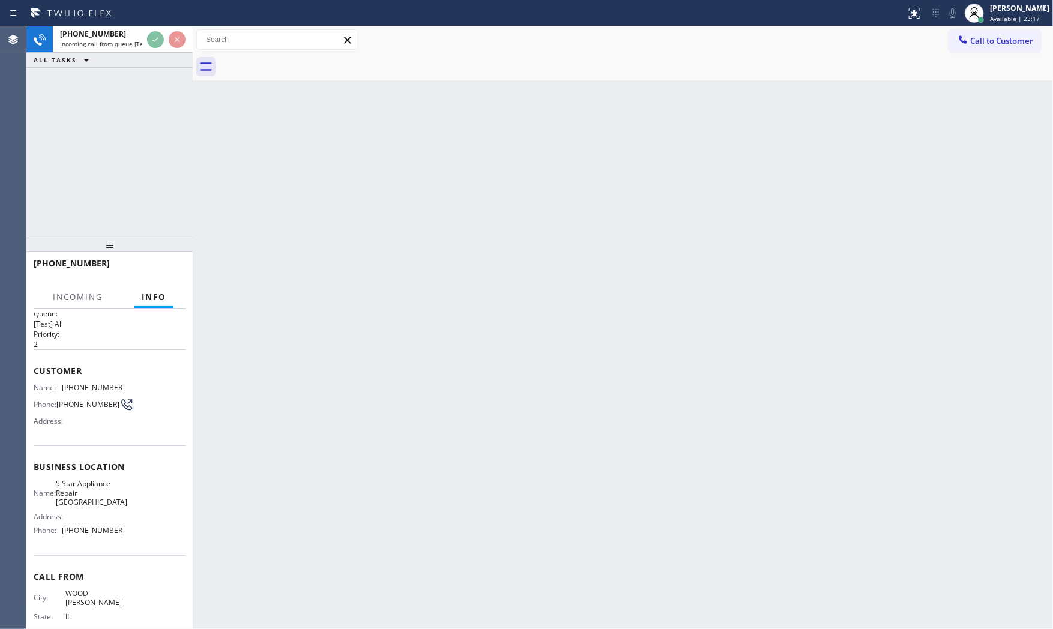
scroll to position [28, 0]
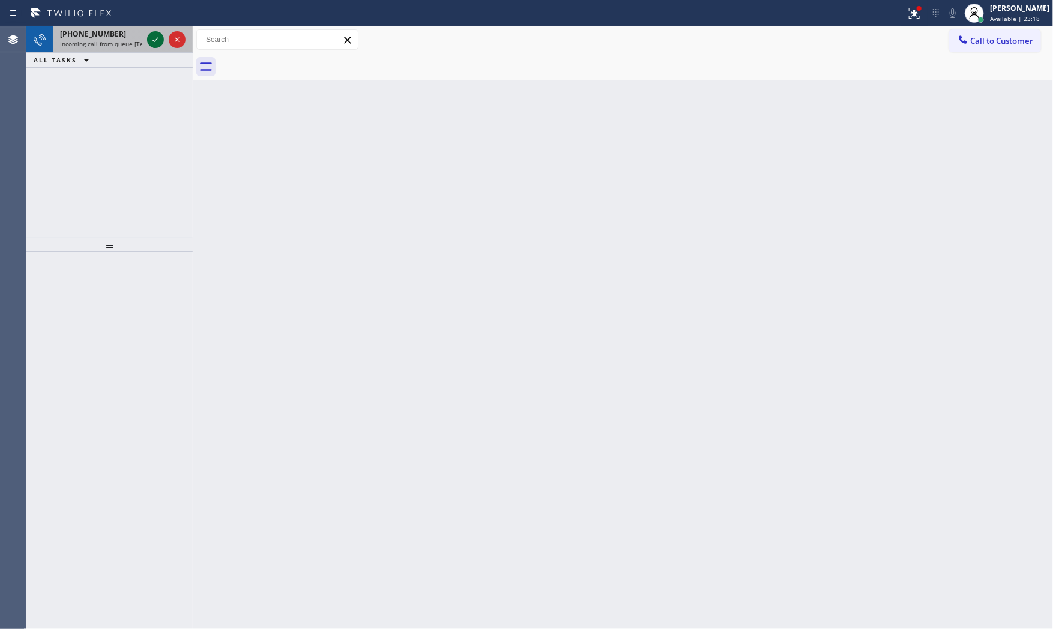
click at [161, 34] on icon at bounding box center [155, 39] width 14 height 14
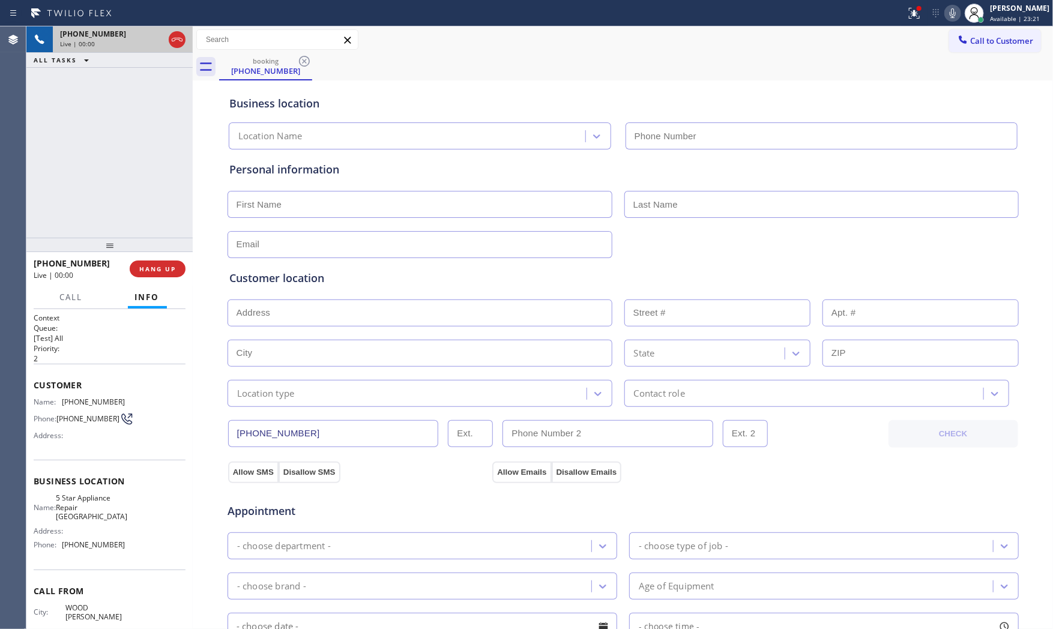
type input "[PHONE_NUMBER]"
click at [164, 273] on span "HANG UP" at bounding box center [157, 269] width 37 height 8
click at [164, 270] on span "HANG UP" at bounding box center [157, 269] width 37 height 8
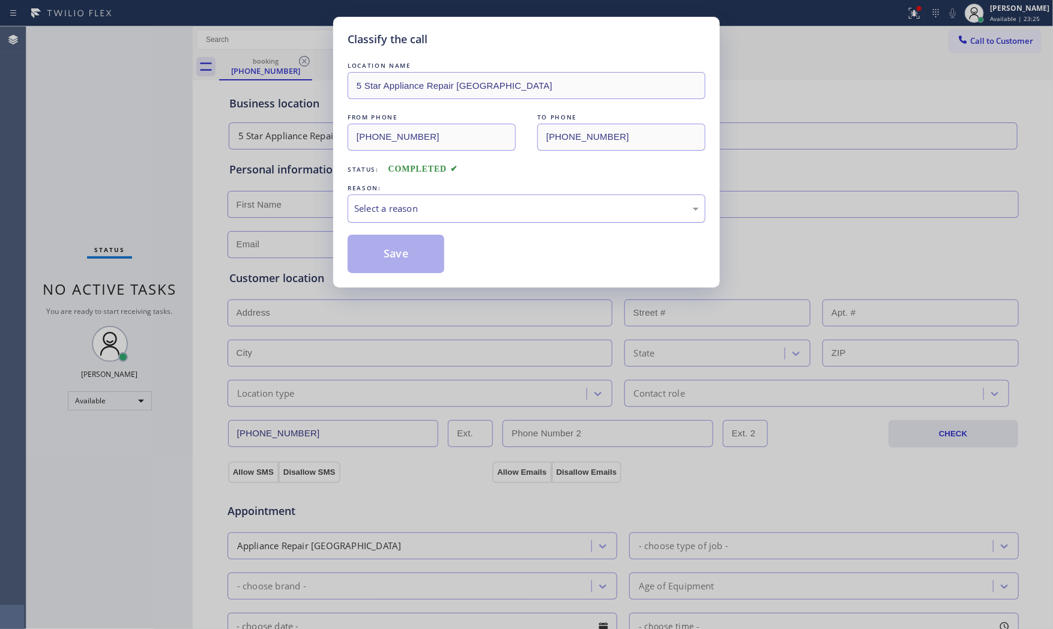
click at [489, 205] on div "Select a reason" at bounding box center [526, 209] width 345 height 14
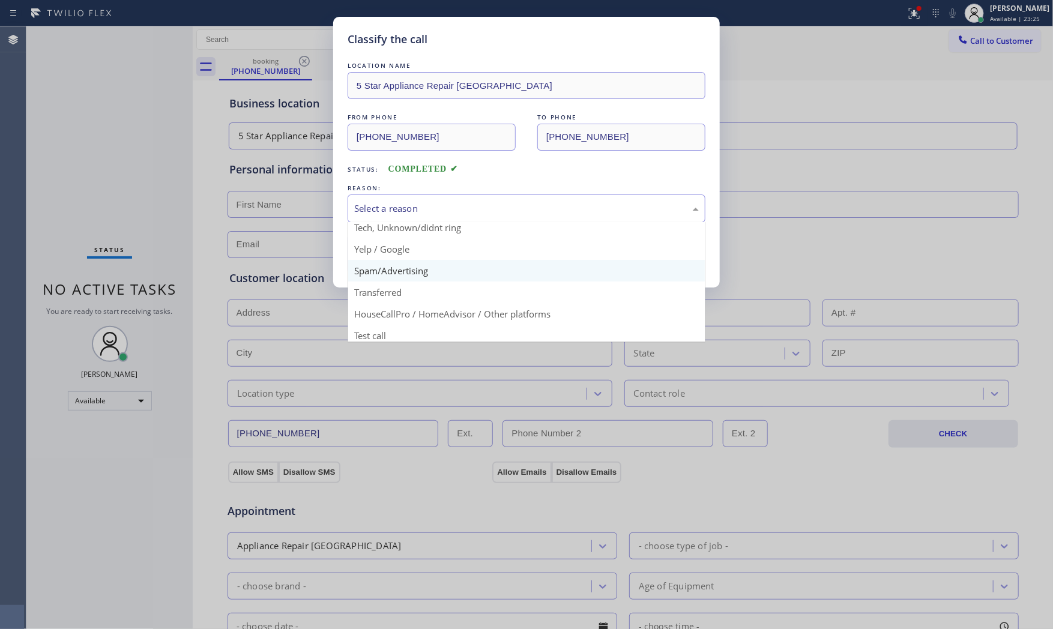
scroll to position [75, 0]
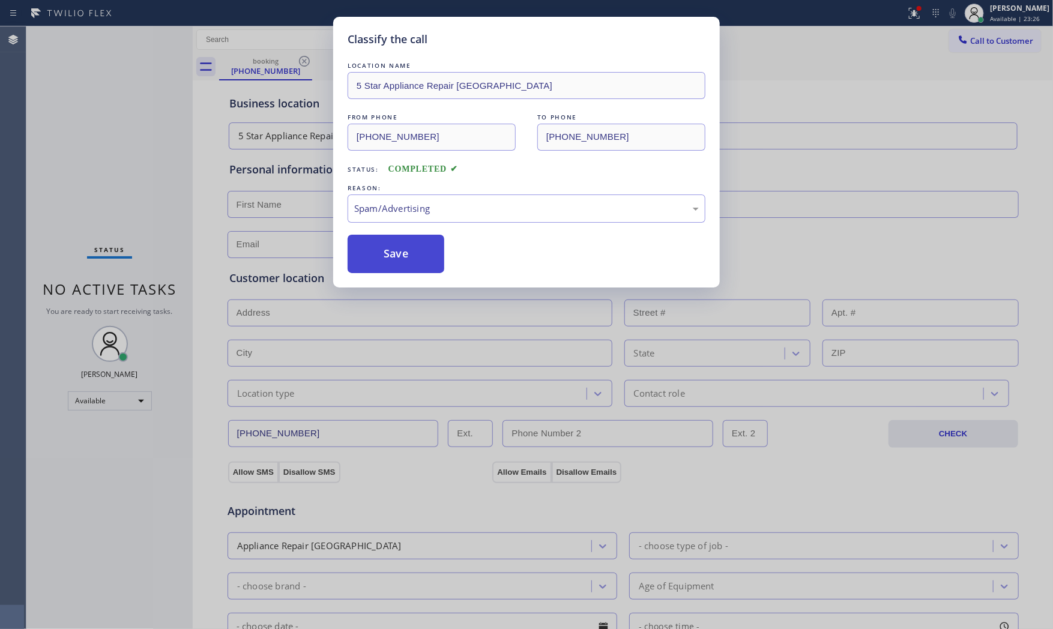
click at [391, 256] on button "Save" at bounding box center [396, 254] width 97 height 38
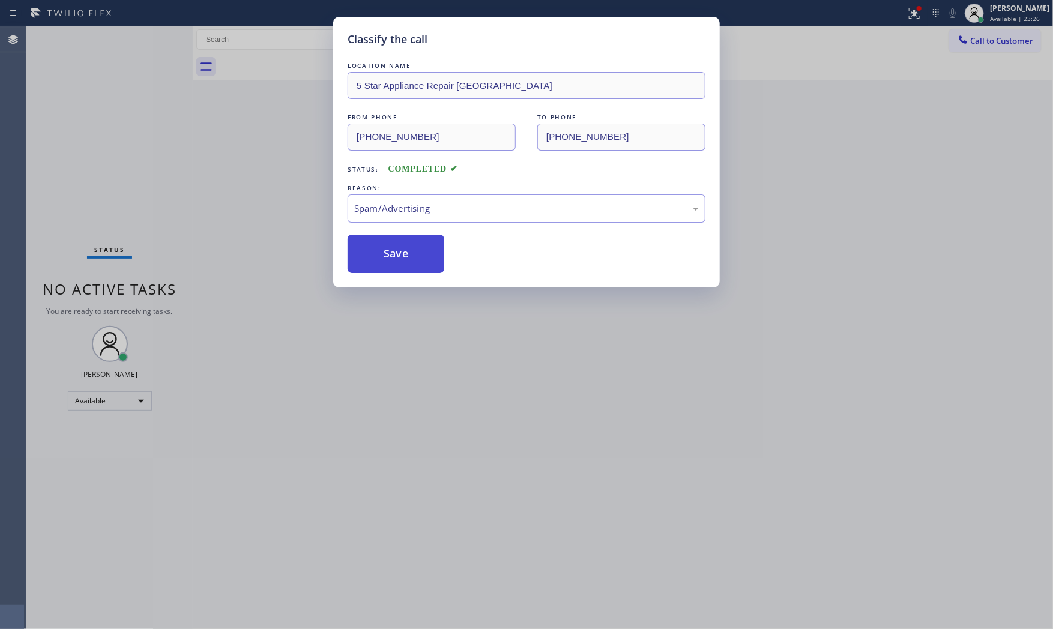
click at [391, 256] on button "Save" at bounding box center [396, 254] width 97 height 38
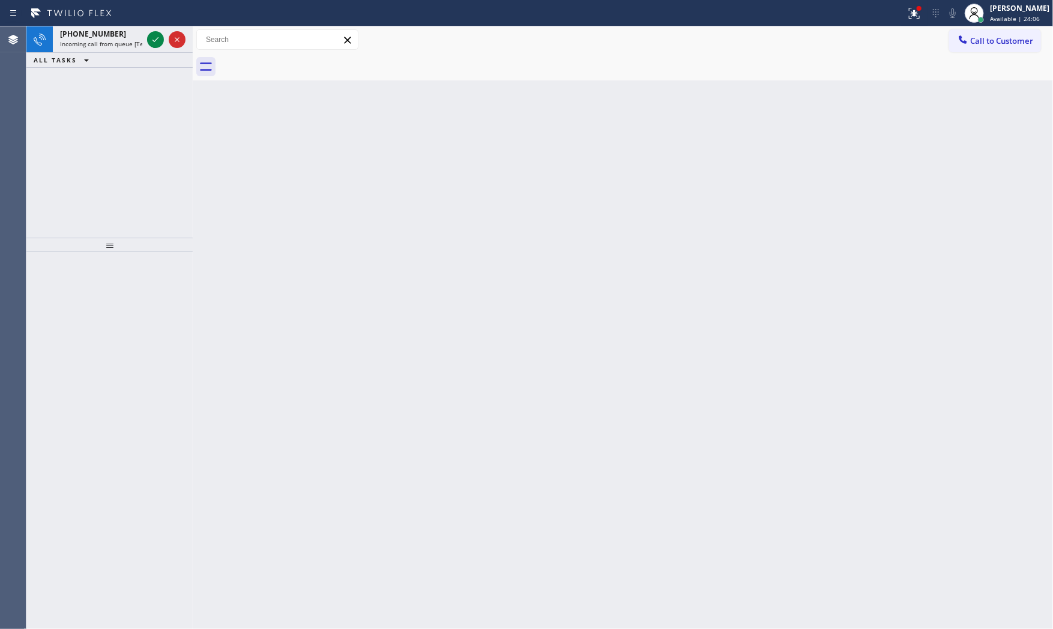
click at [121, 49] on div "[PHONE_NUMBER] Incoming call from queue [Test] All" at bounding box center [99, 39] width 92 height 26
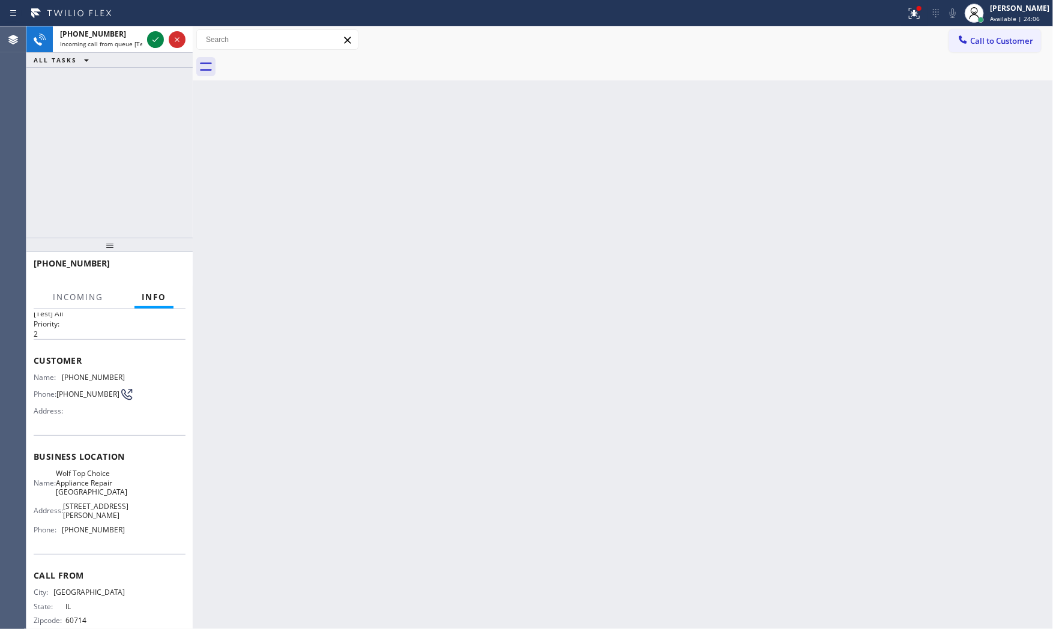
scroll to position [46, 0]
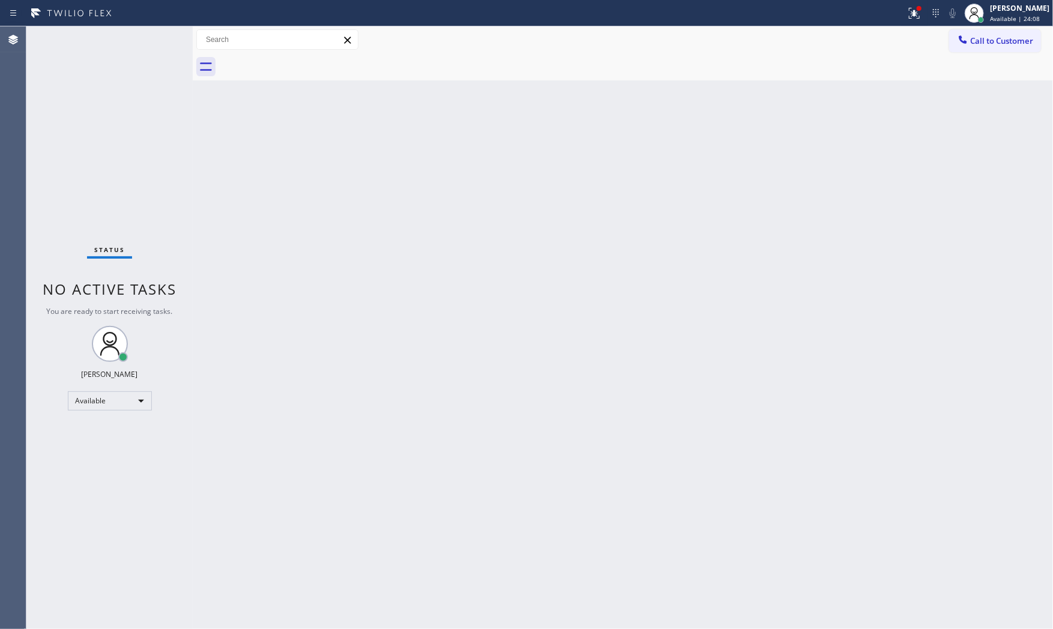
click at [159, 32] on div "Status No active tasks You are ready to start receiving tasks. [PERSON_NAME] Av…" at bounding box center [109, 327] width 166 height 603
click at [156, 34] on div "Status No active tasks You are ready to start receiving tasks. [PERSON_NAME] Av…" at bounding box center [109, 327] width 166 height 603
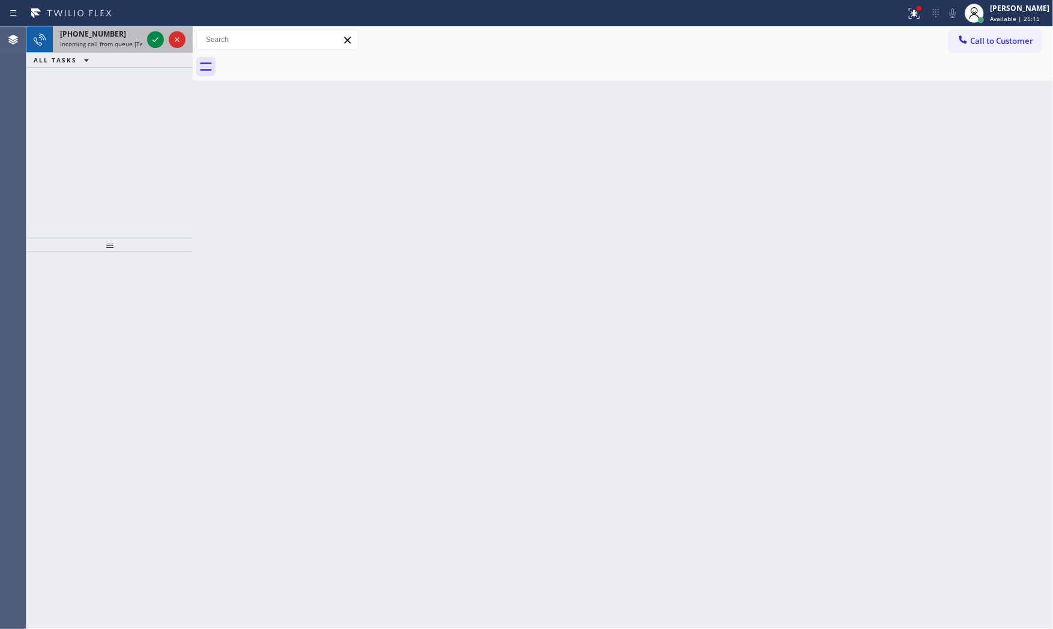
click at [139, 46] on span "Incoming call from queue [Test] All" at bounding box center [110, 44] width 100 height 8
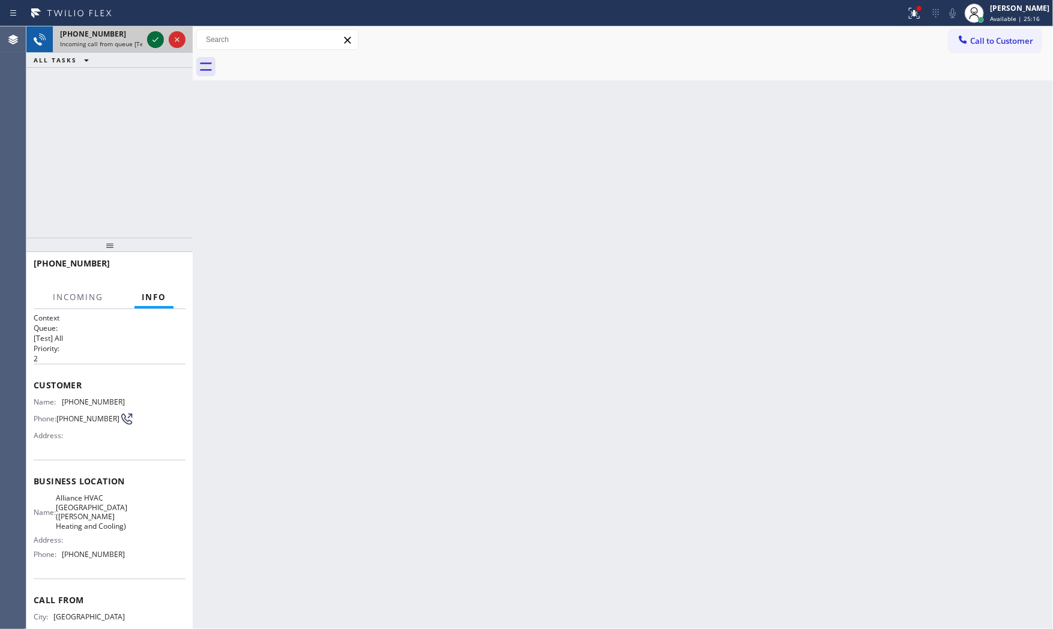
click at [149, 34] on icon at bounding box center [155, 39] width 14 height 14
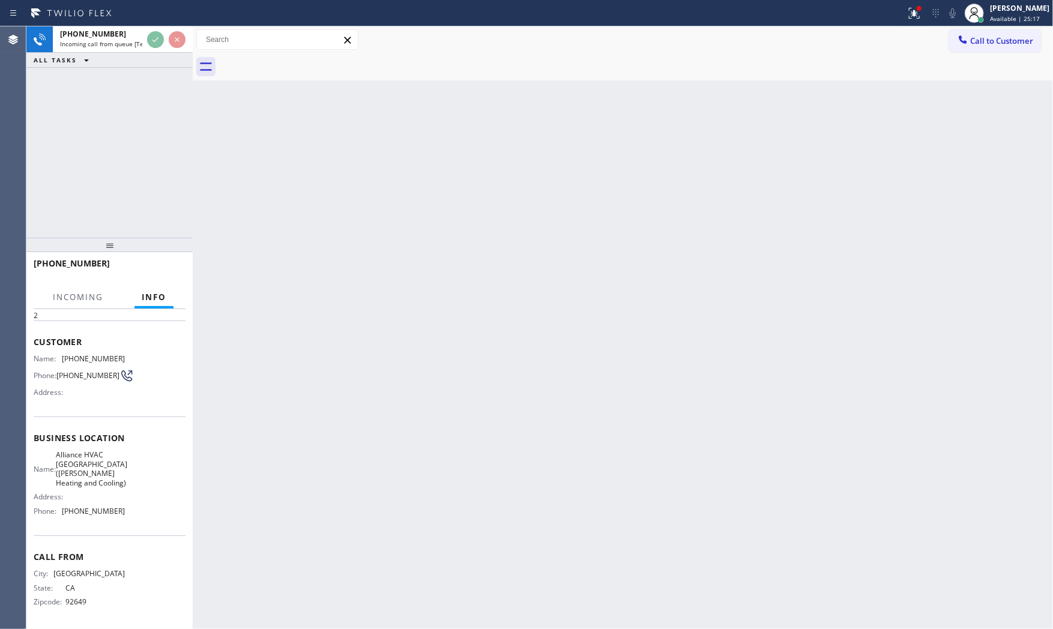
scroll to position [64, 0]
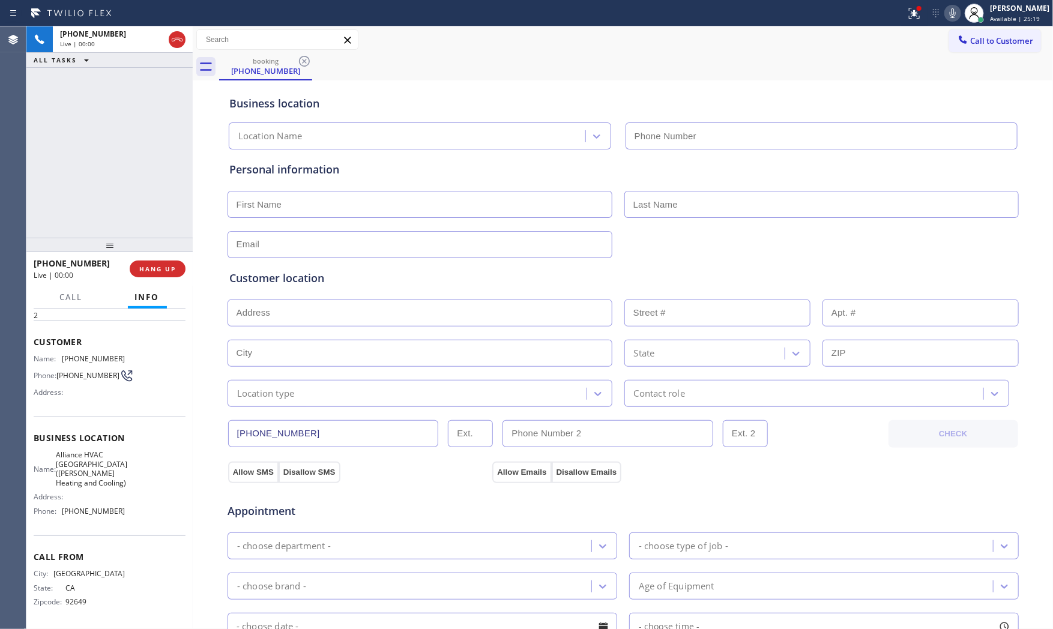
type input "[PHONE_NUMBER]"
click at [165, 271] on span "HANG UP" at bounding box center [157, 269] width 37 height 8
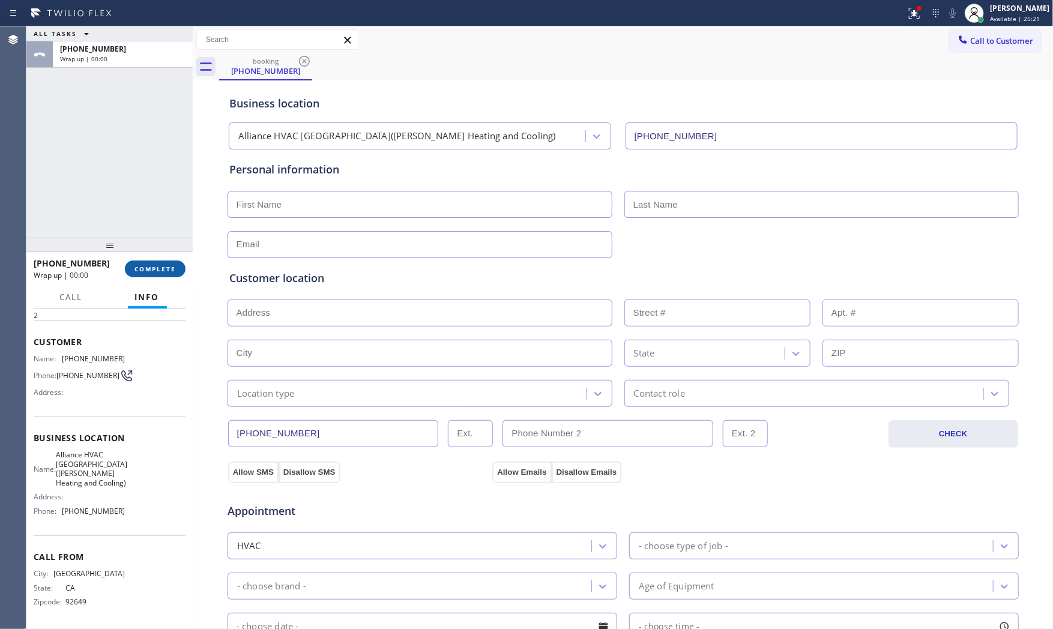
click at [165, 271] on span "COMPLETE" at bounding box center [154, 269] width 41 height 8
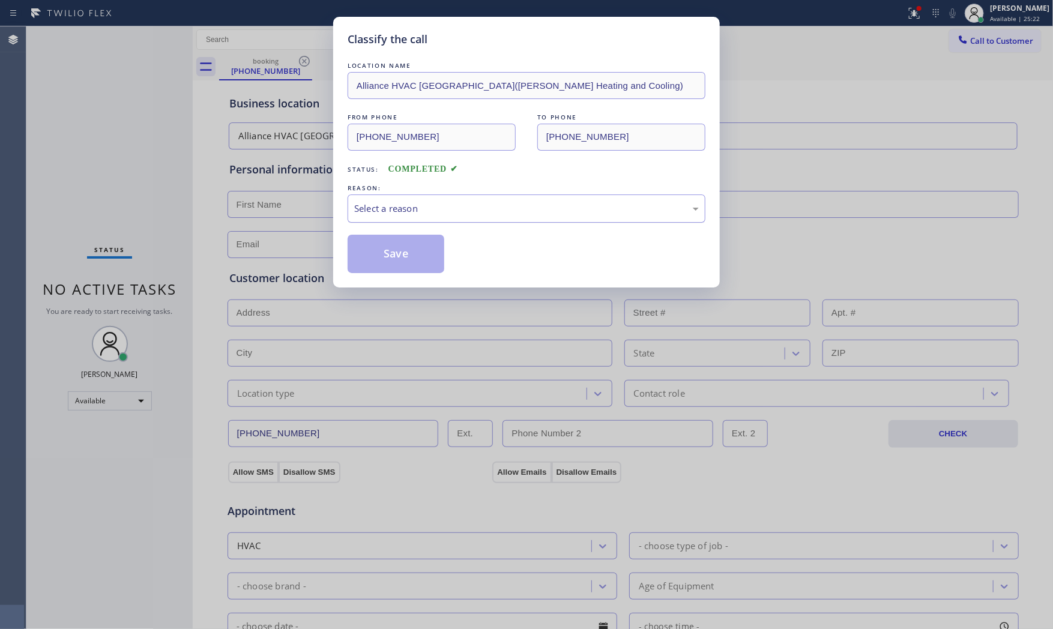
click at [376, 210] on div "Select a reason" at bounding box center [526, 209] width 345 height 14
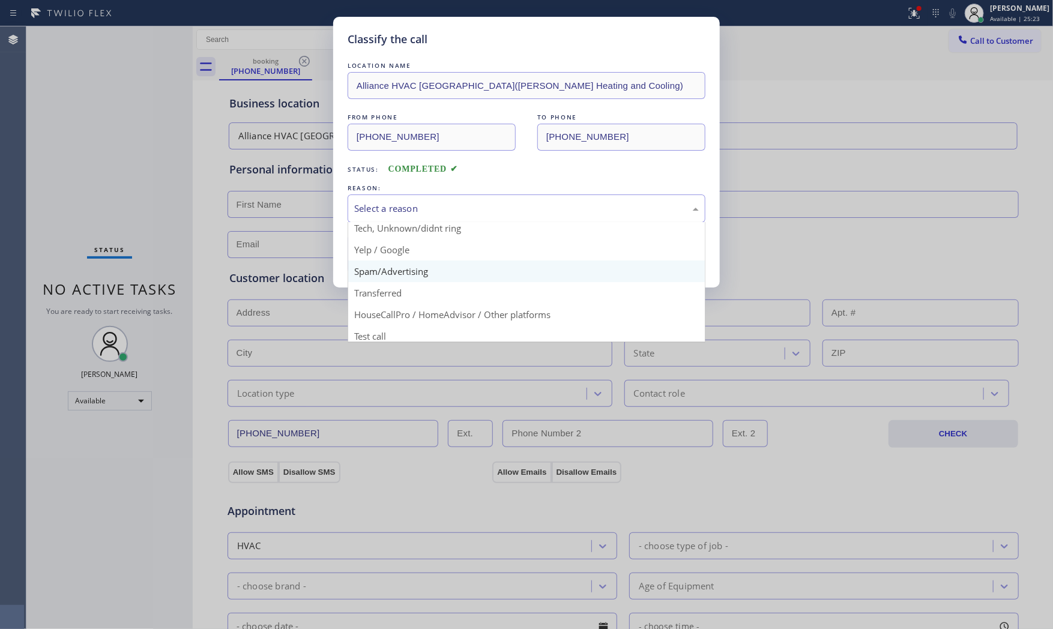
scroll to position [75, 0]
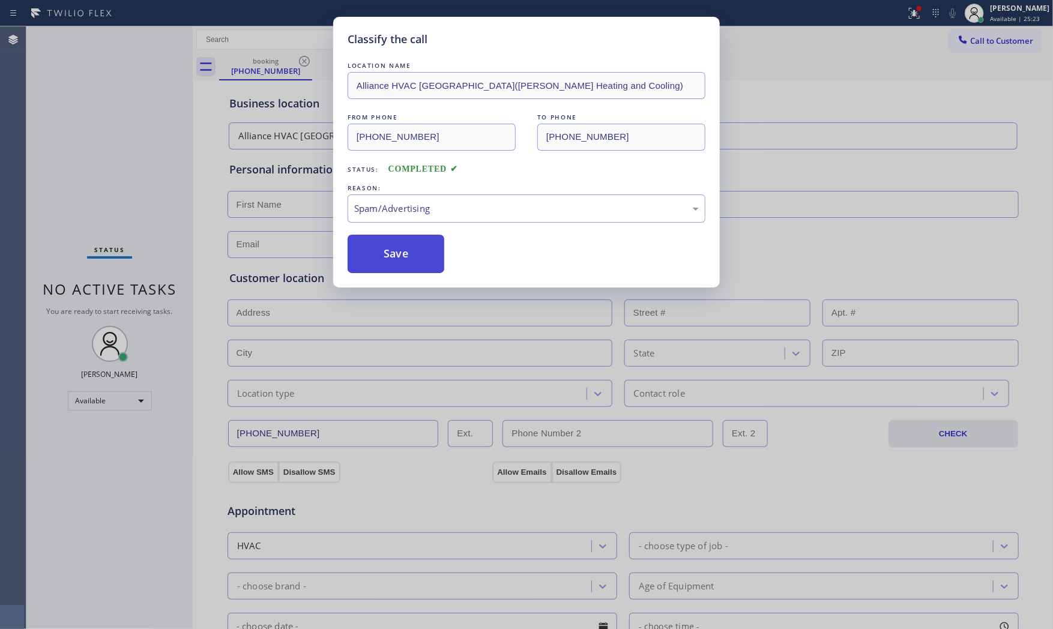
click at [390, 261] on button "Save" at bounding box center [396, 254] width 97 height 38
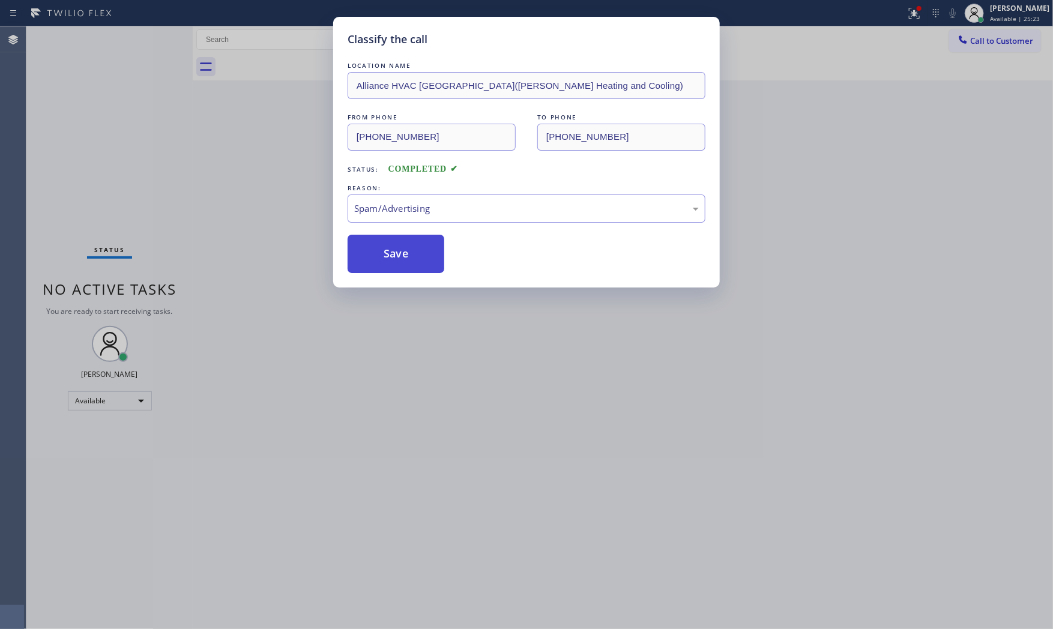
click at [390, 261] on button "Save" at bounding box center [396, 254] width 97 height 38
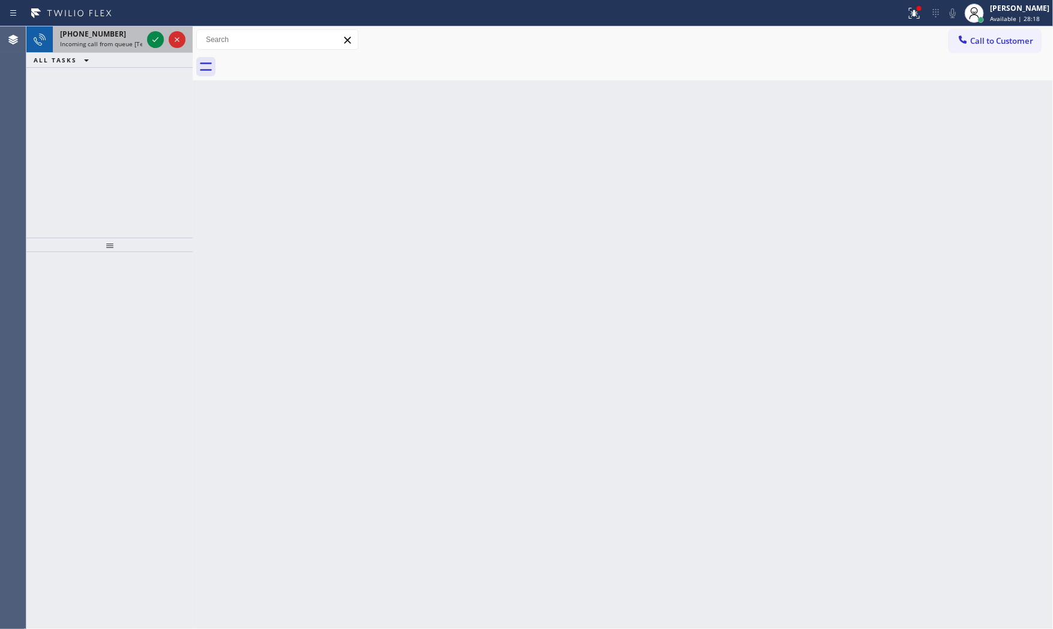
click at [115, 40] on span "Incoming call from queue [Test] All" at bounding box center [110, 44] width 100 height 8
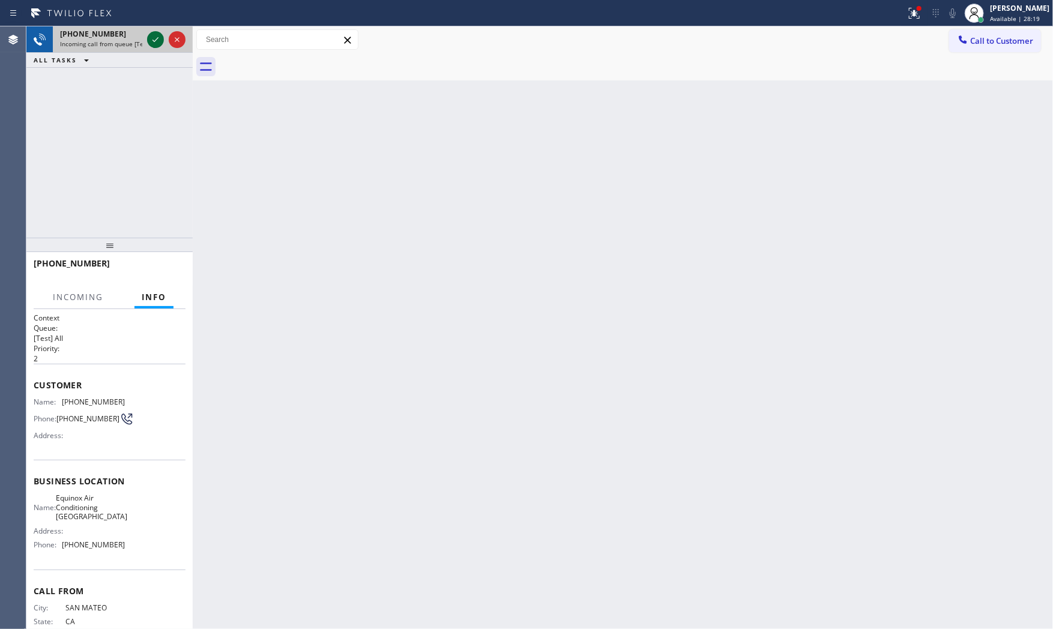
click at [154, 38] on icon at bounding box center [155, 39] width 14 height 14
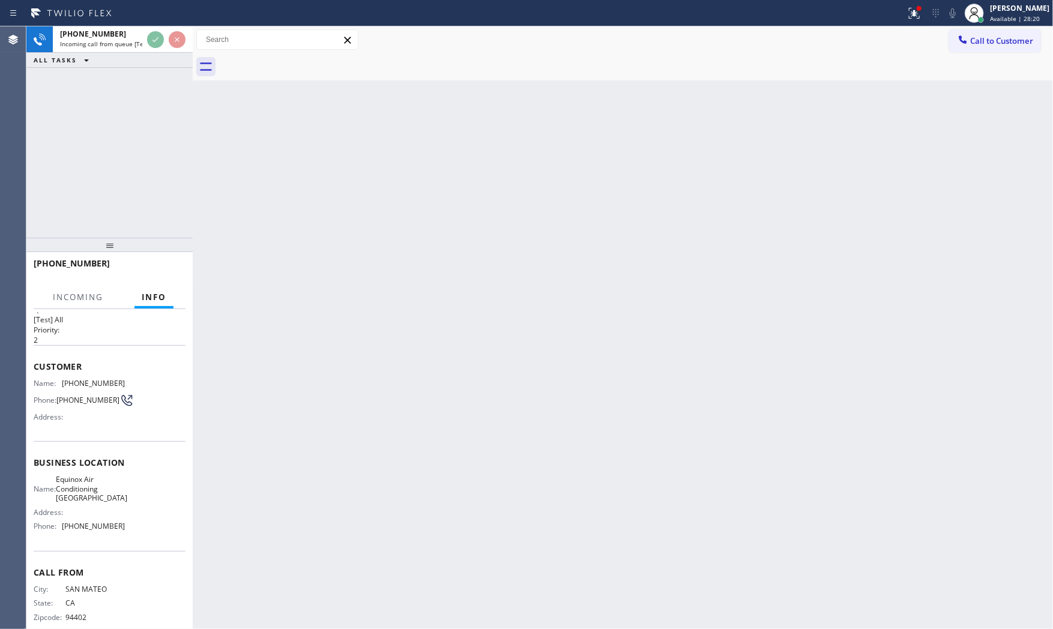
scroll to position [37, 0]
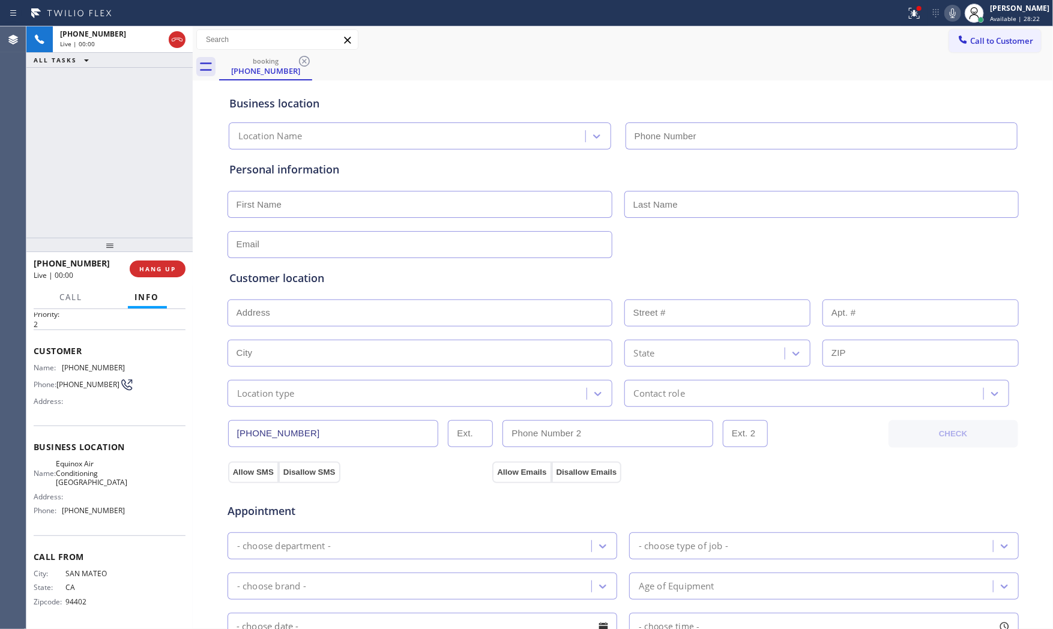
type input "[PHONE_NUMBER]"
click at [155, 271] on span "HANG UP" at bounding box center [157, 269] width 37 height 8
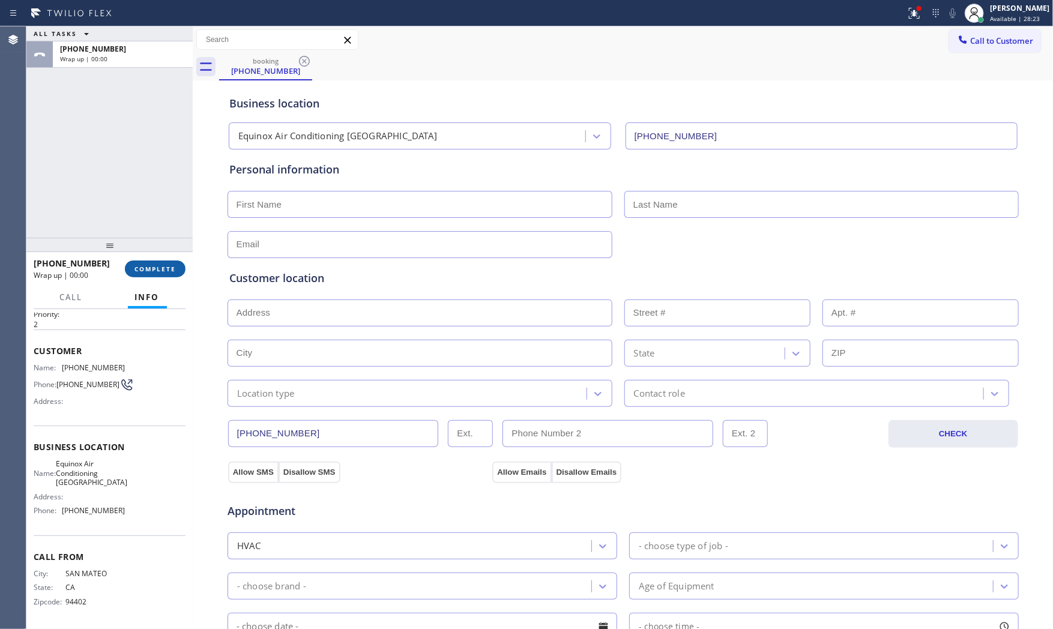
click at [155, 271] on span "COMPLETE" at bounding box center [154, 269] width 41 height 8
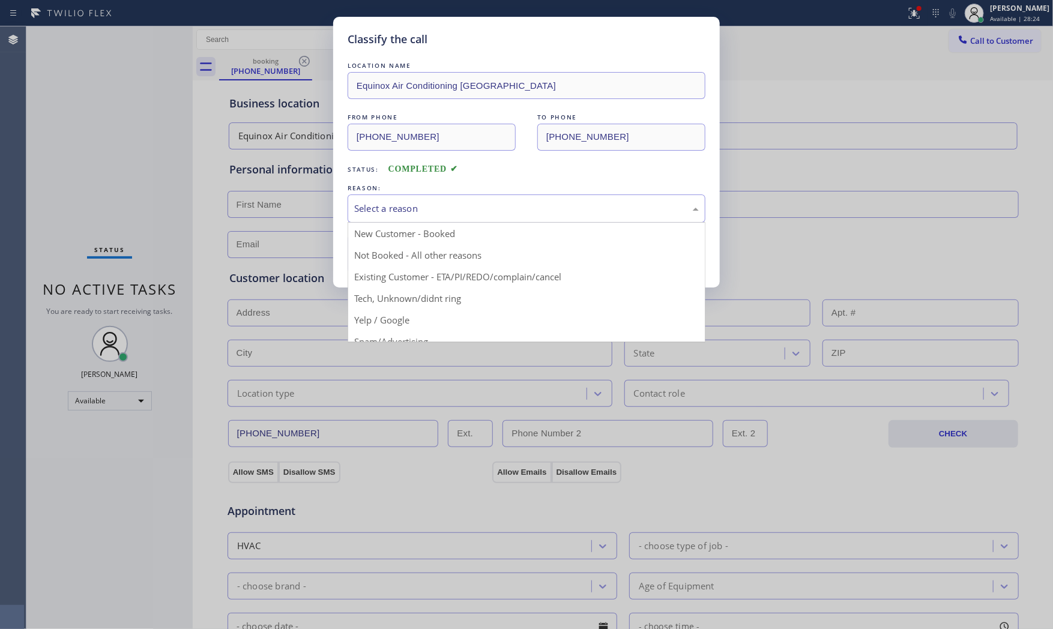
click at [374, 217] on div "Select a reason" at bounding box center [527, 209] width 358 height 28
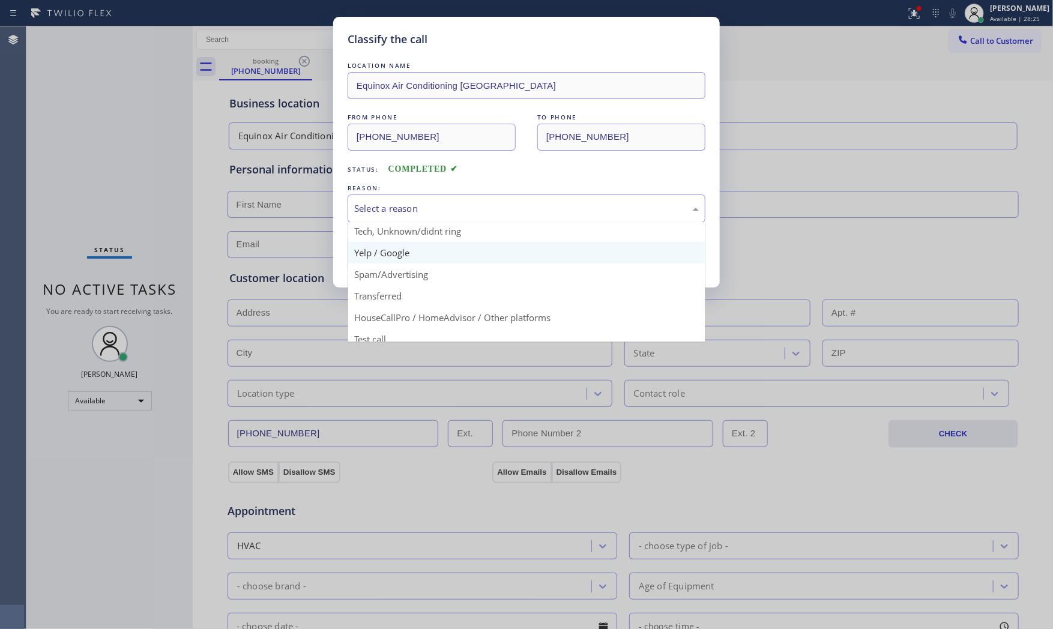
scroll to position [75, 0]
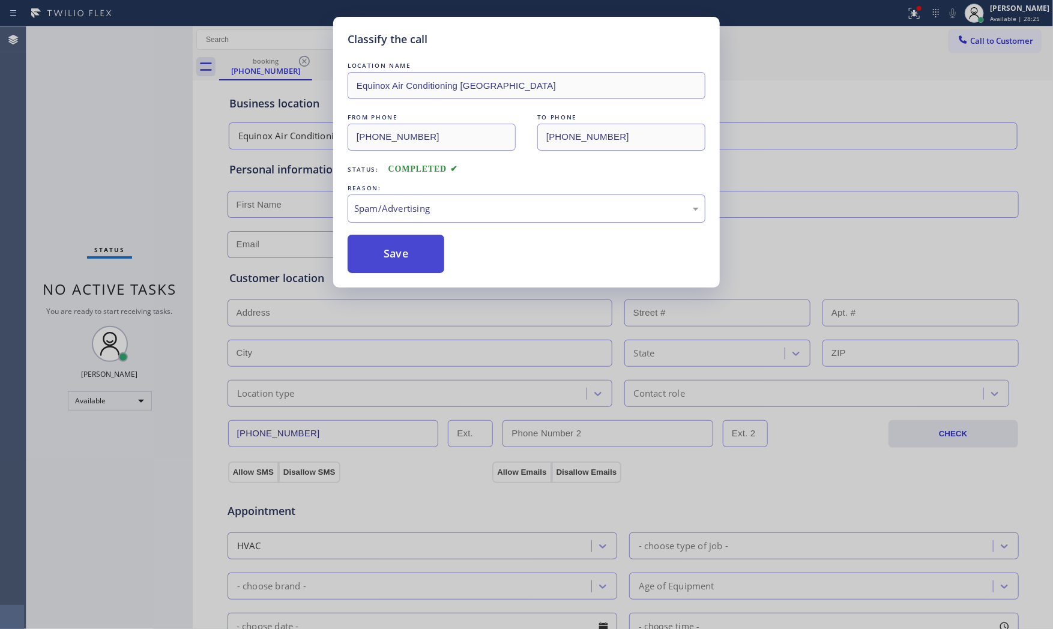
click at [387, 259] on button "Save" at bounding box center [396, 254] width 97 height 38
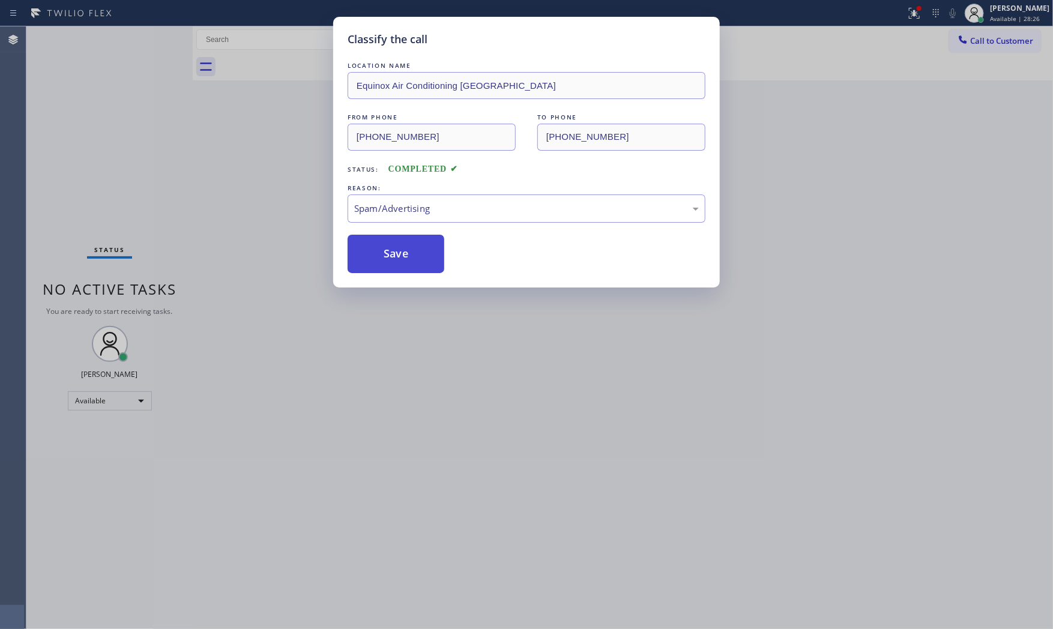
click at [387, 259] on button "Save" at bounding box center [396, 254] width 97 height 38
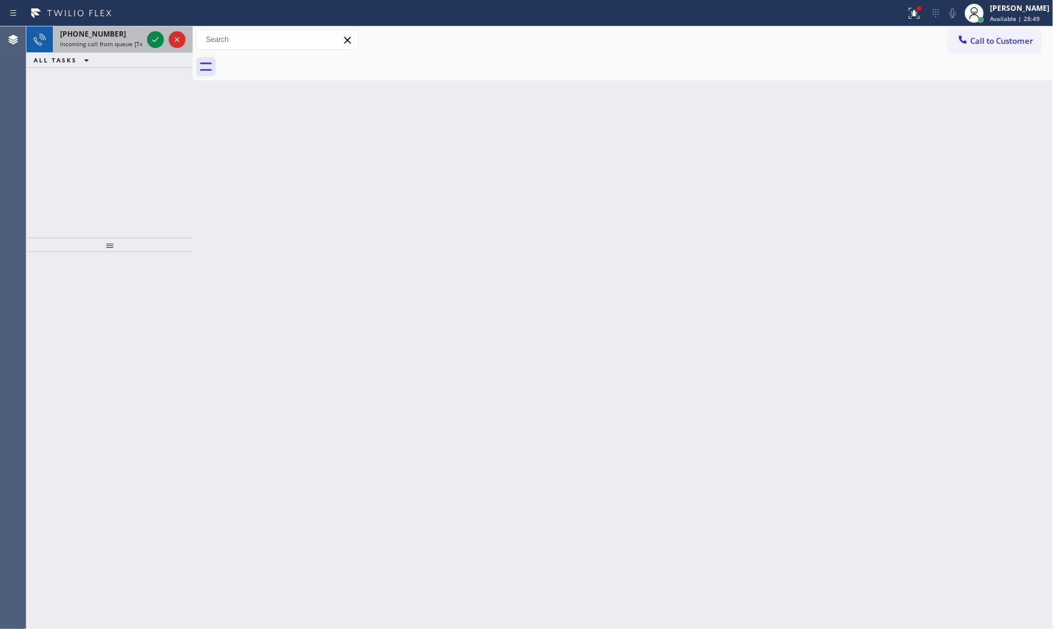
click at [136, 38] on div "[PHONE_NUMBER]" at bounding box center [101, 34] width 82 height 10
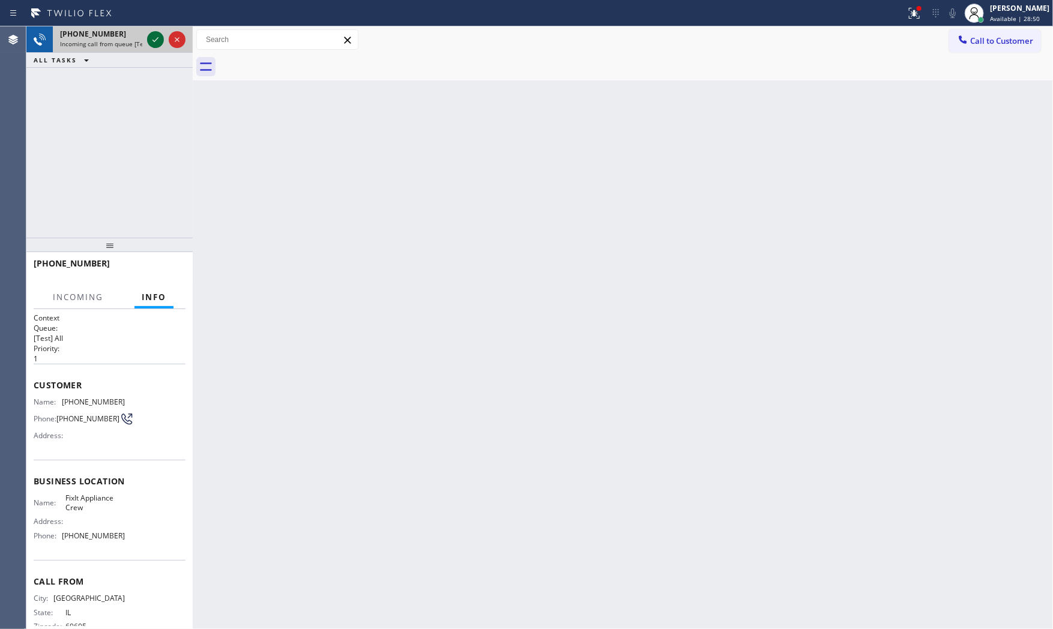
click at [153, 38] on icon at bounding box center [155, 39] width 14 height 14
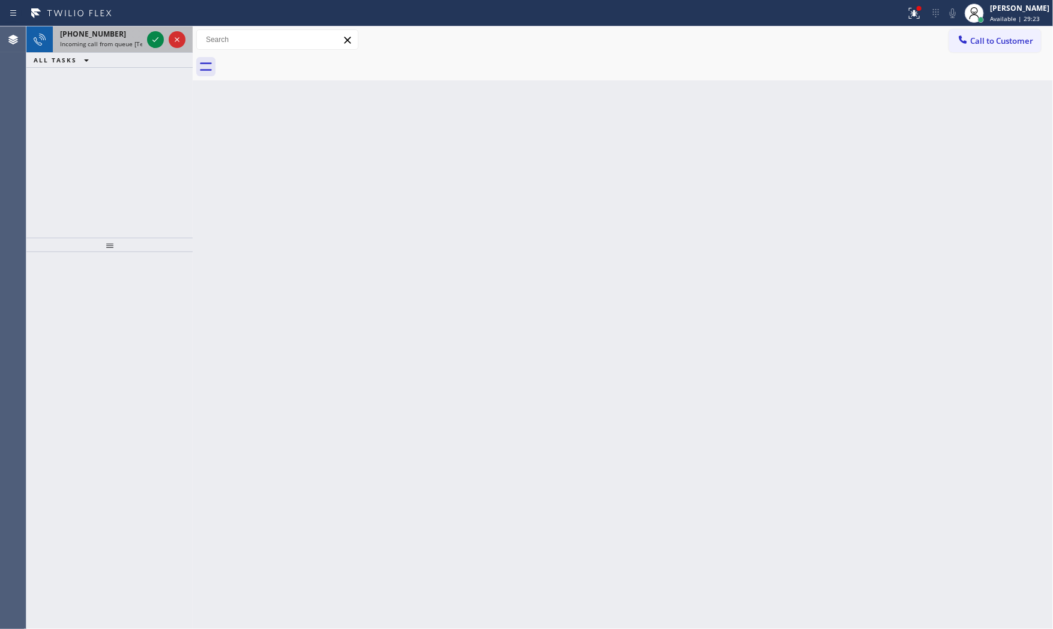
click at [112, 29] on div "[PHONE_NUMBER]" at bounding box center [101, 34] width 82 height 10
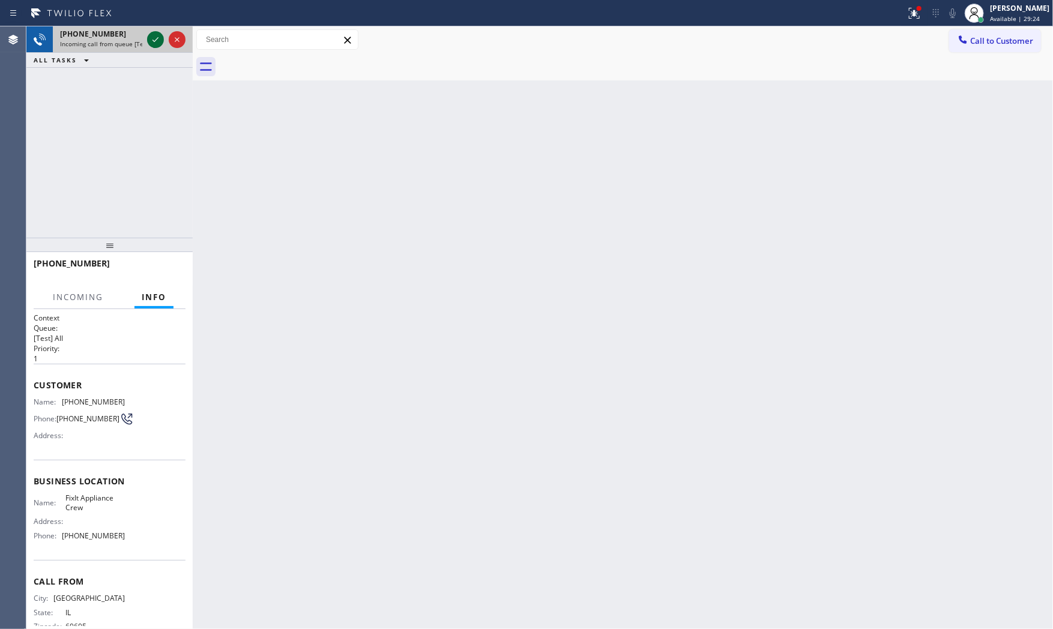
click at [154, 36] on icon at bounding box center [155, 39] width 14 height 14
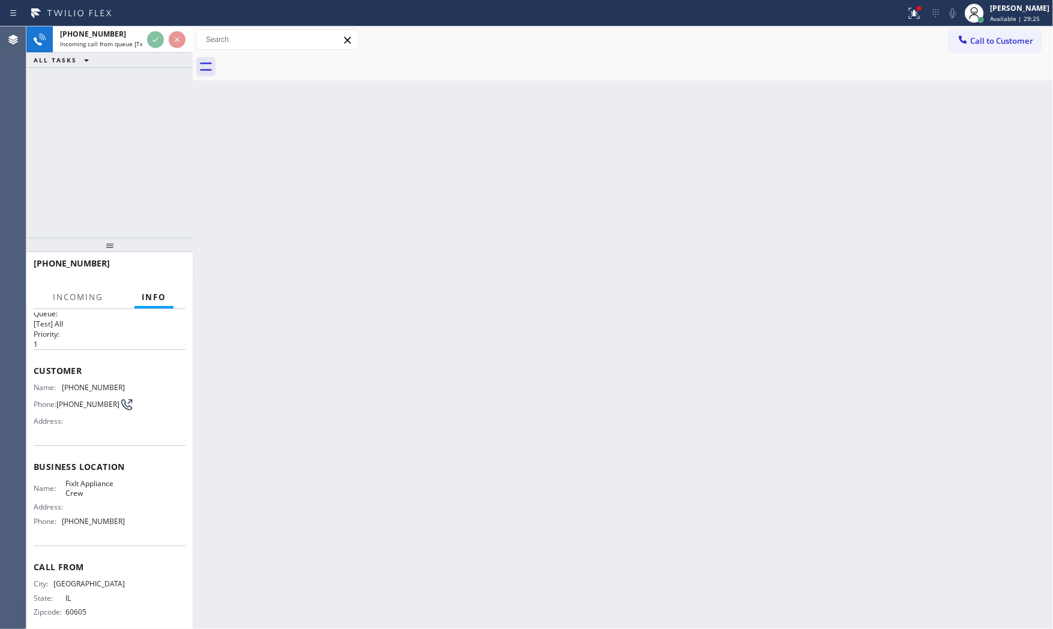
scroll to position [28, 0]
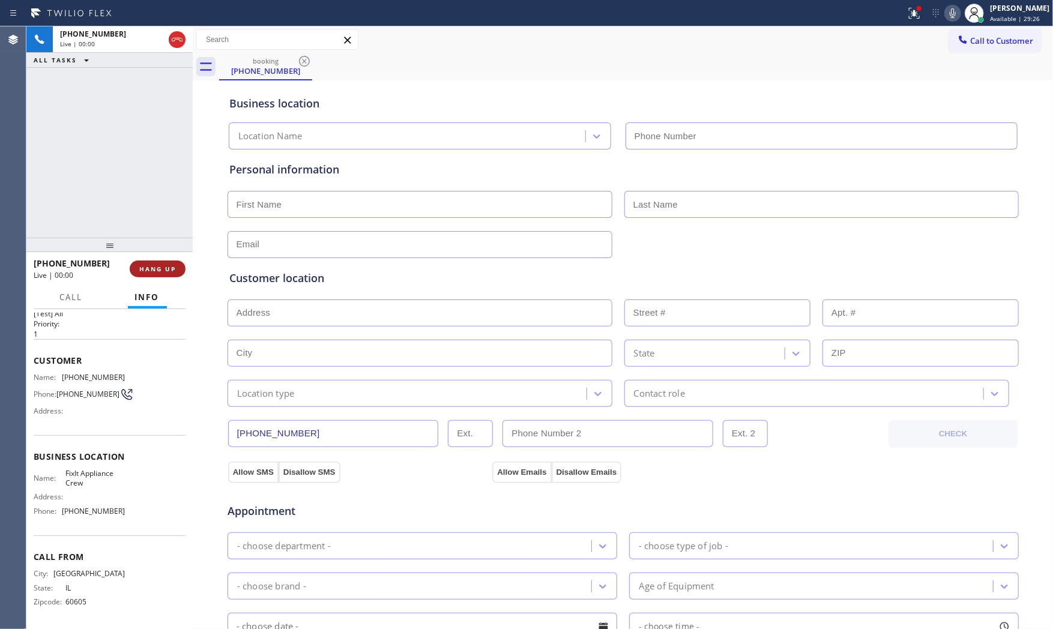
type input "[PHONE_NUMBER]"
click at [904, 24] on button at bounding box center [914, 13] width 26 height 26
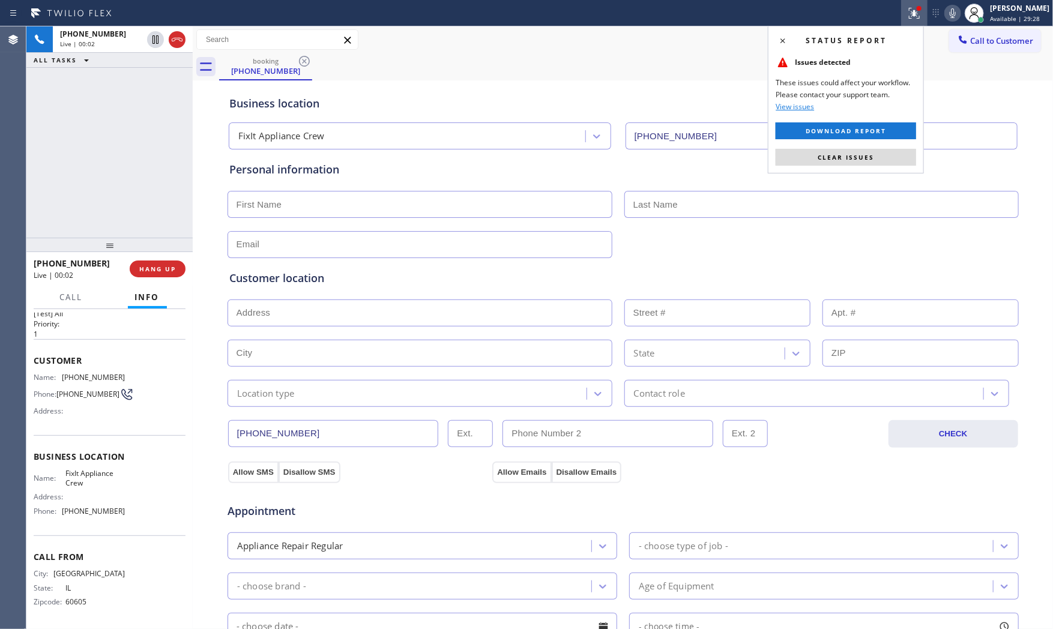
click at [874, 148] on div "Status report Issues detected These issues could affect your workflow. Please c…" at bounding box center [846, 100] width 156 height 148
click at [875, 151] on button "Clear issues" at bounding box center [846, 157] width 140 height 17
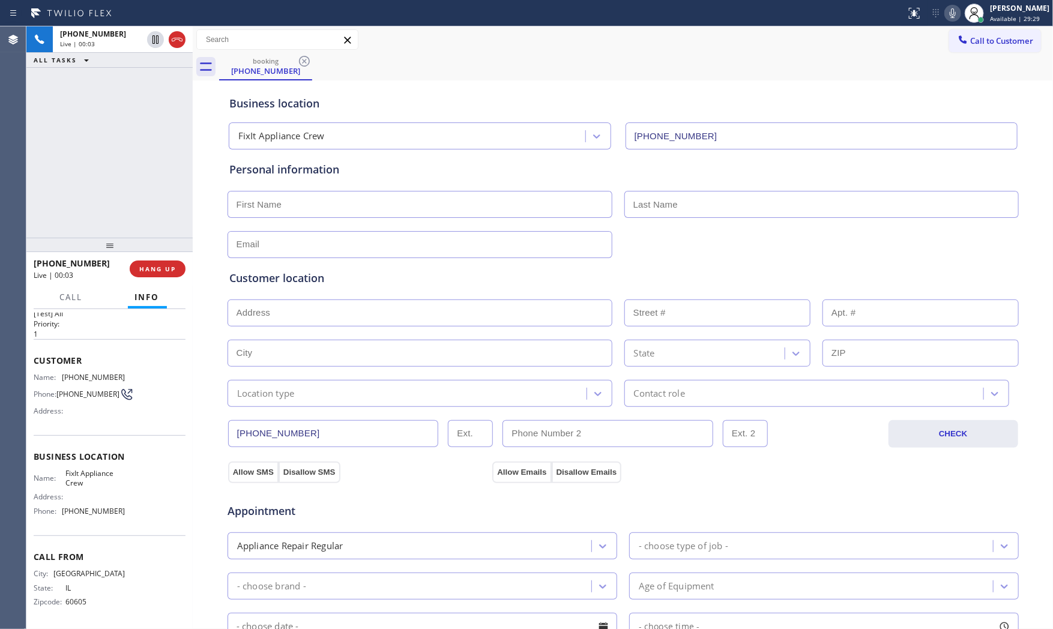
click at [946, 14] on icon at bounding box center [953, 13] width 14 height 14
click at [952, 18] on icon at bounding box center [953, 13] width 14 height 14
click at [950, 12] on icon at bounding box center [953, 13] width 6 height 10
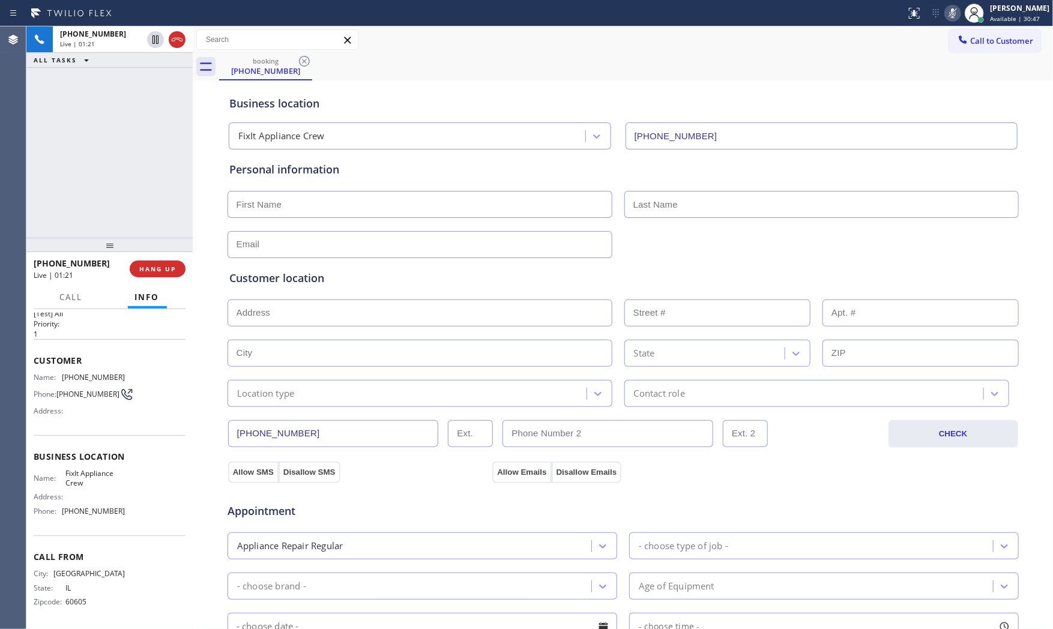
click at [949, 12] on icon at bounding box center [953, 13] width 14 height 14
click at [946, 13] on icon at bounding box center [953, 13] width 14 height 14
click at [947, 19] on icon at bounding box center [953, 13] width 14 height 14
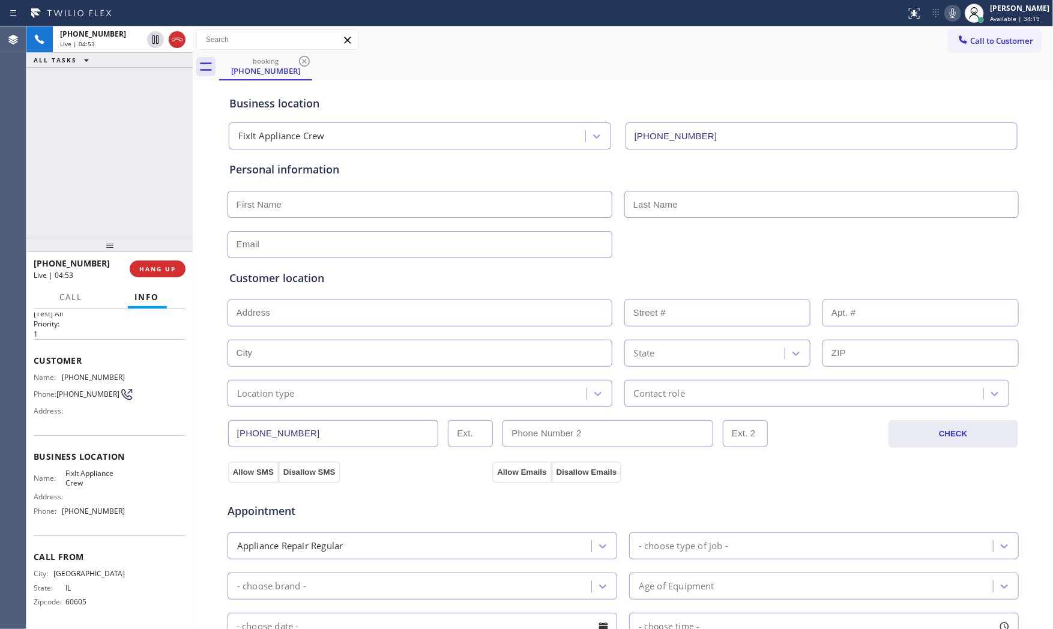
click at [946, 10] on icon at bounding box center [953, 13] width 14 height 14
click at [346, 202] on input "text" at bounding box center [420, 204] width 385 height 27
paste input "[PERSON_NAME]"
type input "[PERSON_NAME]"
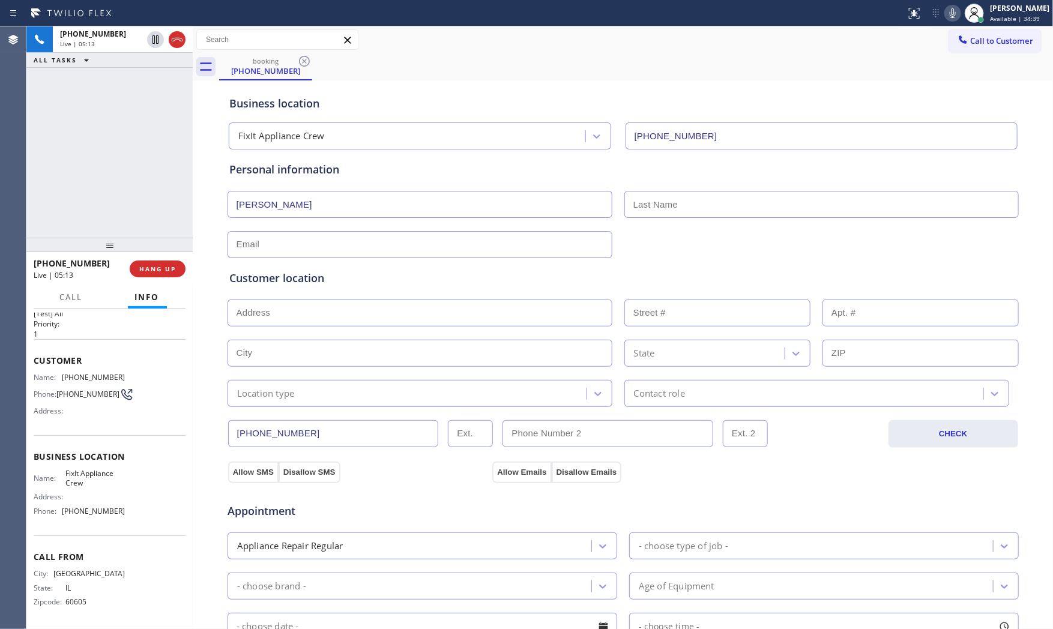
click at [664, 203] on input "text" at bounding box center [821, 204] width 394 height 27
paste input "Naidich"
type input "Naidich"
click at [83, 377] on span "[PHONE_NUMBER]" at bounding box center [93, 377] width 63 height 9
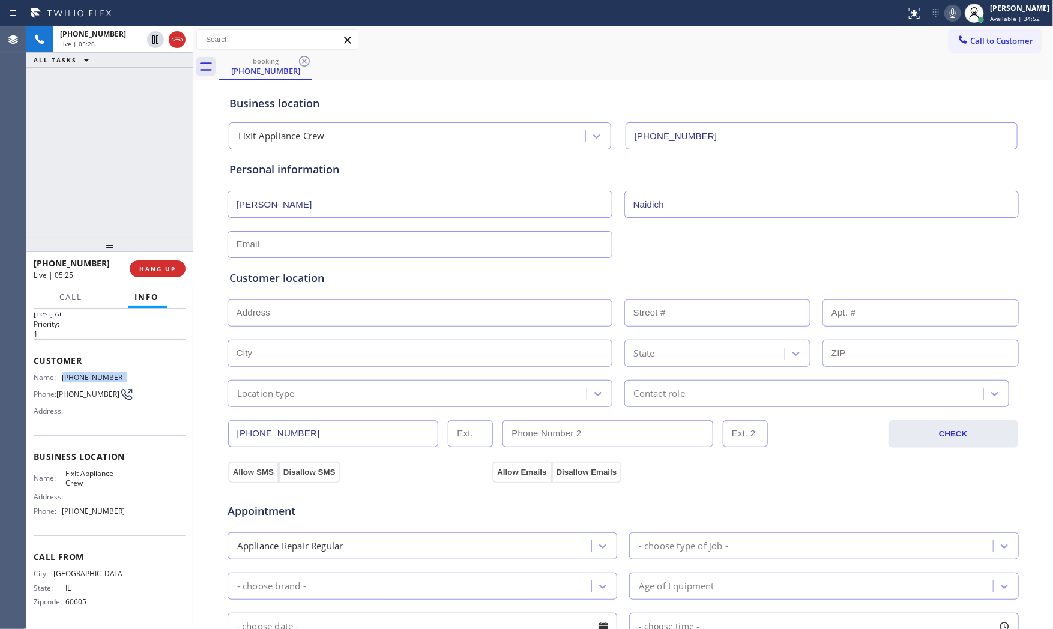
click at [83, 377] on span "[PHONE_NUMBER]" at bounding box center [93, 377] width 63 height 9
copy span "[PHONE_NUMBER]"
click at [294, 247] on input "text" at bounding box center [420, 244] width 385 height 27
paste input "[PHONE_NUMBER]"
type input "[PHONE_NUMBER]"
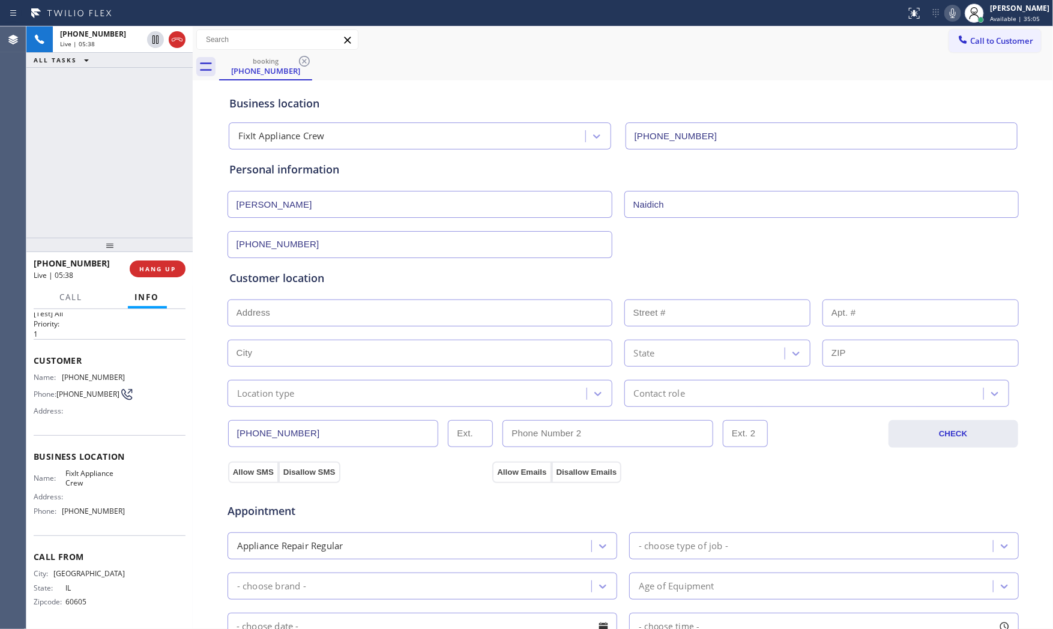
click at [340, 316] on input "text" at bounding box center [420, 313] width 385 height 27
paste input "[STREET_ADDRESS][US_STATE]"
type input "[STREET_ADDRESS]"
type input "82"
type input "[GEOGRAPHIC_DATA][US_STATE]"
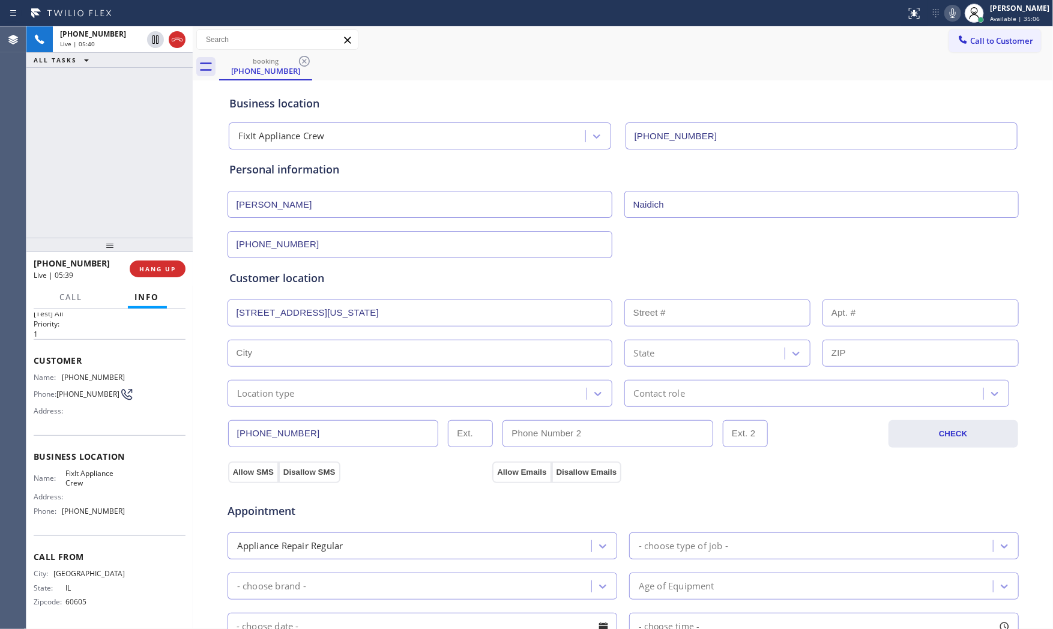
type input "11050"
click at [279, 394] on div "Location type" at bounding box center [266, 394] width 58 height 14
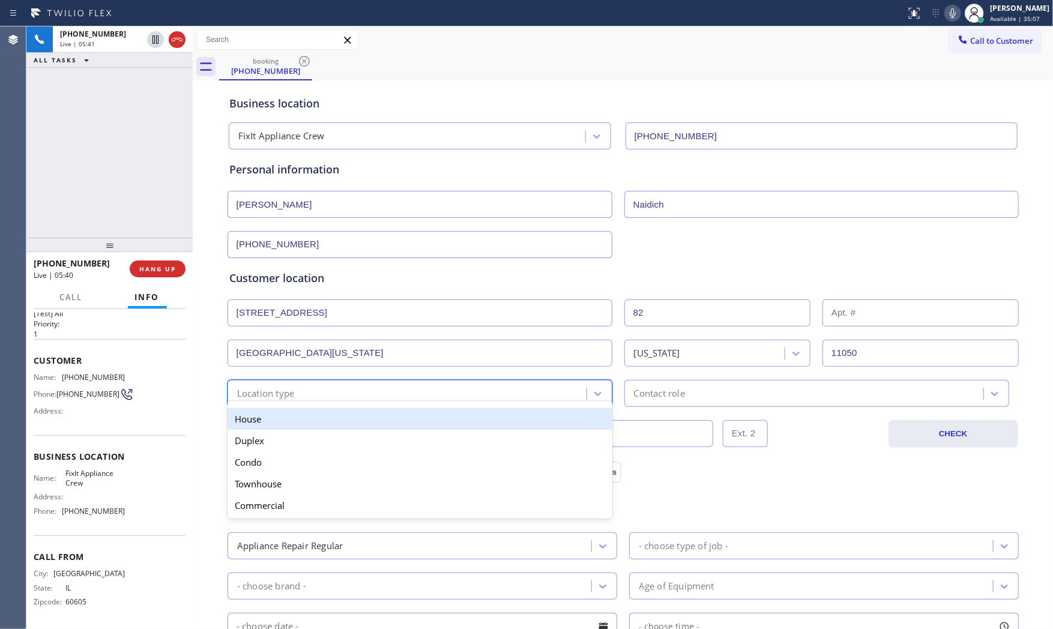
click at [267, 420] on div "House" at bounding box center [420, 419] width 385 height 22
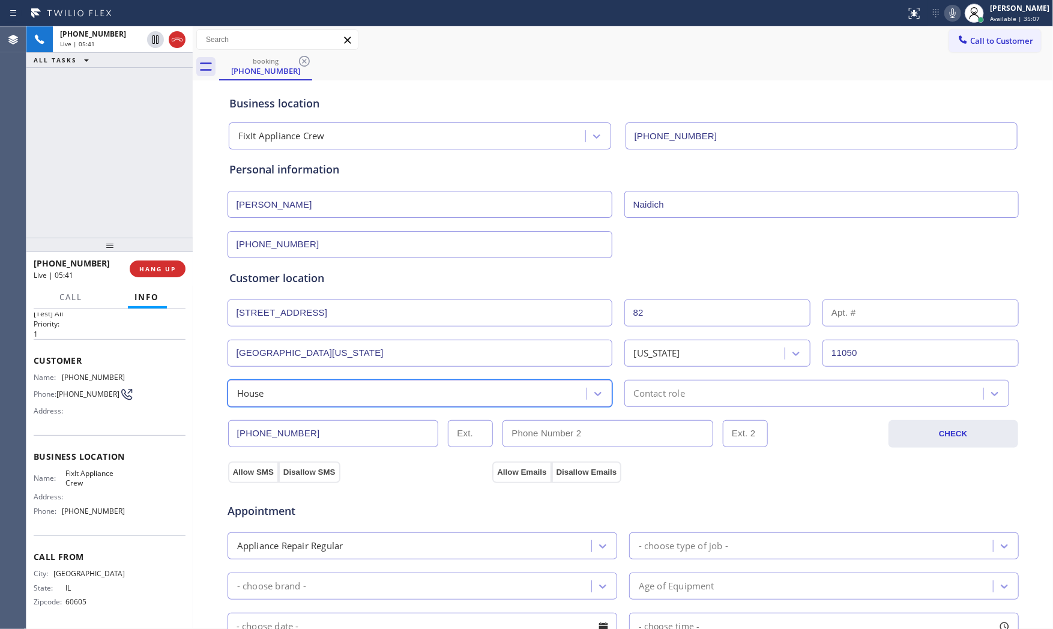
click at [659, 405] on div "Contact role" at bounding box center [816, 393] width 385 height 27
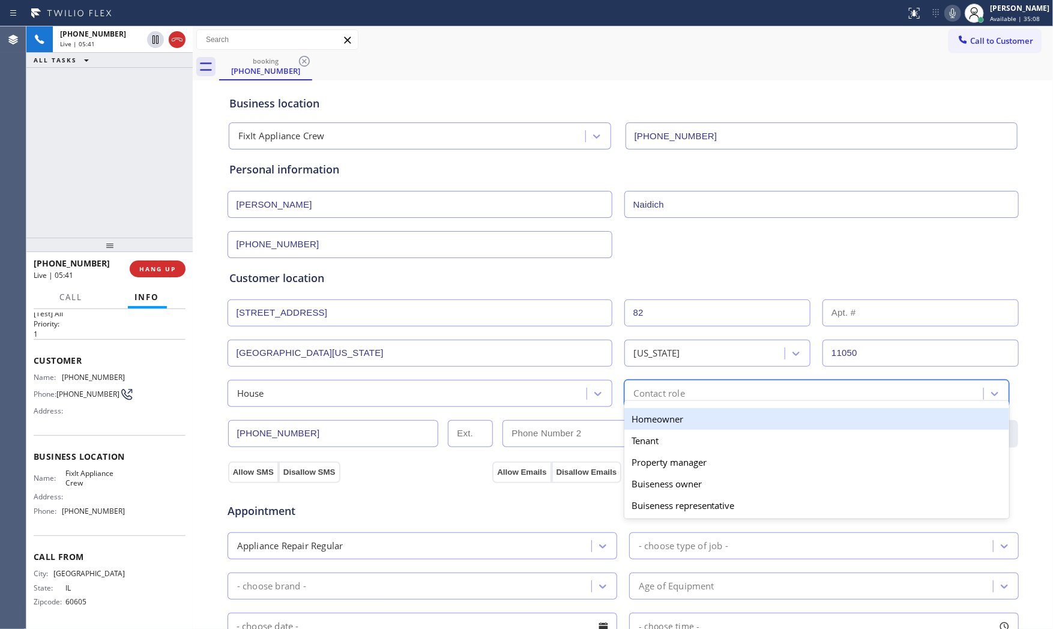
drag, startPoint x: 635, startPoint y: 420, endPoint x: 581, endPoint y: 427, distance: 54.5
click at [635, 420] on div "Homeowner" at bounding box center [816, 419] width 385 height 22
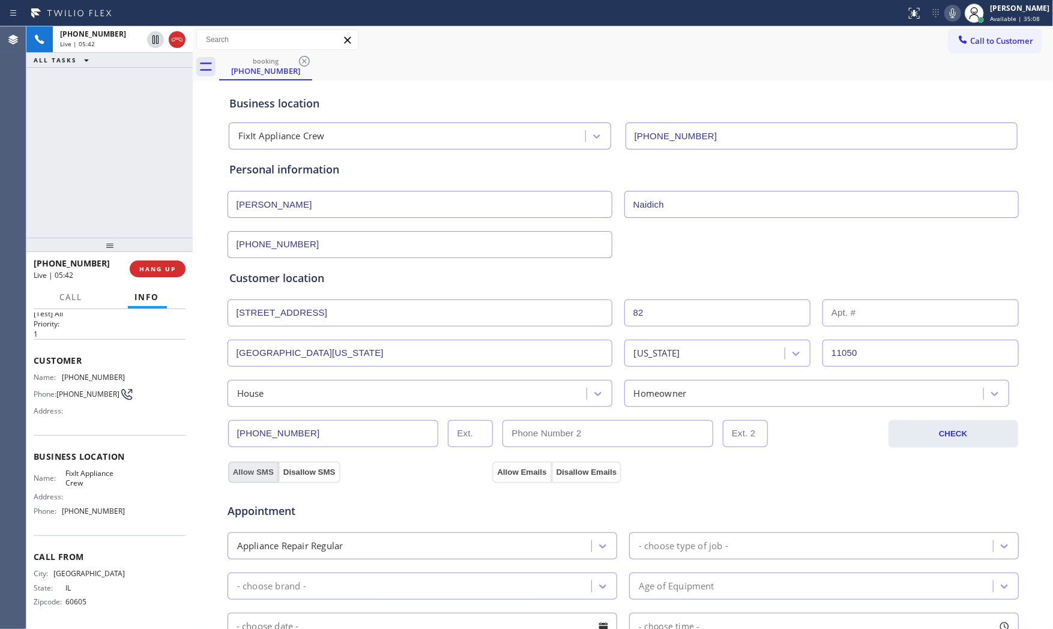
click at [242, 471] on button "Allow SMS" at bounding box center [253, 473] width 50 height 22
click at [513, 475] on button "Allow Emails" at bounding box center [521, 473] width 59 height 22
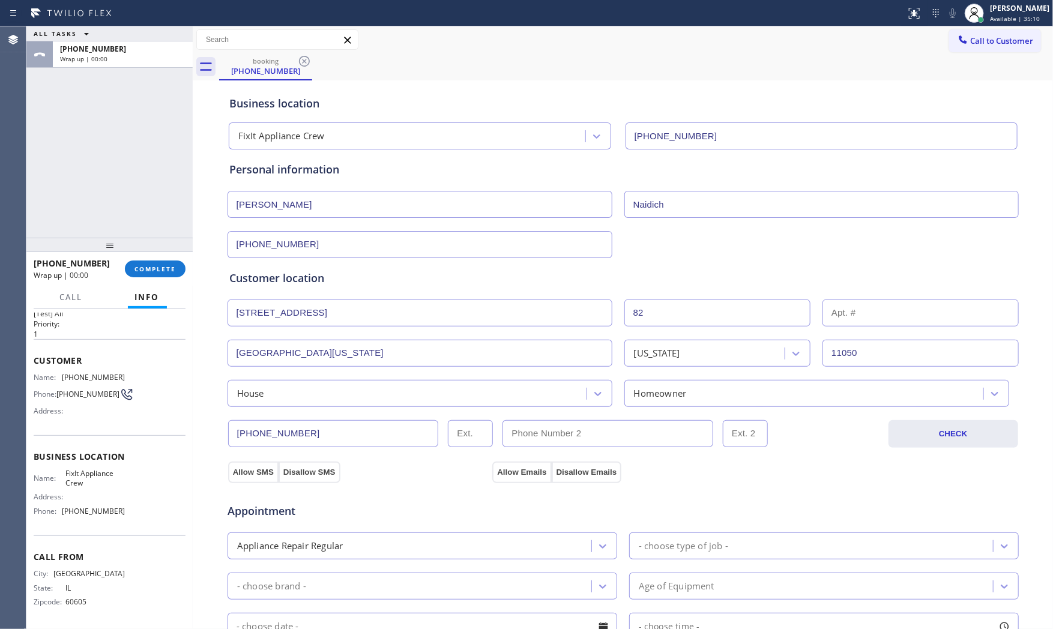
click at [695, 537] on div "- choose type of job -" at bounding box center [813, 546] width 360 height 21
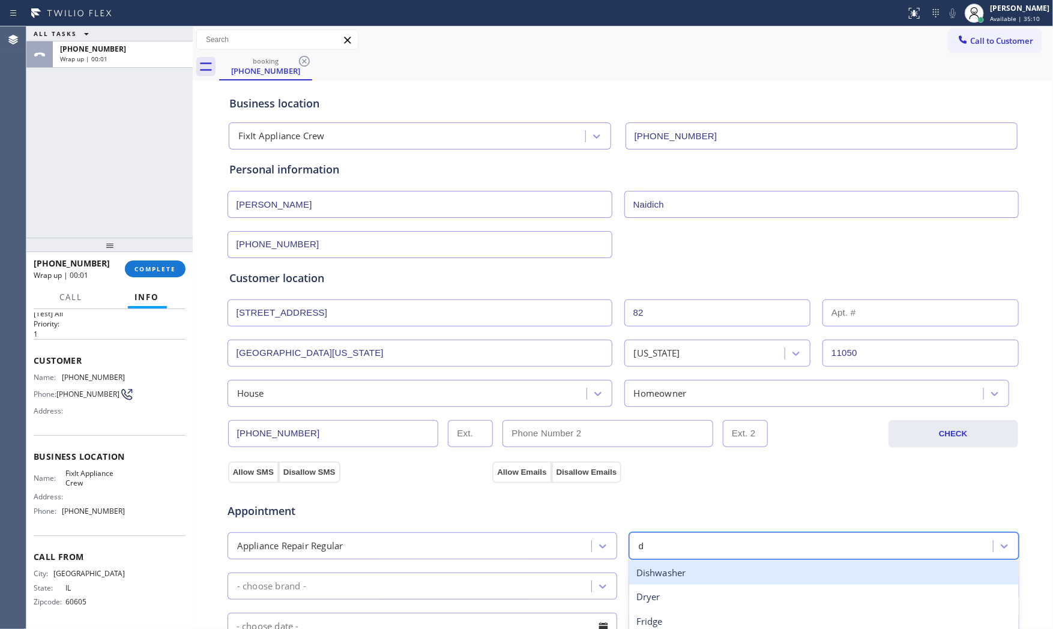
type input "dr"
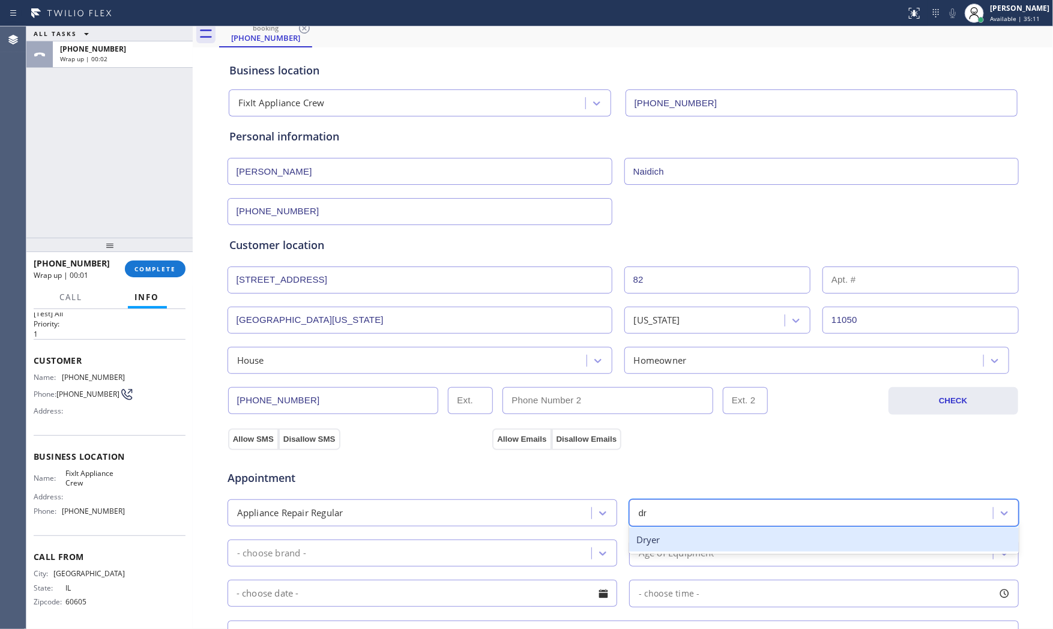
scroll to position [67, 0]
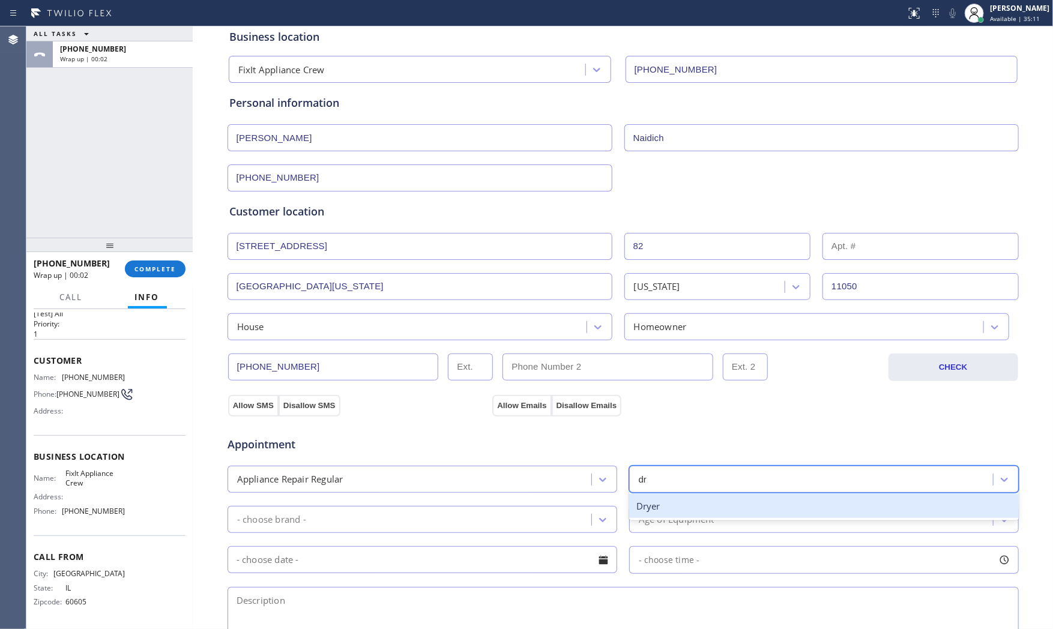
click at [667, 513] on div "Dryer" at bounding box center [824, 506] width 390 height 25
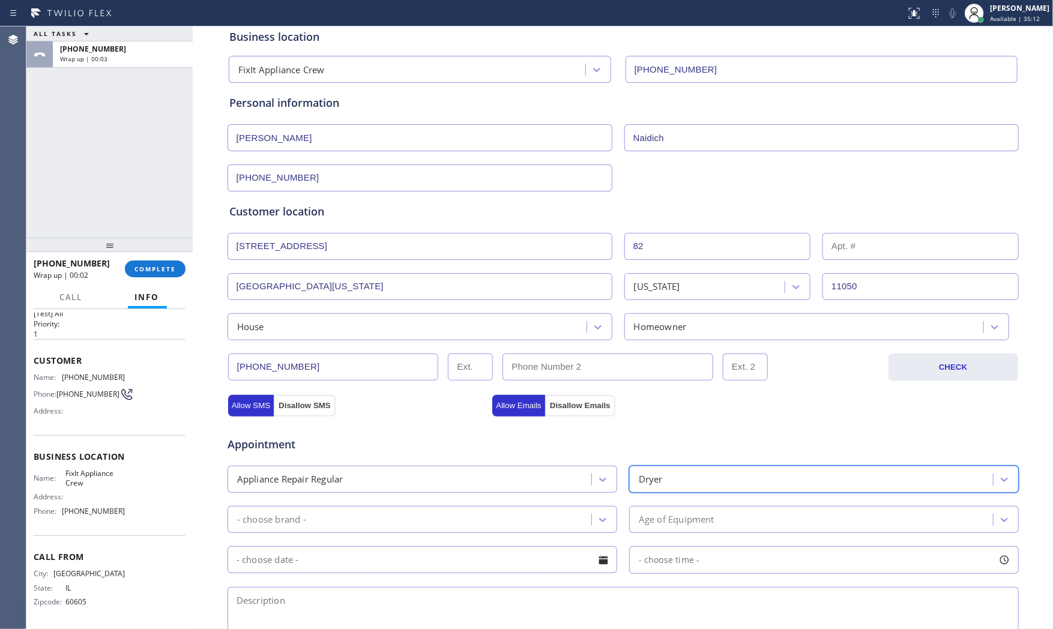
click at [425, 518] on div "- choose brand -" at bounding box center [411, 519] width 360 height 21
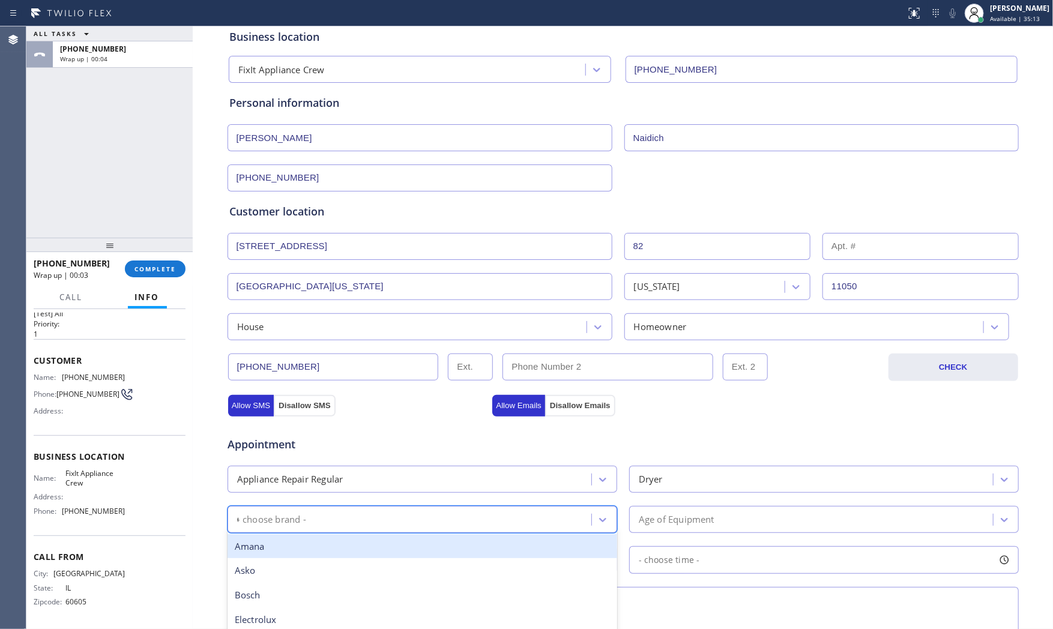
type input "GE"
click at [399, 542] on div "GE" at bounding box center [423, 546] width 390 height 25
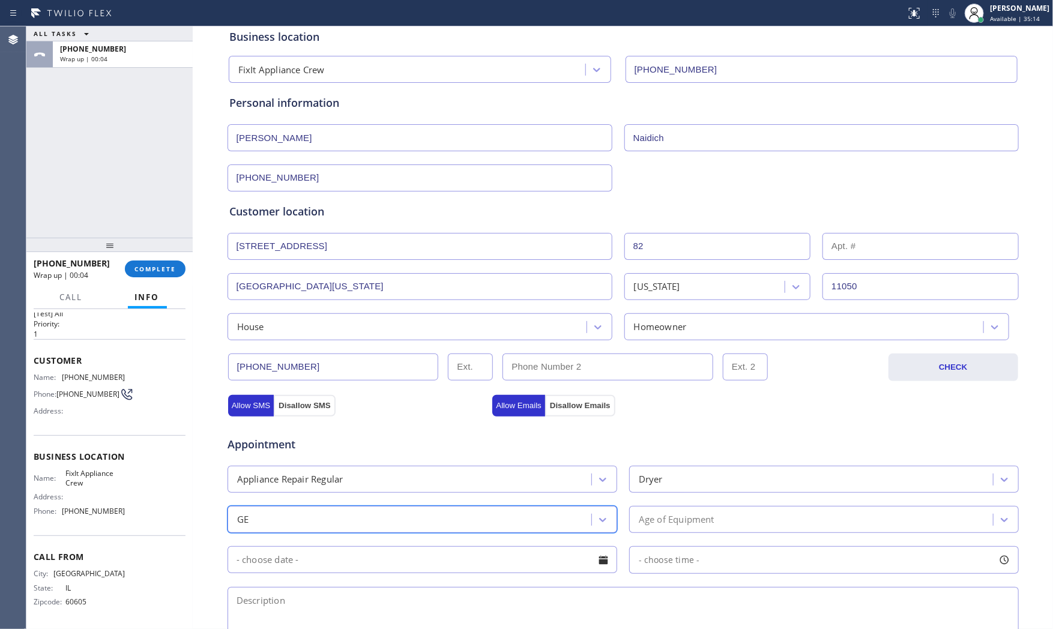
click at [667, 524] on div "Age of Equipment" at bounding box center [677, 520] width 76 height 14
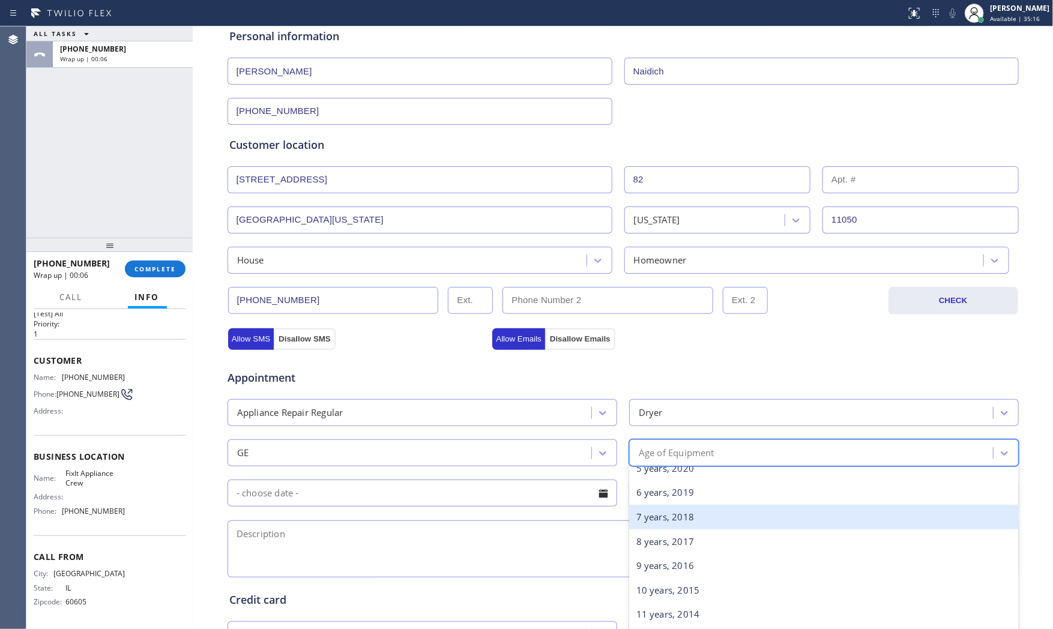
scroll to position [200, 0]
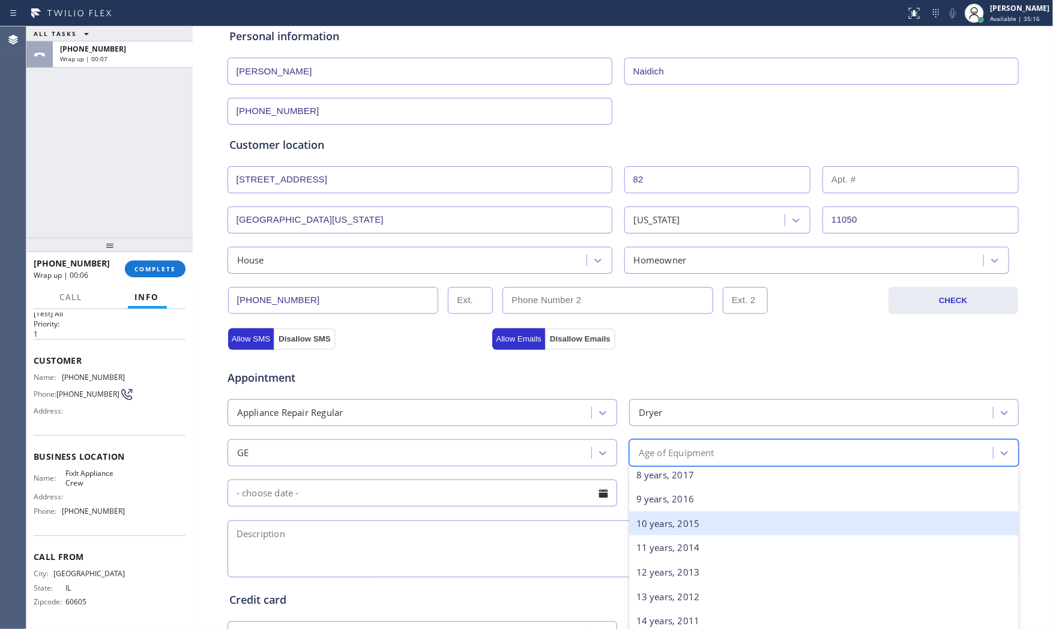
click at [659, 525] on div "10 years, 2015" at bounding box center [824, 524] width 390 height 25
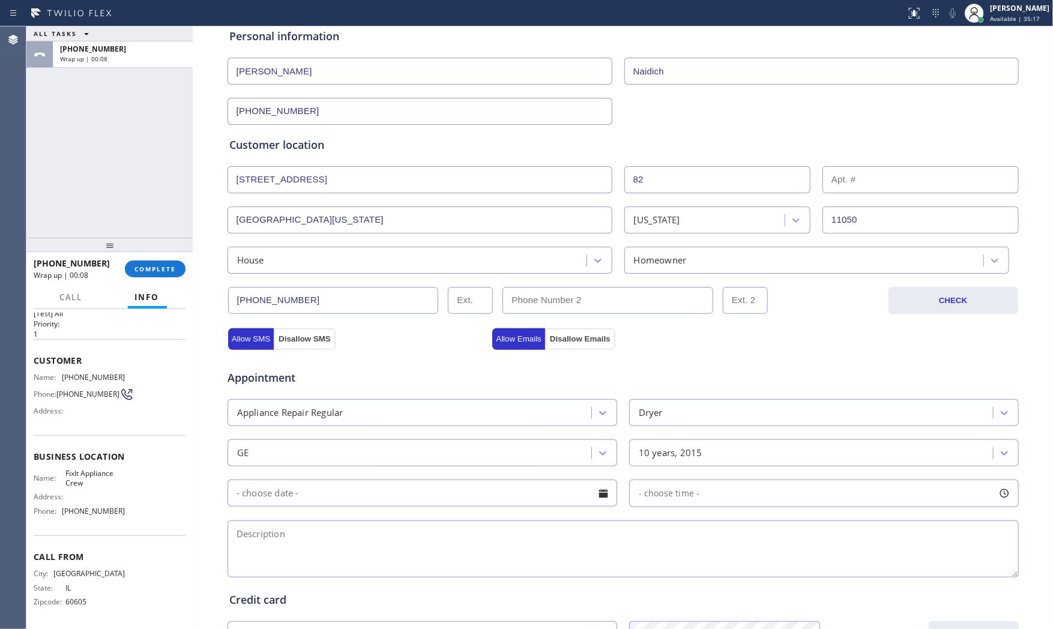
click at [435, 490] on input "text" at bounding box center [423, 493] width 390 height 27
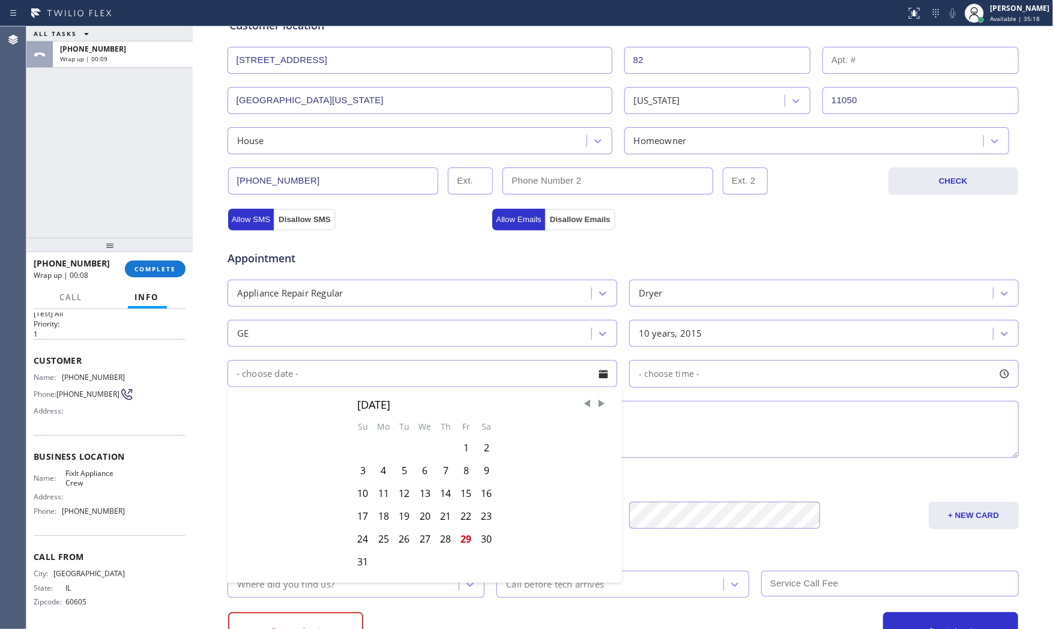
scroll to position [301, 0]
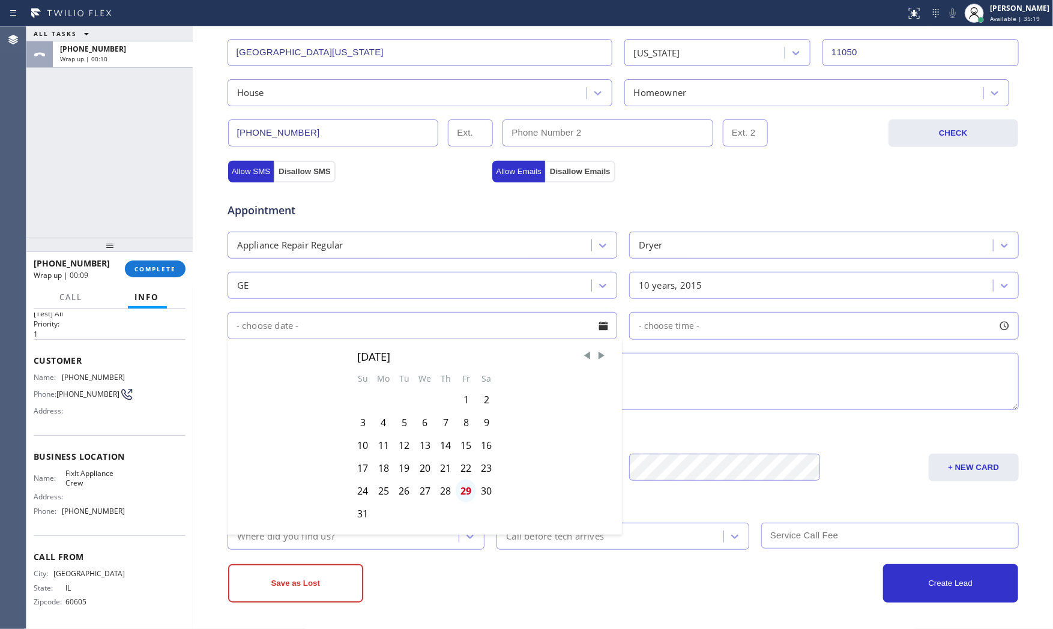
click at [464, 488] on div "29" at bounding box center [466, 491] width 20 height 23
type input "[DATE]"
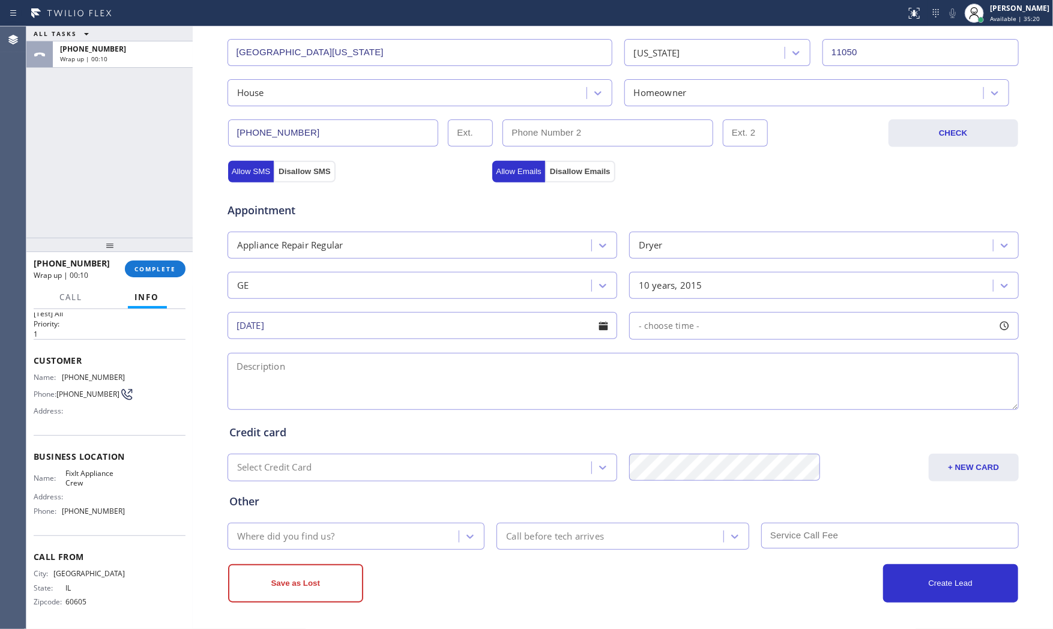
click at [676, 319] on div "- choose time -" at bounding box center [665, 326] width 70 height 14
drag, startPoint x: 639, startPoint y: 397, endPoint x: 860, endPoint y: 399, distance: 221.6
click at [863, 399] on div at bounding box center [870, 399] width 14 height 25
drag, startPoint x: 643, startPoint y: 405, endPoint x: 727, endPoint y: 401, distance: 84.1
click at [778, 401] on div at bounding box center [785, 399] width 14 height 25
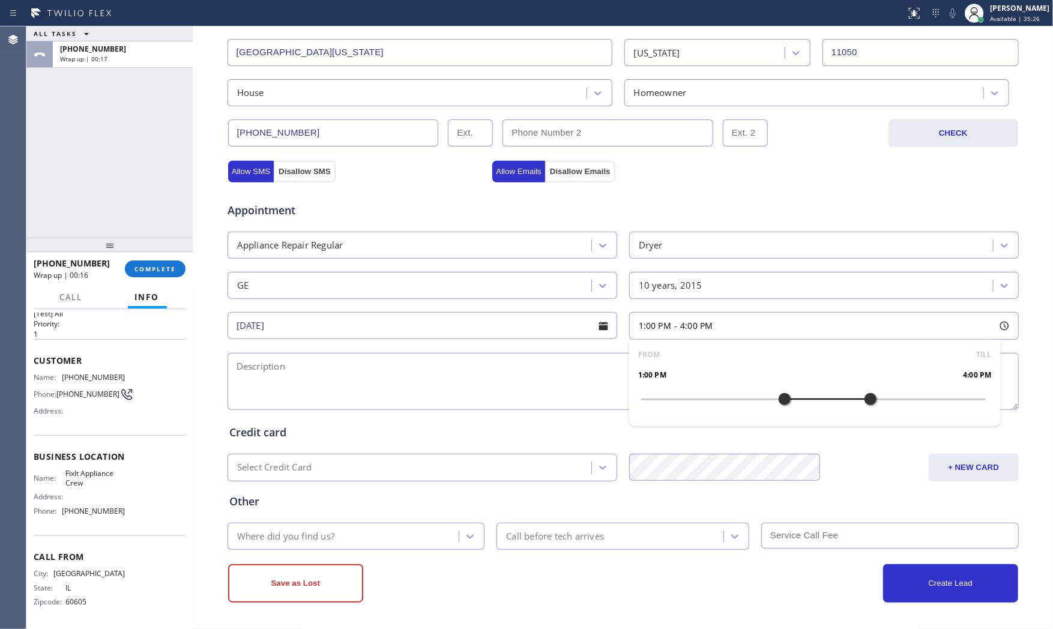
click at [473, 370] on textarea at bounding box center [623, 381] width 791 height 57
click at [90, 481] on span "FixIt Appliance Crew" at bounding box center [94, 478] width 59 height 19
copy span "FixIt Appliance Crew"
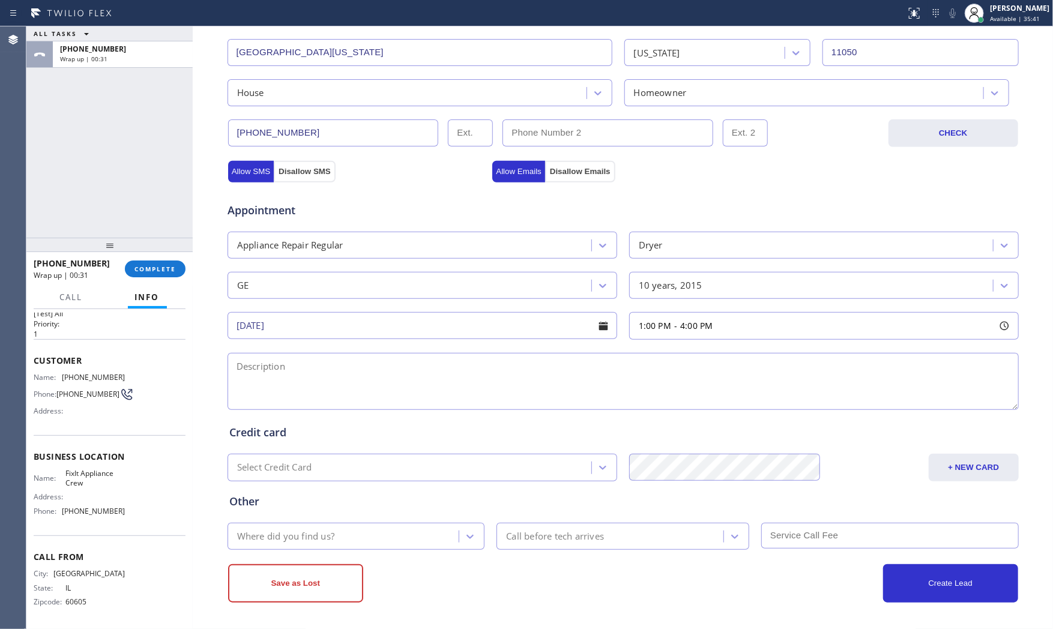
click at [415, 373] on textarea at bounding box center [623, 381] width 791 height 57
paste textarea "1-4 $99 GE | dryerSBS | when you push the start botton not turning| [DEMOGRAPHI…"
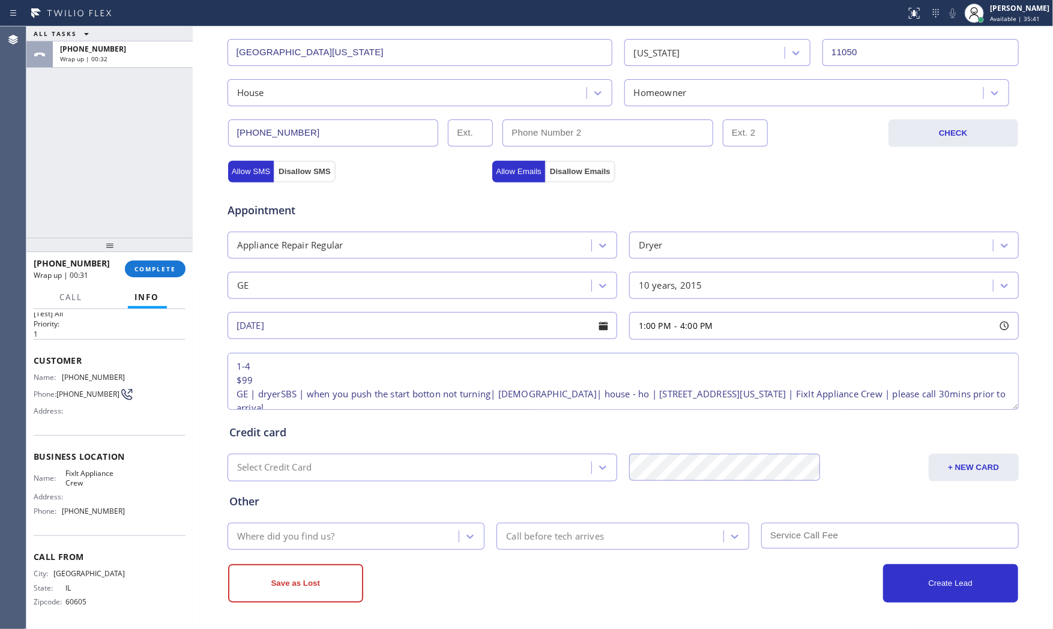
scroll to position [19, 0]
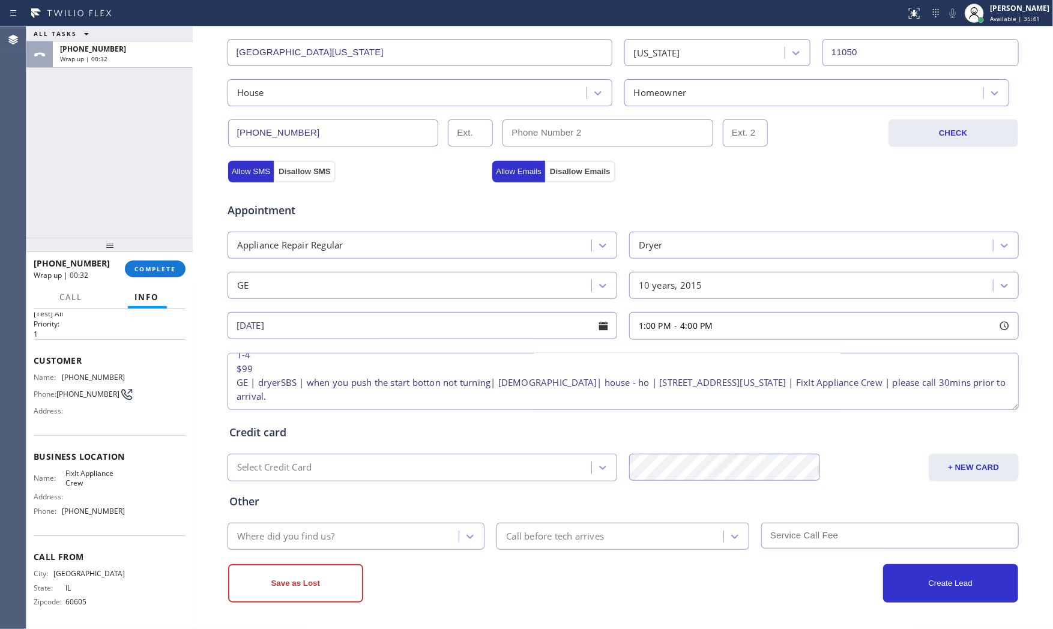
type textarea "1-4 $99 GE | dryerSBS | when you push the start botton not turning| [DEMOGRAPHI…"
click at [310, 536] on div "Where did you find us?" at bounding box center [285, 537] width 97 height 14
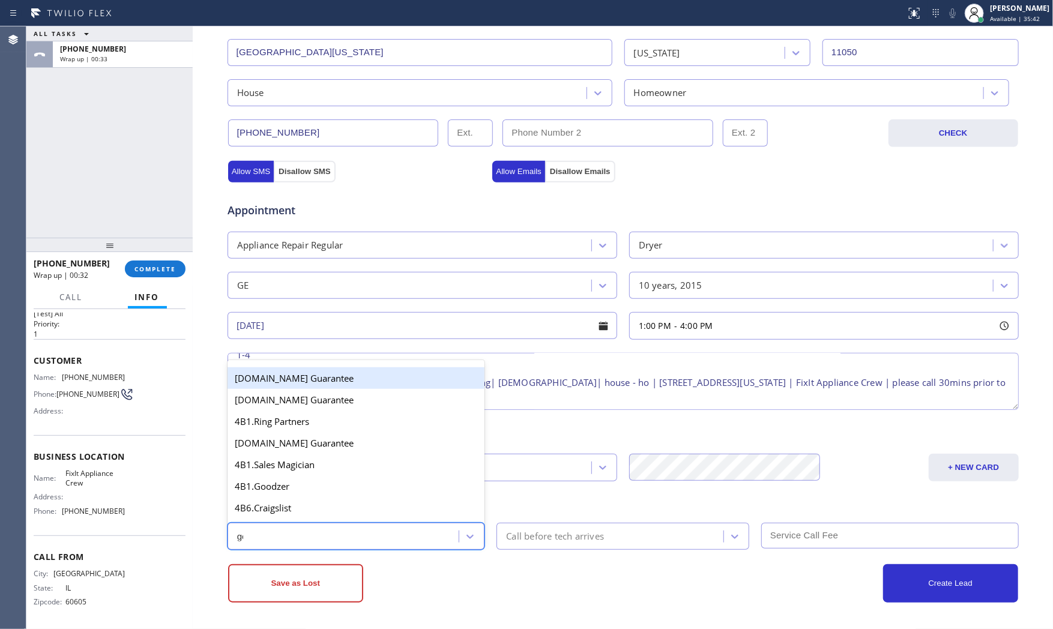
type input "goo"
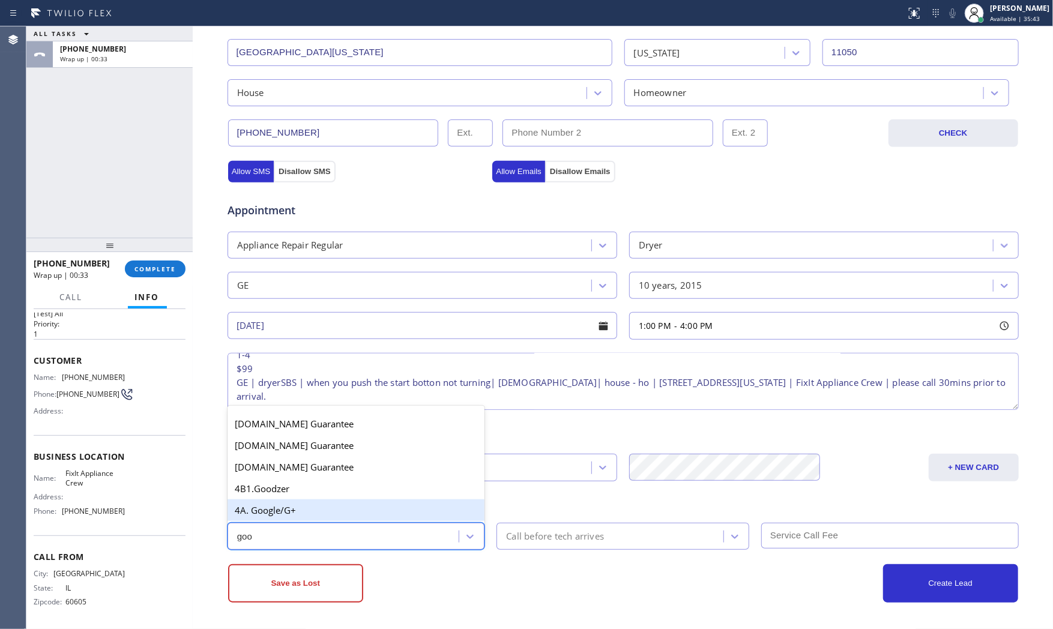
click at [320, 512] on div "4A. Google/G+" at bounding box center [357, 511] width 258 height 22
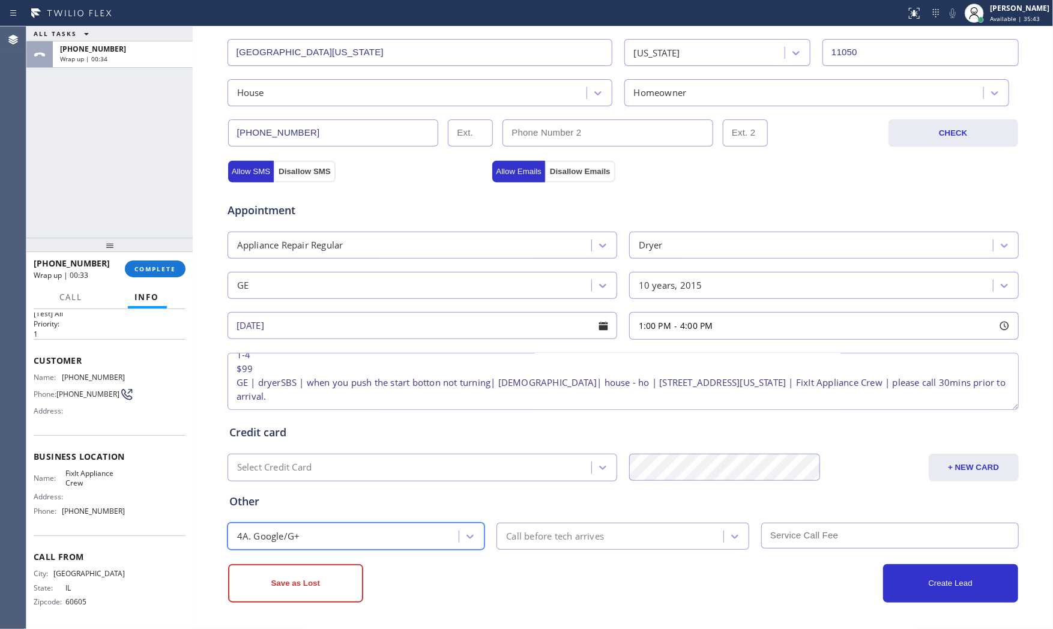
click at [545, 538] on div "Call before tech arrives" at bounding box center [555, 537] width 98 height 14
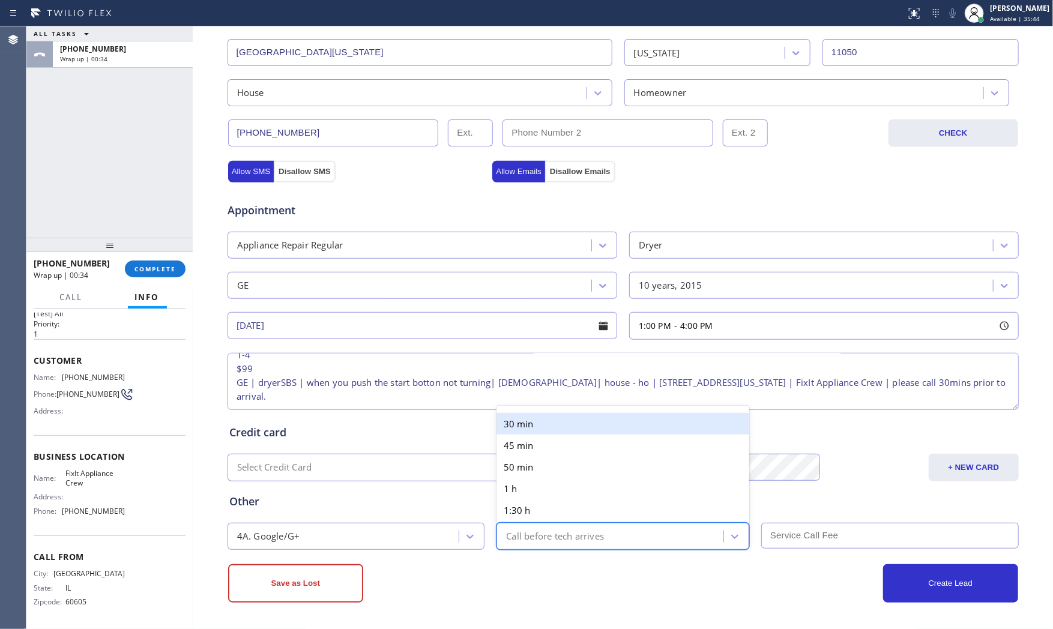
click at [537, 423] on div "30 min" at bounding box center [623, 424] width 253 height 22
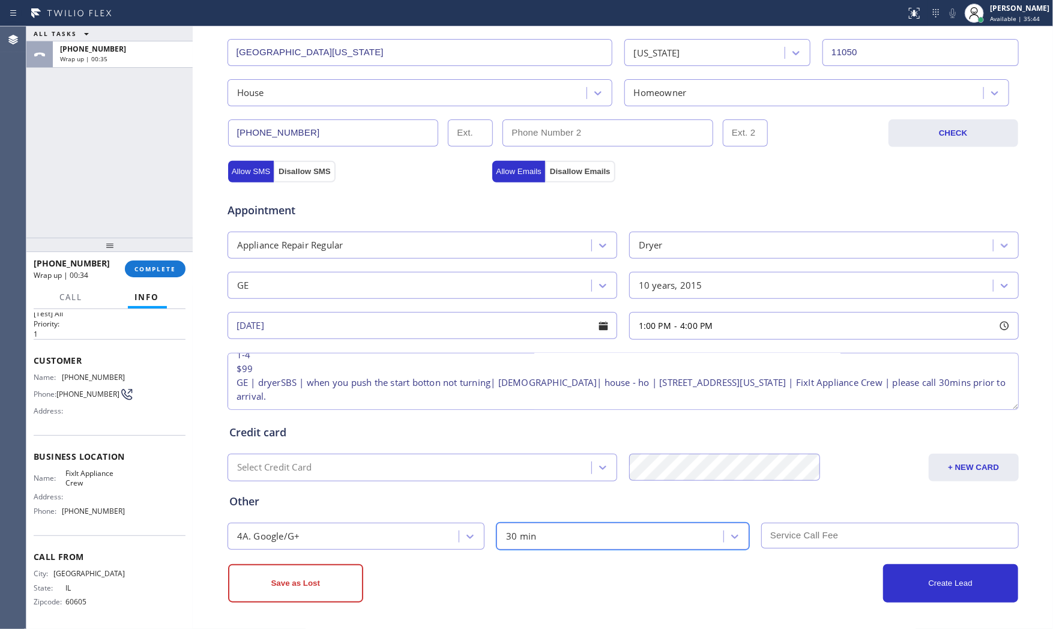
click at [794, 540] on input "text" at bounding box center [890, 536] width 258 height 26
type input "99"
click at [597, 596] on div "Save as Lost" at bounding box center [425, 583] width 395 height 38
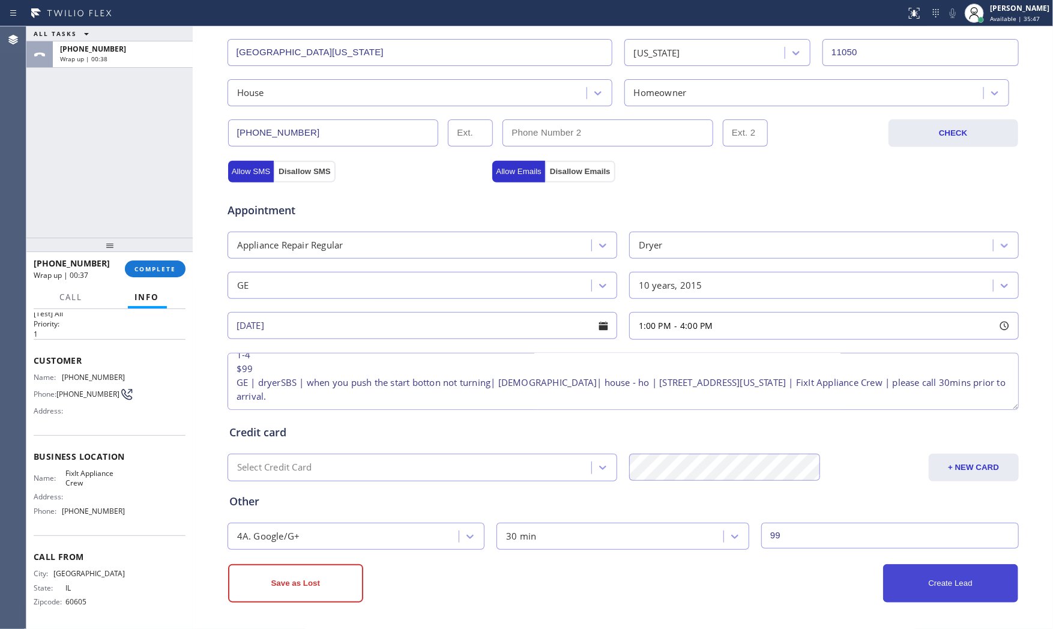
click at [905, 581] on button "Create Lead" at bounding box center [950, 583] width 135 height 38
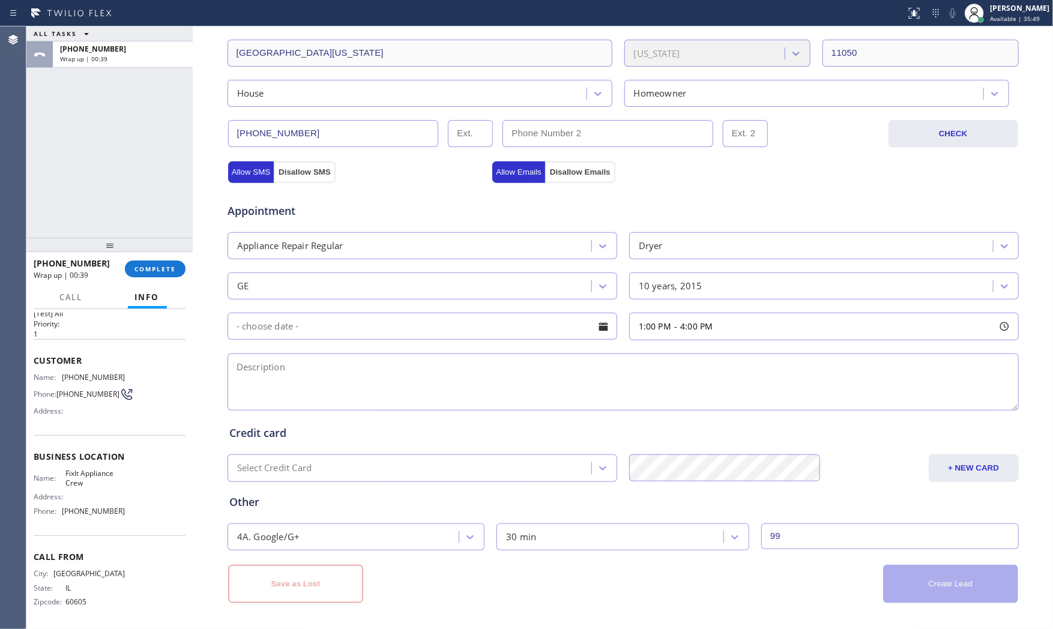
scroll to position [0, 0]
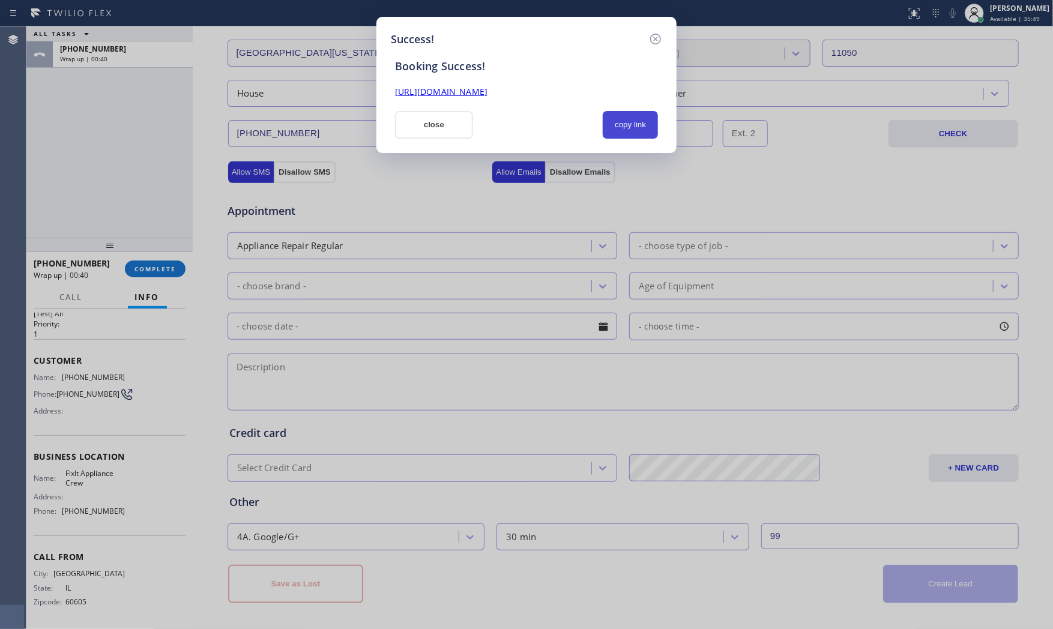
click at [633, 131] on button "copy link" at bounding box center [630, 125] width 55 height 28
click at [431, 140] on div "Success! Booking Success! [URL][DOMAIN_NAME] close copied!" at bounding box center [526, 85] width 300 height 136
click at [430, 127] on button "close" at bounding box center [434, 125] width 78 height 28
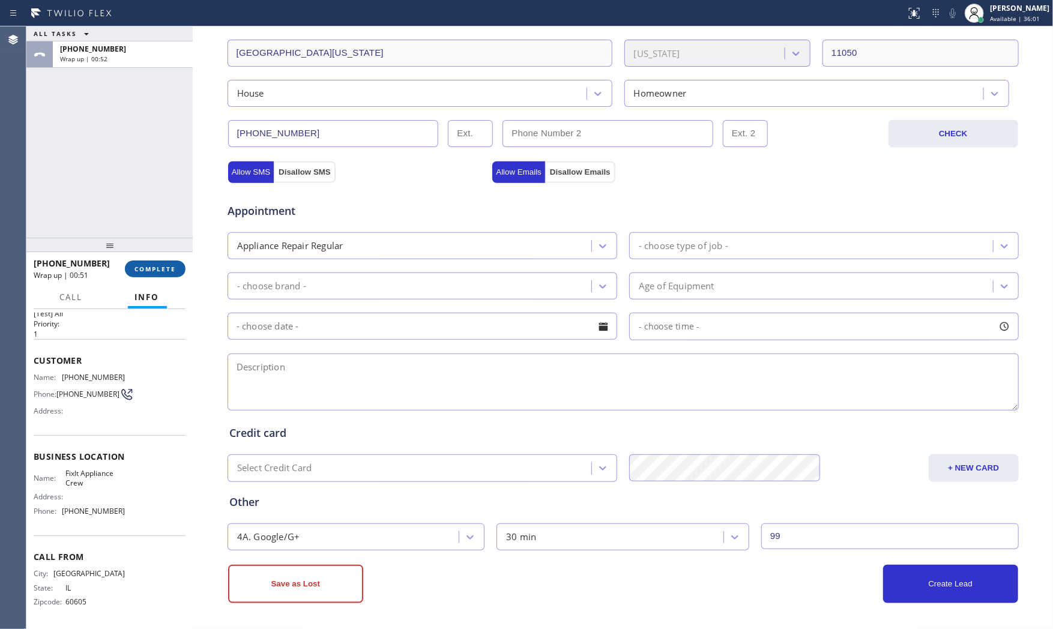
click at [153, 263] on button "COMPLETE" at bounding box center [155, 269] width 61 height 17
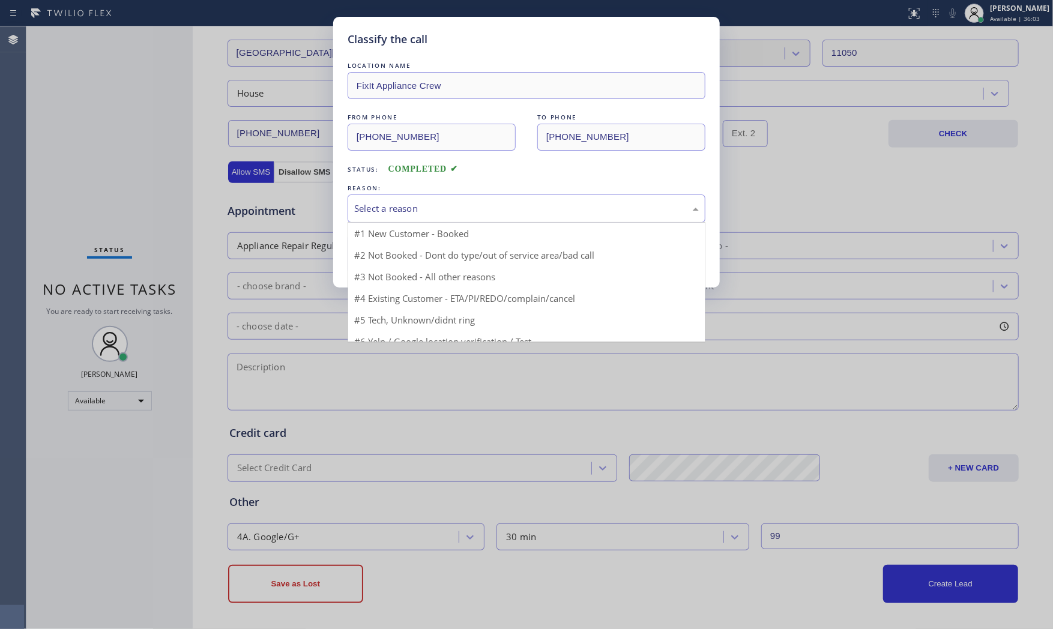
click at [379, 221] on div "Select a reason" at bounding box center [527, 209] width 358 height 28
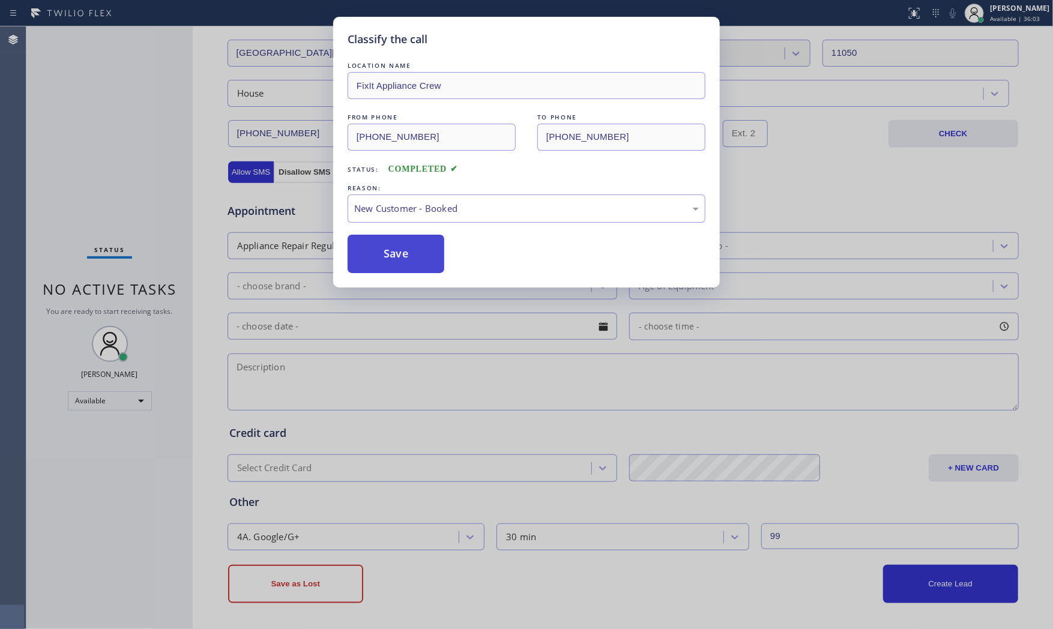
click at [376, 253] on button "Save" at bounding box center [396, 254] width 97 height 38
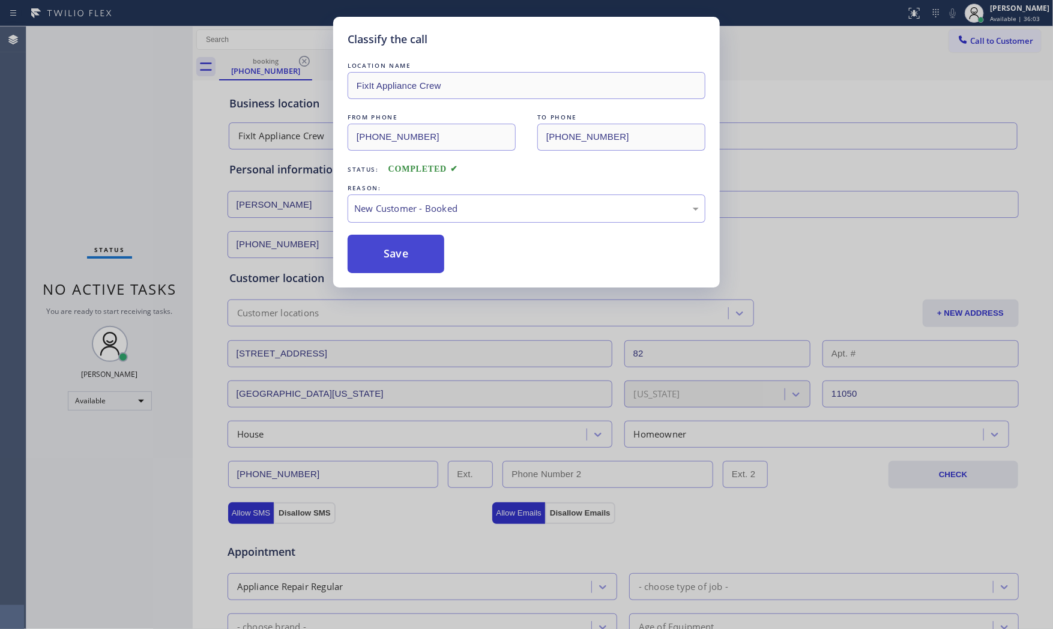
click at [376, 253] on button "Save" at bounding box center [396, 254] width 97 height 38
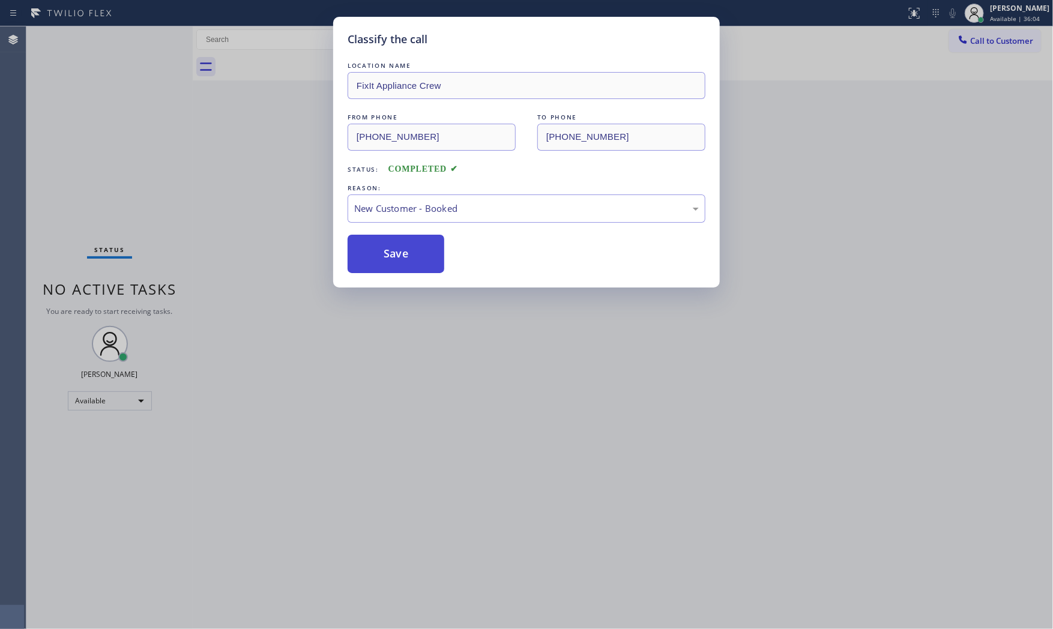
click at [376, 253] on button "Save" at bounding box center [396, 254] width 97 height 38
click at [376, 253] on div "Classify the call LOCATION NAME AR B2B SMS FROM PHONE [PHONE_NUMBER] TO PHONE […" at bounding box center [539, 327] width 1027 height 603
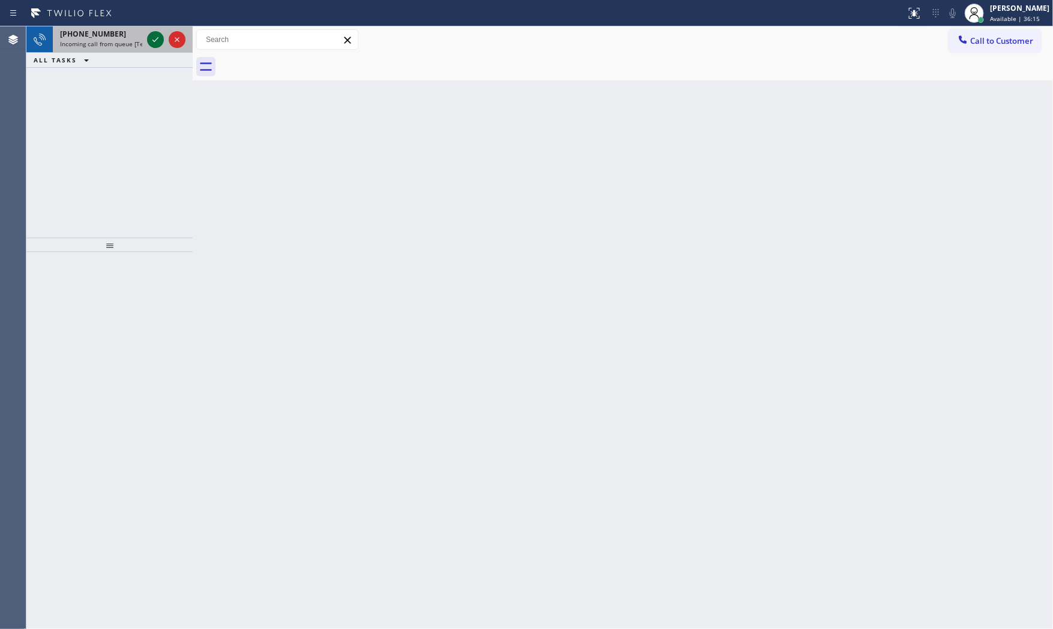
click at [157, 37] on icon at bounding box center [155, 39] width 14 height 14
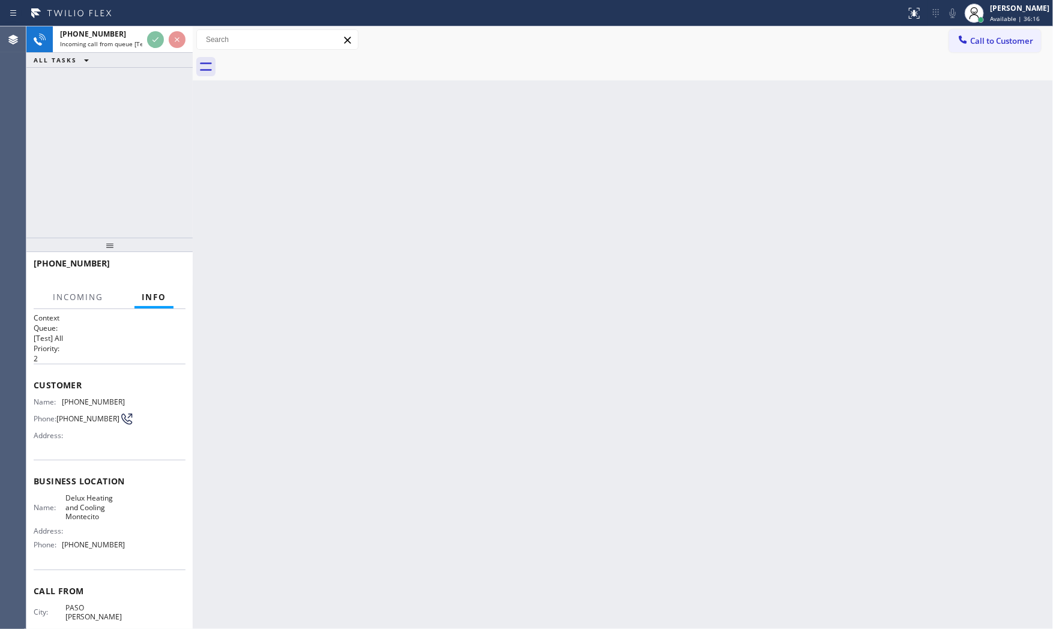
scroll to position [37, 0]
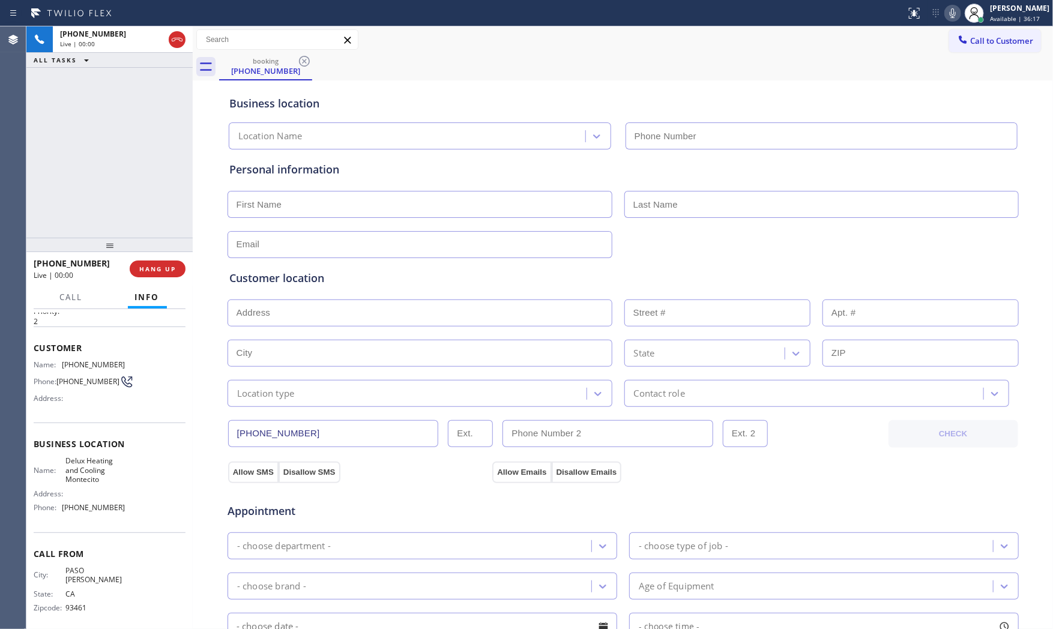
type input "[PHONE_NUMBER]"
click at [159, 274] on button "HANG UP" at bounding box center [158, 269] width 56 height 17
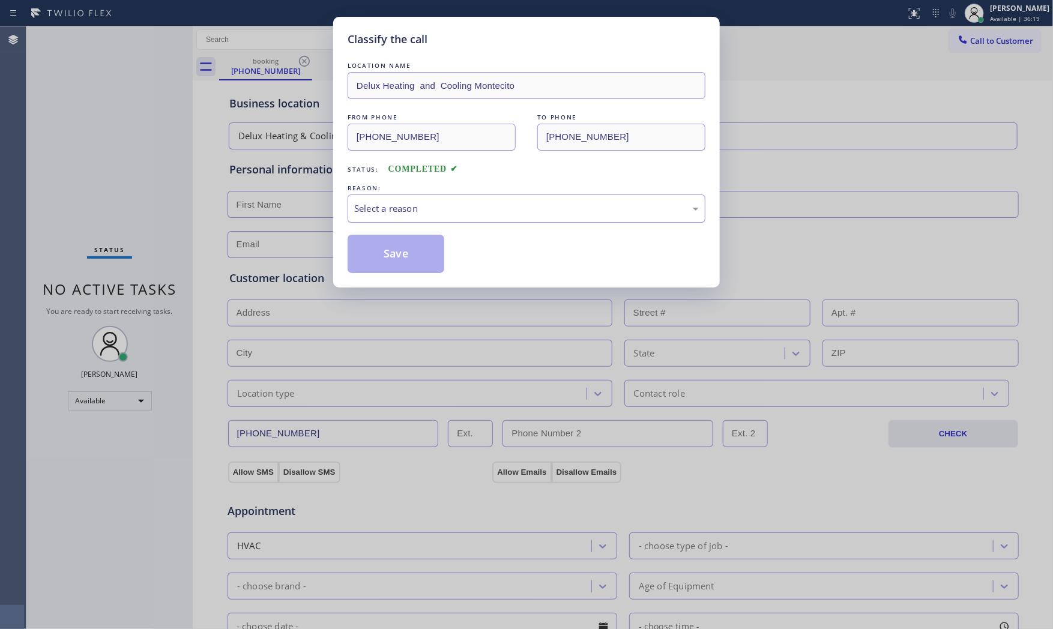
click at [400, 220] on div "Select a reason" at bounding box center [527, 209] width 358 height 28
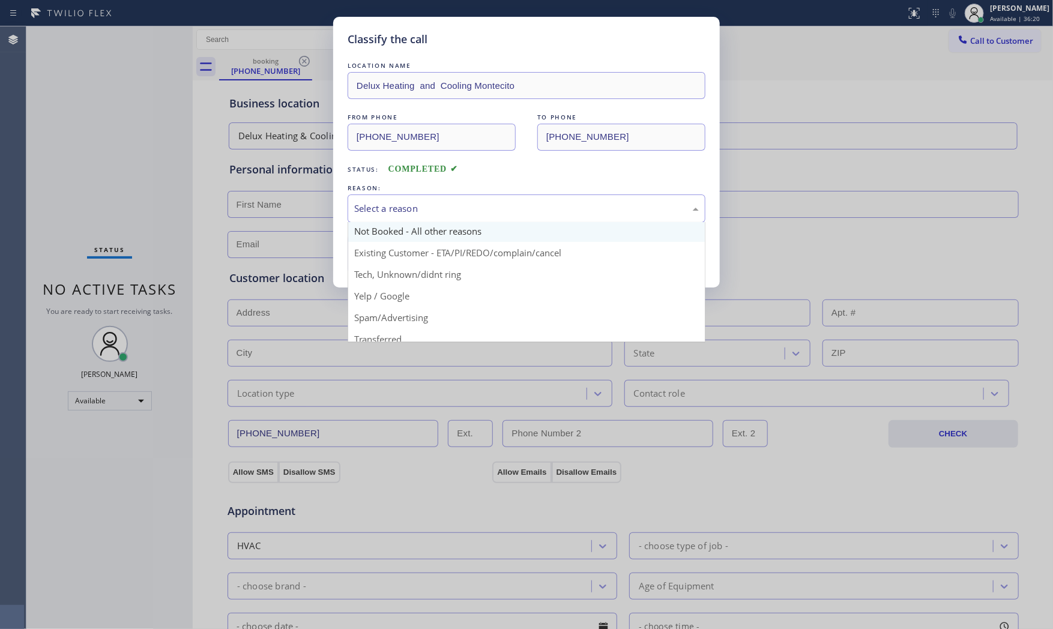
scroll to position [75, 0]
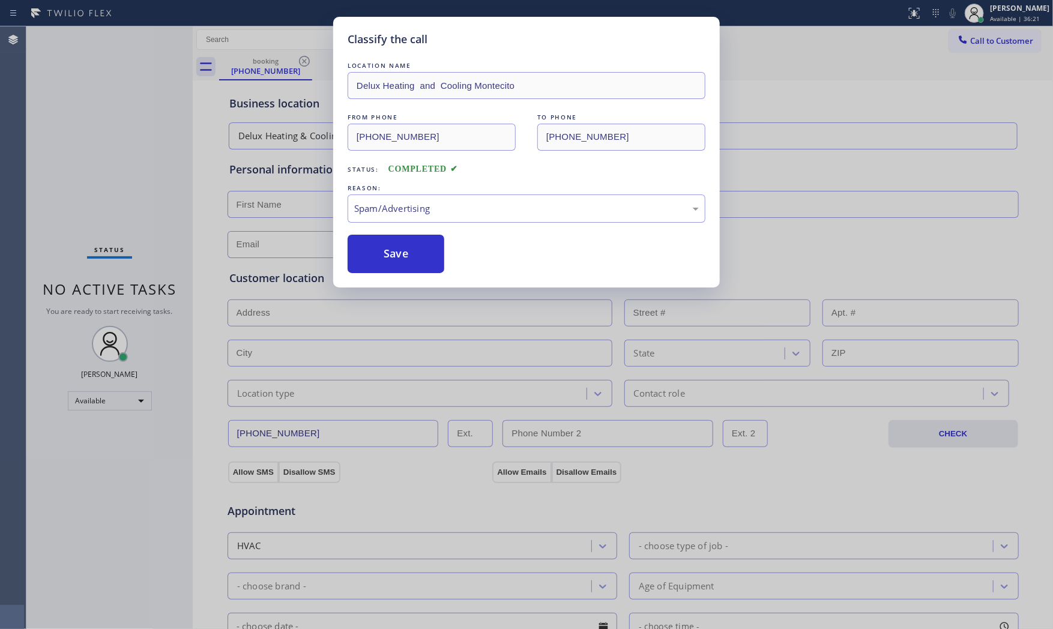
click at [402, 259] on button "Save" at bounding box center [396, 254] width 97 height 38
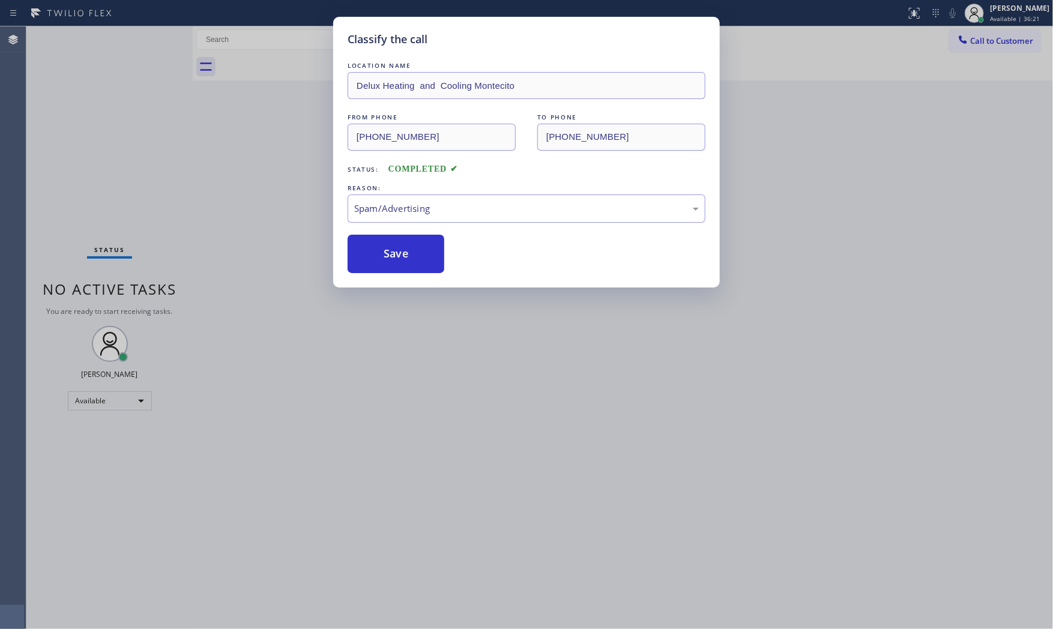
click at [402, 259] on button "Save" at bounding box center [396, 254] width 97 height 38
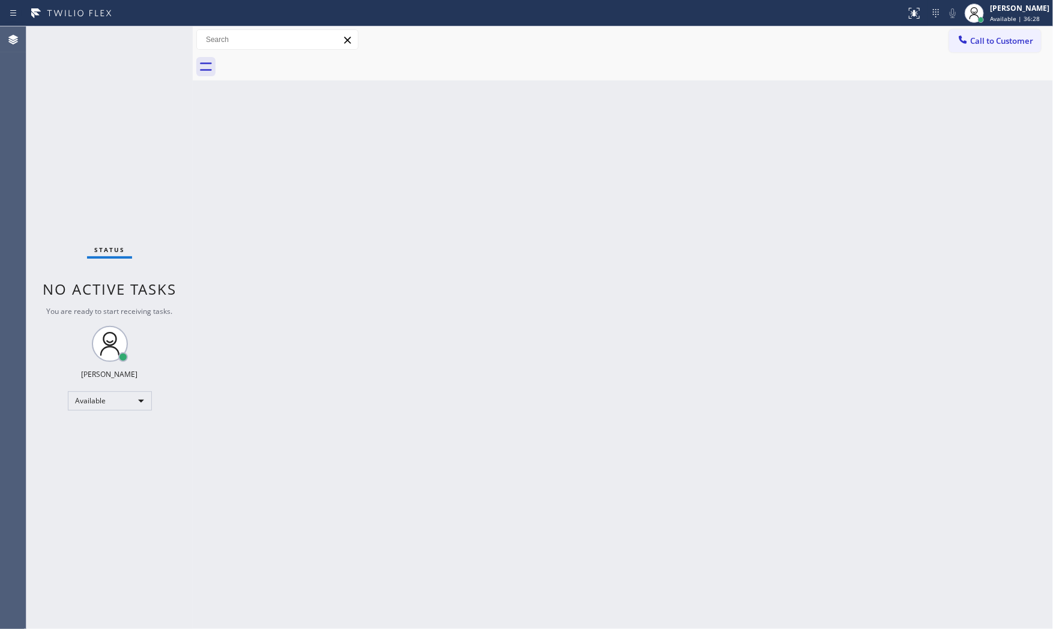
drag, startPoint x: 209, startPoint y: 295, endPoint x: 104, endPoint y: 134, distance: 192.2
click at [104, 134] on div "Status No active tasks You are ready to start receiving tasks. [PERSON_NAME] Av…" at bounding box center [109, 327] width 166 height 603
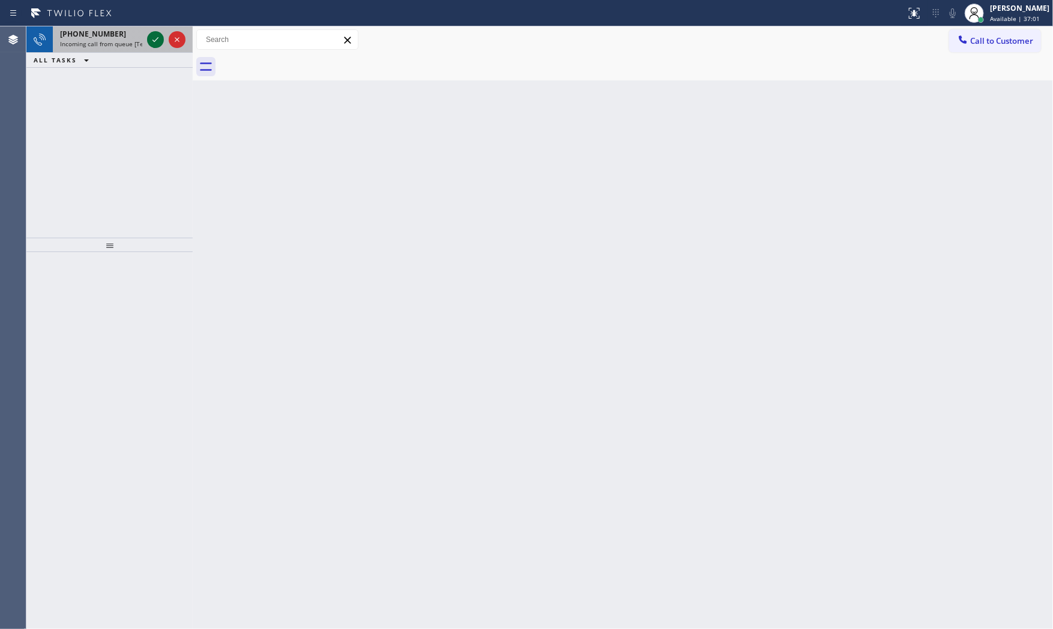
click at [154, 34] on icon at bounding box center [155, 39] width 14 height 14
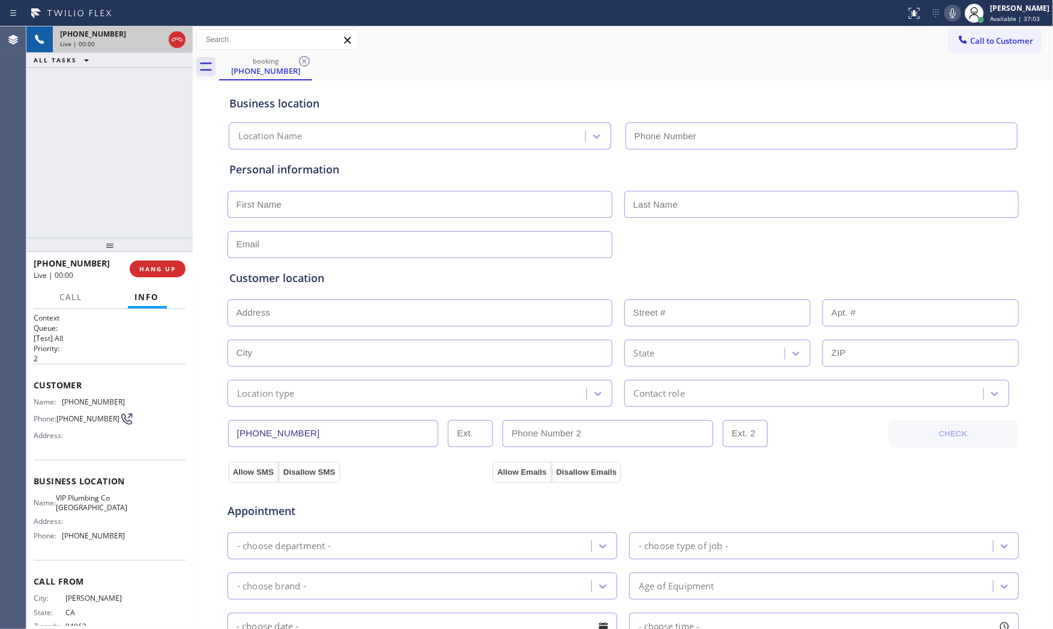
type input "[PHONE_NUMBER]"
drag, startPoint x: 812, startPoint y: 513, endPoint x: 763, endPoint y: 490, distance: 54.3
click at [812, 513] on div "Appointment" at bounding box center [623, 504] width 794 height 31
click at [177, 280] on div "[PHONE_NUMBER] Live | 00:03 HANG UP" at bounding box center [110, 268] width 152 height 31
click at [174, 273] on button "HANG UP" at bounding box center [158, 269] width 56 height 17
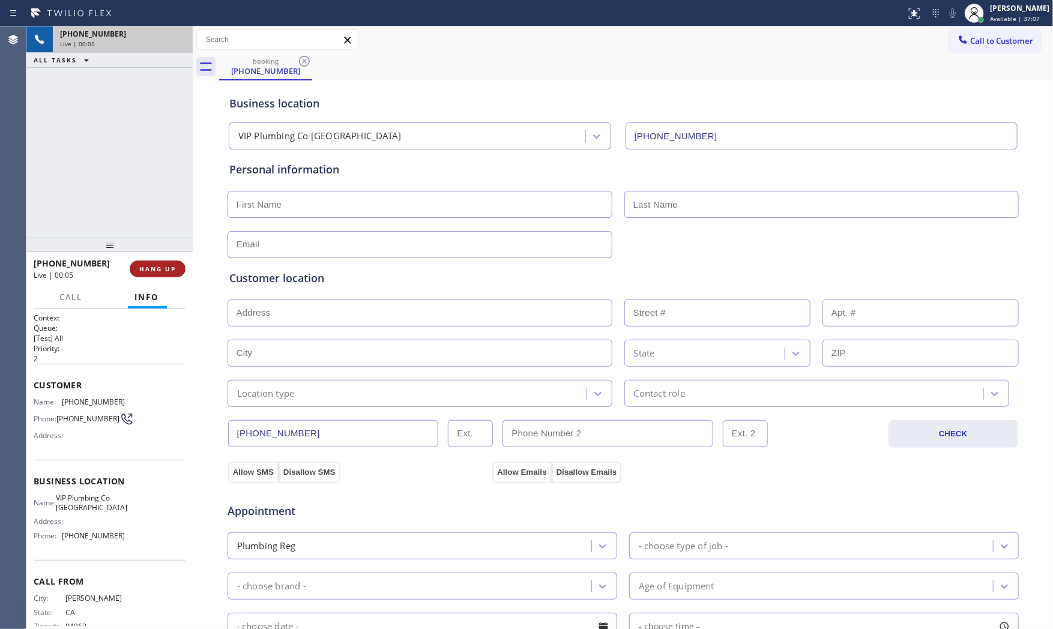
click at [174, 273] on button "HANG UP" at bounding box center [158, 269] width 56 height 17
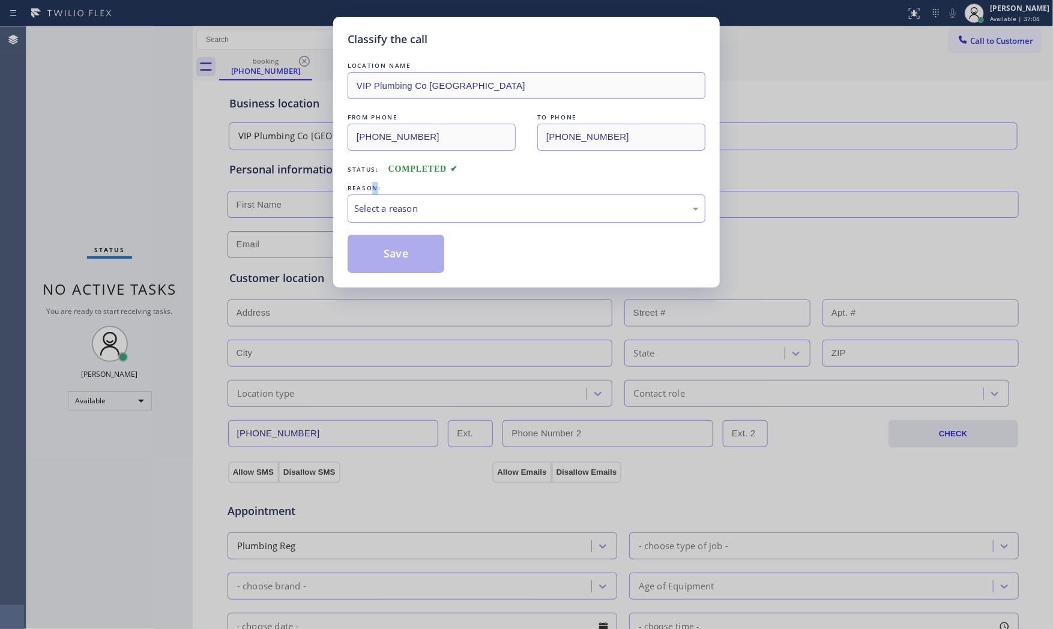
click at [377, 193] on div "REASON:" at bounding box center [527, 188] width 358 height 13
click at [399, 213] on div "Select a reason" at bounding box center [526, 209] width 345 height 14
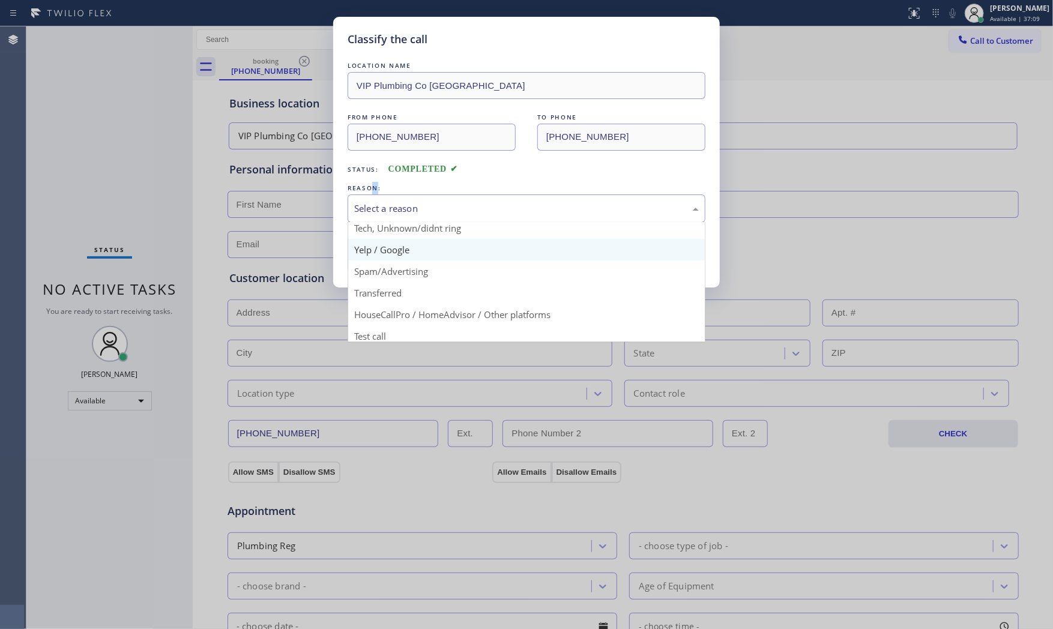
scroll to position [75, 0]
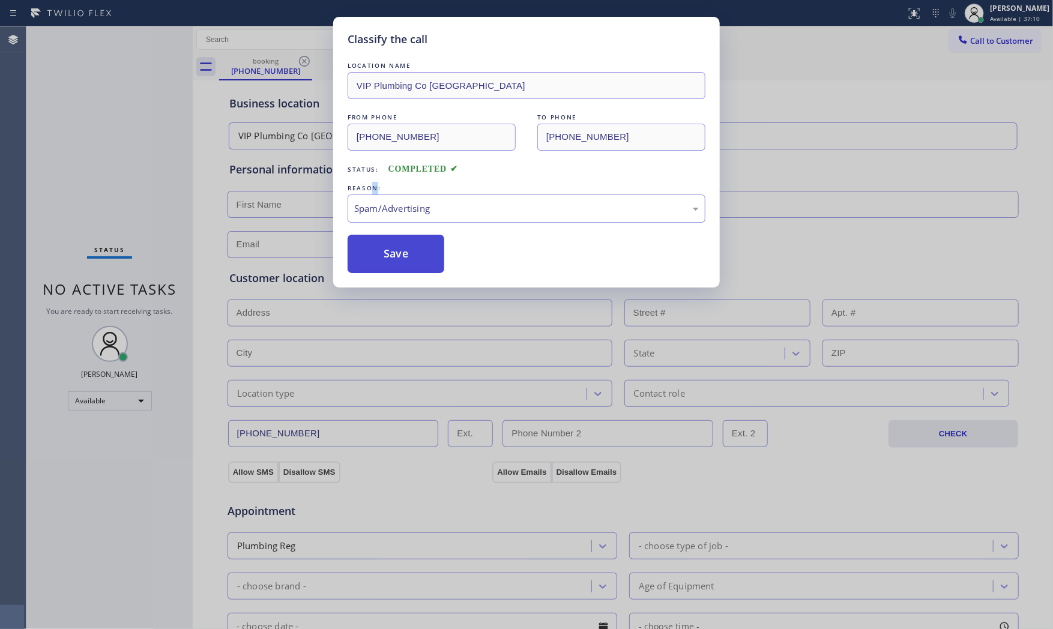
click at [396, 249] on button "Save" at bounding box center [396, 254] width 97 height 38
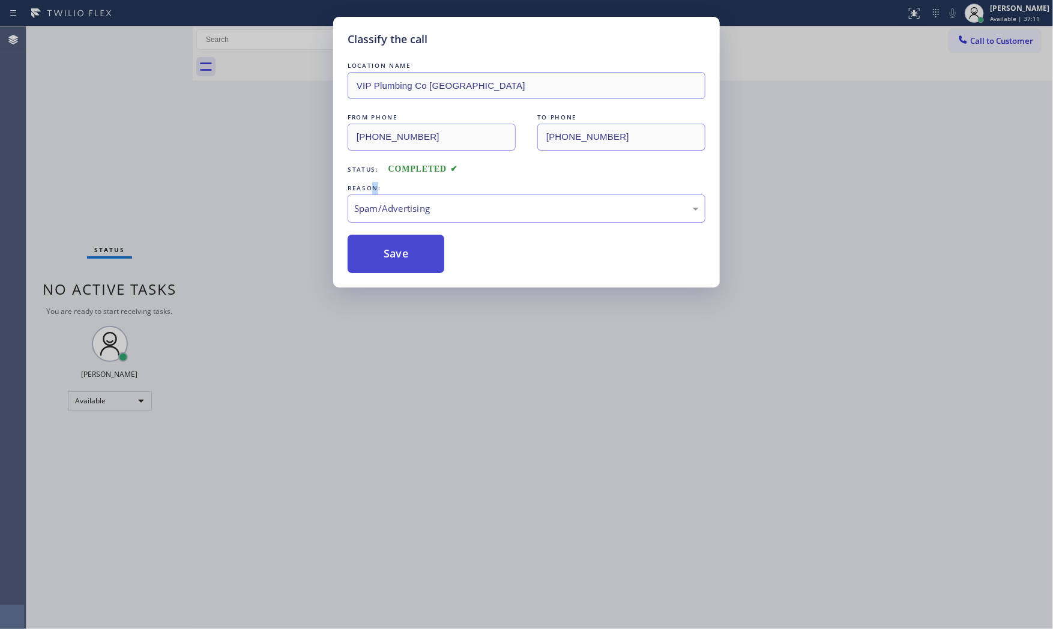
click at [396, 249] on button "Save" at bounding box center [396, 254] width 97 height 38
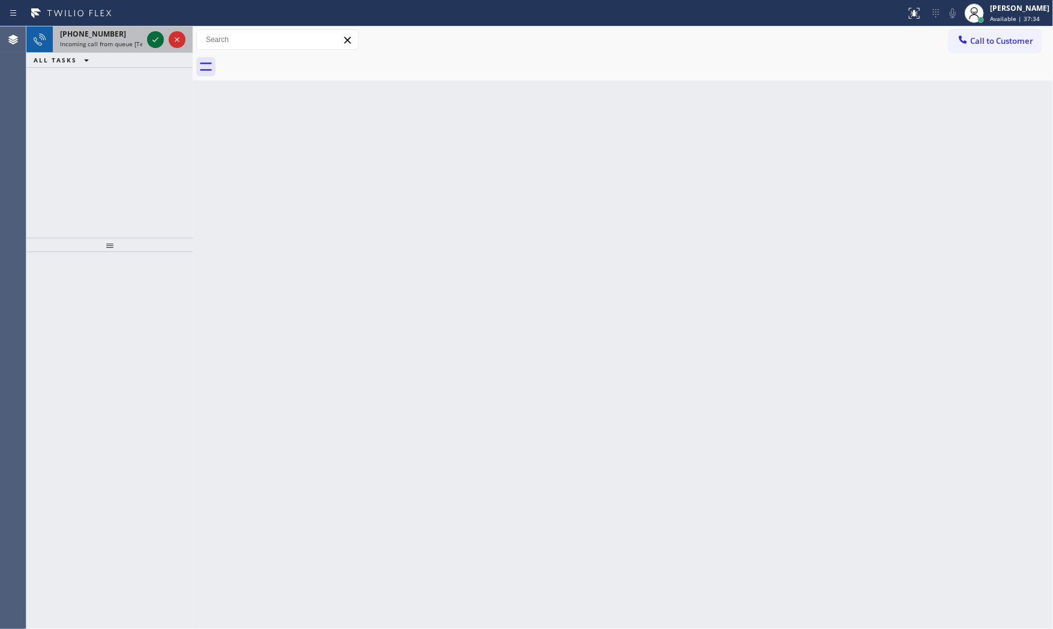
click at [154, 37] on icon at bounding box center [155, 39] width 14 height 14
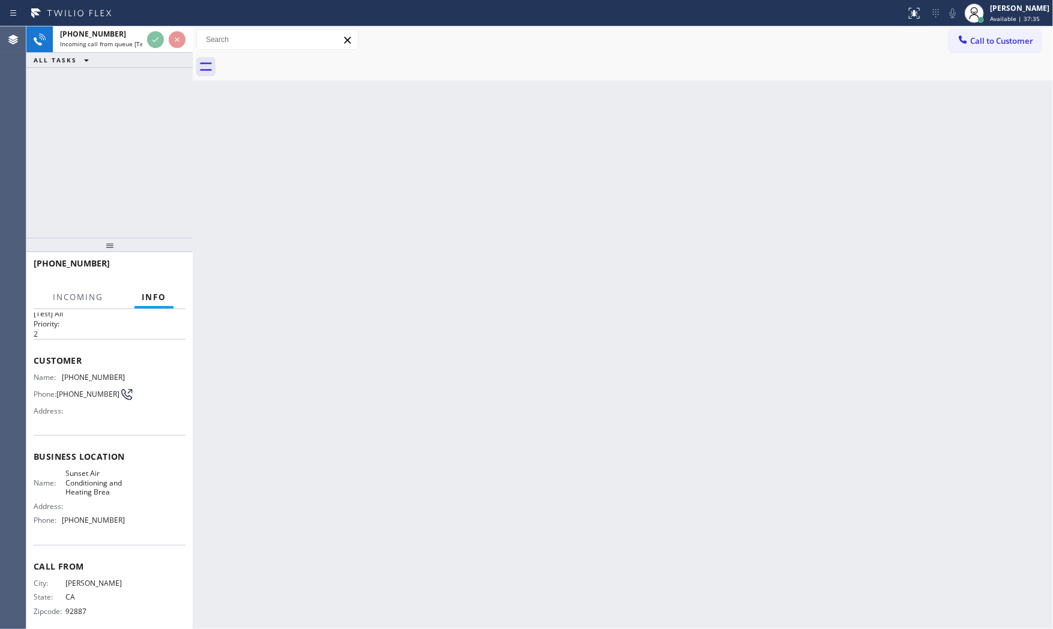
scroll to position [46, 0]
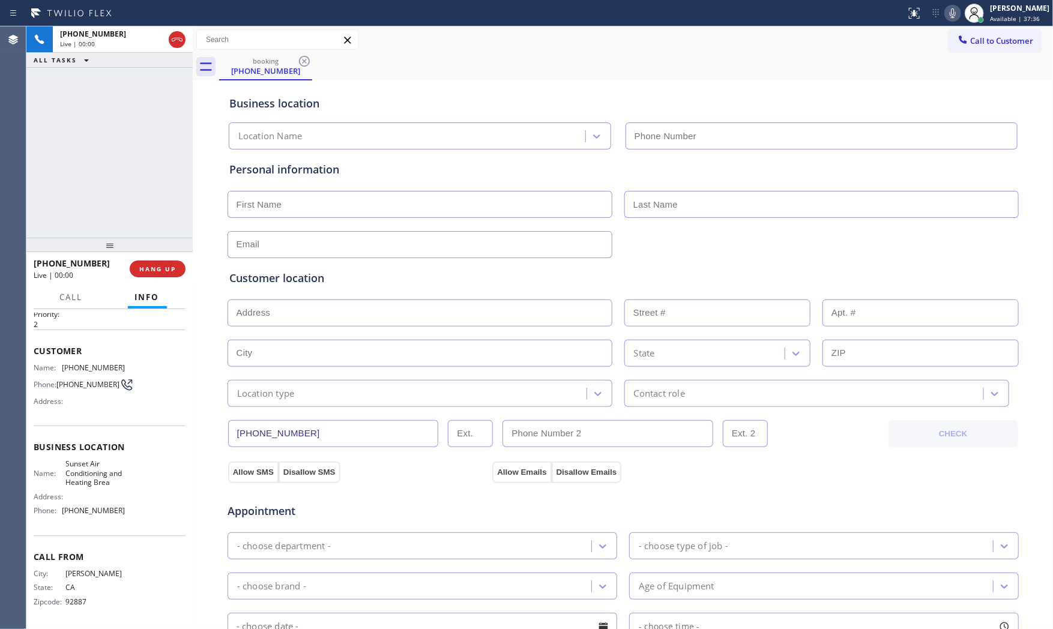
type input "[PHONE_NUMBER]"
click at [163, 273] on span "HANG UP" at bounding box center [157, 269] width 37 height 8
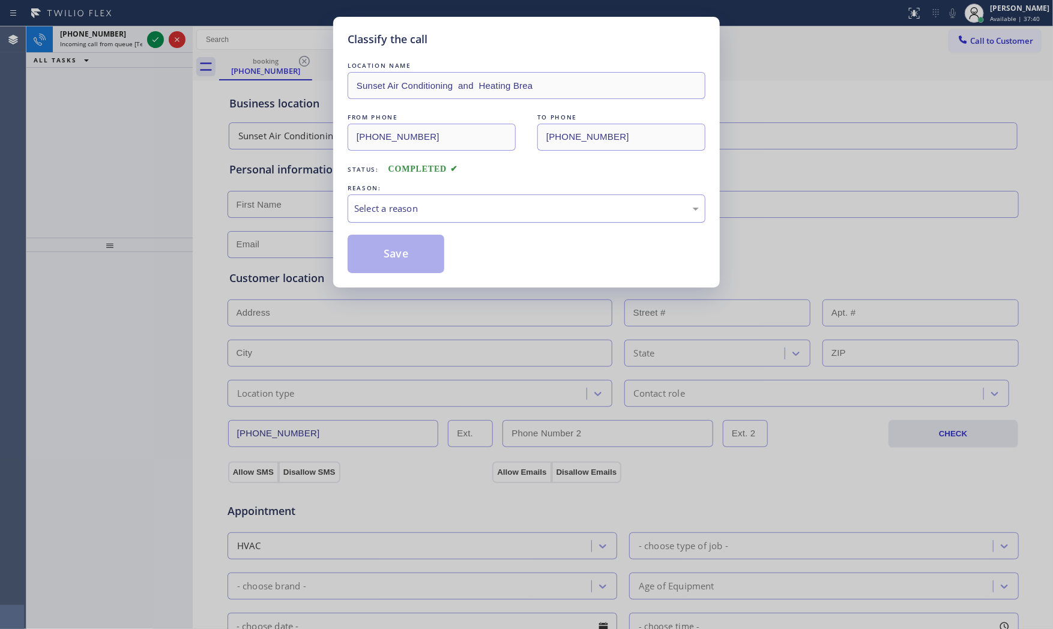
click at [378, 213] on div "Select a reason" at bounding box center [526, 209] width 345 height 14
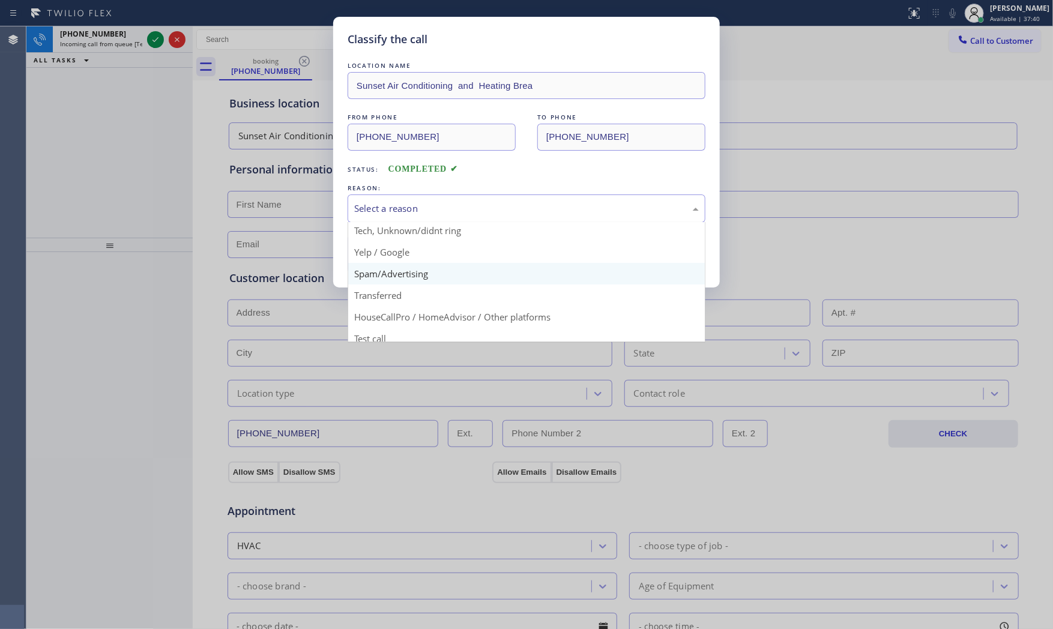
scroll to position [75, 0]
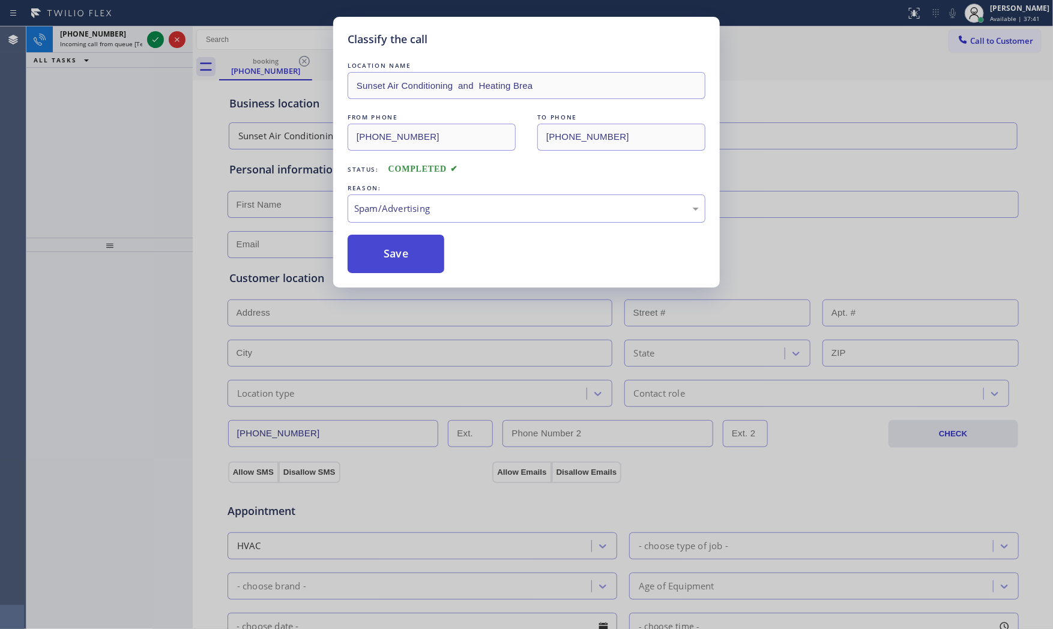
click at [399, 258] on button "Save" at bounding box center [396, 254] width 97 height 38
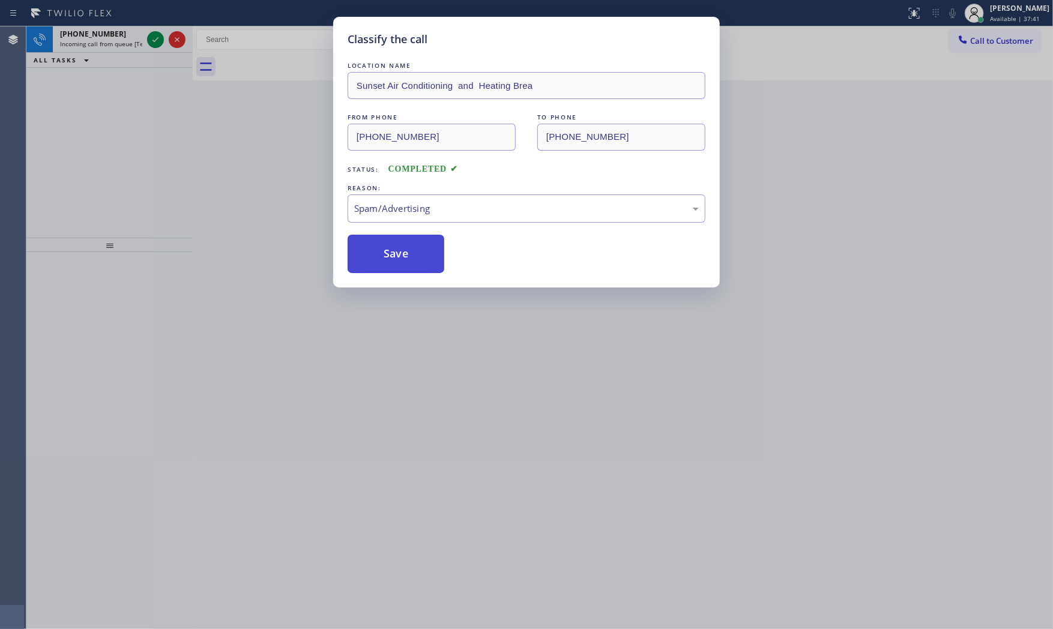
click at [399, 258] on button "Save" at bounding box center [396, 254] width 97 height 38
drag, startPoint x: 399, startPoint y: 258, endPoint x: 352, endPoint y: 223, distance: 58.7
click at [398, 258] on button "Save" at bounding box center [396, 254] width 97 height 38
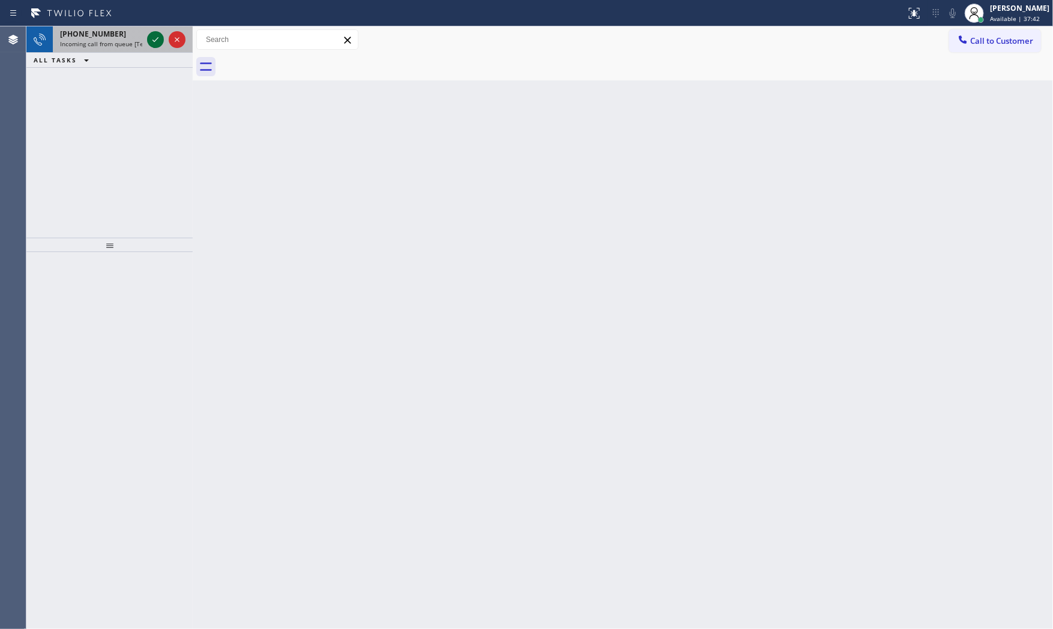
click at [157, 38] on icon at bounding box center [156, 39] width 6 height 5
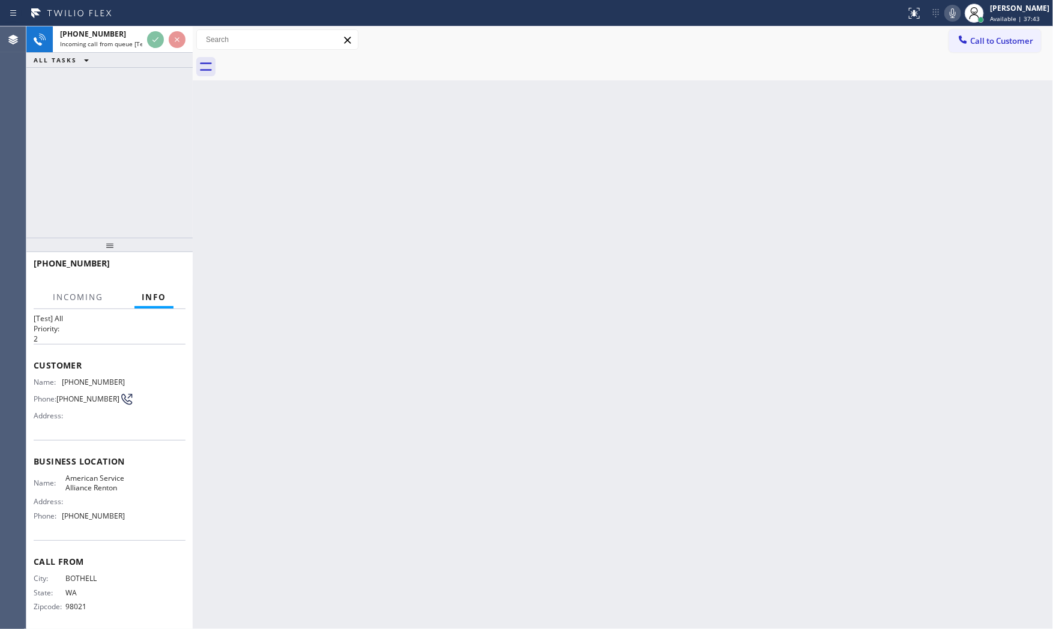
scroll to position [37, 0]
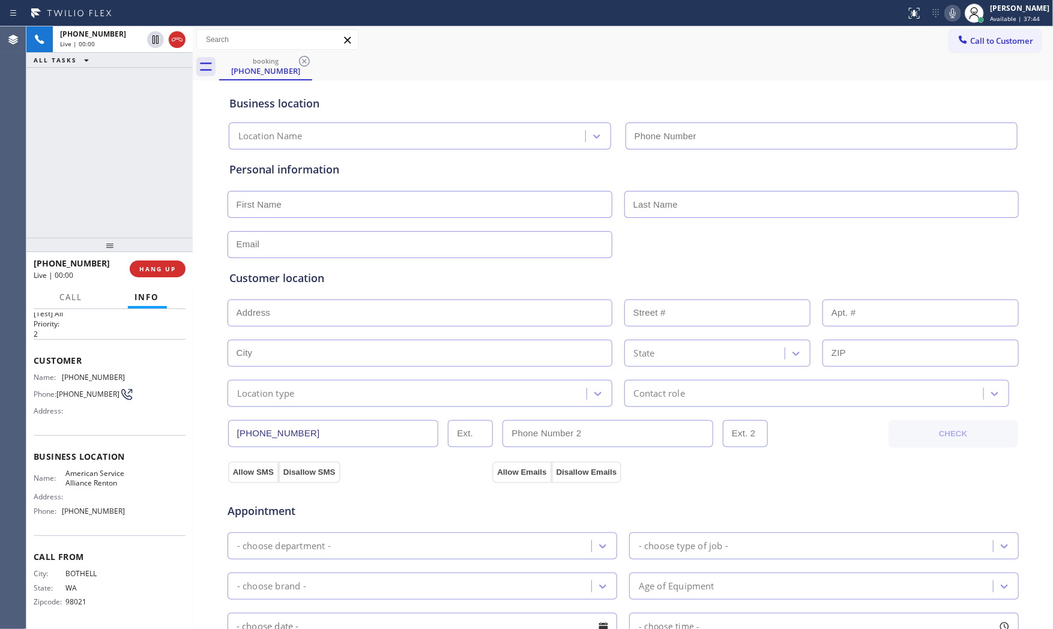
type input "[PHONE_NUMBER]"
click at [160, 271] on span "HANG UP" at bounding box center [157, 269] width 37 height 8
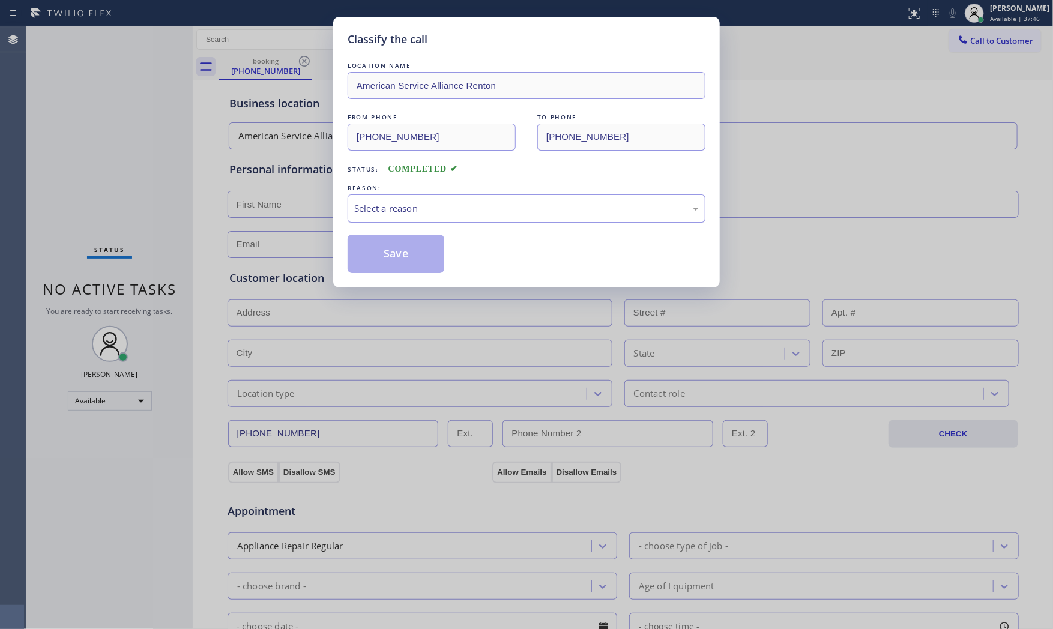
click at [411, 215] on div "Select a reason" at bounding box center [527, 209] width 358 height 28
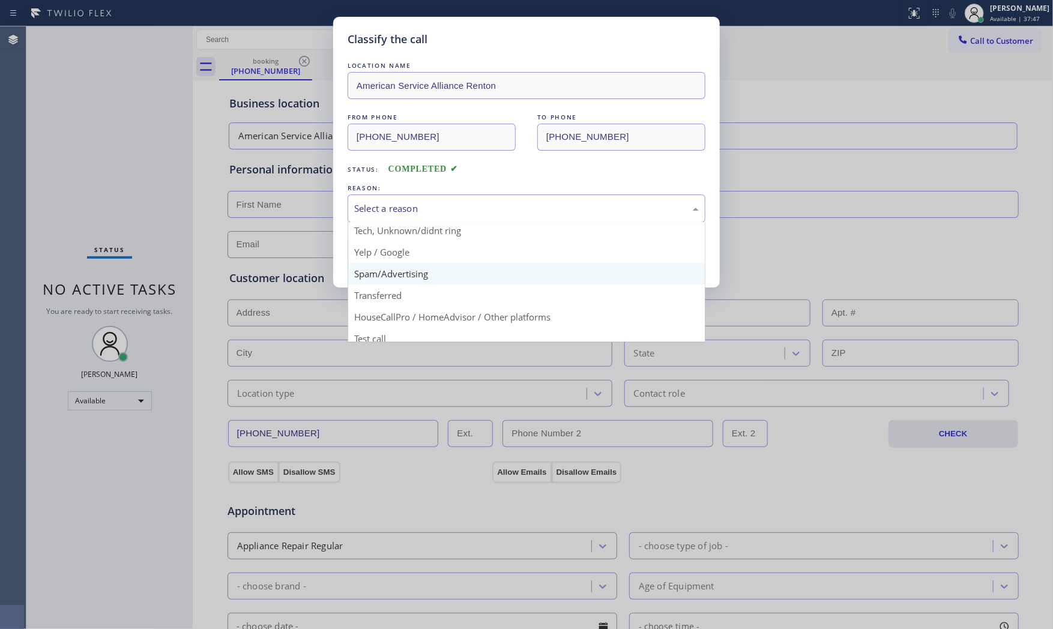
scroll to position [75, 0]
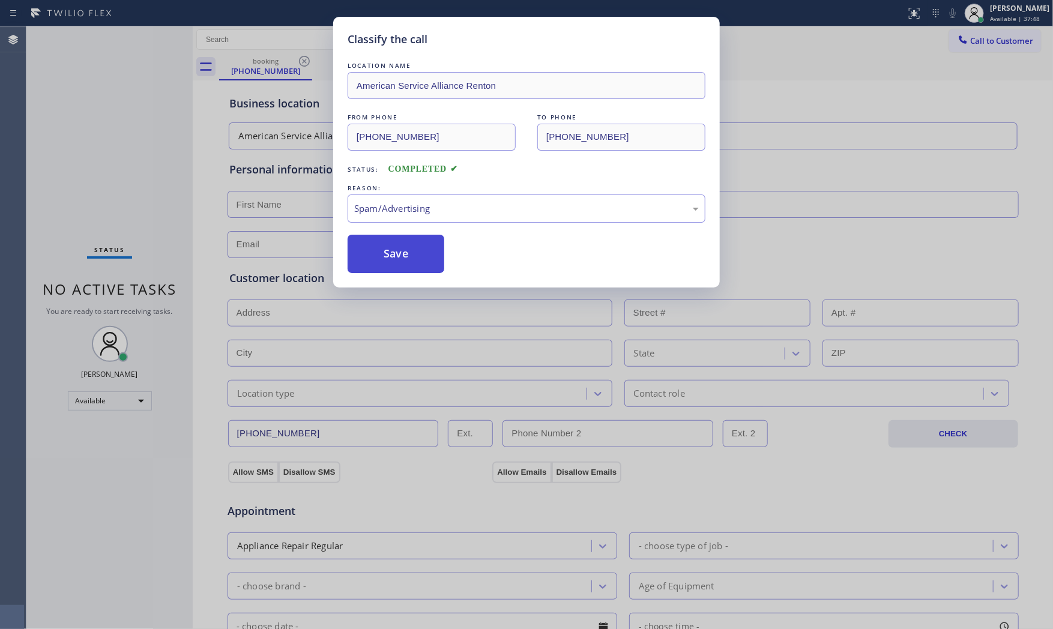
click at [405, 260] on button "Save" at bounding box center [396, 254] width 97 height 38
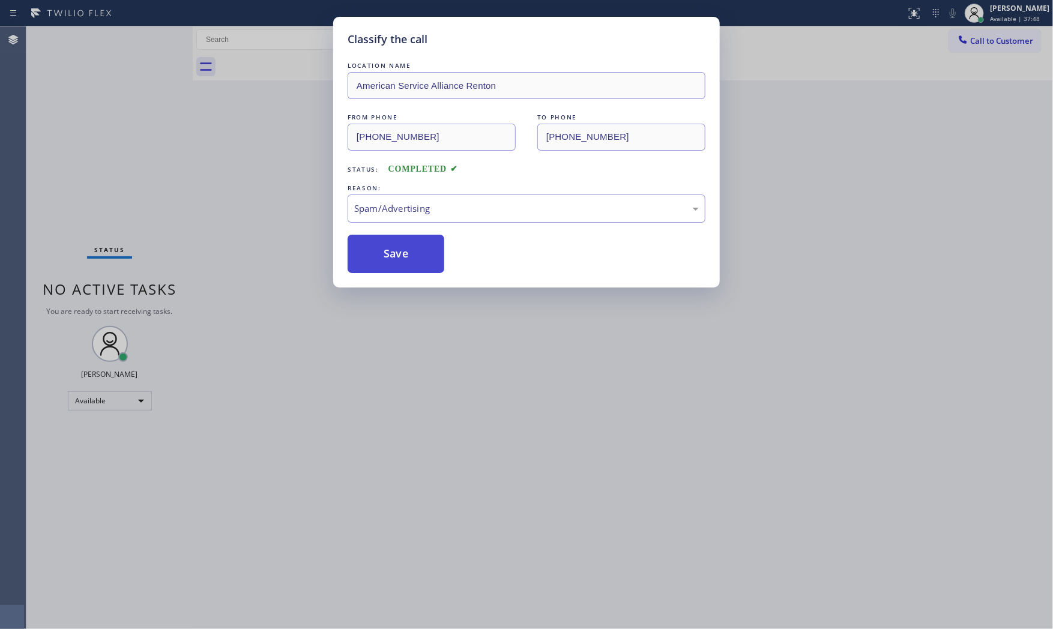
click at [405, 260] on button "Save" at bounding box center [396, 254] width 97 height 38
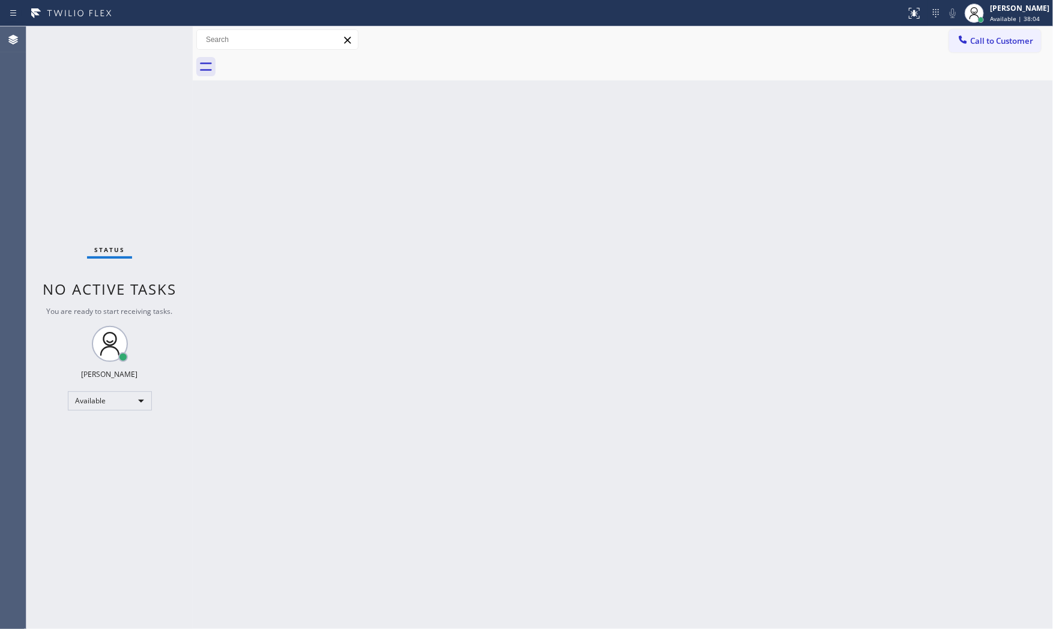
click at [737, 30] on div "Call to Customer Outbound call Location AR B2B SMS Your caller id phone number …" at bounding box center [623, 39] width 860 height 21
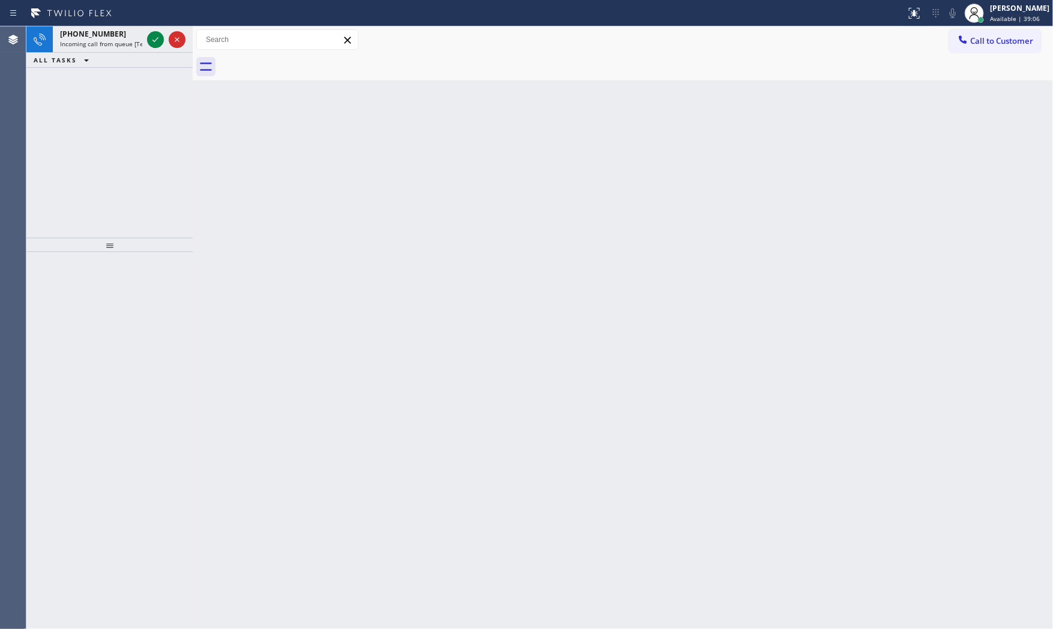
click at [94, 56] on button "ALL TASKS" at bounding box center [63, 60] width 74 height 14
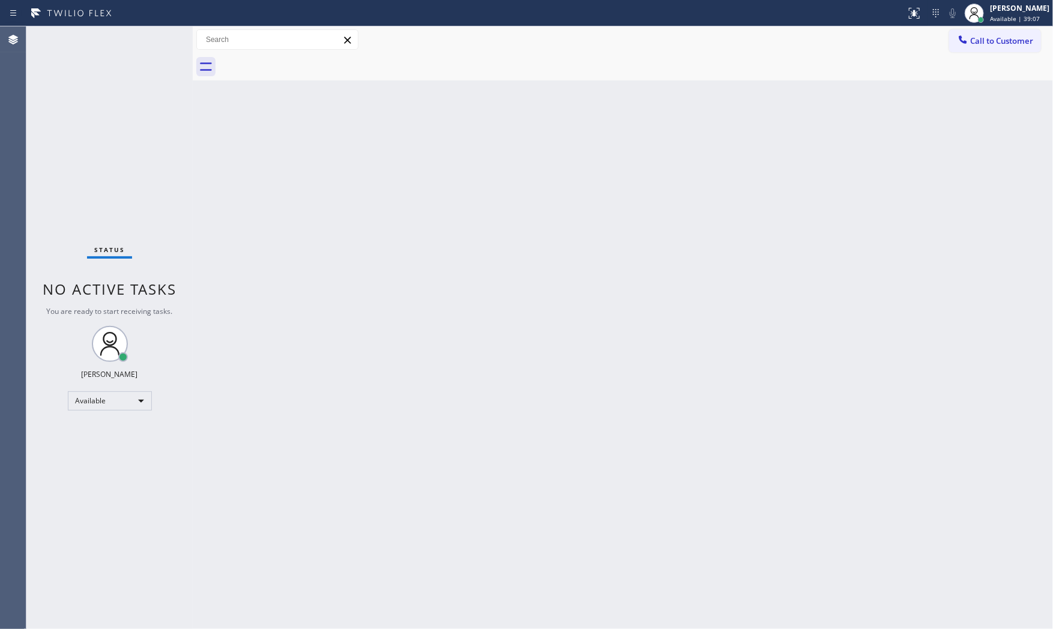
click at [99, 45] on div "Status No active tasks You are ready to start receiving tasks. [PERSON_NAME] Av…" at bounding box center [109, 327] width 166 height 603
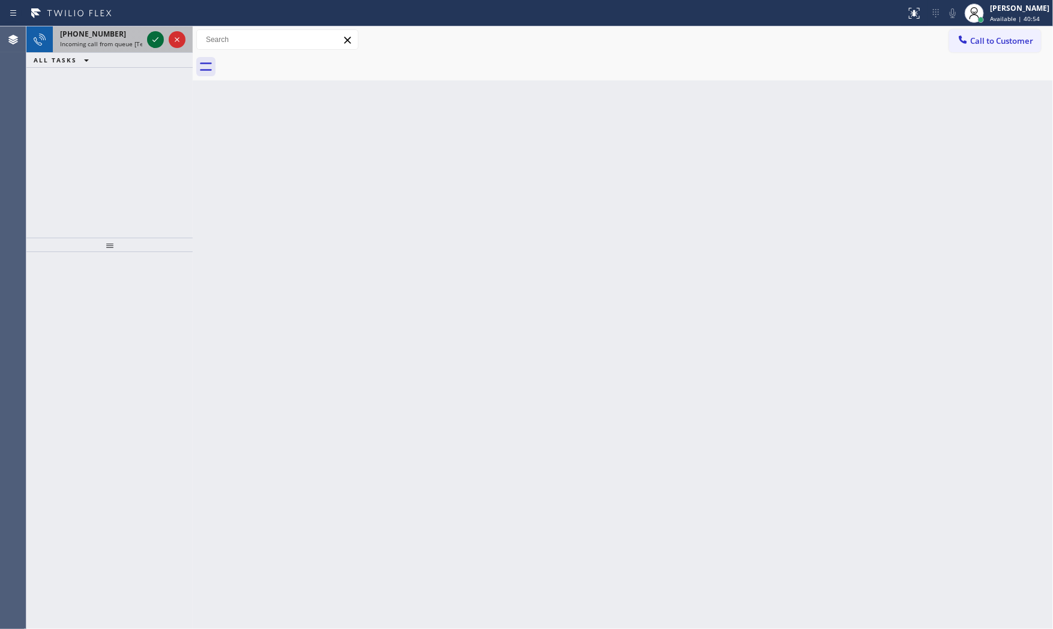
click at [151, 39] on icon at bounding box center [155, 39] width 14 height 14
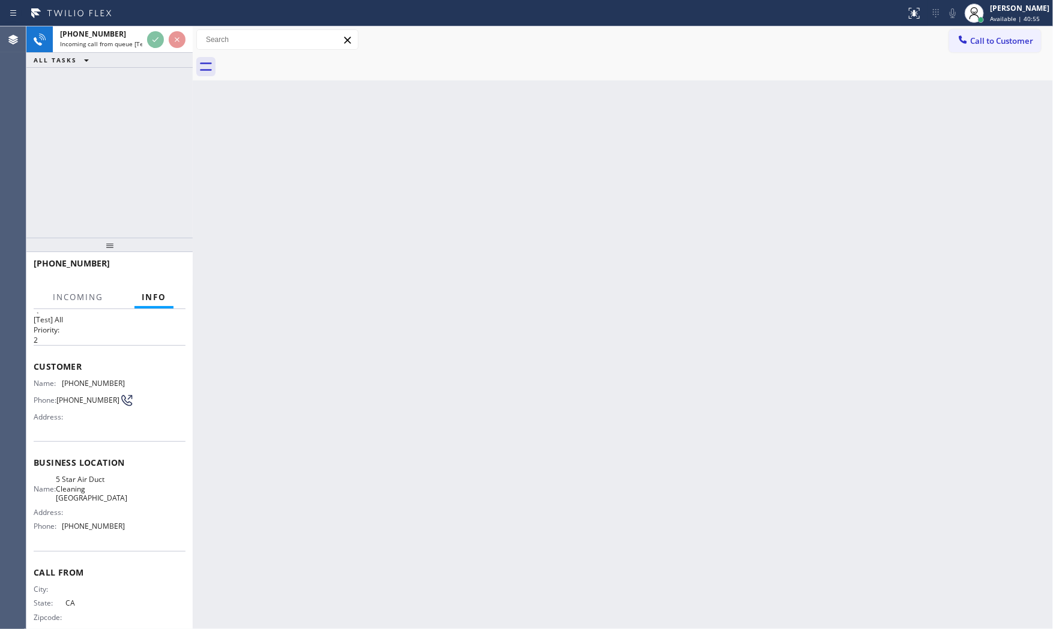
scroll to position [37, 0]
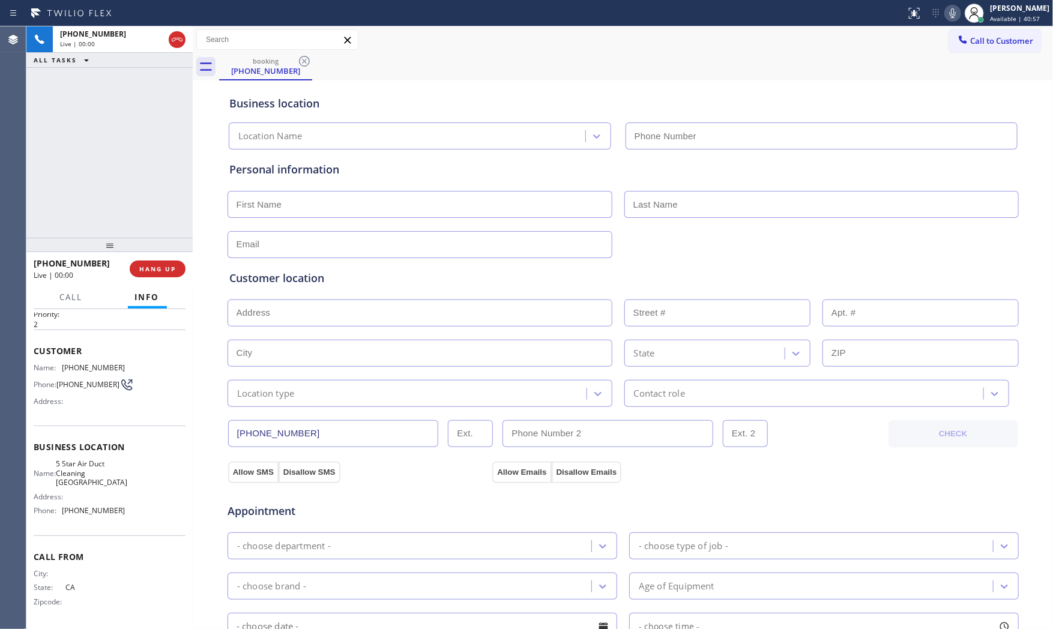
type input "[PHONE_NUMBER]"
click at [150, 267] on span "HANG UP" at bounding box center [157, 269] width 37 height 8
click at [149, 267] on span "HANG UP" at bounding box center [157, 269] width 37 height 8
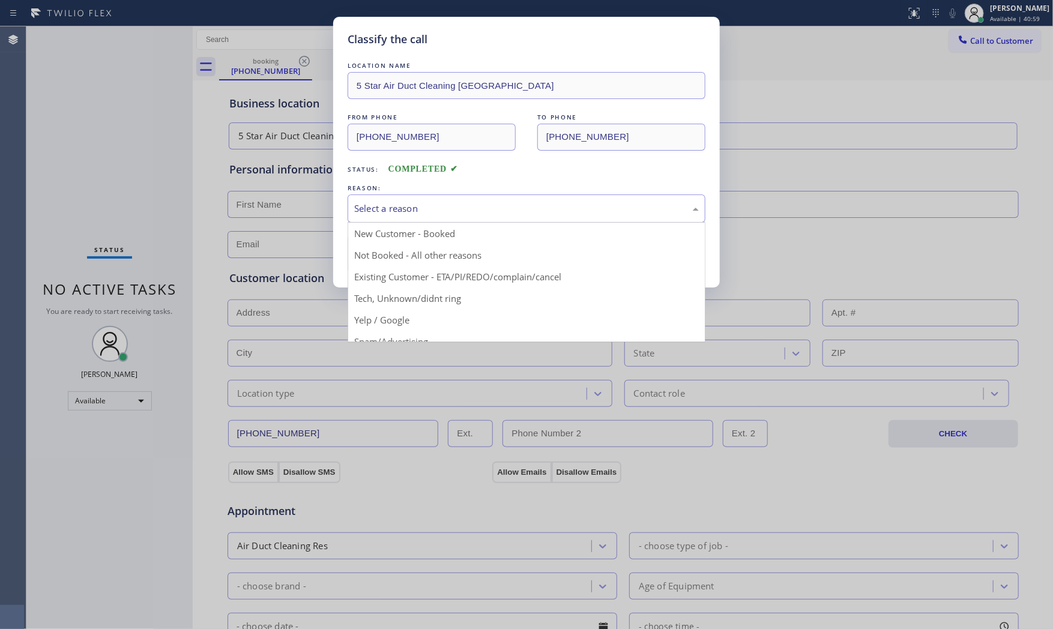
click at [376, 213] on div "Select a reason" at bounding box center [526, 209] width 345 height 14
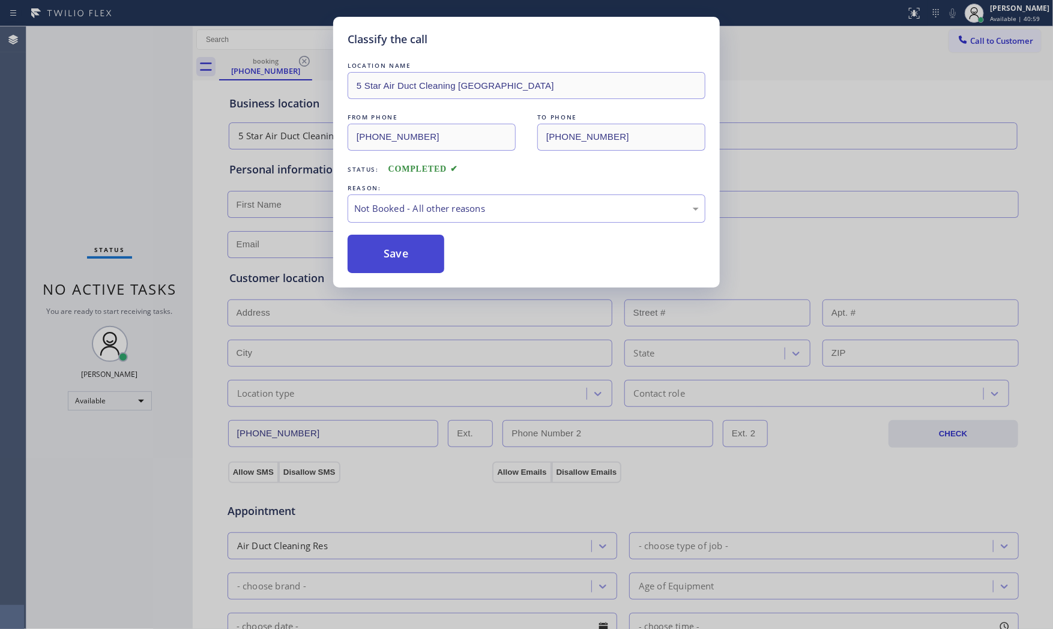
click at [388, 258] on button "Save" at bounding box center [396, 254] width 97 height 38
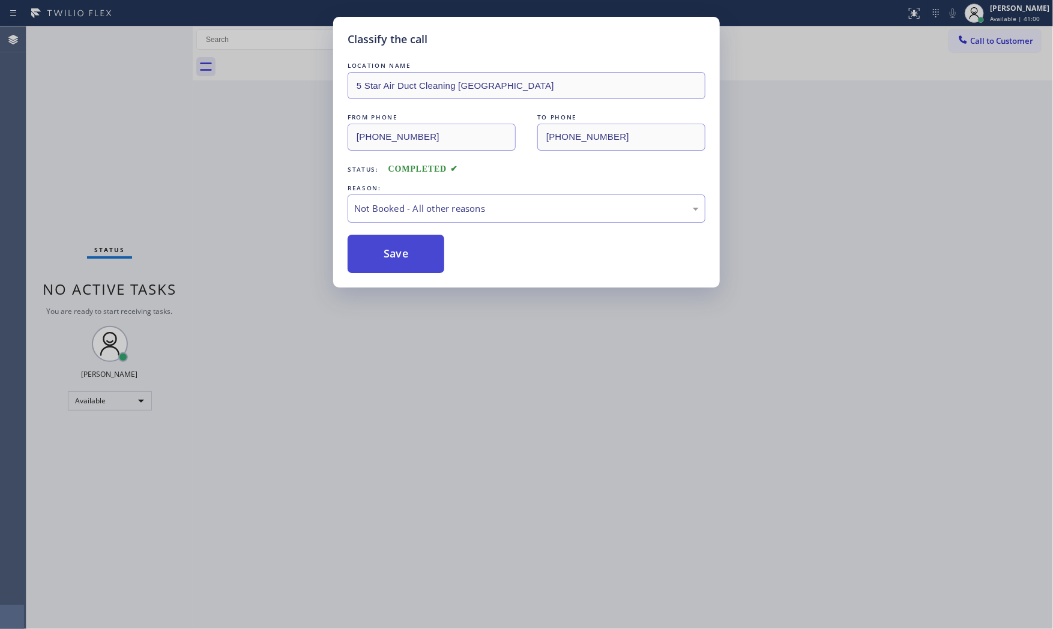
click at [388, 258] on button "Save" at bounding box center [396, 254] width 97 height 38
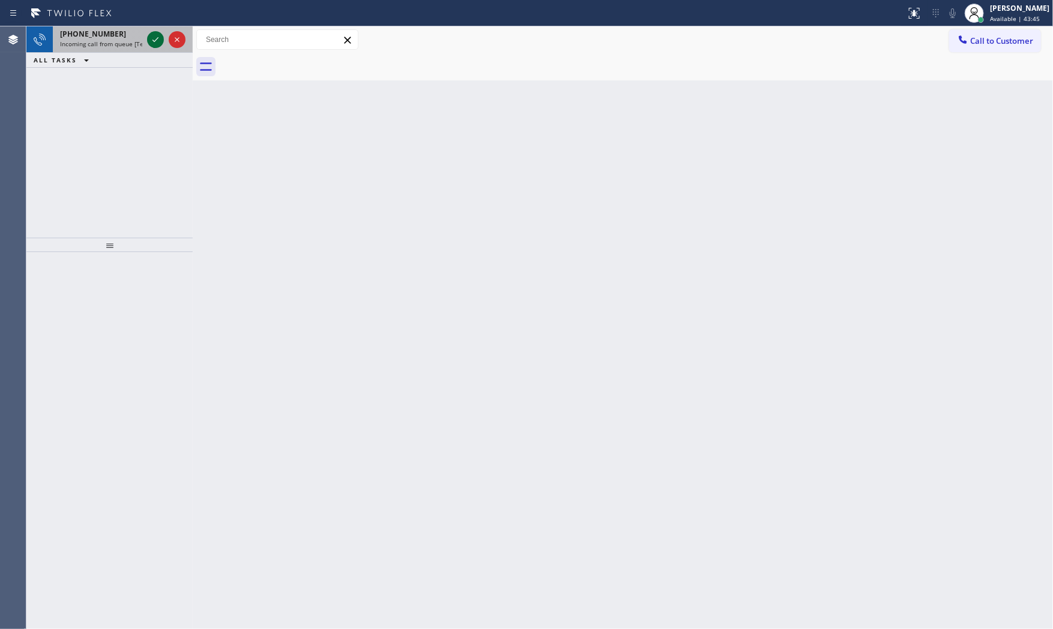
click at [159, 37] on icon at bounding box center [155, 39] width 14 height 14
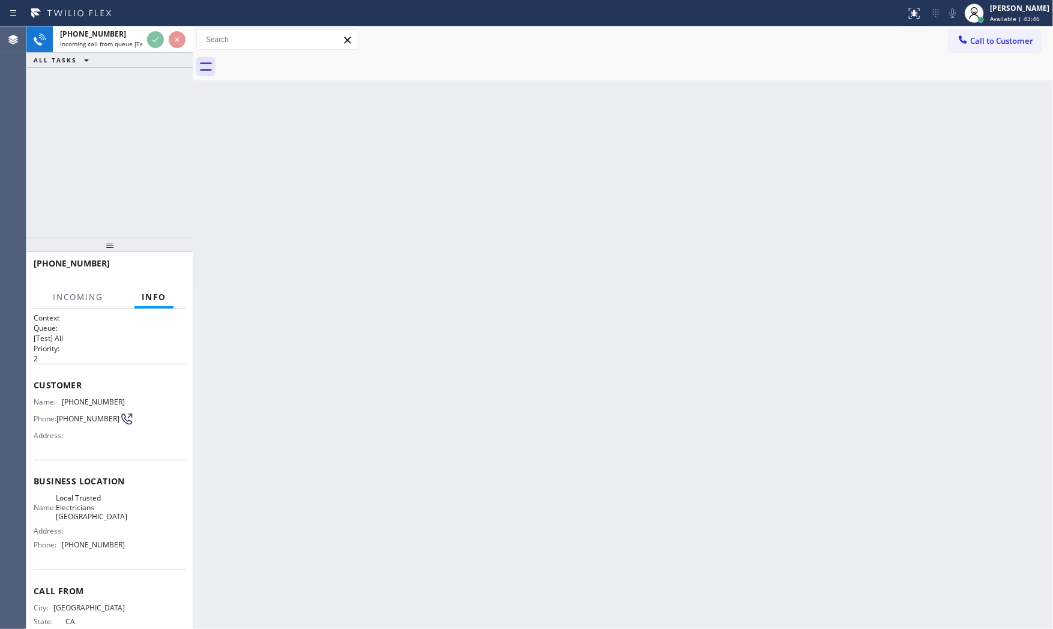
scroll to position [23, 0]
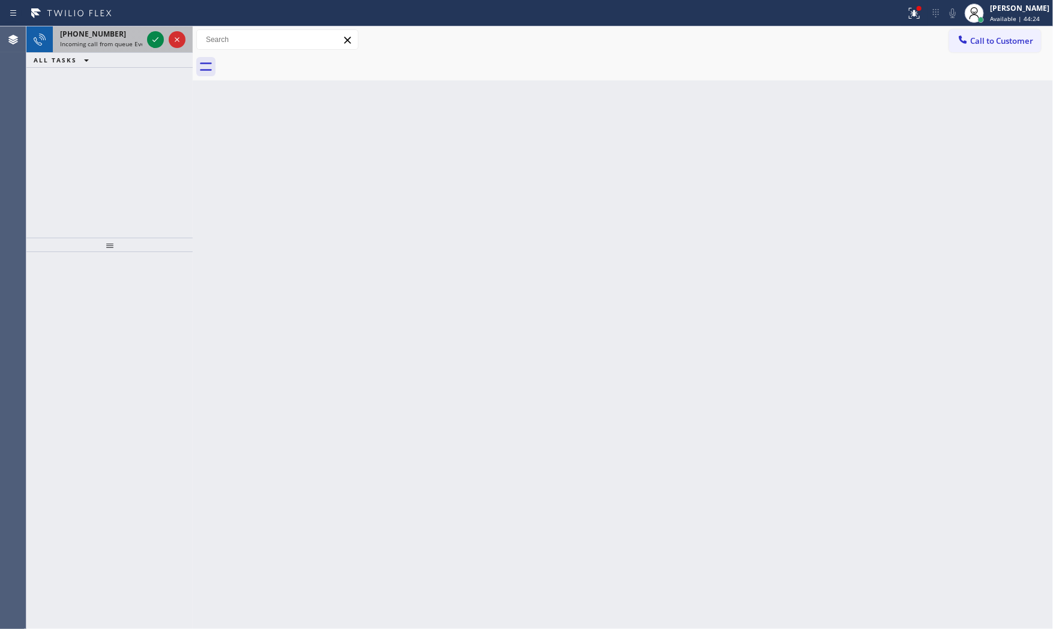
click at [122, 38] on div "[PHONE_NUMBER]" at bounding box center [101, 34] width 82 height 10
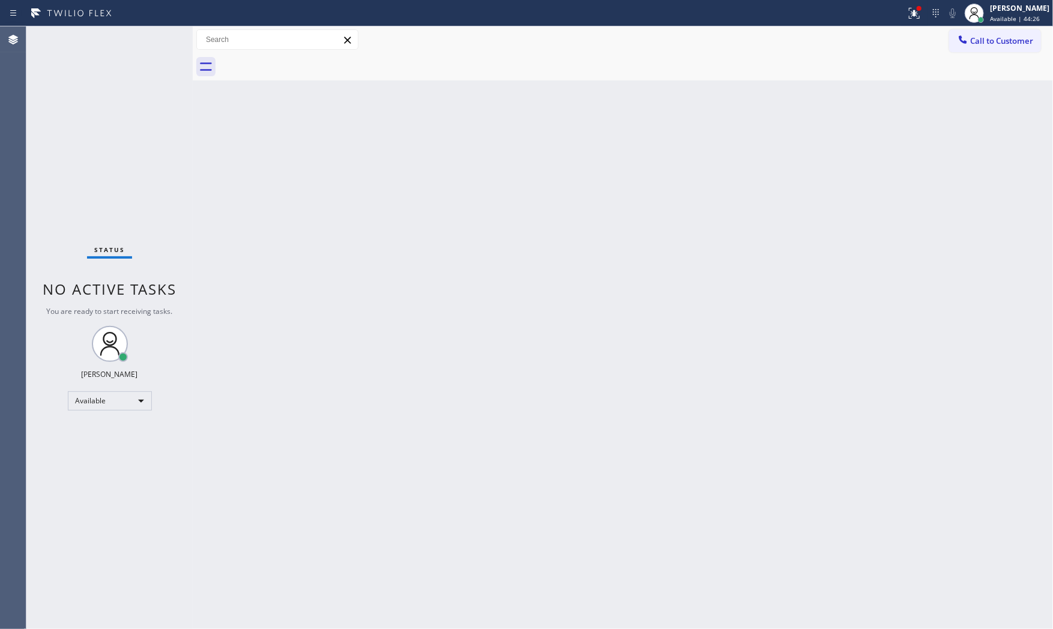
click at [151, 38] on div "Status No active tasks You are ready to start receiving tasks. [PERSON_NAME] Av…" at bounding box center [109, 327] width 166 height 603
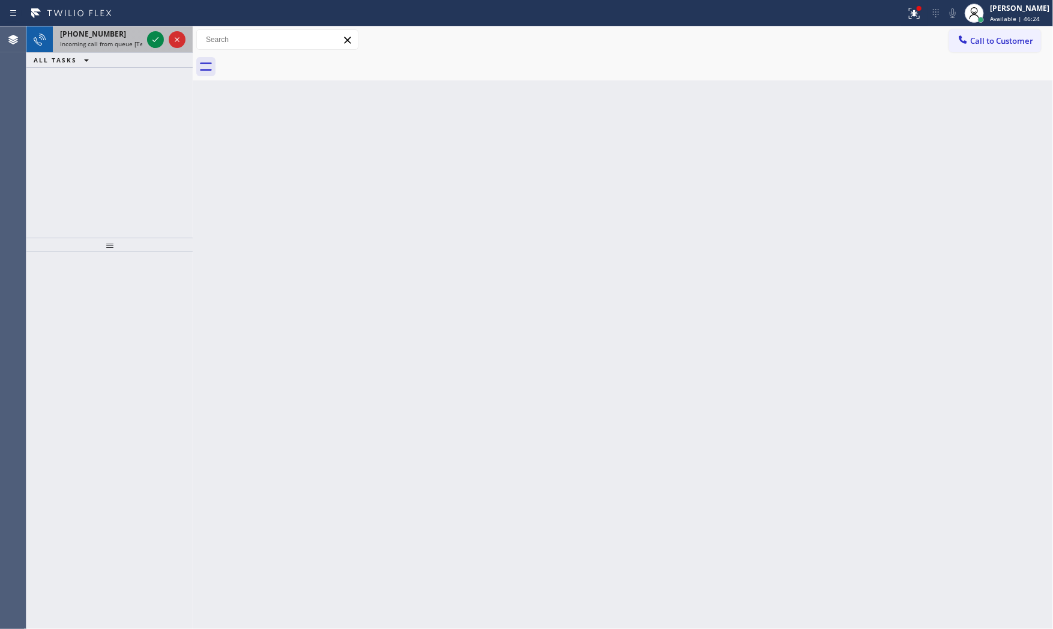
click at [135, 46] on span "Incoming call from queue [Test] All" at bounding box center [110, 44] width 100 height 8
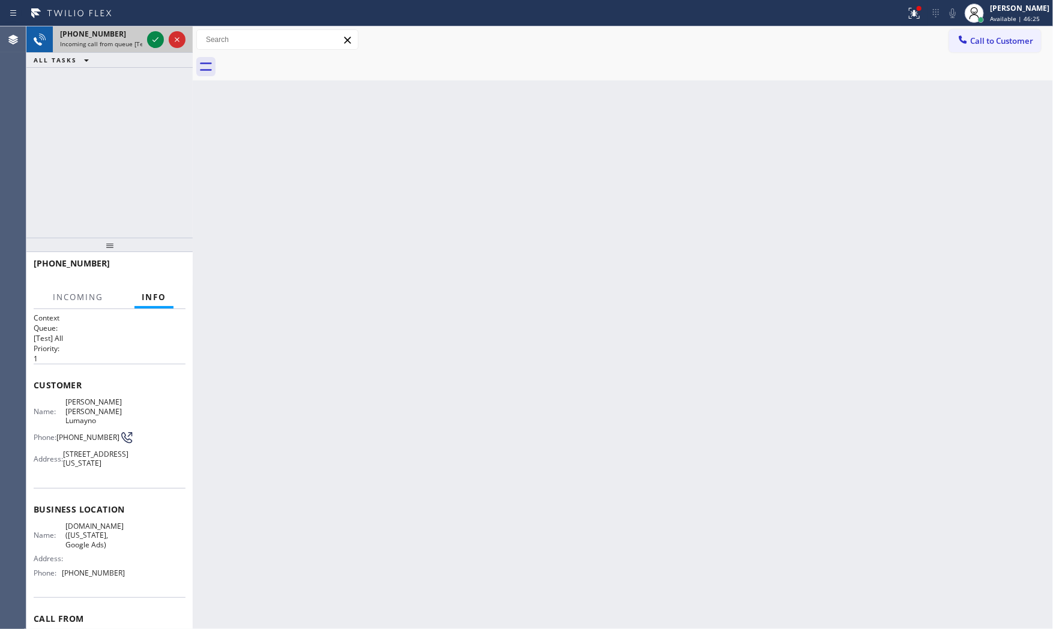
click at [141, 42] on span "Incoming call from queue [Test] All" at bounding box center [110, 44] width 100 height 8
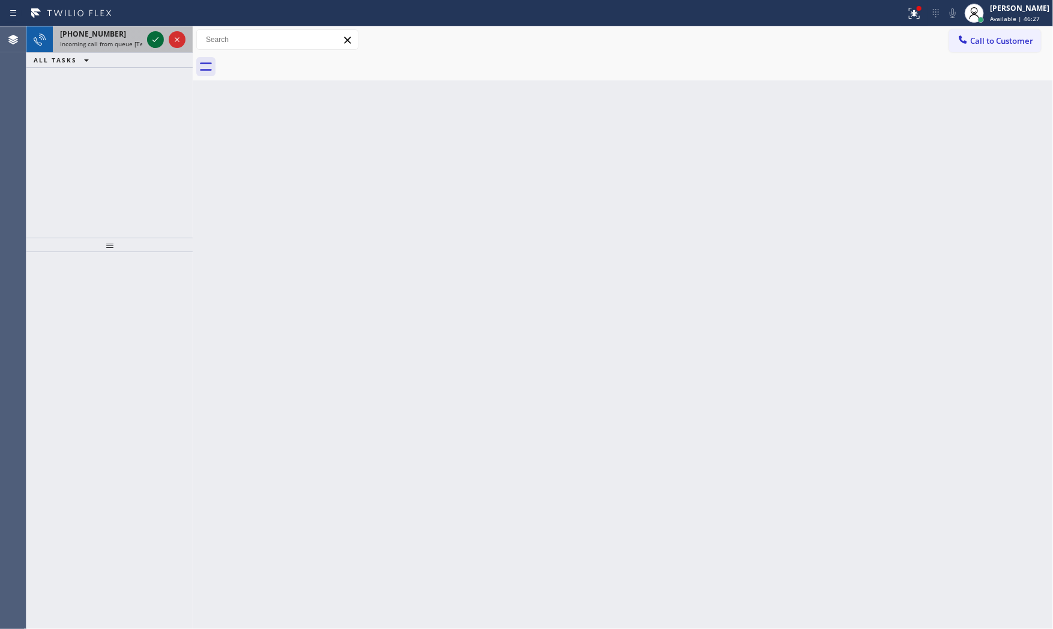
click at [148, 40] on icon at bounding box center [155, 39] width 14 height 14
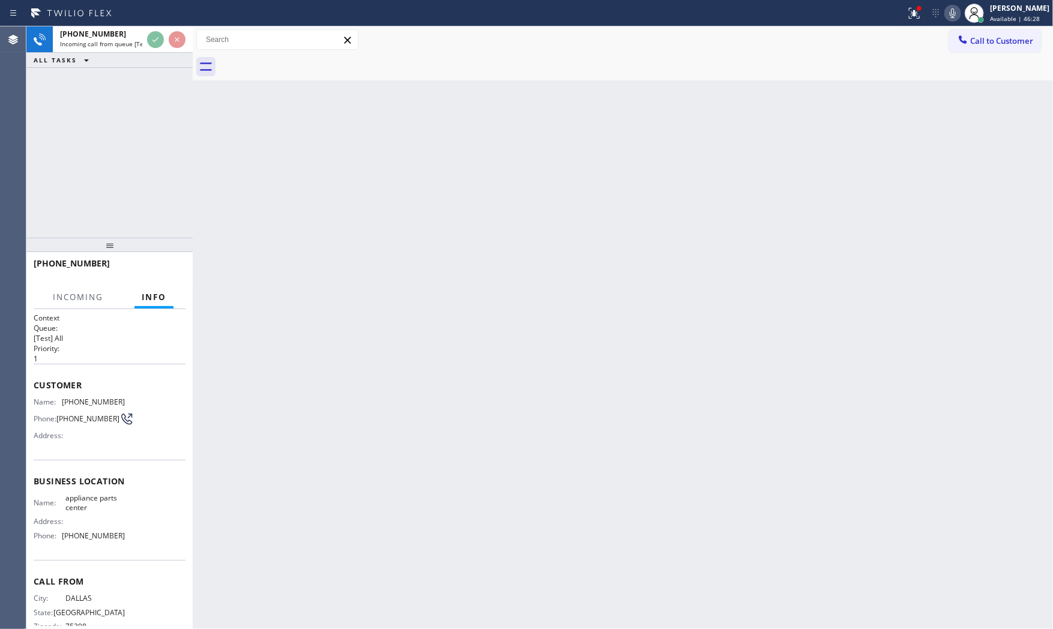
click at [169, 247] on div at bounding box center [109, 245] width 166 height 14
click at [171, 263] on div "[PHONE_NUMBER]" at bounding box center [110, 268] width 152 height 31
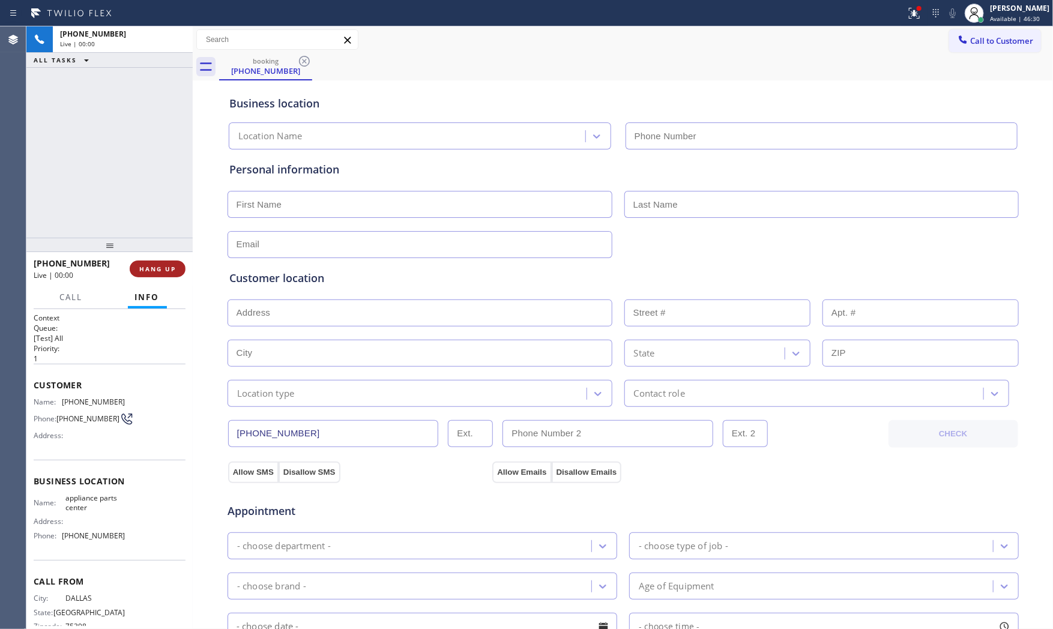
drag, startPoint x: 171, startPoint y: 263, endPoint x: 172, endPoint y: 270, distance: 7.3
click at [172, 270] on span "HANG UP" at bounding box center [157, 269] width 37 height 8
type input "[PHONE_NUMBER]"
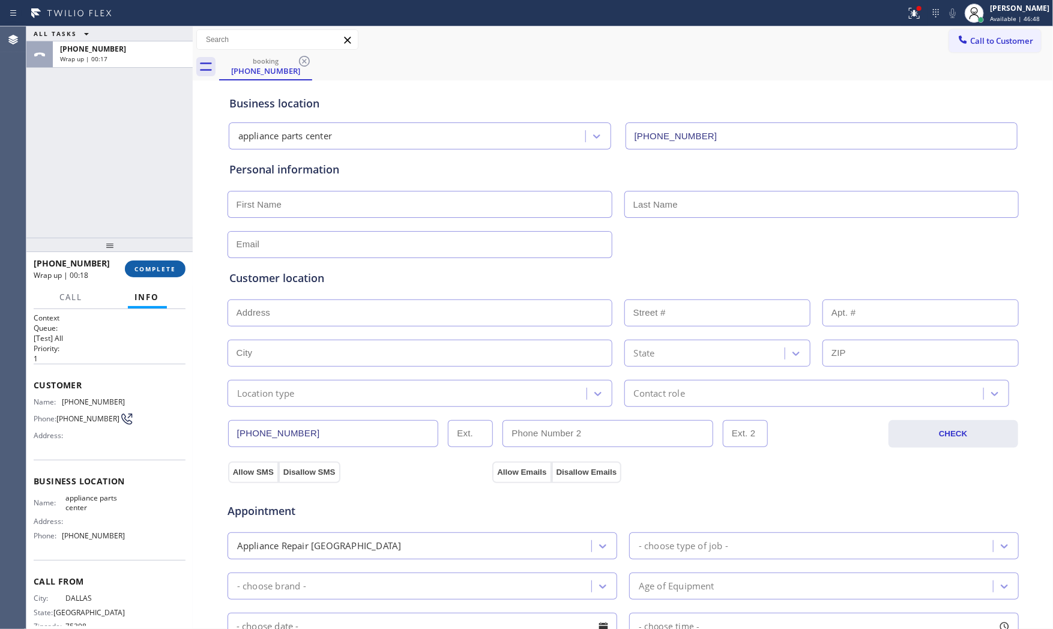
click at [163, 272] on span "COMPLETE" at bounding box center [154, 269] width 41 height 8
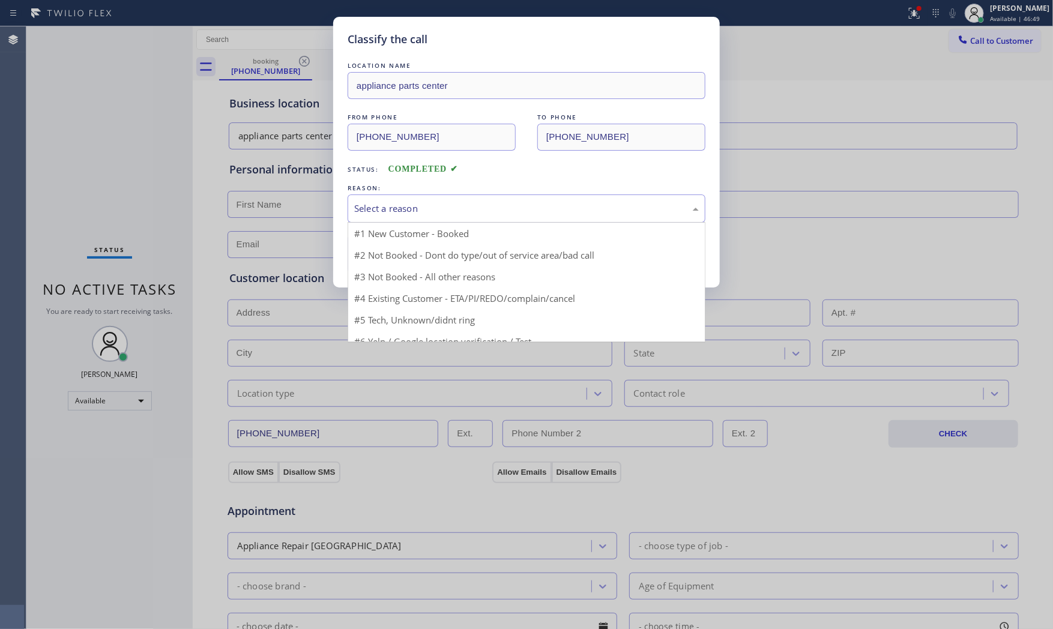
click at [351, 211] on div "Select a reason" at bounding box center [527, 209] width 358 height 28
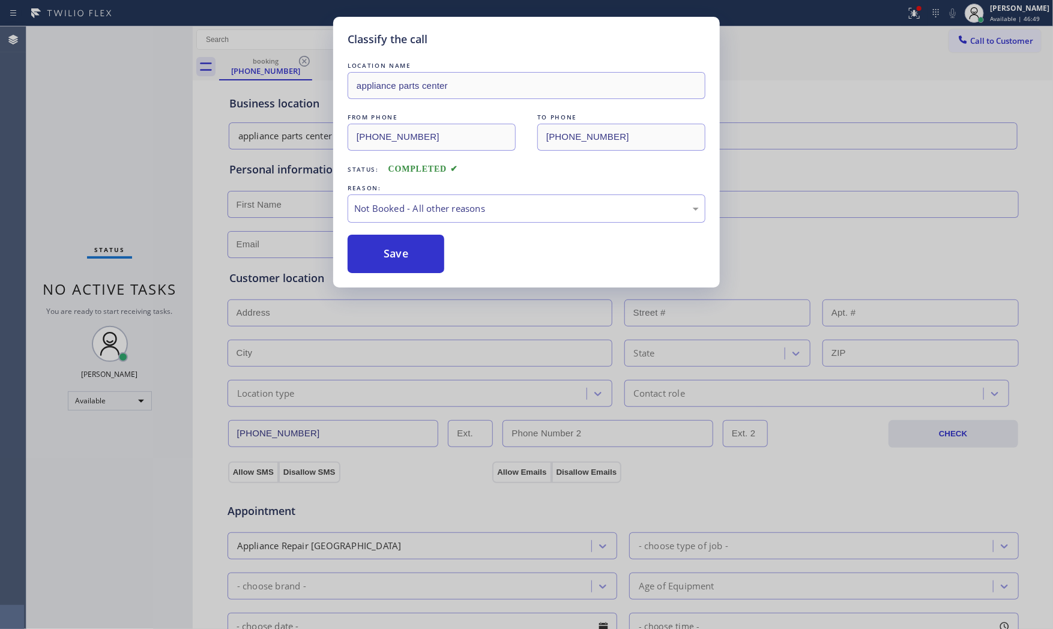
click at [393, 251] on button "Save" at bounding box center [396, 254] width 97 height 38
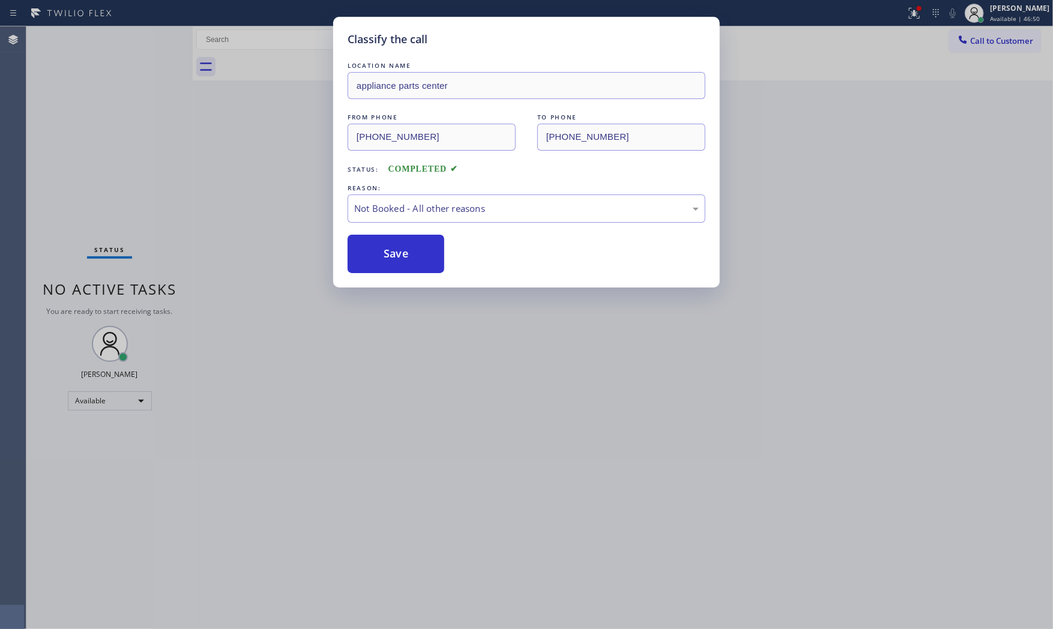
click at [393, 251] on button "Save" at bounding box center [396, 254] width 97 height 38
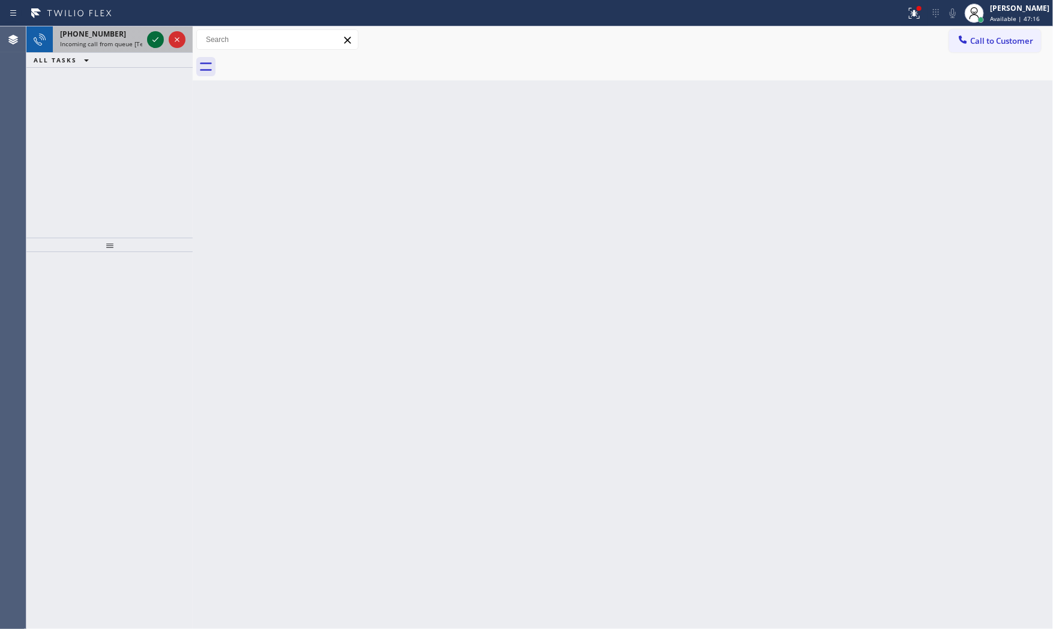
click at [155, 44] on icon at bounding box center [155, 39] width 14 height 14
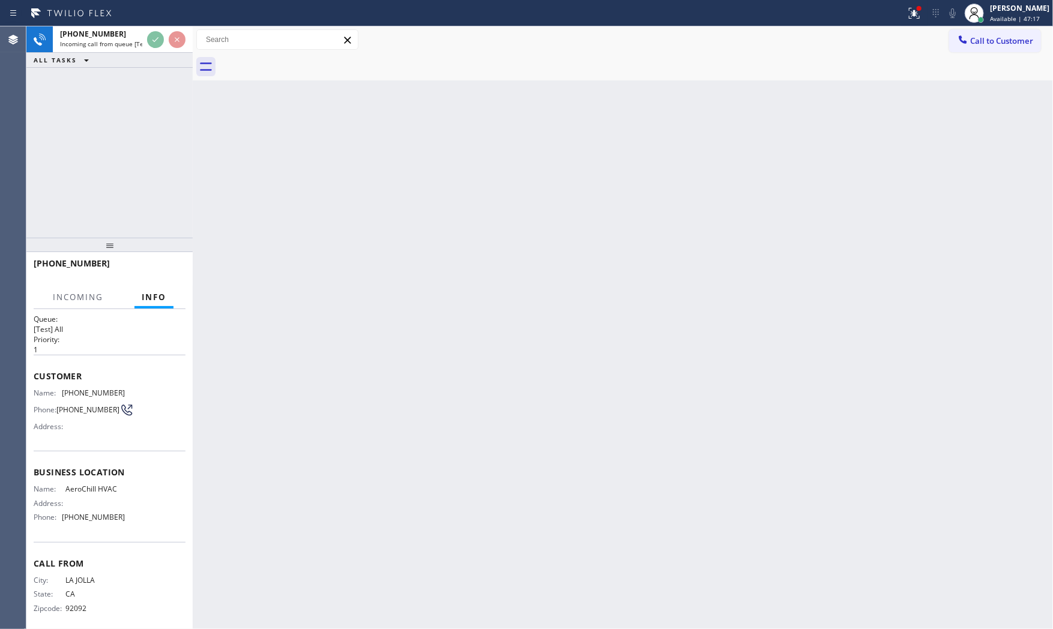
scroll to position [19, 0]
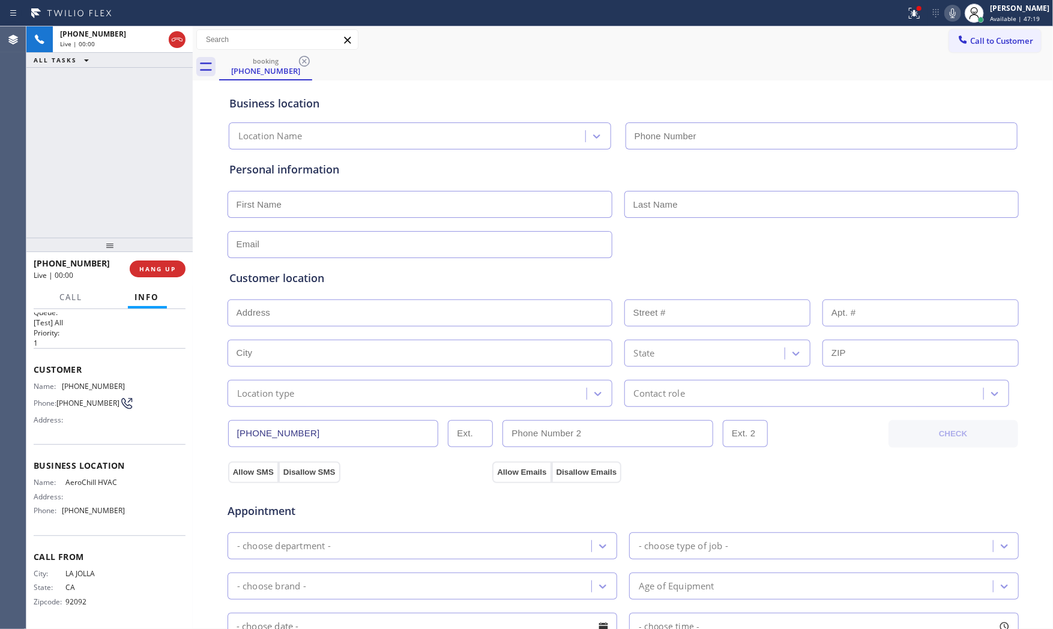
type input "[PHONE_NUMBER]"
click at [164, 271] on span "HANG UP" at bounding box center [157, 269] width 37 height 8
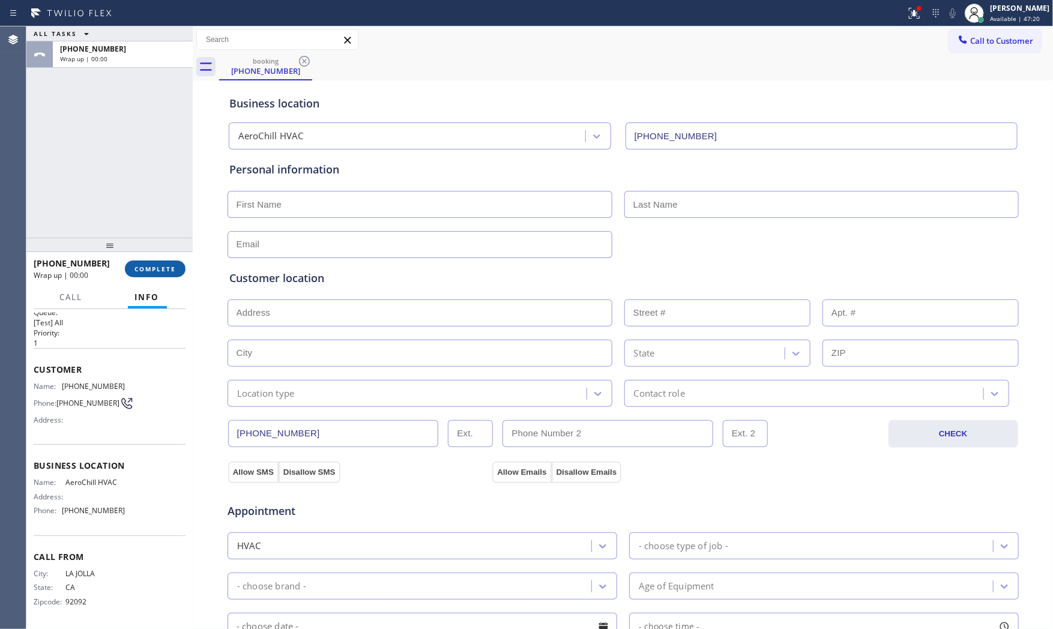
click at [163, 271] on span "COMPLETE" at bounding box center [154, 269] width 41 height 8
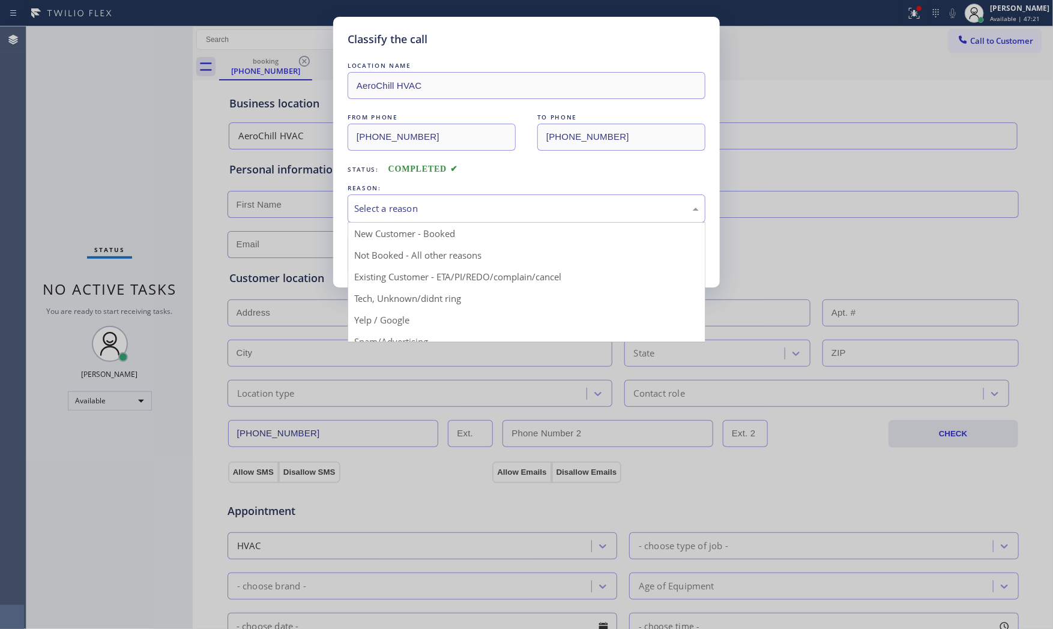
drag, startPoint x: 458, startPoint y: 201, endPoint x: 397, endPoint y: 252, distance: 79.2
click at [455, 203] on div "Select a reason" at bounding box center [526, 209] width 345 height 14
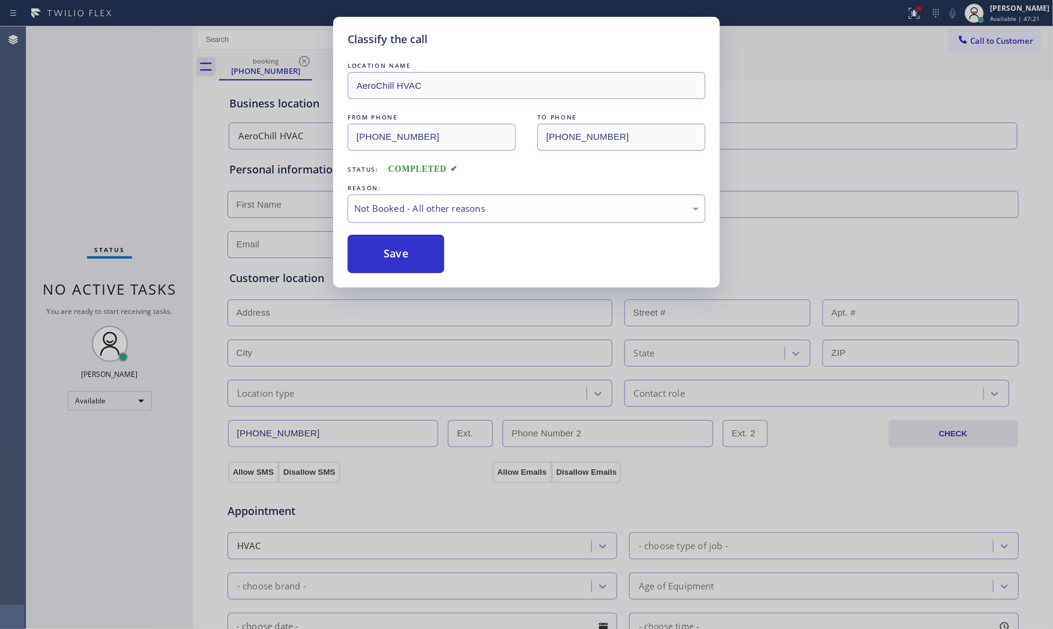
click at [394, 255] on button "Save" at bounding box center [396, 254] width 97 height 38
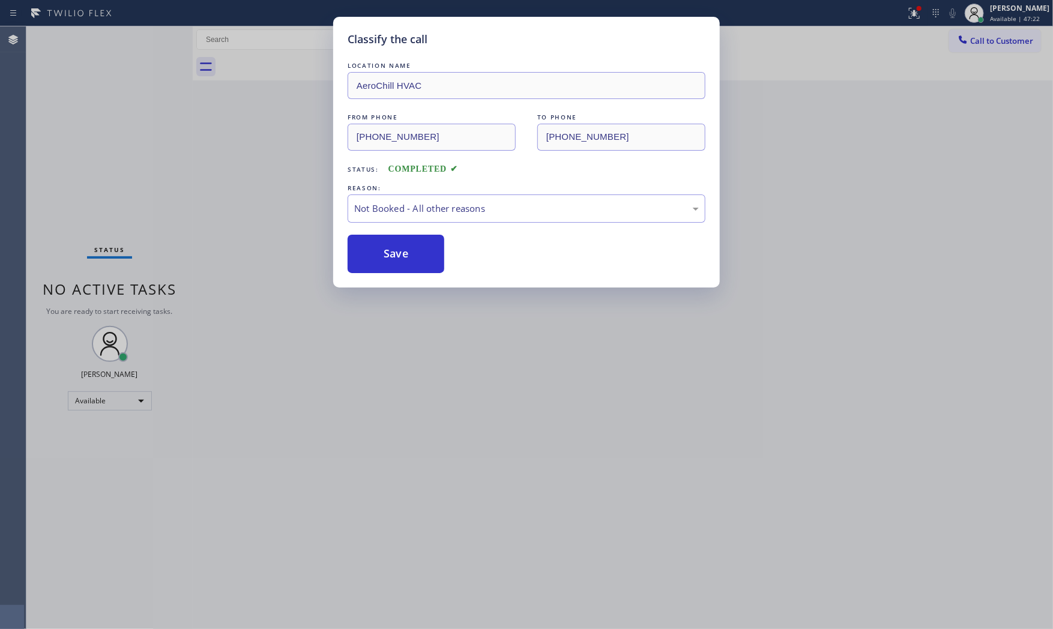
click at [394, 255] on button "Save" at bounding box center [396, 254] width 97 height 38
click at [907, 8] on icon at bounding box center [914, 13] width 14 height 14
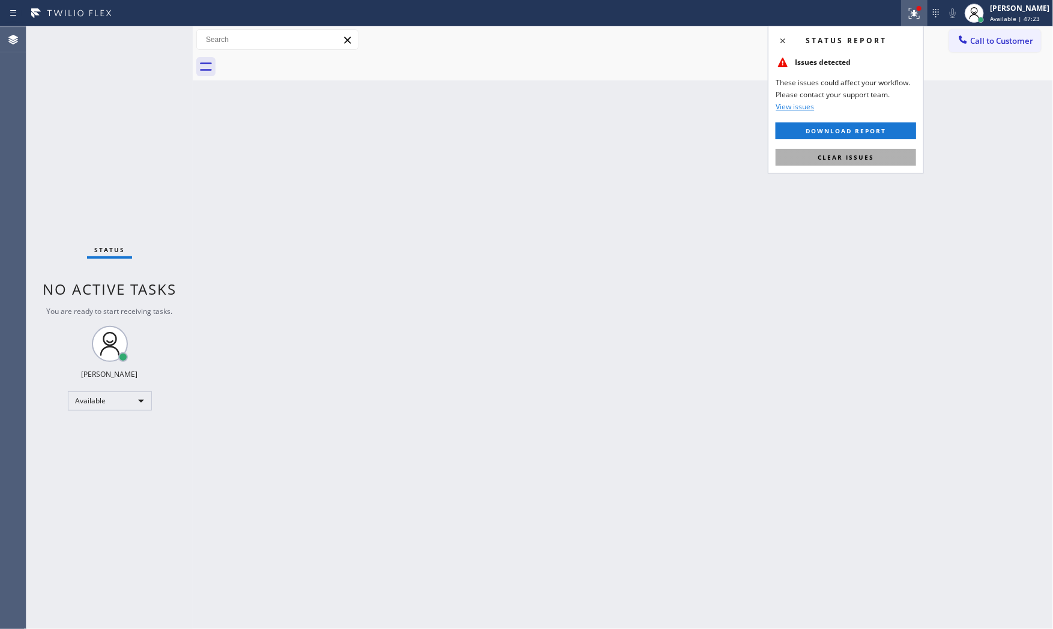
drag, startPoint x: 860, startPoint y: 139, endPoint x: 860, endPoint y: 153, distance: 14.4
click at [860, 153] on div "Status report Issues detected These issues could affect your workflow. Please c…" at bounding box center [846, 100] width 156 height 148
click at [860, 153] on span "Clear issues" at bounding box center [846, 157] width 56 height 8
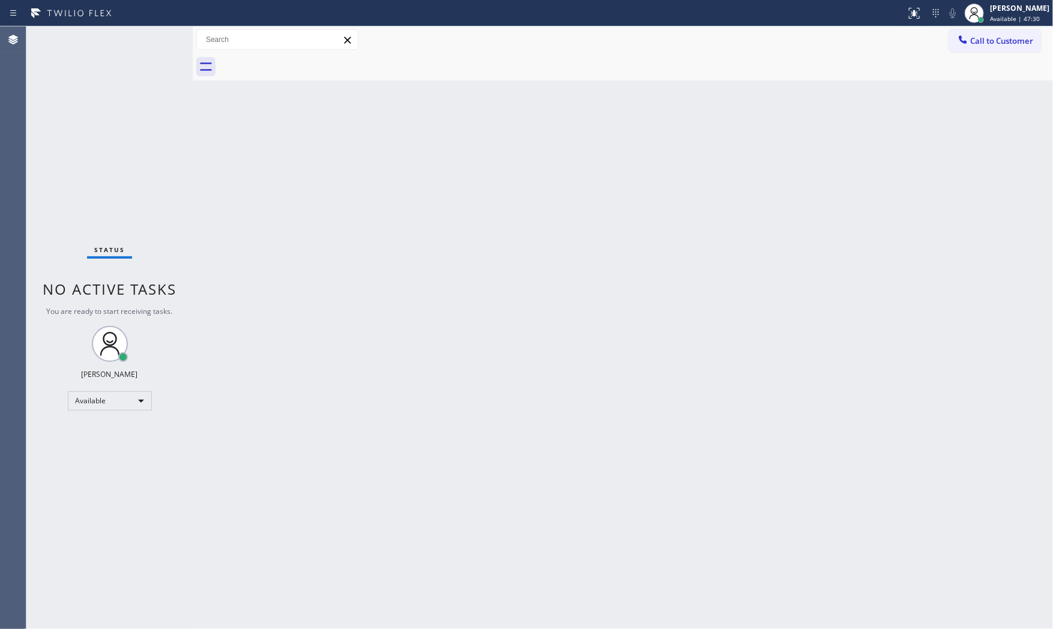
click at [81, 37] on div "Status No active tasks You are ready to start receiving tasks. [PERSON_NAME] Av…" at bounding box center [109, 327] width 166 height 603
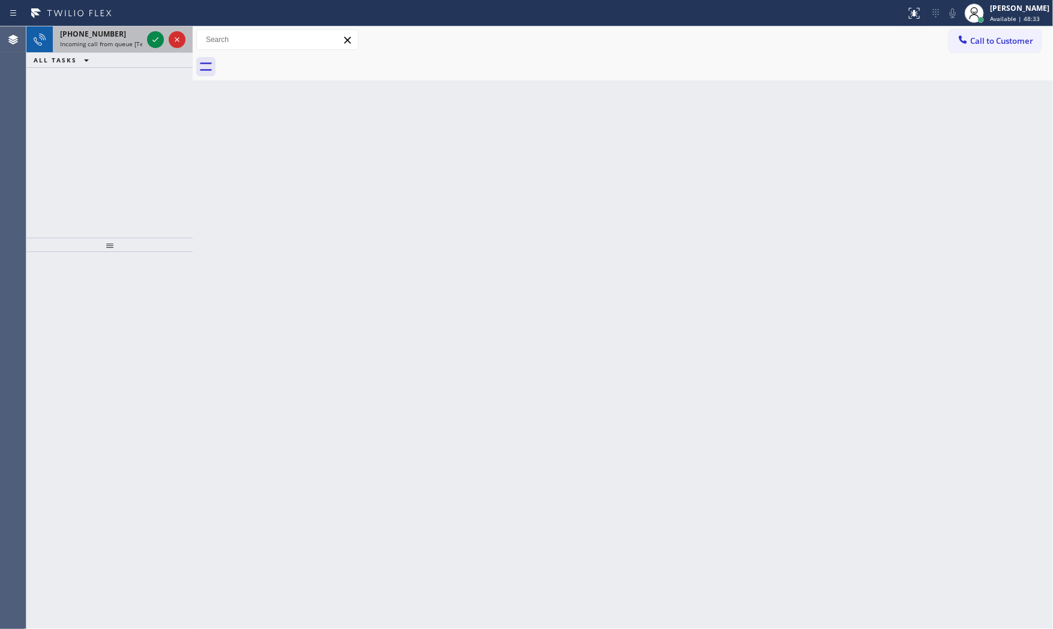
click at [123, 50] on div "[PHONE_NUMBER] Incoming call from queue [Test] All" at bounding box center [99, 39] width 92 height 26
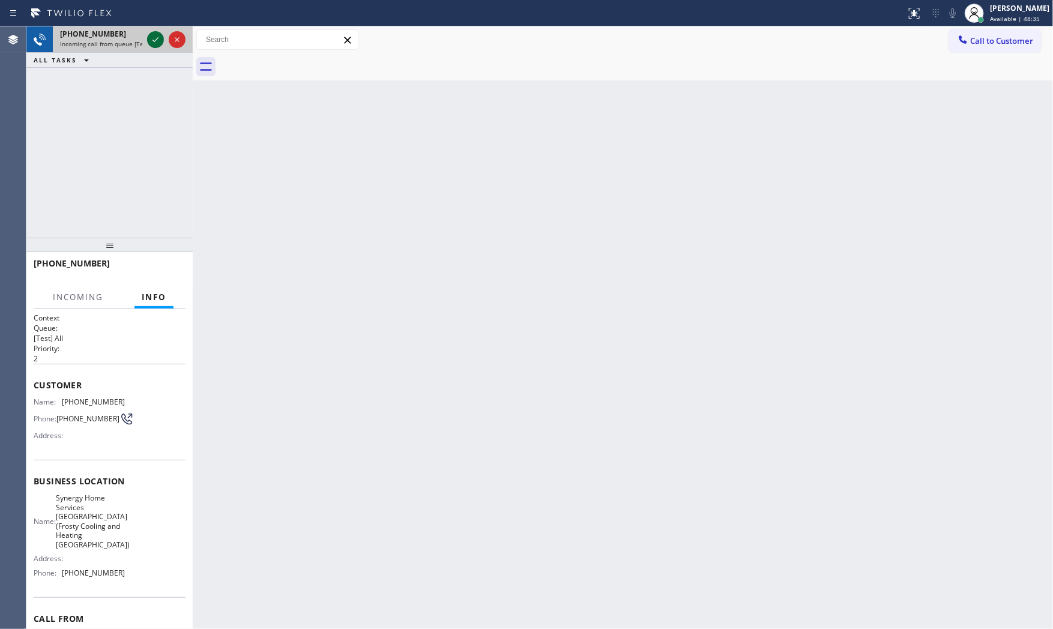
click at [150, 44] on icon at bounding box center [155, 39] width 14 height 14
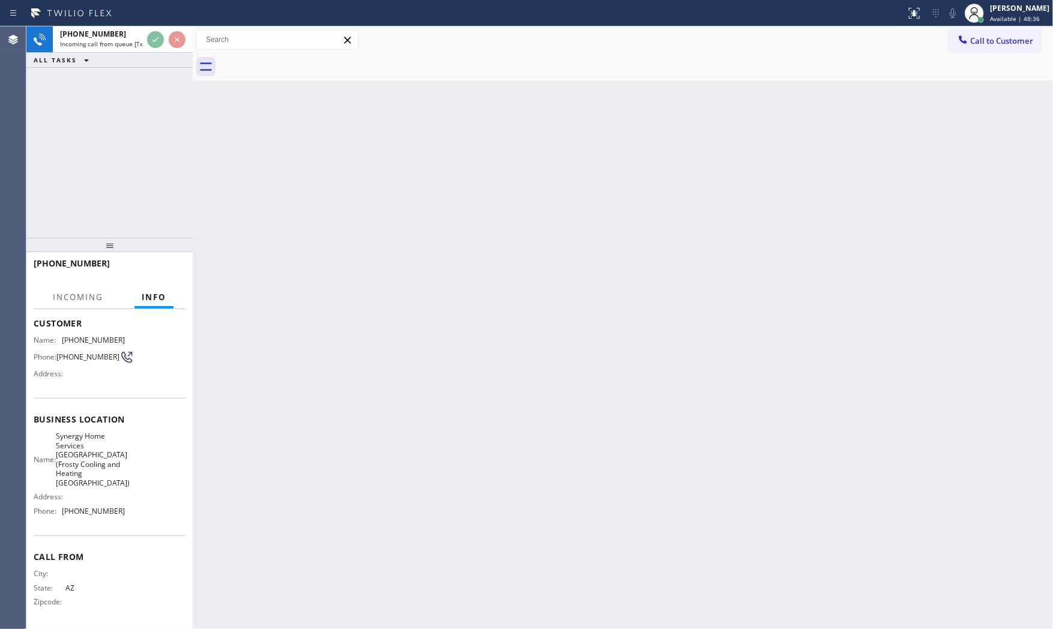
scroll to position [64, 0]
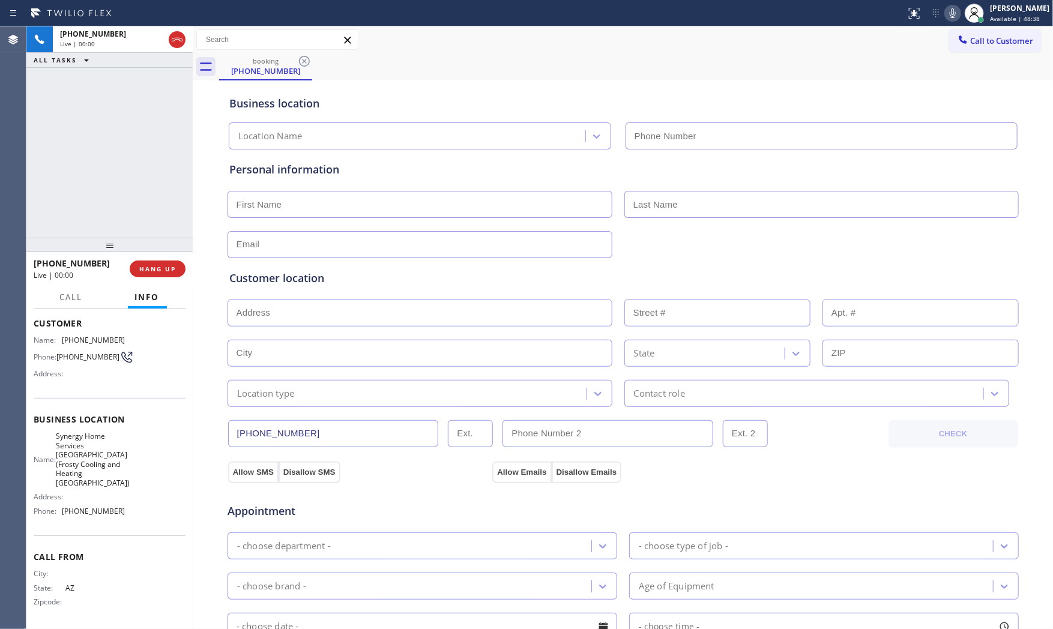
type input "[PHONE_NUMBER]"
click at [175, 273] on button "HANG UP" at bounding box center [158, 269] width 56 height 17
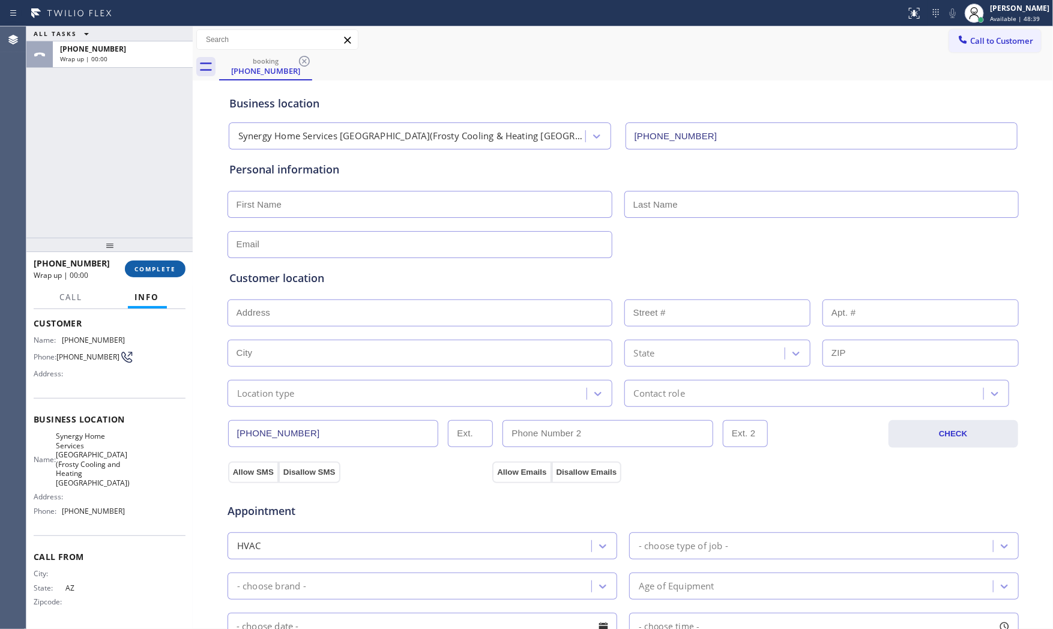
click at [175, 273] on button "COMPLETE" at bounding box center [155, 269] width 61 height 17
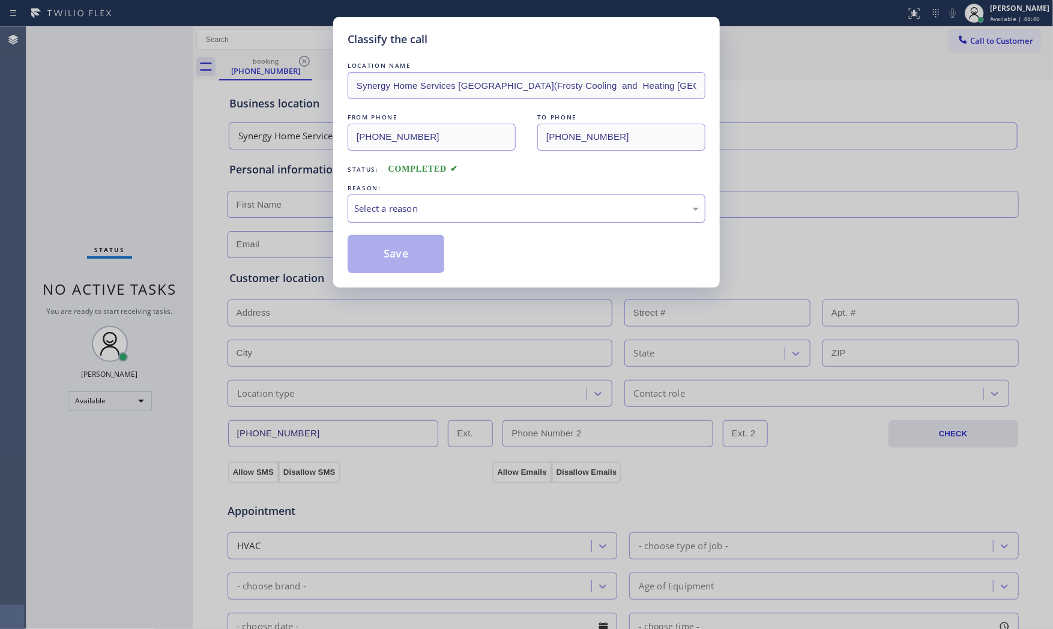
click at [412, 213] on div "Select a reason" at bounding box center [526, 209] width 345 height 14
click at [406, 254] on button "Save" at bounding box center [396, 254] width 97 height 38
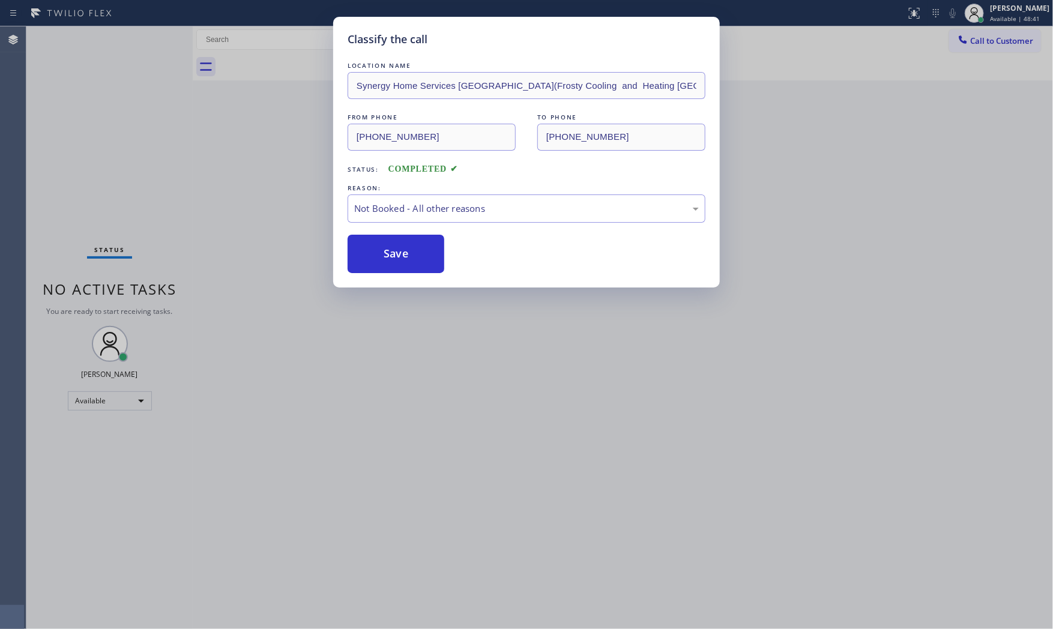
click at [406, 254] on button "Save" at bounding box center [396, 254] width 97 height 38
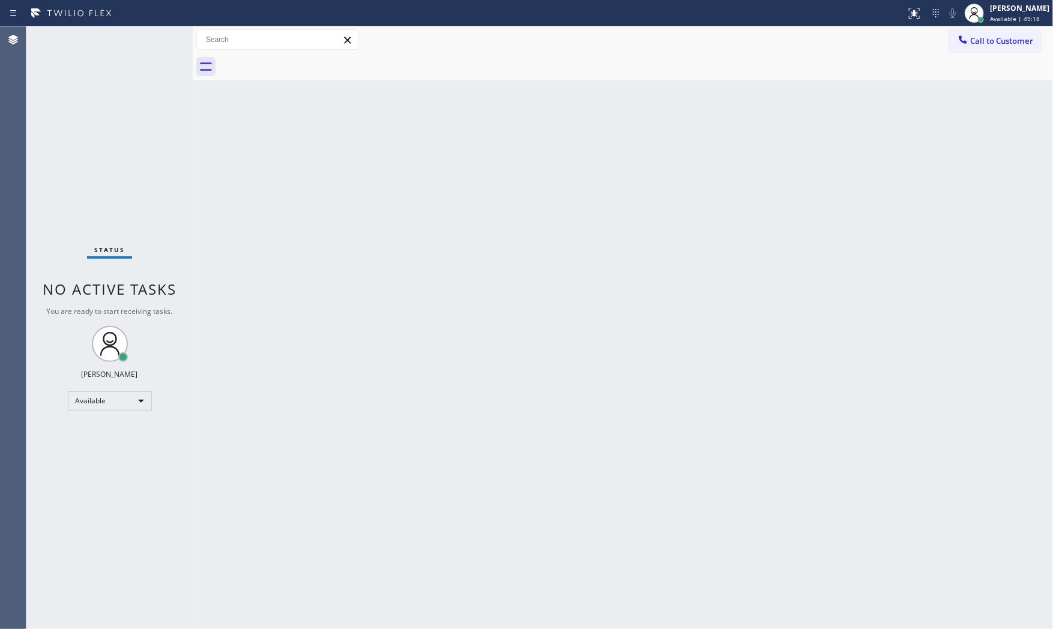
click at [814, 449] on div "Back to Dashboard Change Sender ID Customers Technicians Select a contact Outbo…" at bounding box center [623, 327] width 860 height 603
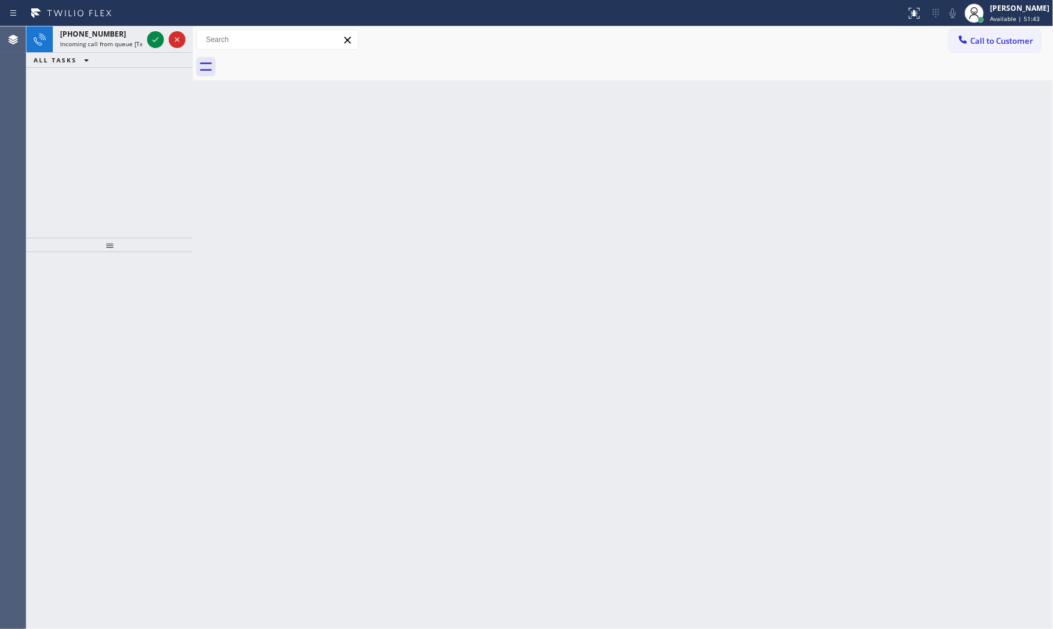
drag, startPoint x: 184, startPoint y: 177, endPoint x: 181, endPoint y: 140, distance: 37.3
click at [187, 175] on div "[PHONE_NUMBER] Incoming call from queue [Test] All ALL TASKS ALL TASKS ACTIVE T…" at bounding box center [109, 131] width 166 height 211
click at [111, 42] on span "Incoming call from queue [Test] All" at bounding box center [110, 44] width 100 height 8
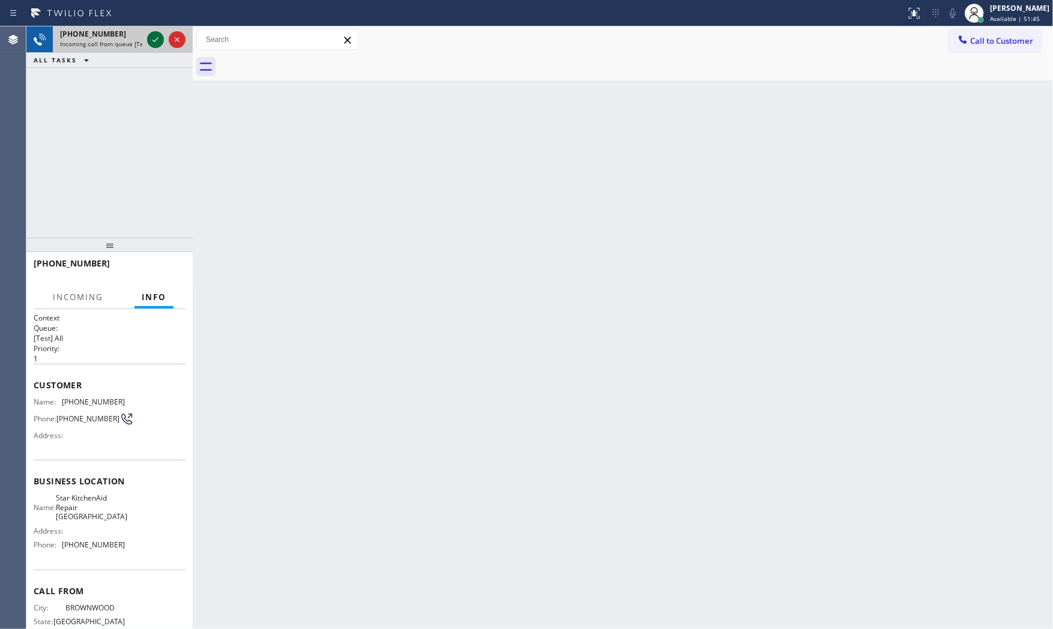
click at [153, 37] on icon at bounding box center [155, 39] width 14 height 14
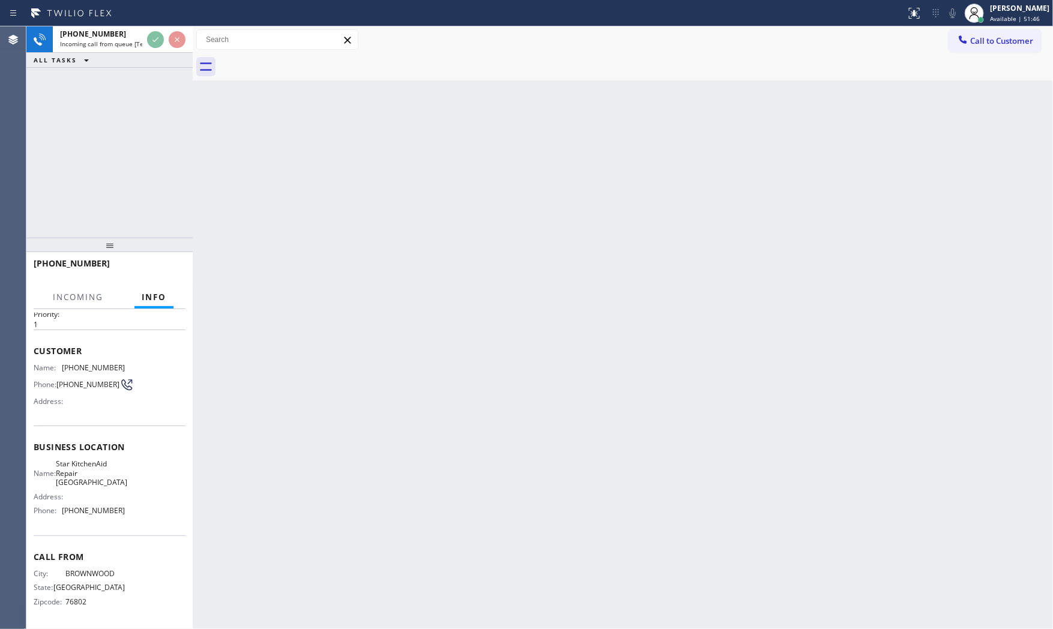
scroll to position [37, 0]
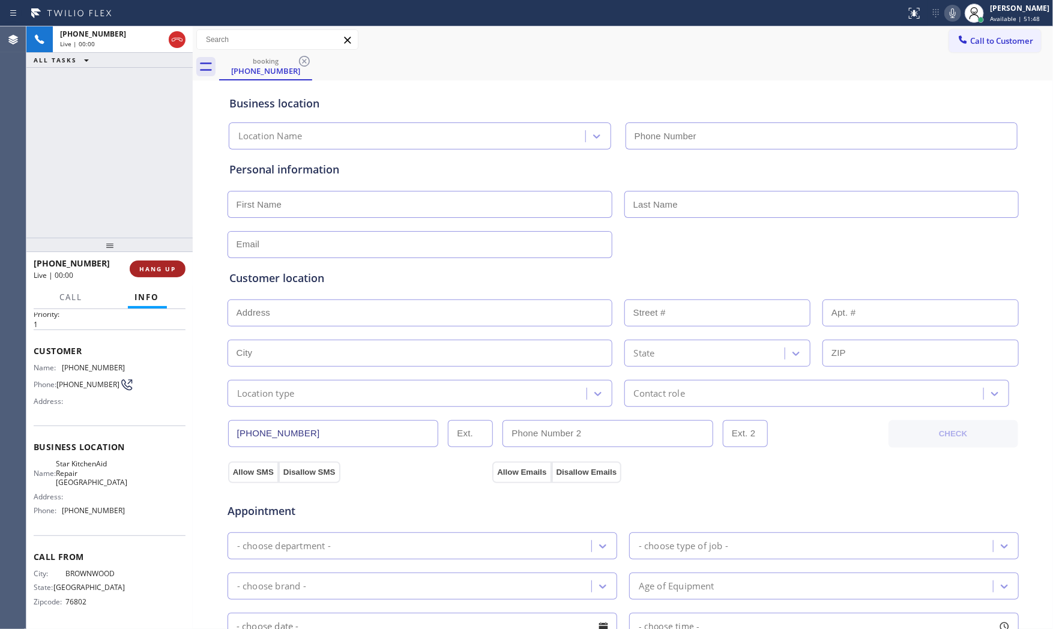
type input "[PHONE_NUMBER]"
click at [150, 268] on span "HANG UP" at bounding box center [157, 269] width 37 height 8
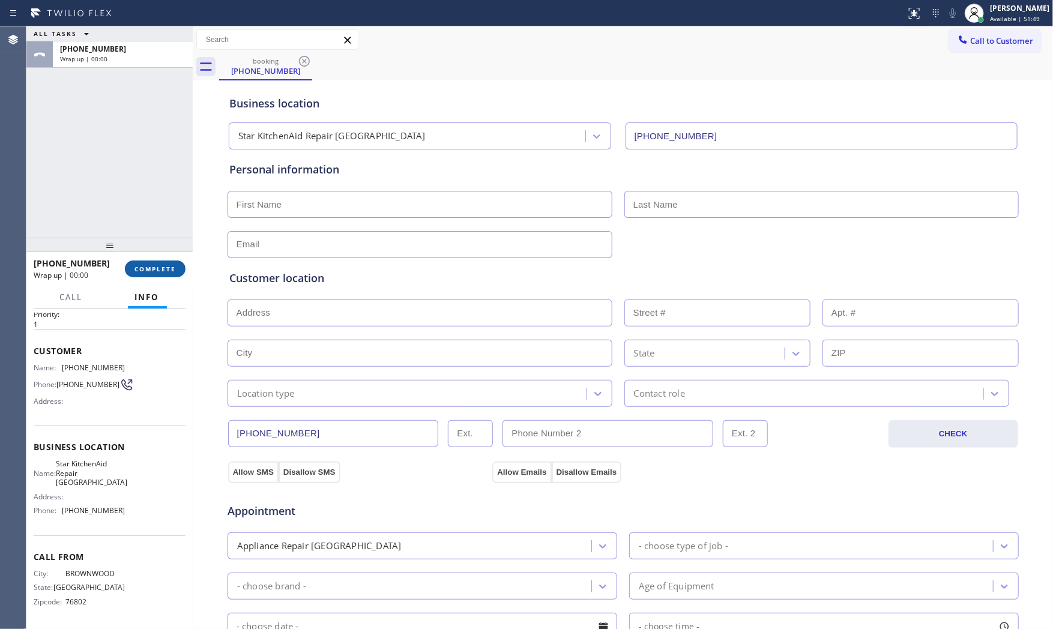
click at [150, 268] on span "COMPLETE" at bounding box center [154, 269] width 41 height 8
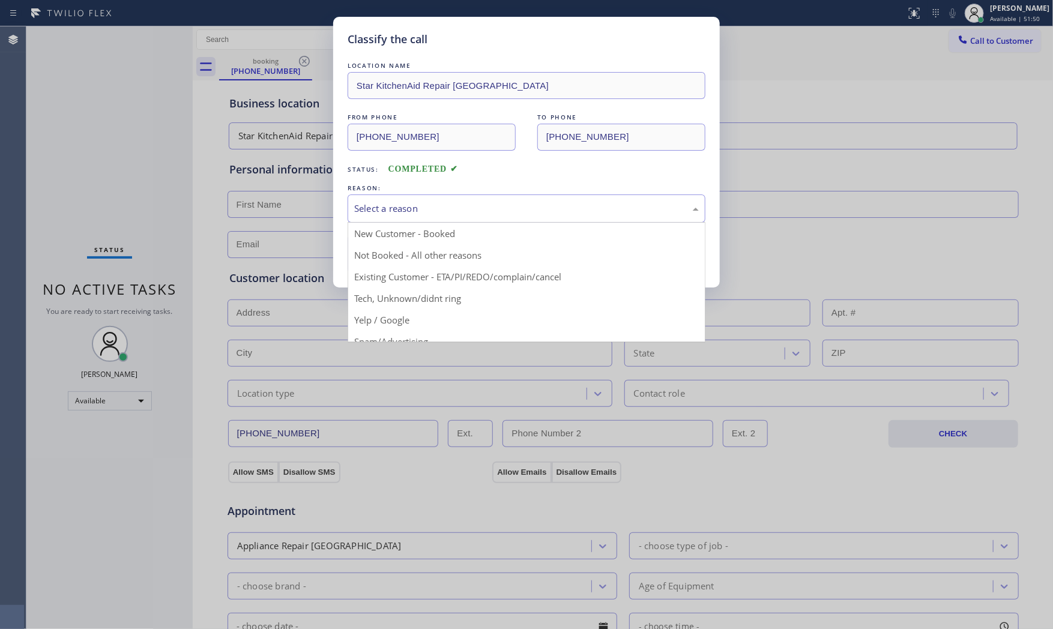
click at [427, 202] on div "Select a reason" at bounding box center [526, 209] width 345 height 14
drag, startPoint x: 425, startPoint y: 266, endPoint x: 405, endPoint y: 249, distance: 26.4
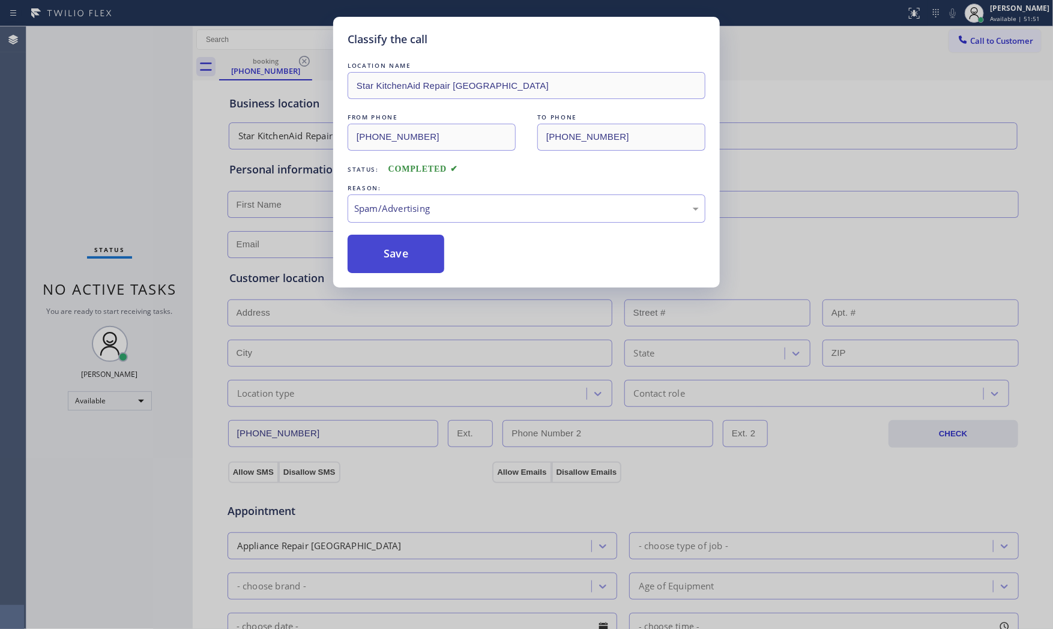
click at [403, 249] on button "Save" at bounding box center [396, 254] width 97 height 38
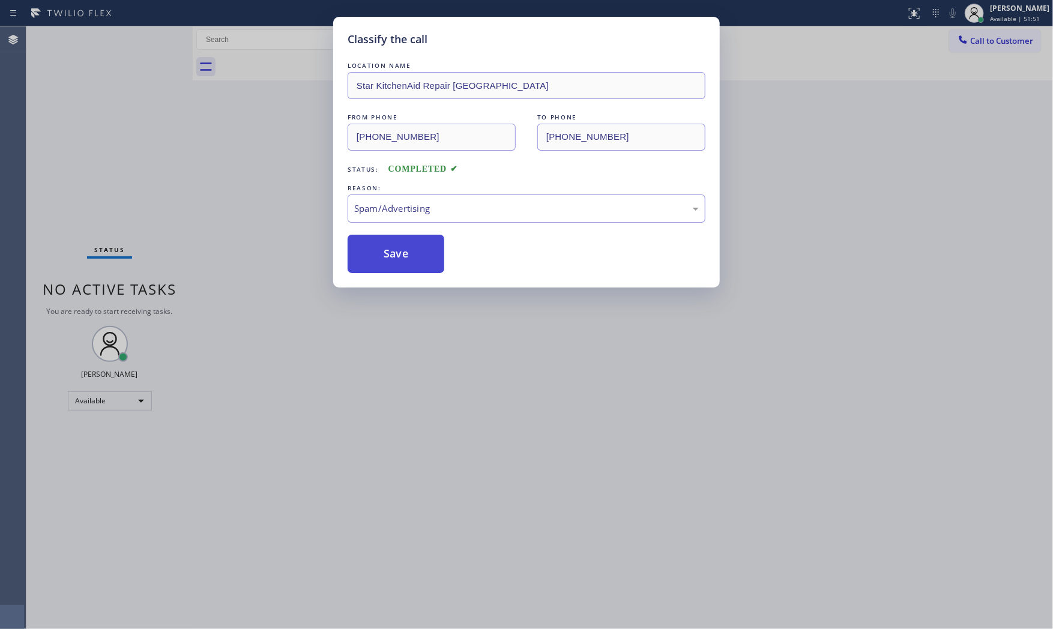
click at [403, 249] on button "Save" at bounding box center [396, 254] width 97 height 38
